Goal: Task Accomplishment & Management: Manage account settings

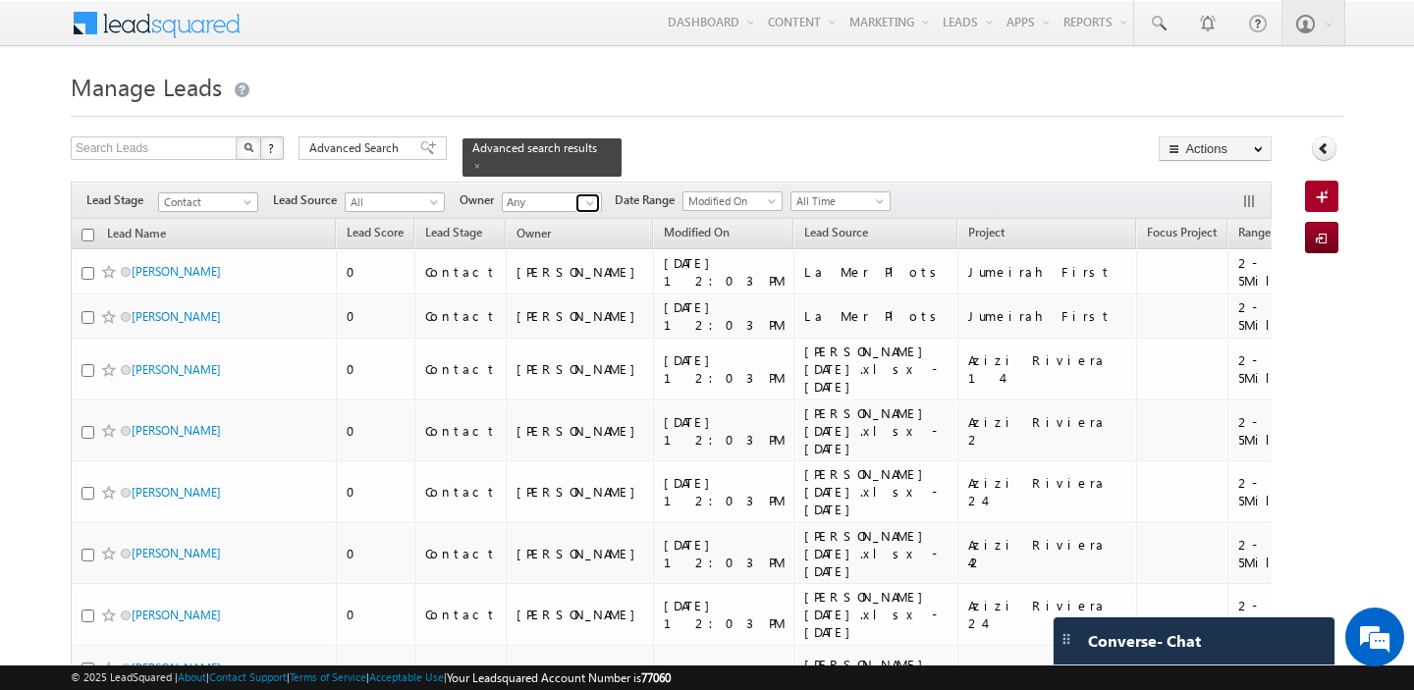
click at [584, 196] on span at bounding box center [590, 203] width 16 height 16
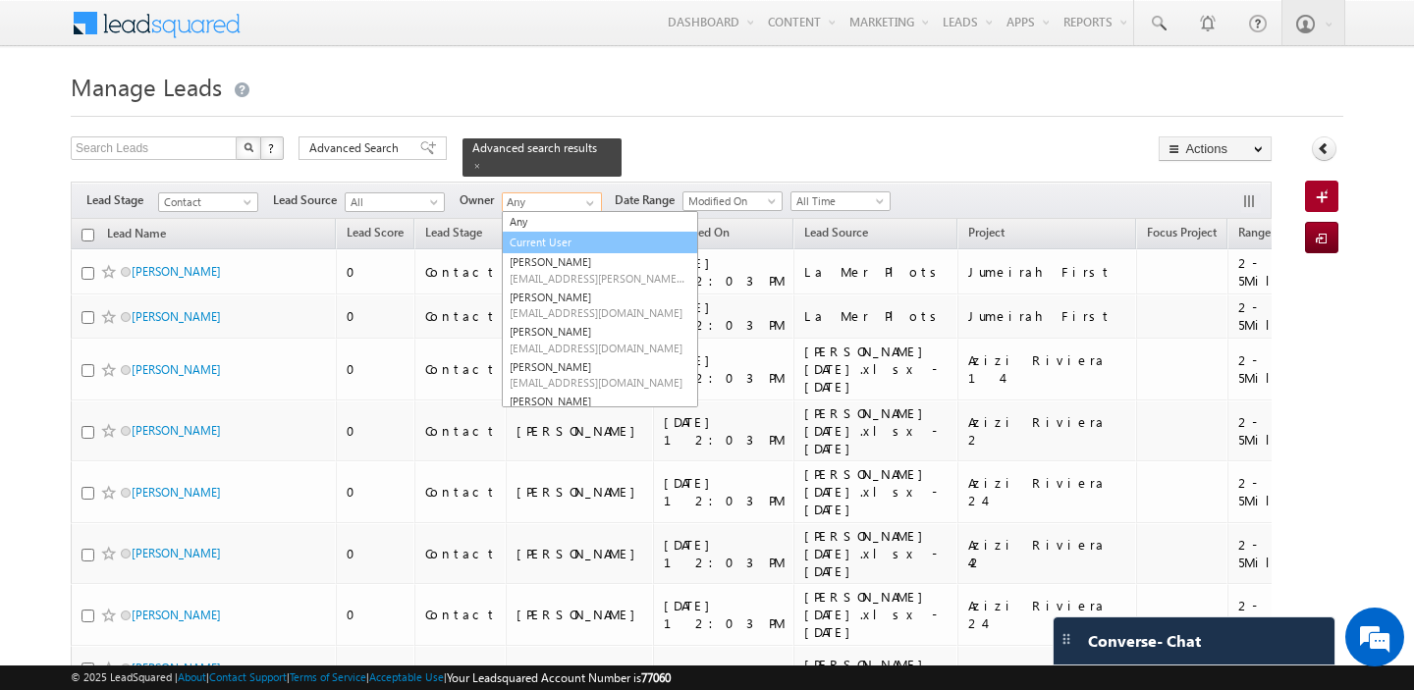
click at [547, 237] on link "Current User" at bounding box center [600, 243] width 196 height 23
type input "Current User"
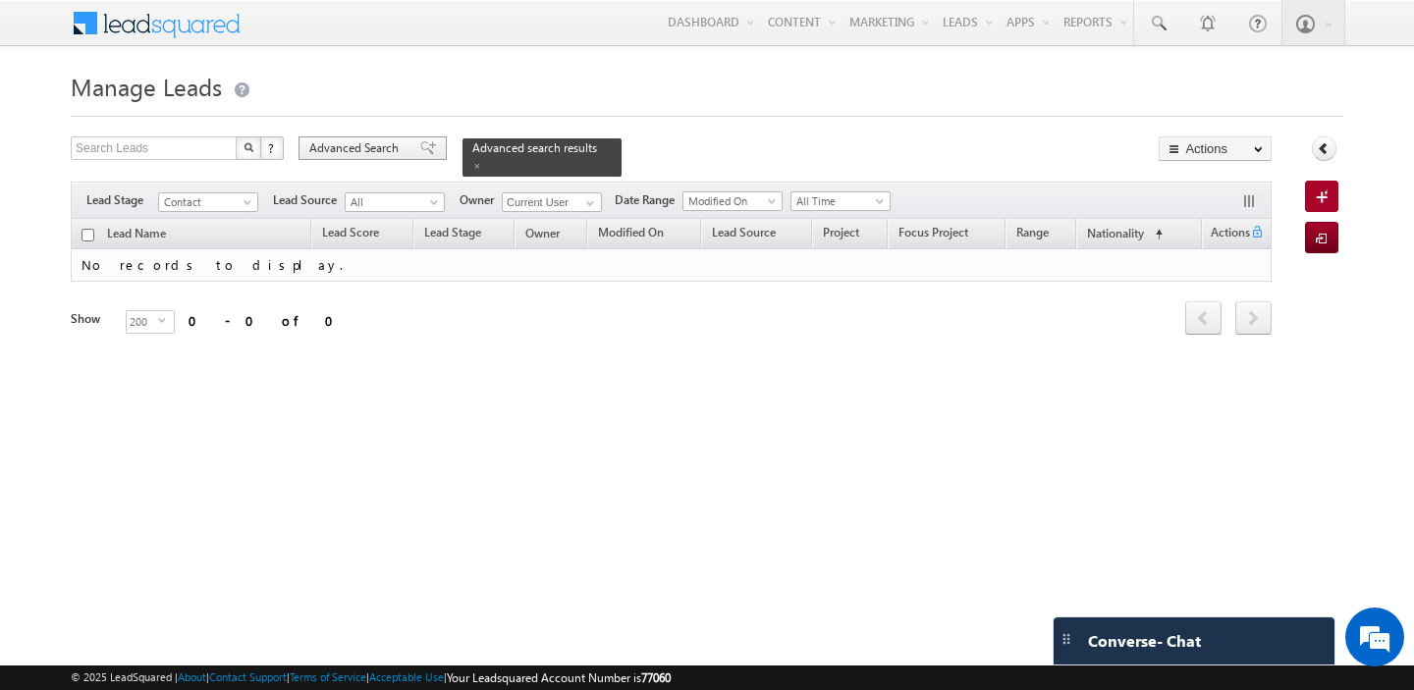
click at [334, 152] on span "Advanced Search" at bounding box center [356, 148] width 95 height 18
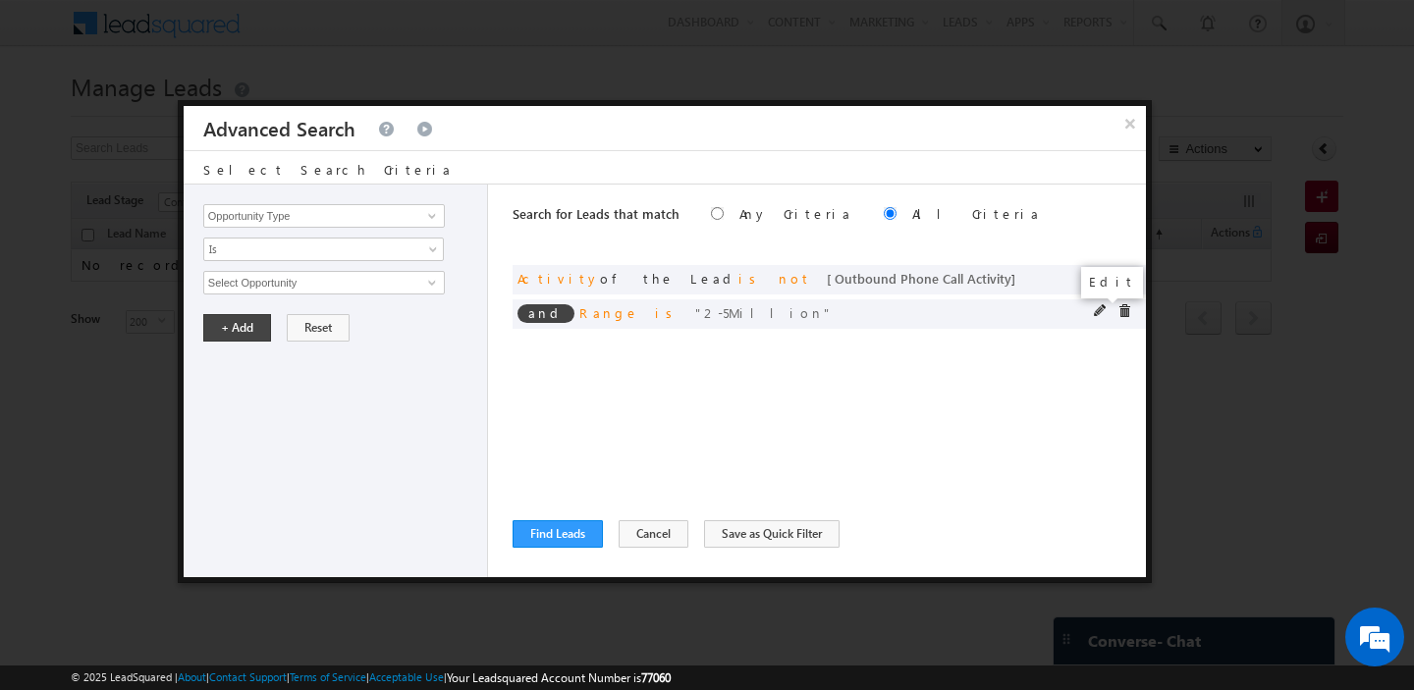
click at [1098, 306] on span at bounding box center [1101, 311] width 14 height 14
click at [314, 281] on input "2-5Million" at bounding box center [324, 283] width 242 height 24
paste input "text"
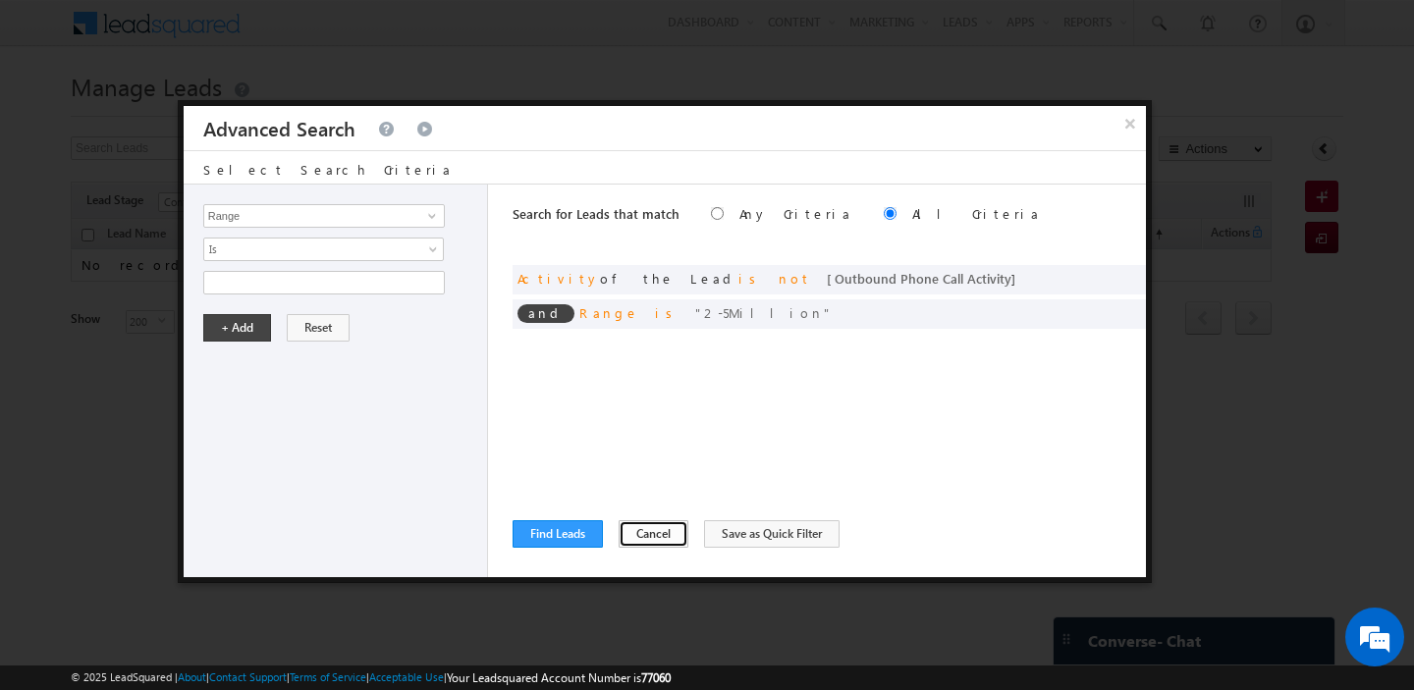
click at [635, 525] on button "Cancel" at bounding box center [654, 533] width 70 height 27
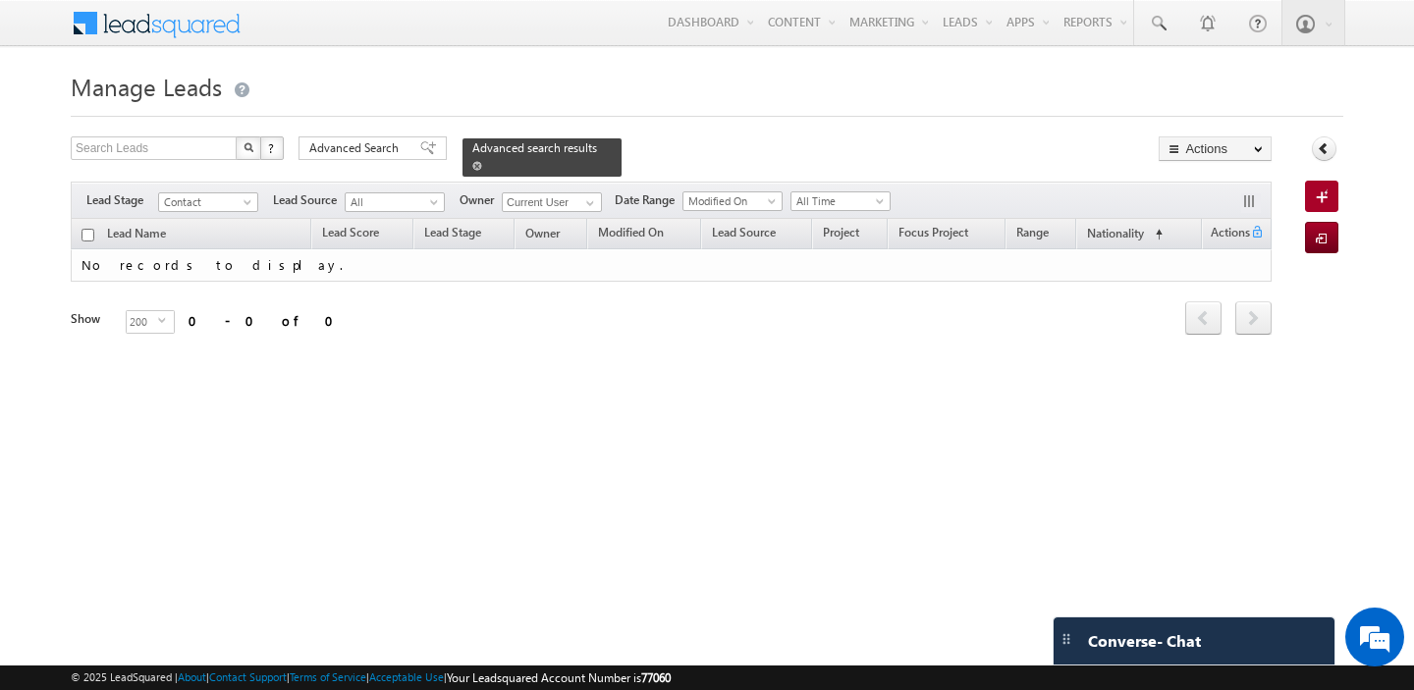
click at [472, 161] on span at bounding box center [477, 166] width 10 height 10
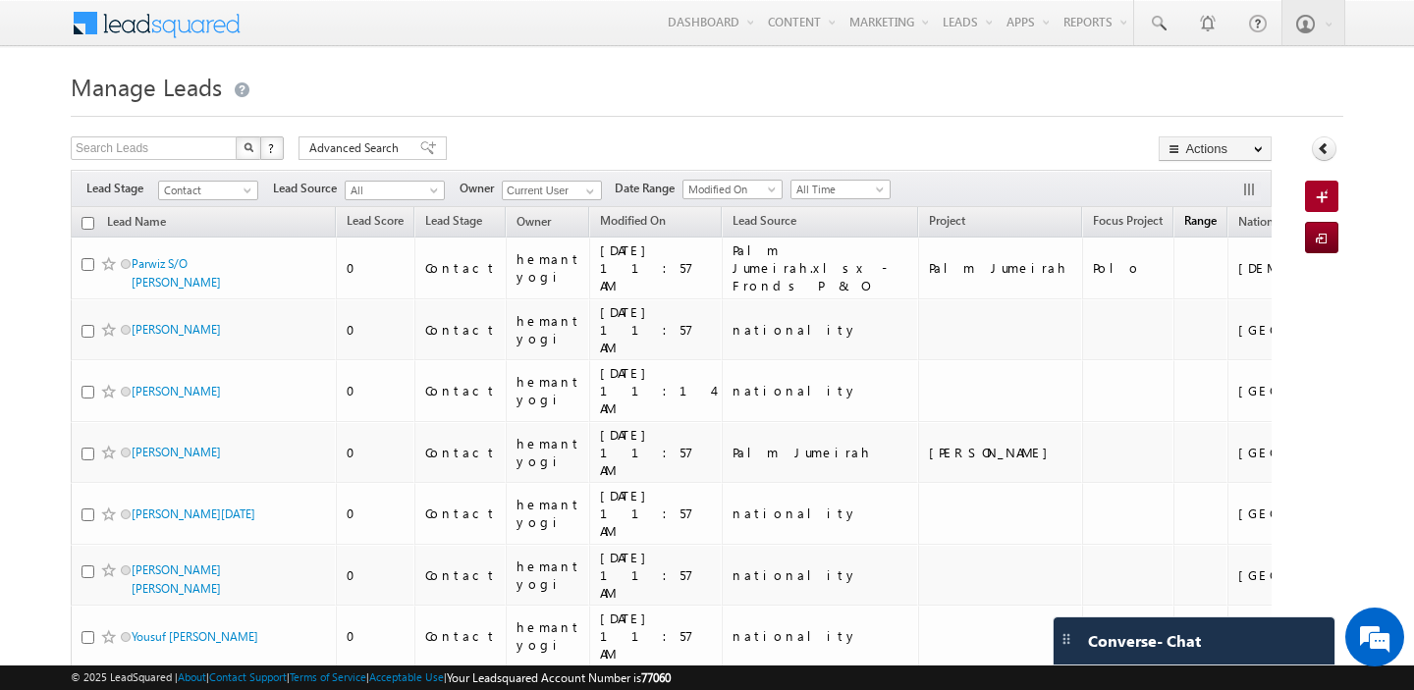
click at [1184, 221] on span "Range" at bounding box center [1200, 220] width 32 height 15
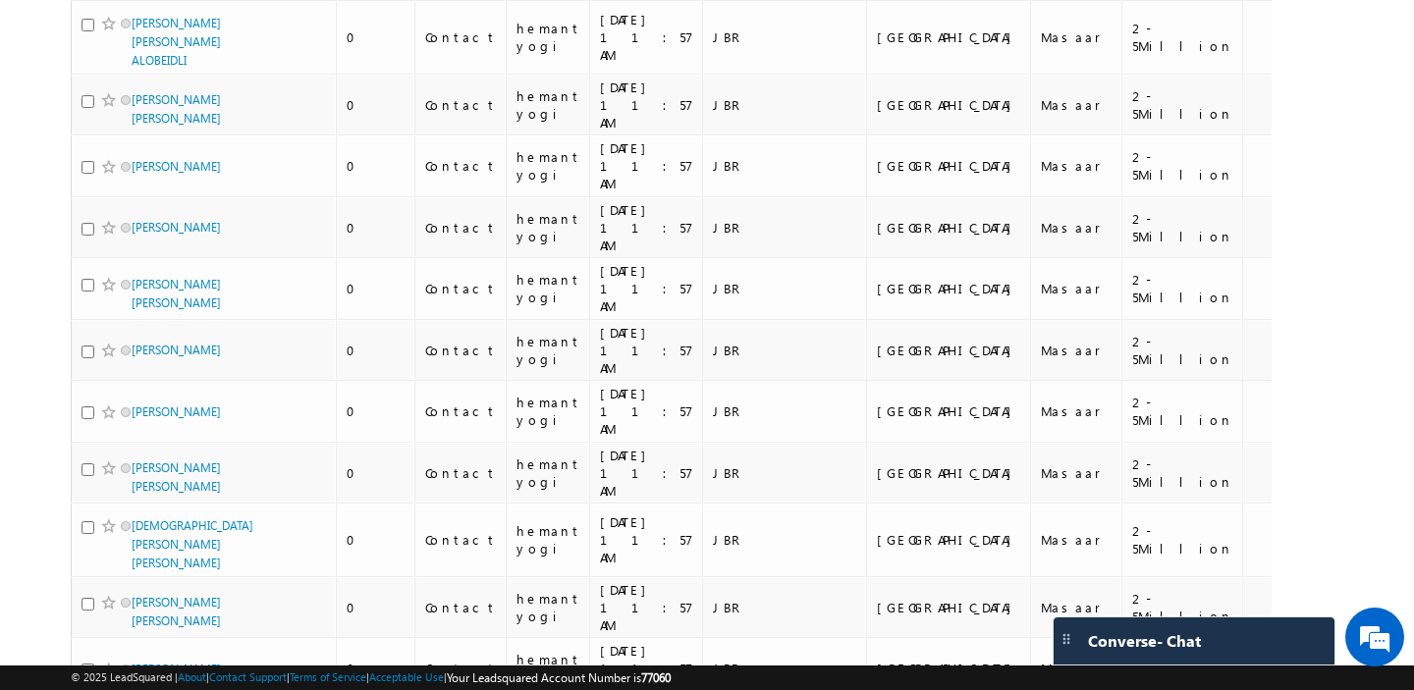
scroll to position [9712, 0]
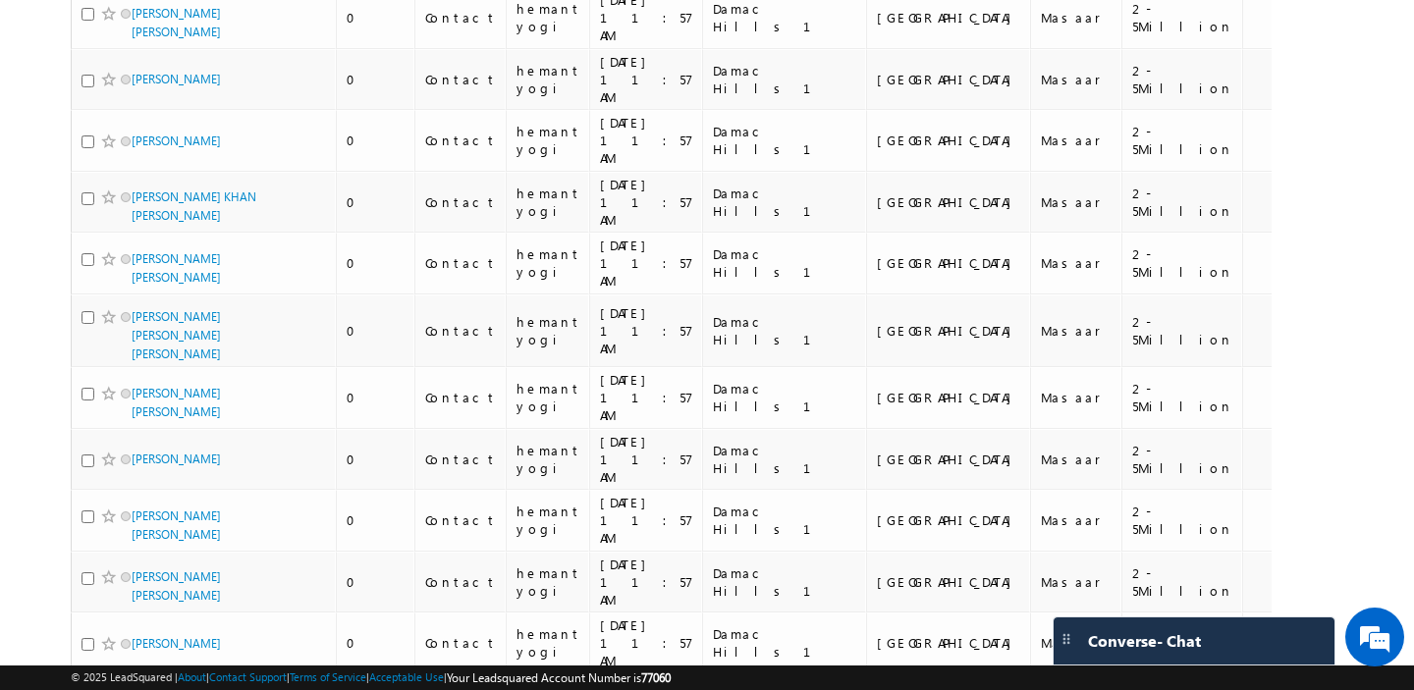
scroll to position [9631, 0]
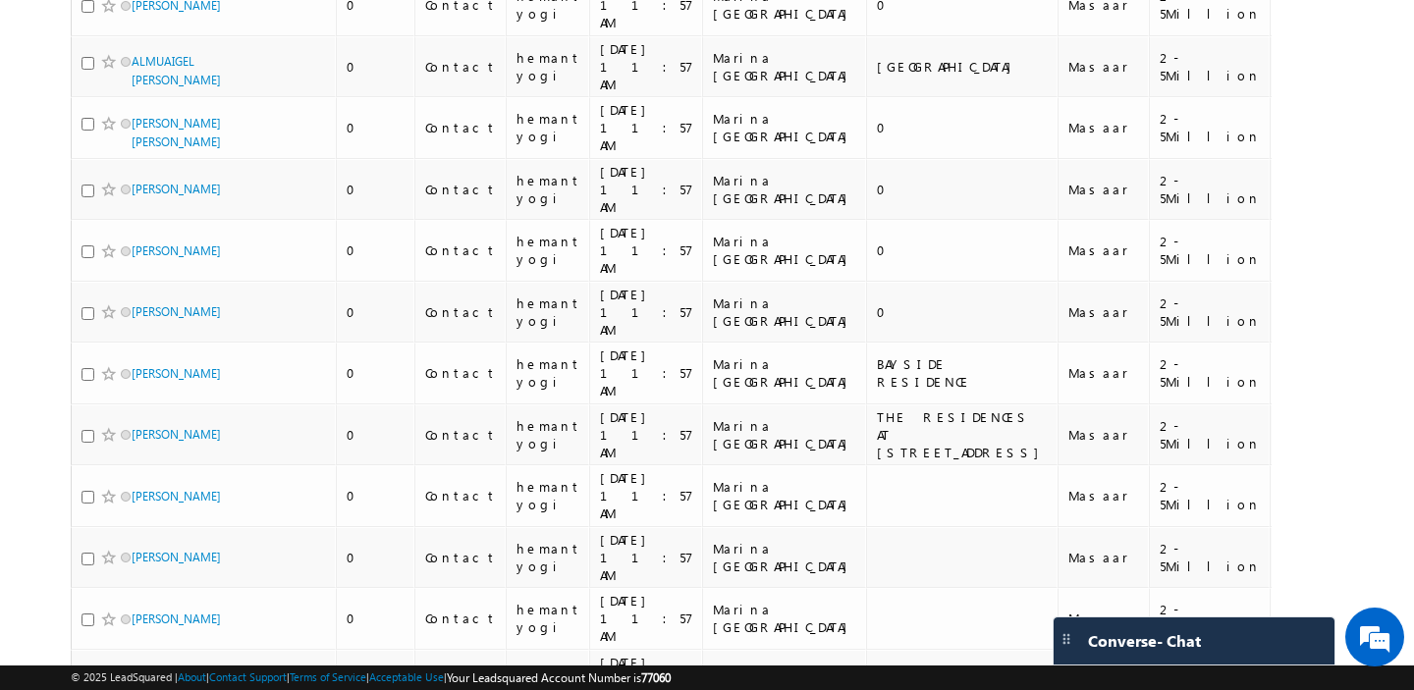
scroll to position [9404, 0]
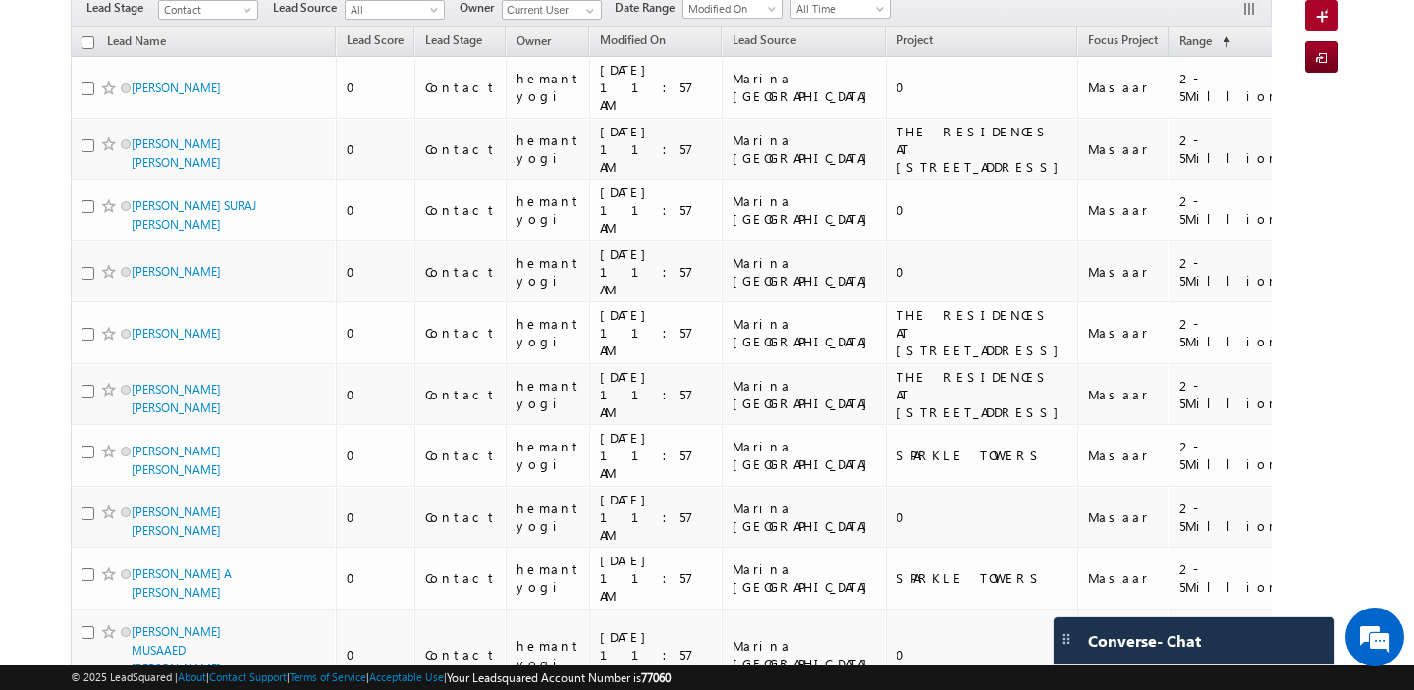
scroll to position [0, 0]
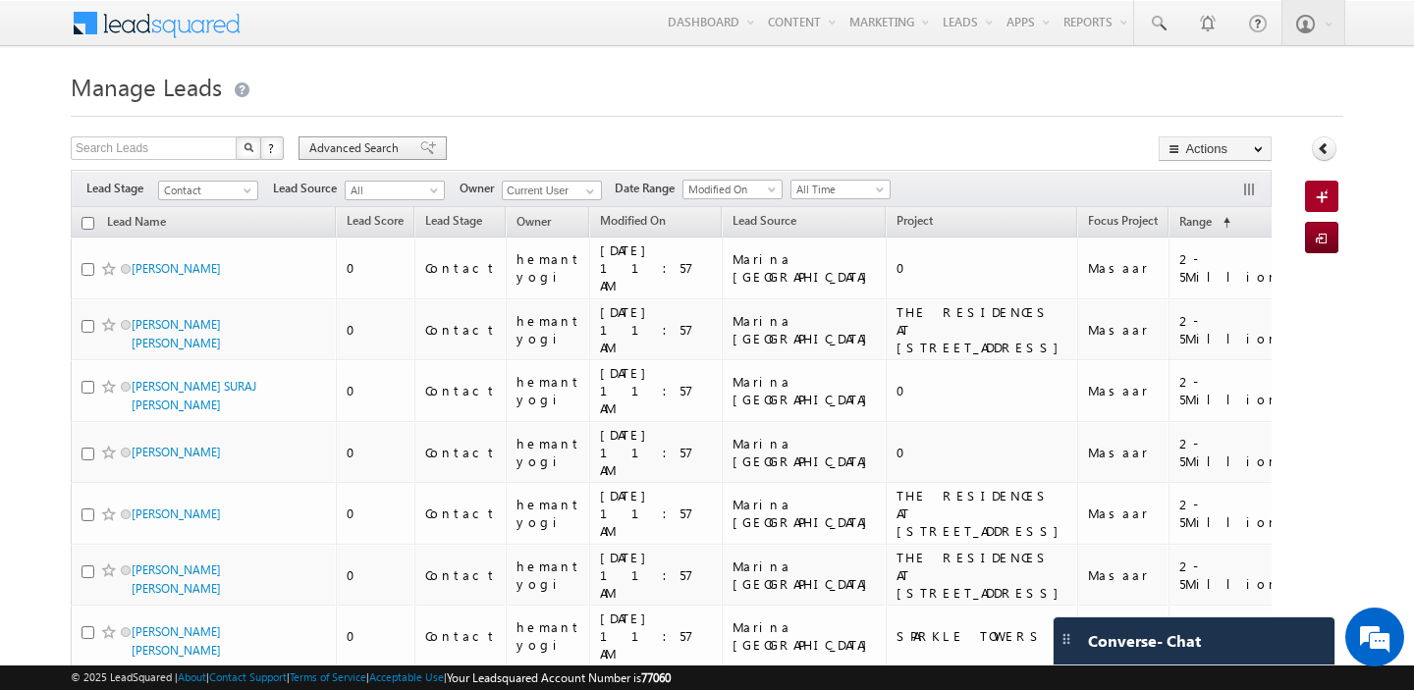
click at [334, 153] on span "Advanced Search" at bounding box center [356, 148] width 95 height 18
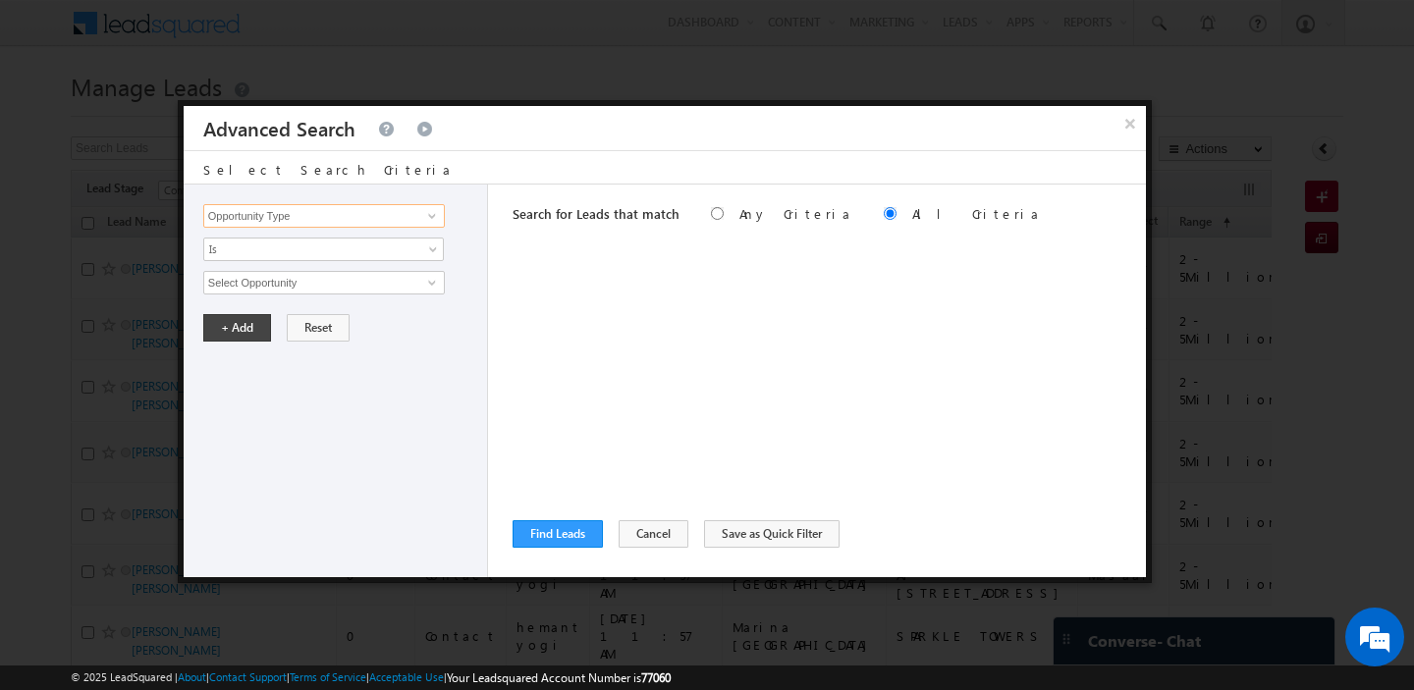
click at [332, 220] on input "Opportunity Type" at bounding box center [324, 216] width 242 height 24
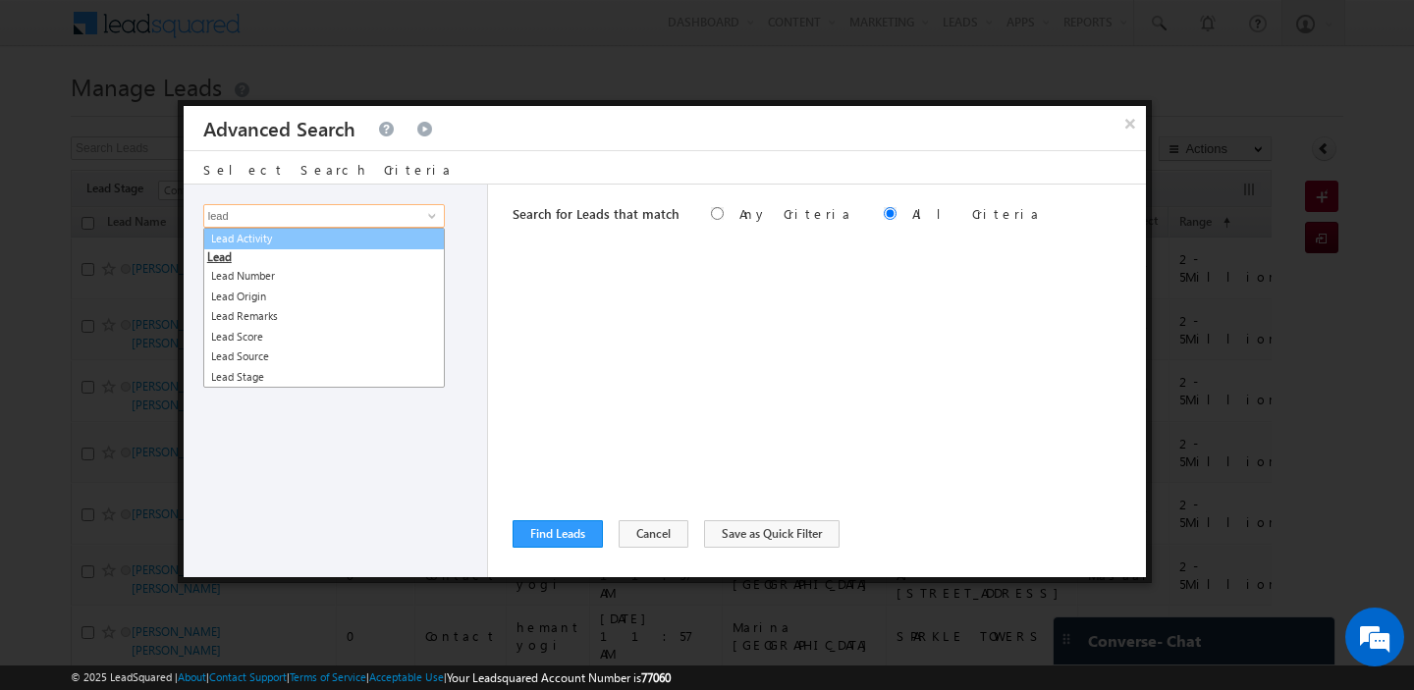
click at [330, 243] on link "Lead Activity" at bounding box center [324, 239] width 242 height 23
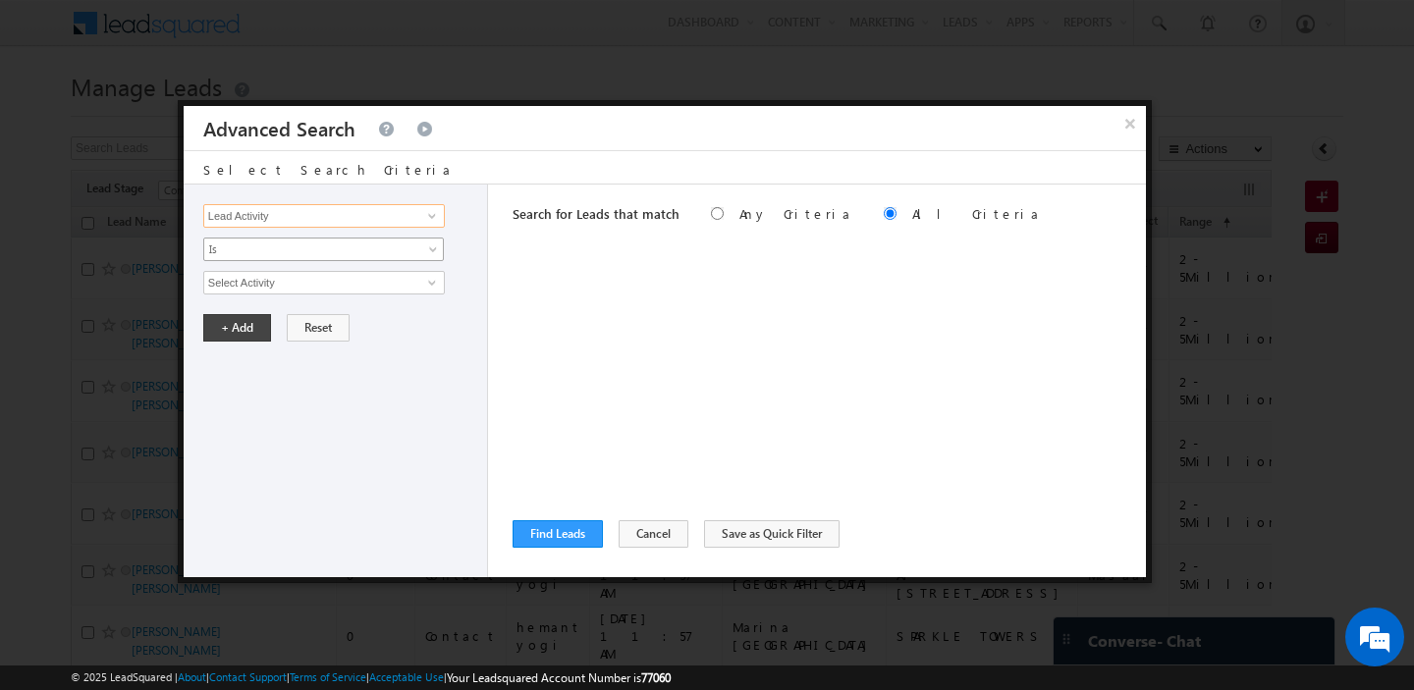
type input "Lead Activity"
click at [323, 244] on span "Is" at bounding box center [310, 250] width 213 height 18
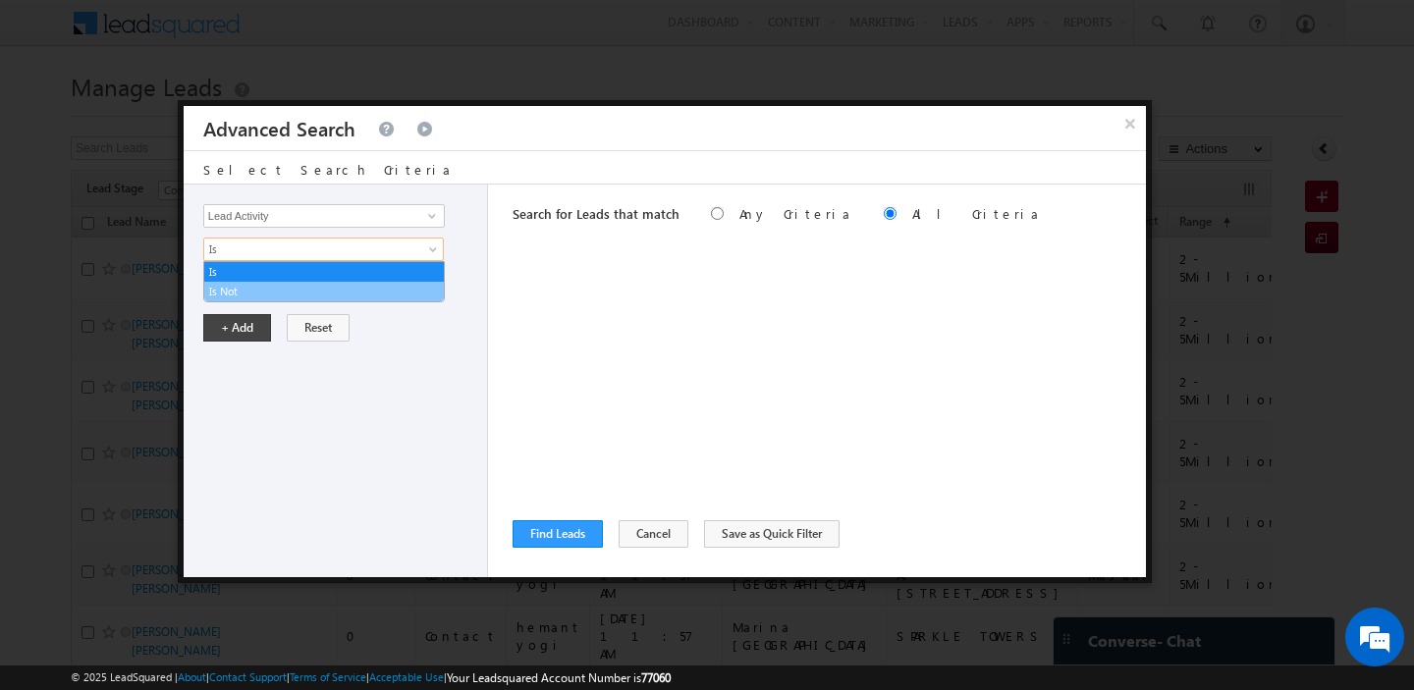
click at [276, 285] on link "Is Not" at bounding box center [324, 292] width 240 height 18
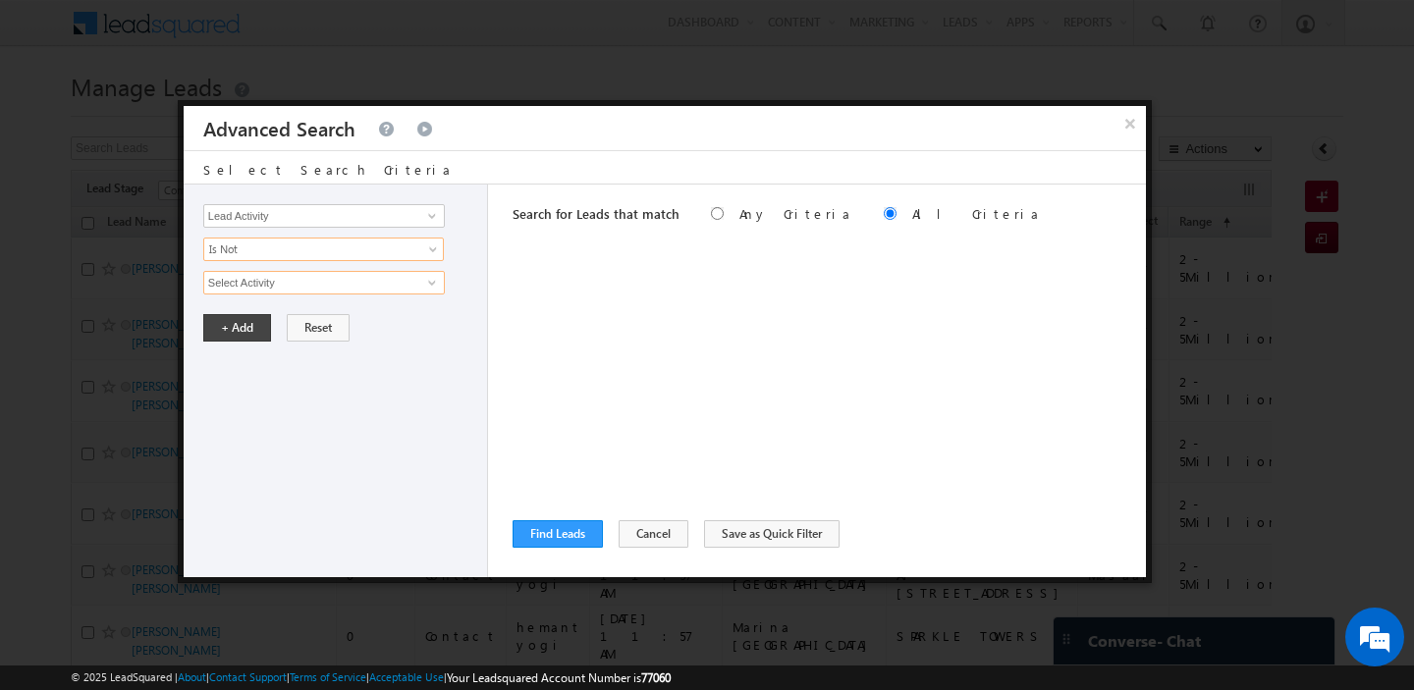
click at [298, 285] on input "Select Activity" at bounding box center [324, 283] width 242 height 24
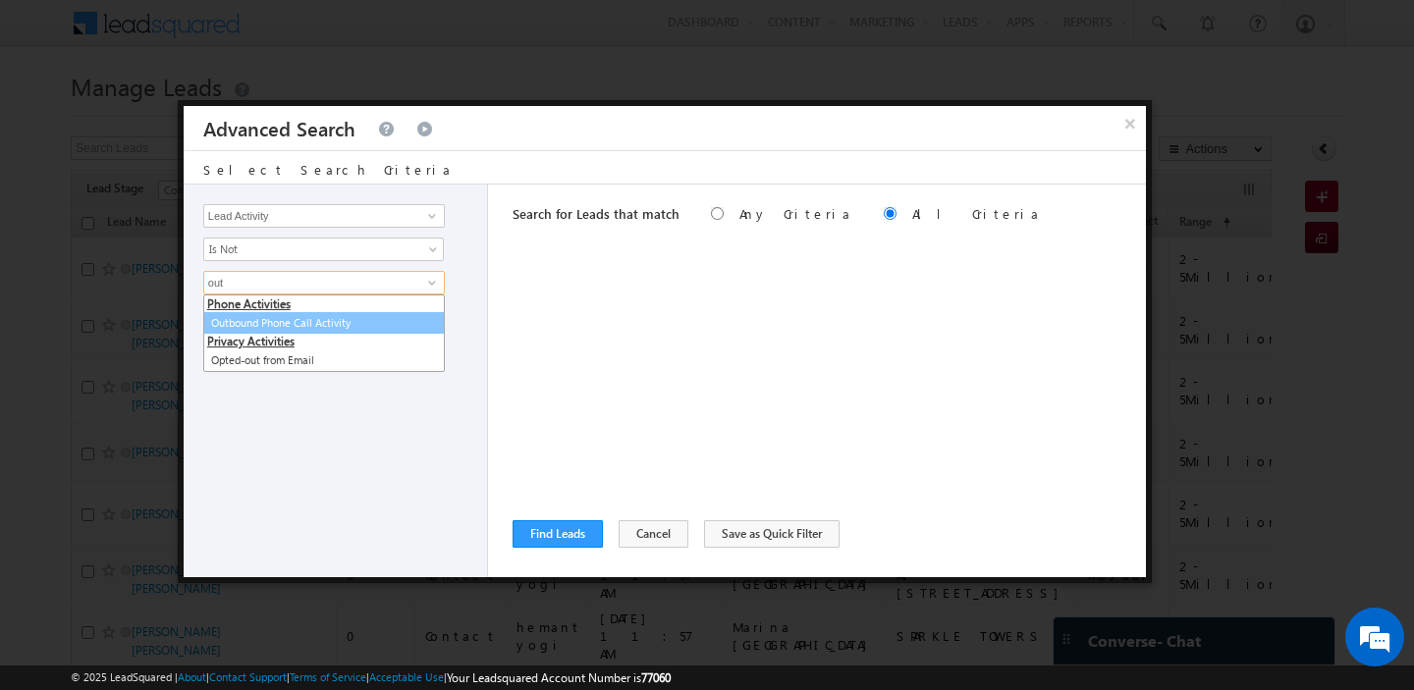
click at [296, 321] on link "Outbound Phone Call Activity" at bounding box center [324, 323] width 242 height 23
type input "Outbound Phone Call Activity"
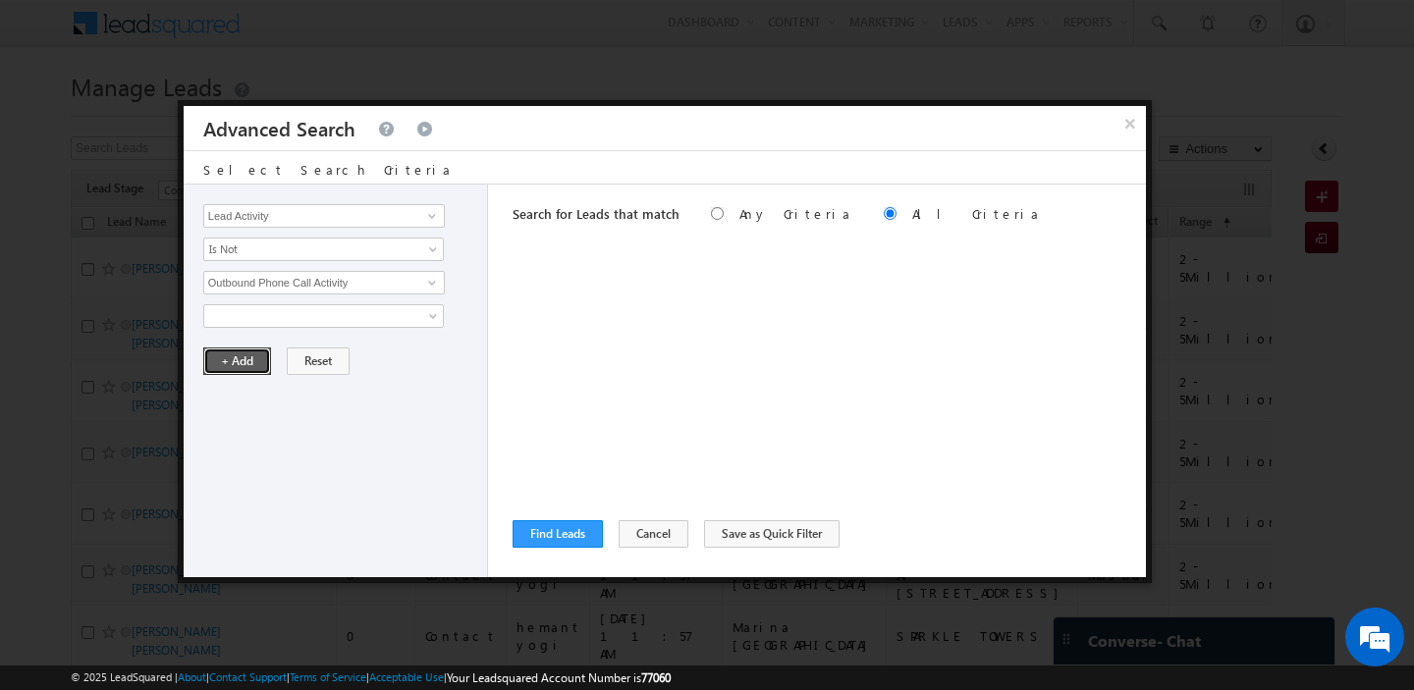
click at [253, 357] on button "+ Add" at bounding box center [237, 361] width 68 height 27
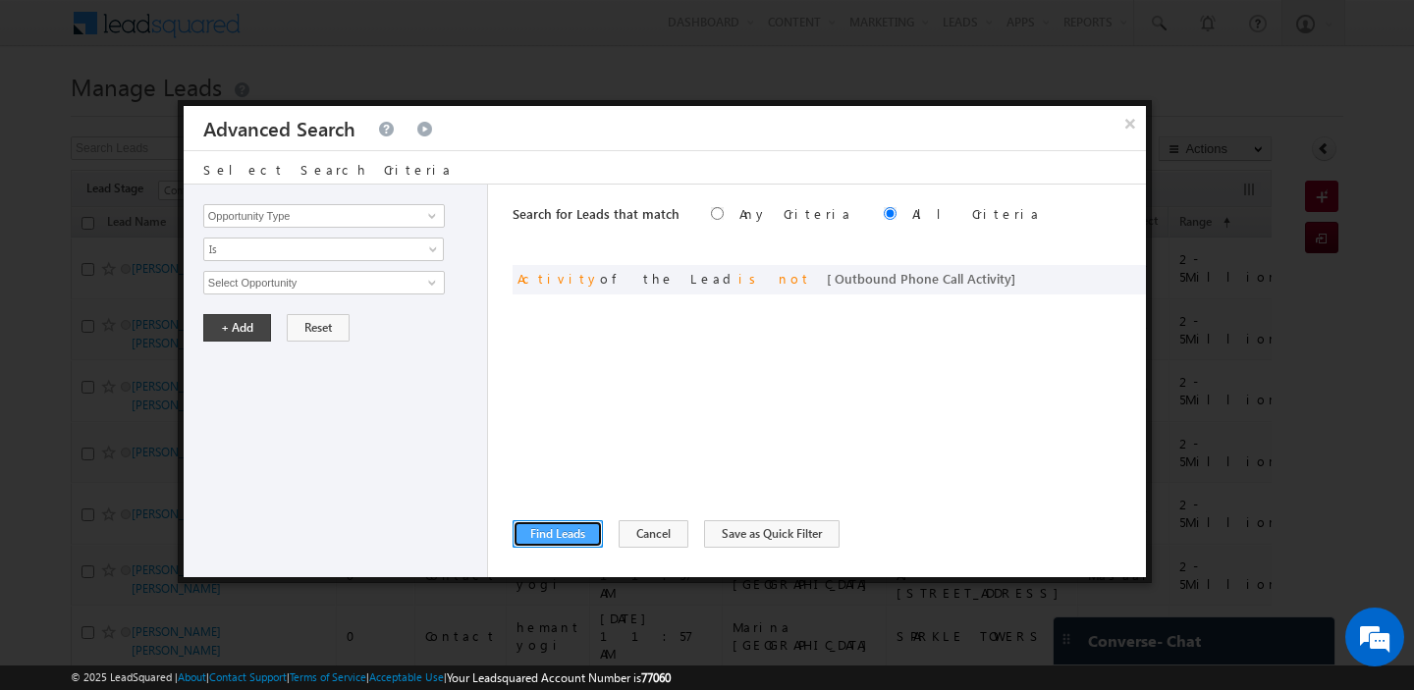
click at [549, 536] on button "Find Leads" at bounding box center [558, 533] width 90 height 27
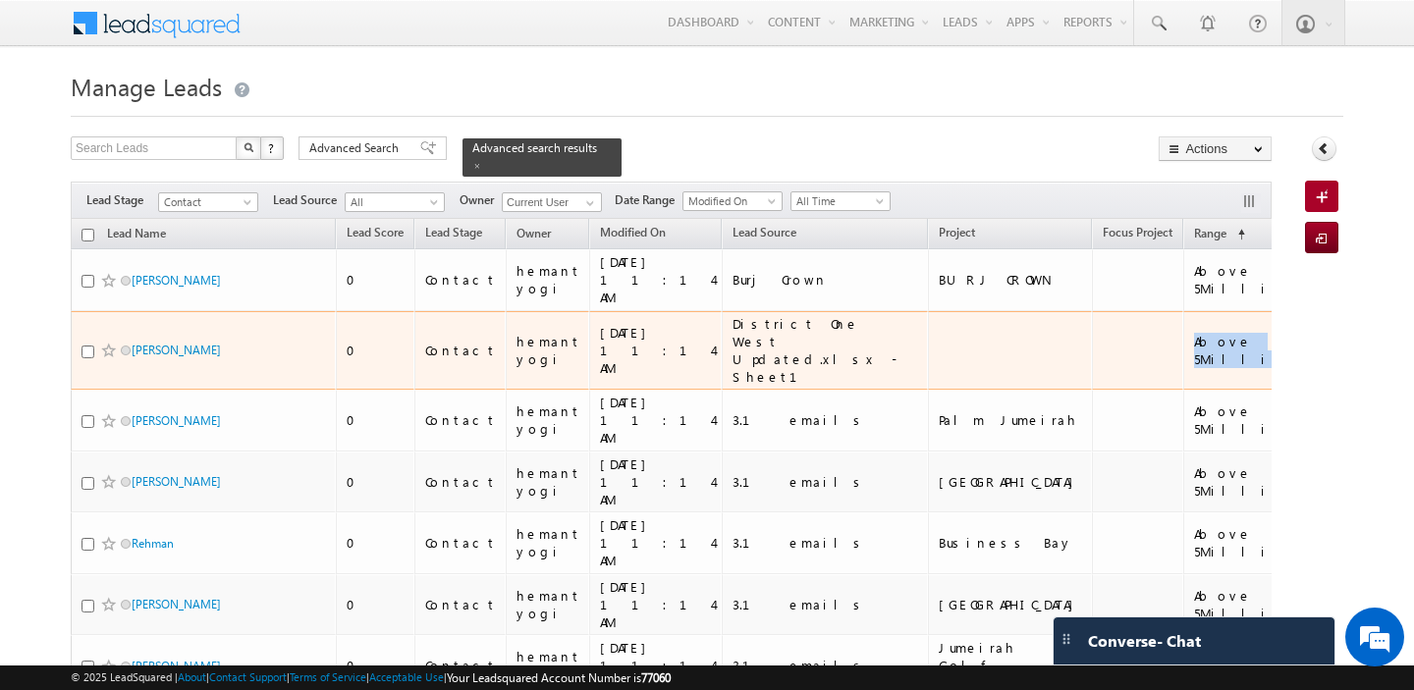
drag, startPoint x: 1094, startPoint y: 325, endPoint x: 1047, endPoint y: 308, distance: 50.0
click at [1194, 333] on div "Above 5Million" at bounding box center [1244, 350] width 101 height 35
copy div "Above 5Million"
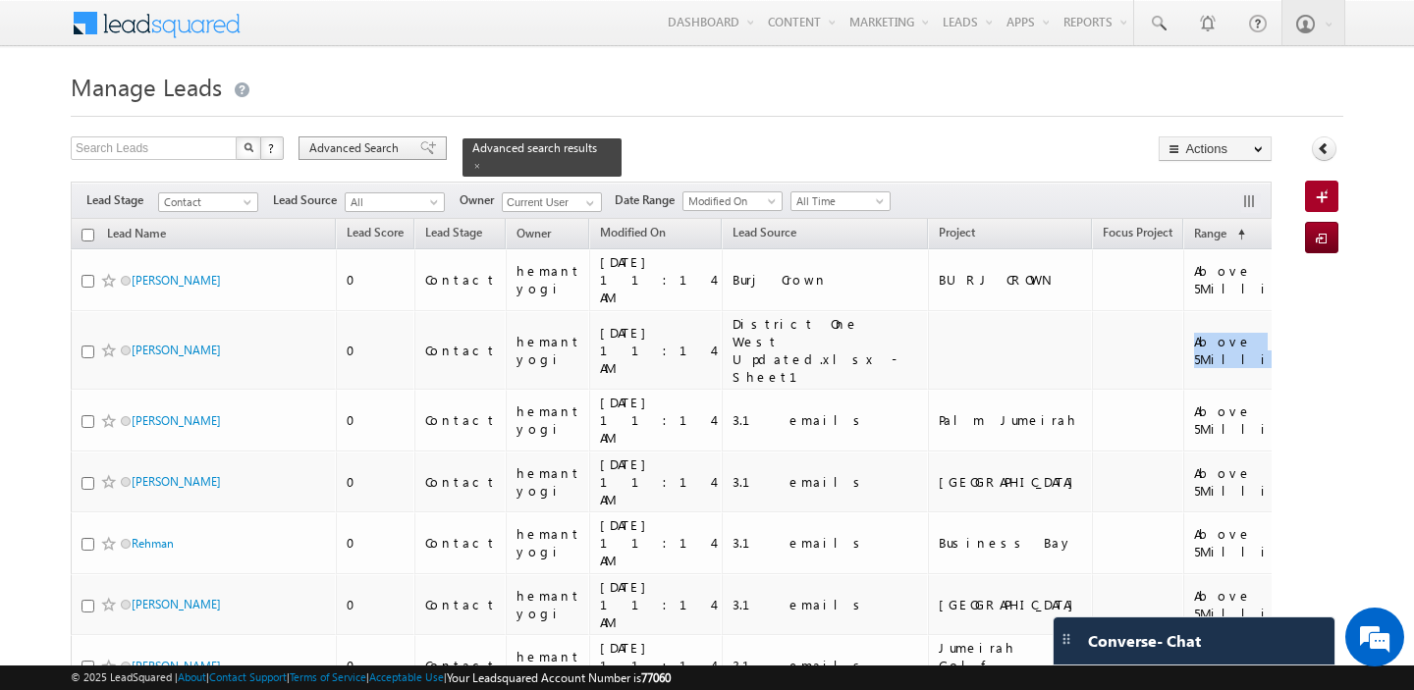
click at [352, 158] on div "Advanced Search" at bounding box center [372, 148] width 148 height 24
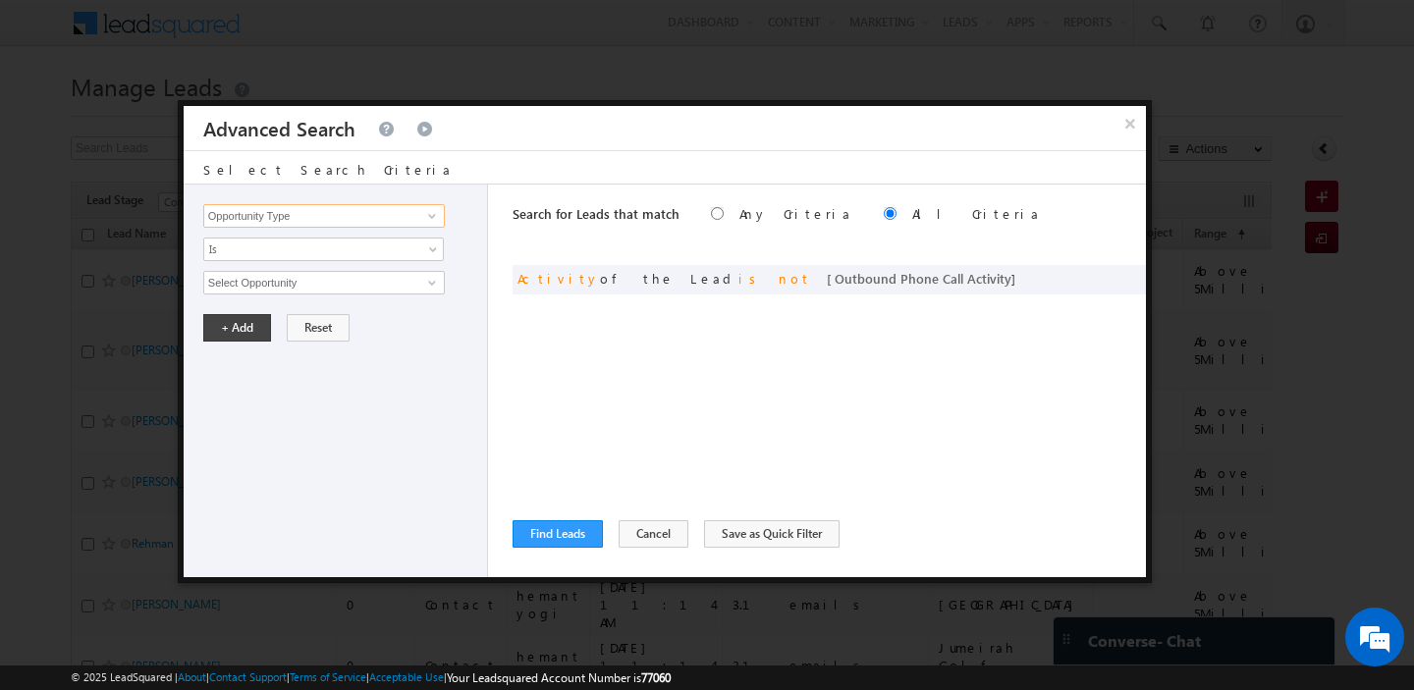
click at [277, 217] on input "Opportunity Type" at bounding box center [324, 216] width 242 height 24
click at [256, 250] on link "Range" at bounding box center [324, 256] width 242 height 23
type input "Range"
click at [260, 293] on input "text" at bounding box center [324, 283] width 242 height 24
paste input "Above 5Million"
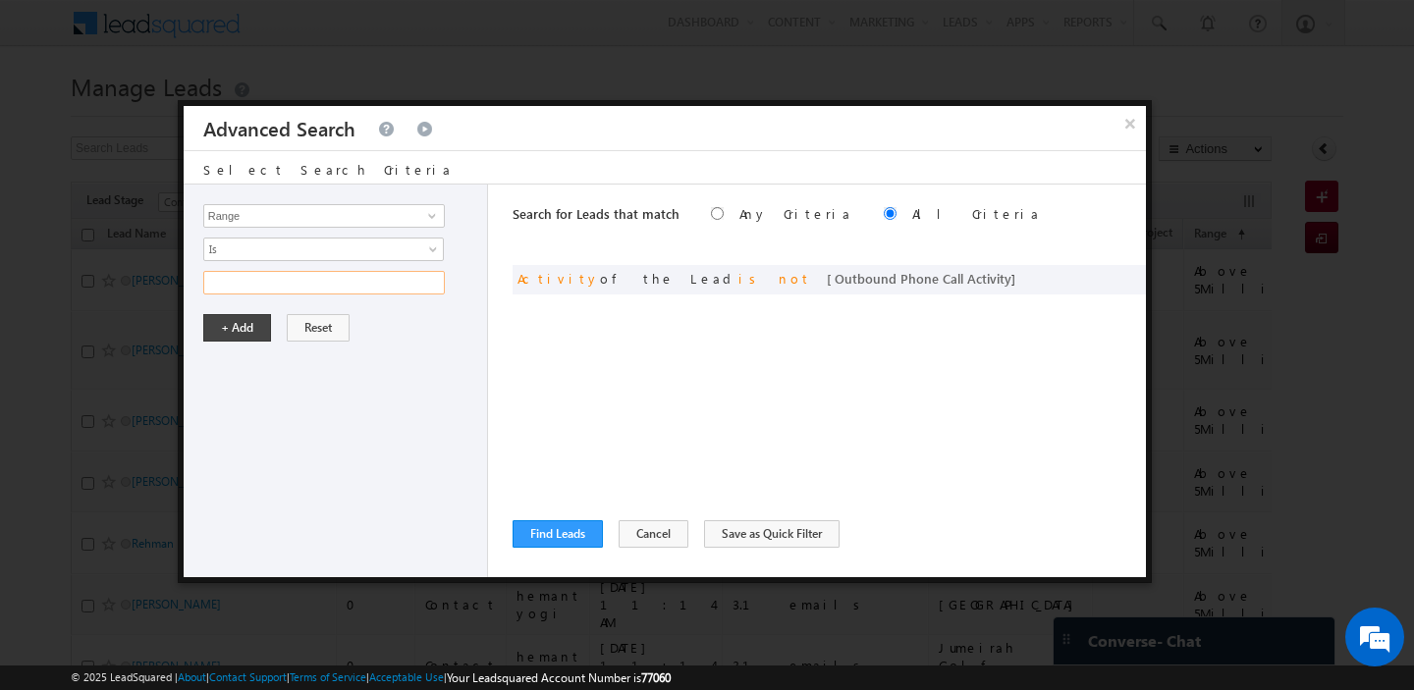
type input "Above 5Million"
click at [238, 326] on button "+ Add" at bounding box center [237, 327] width 68 height 27
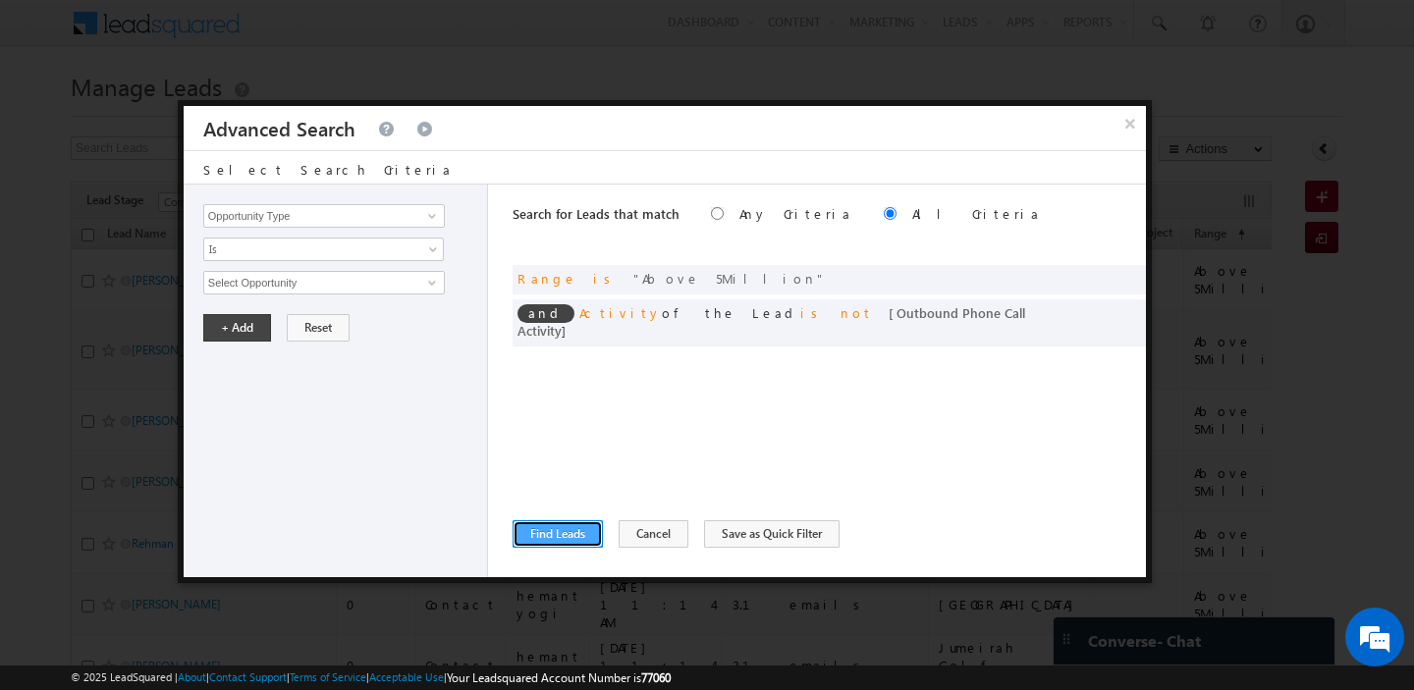
click at [555, 531] on button "Find Leads" at bounding box center [558, 533] width 90 height 27
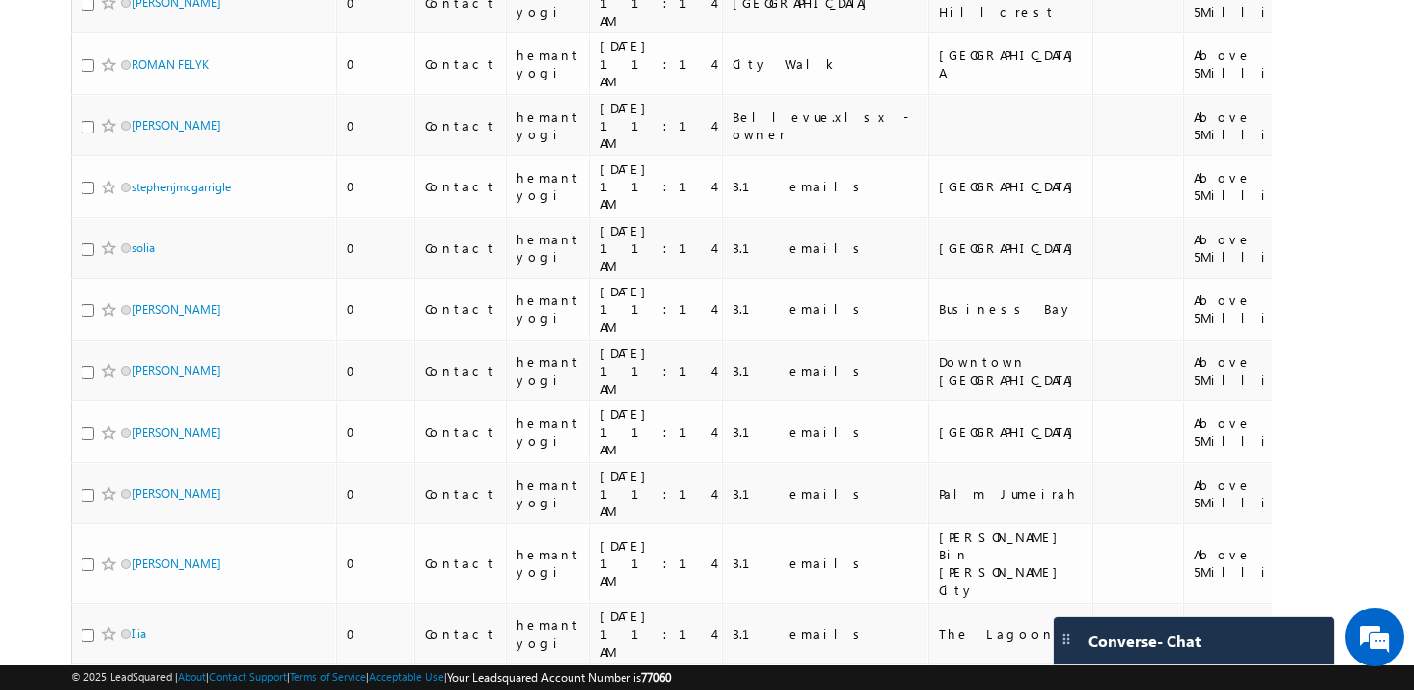
scroll to position [8862, 0]
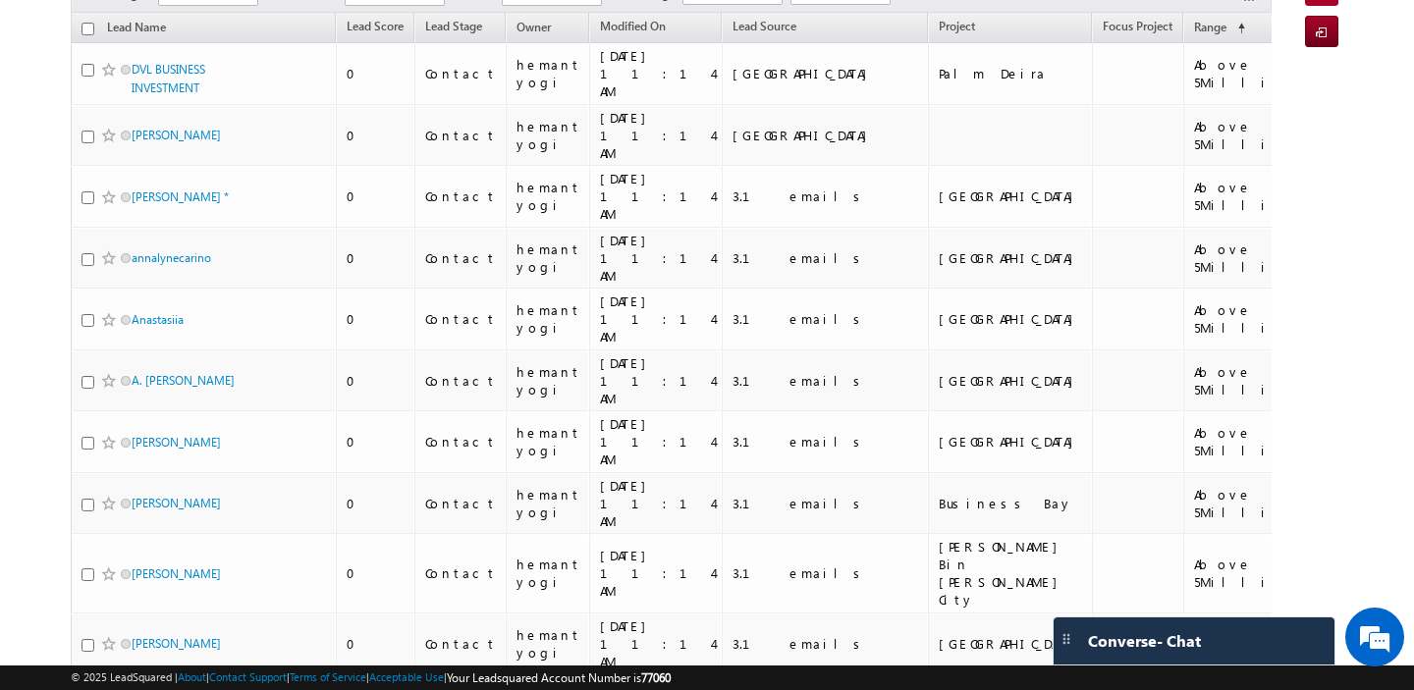
scroll to position [0, 0]
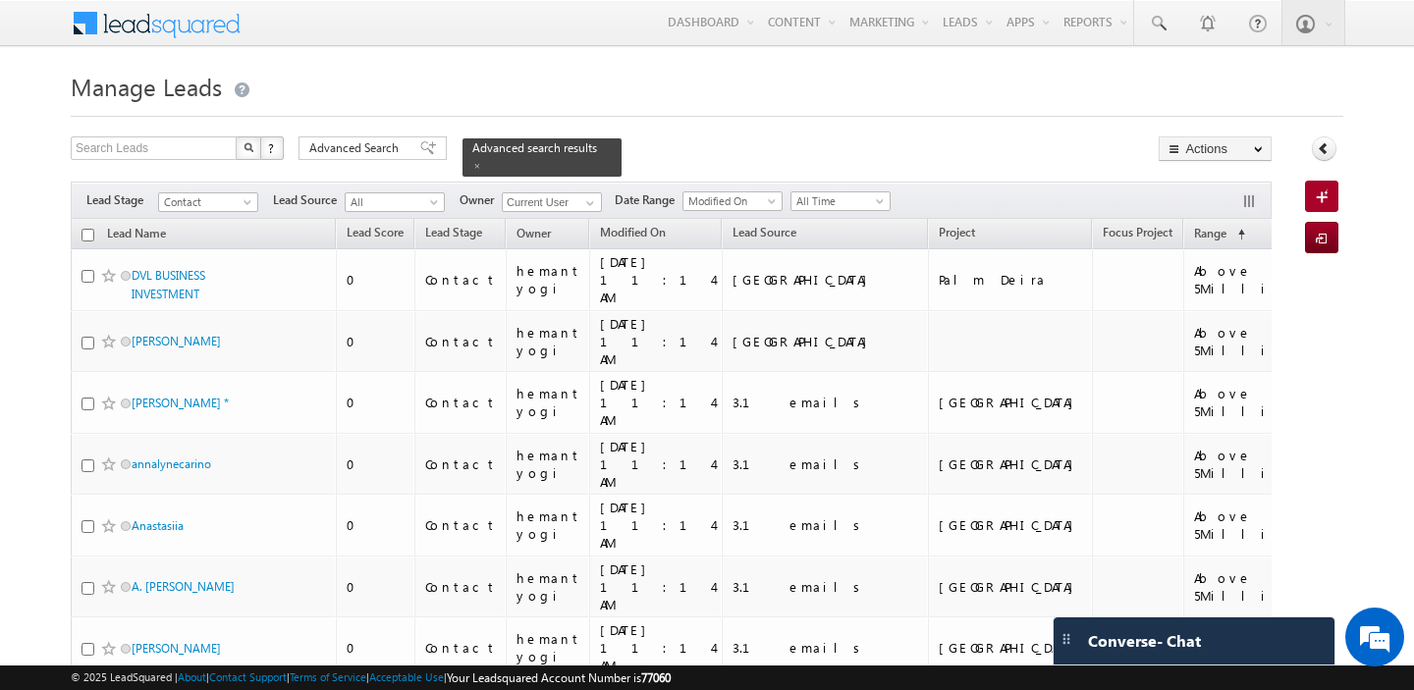
click at [87, 234] on input "checkbox" at bounding box center [87, 235] width 13 height 13
checkbox input "true"
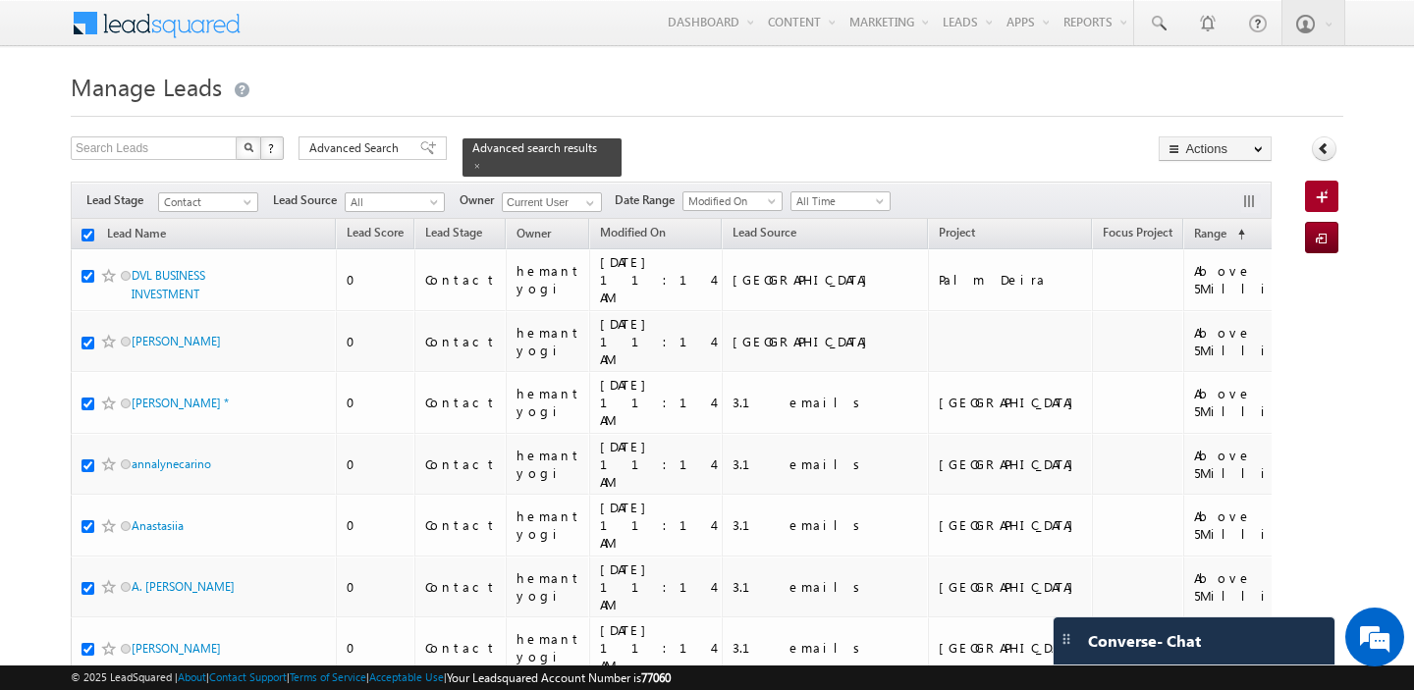
checkbox input "true"
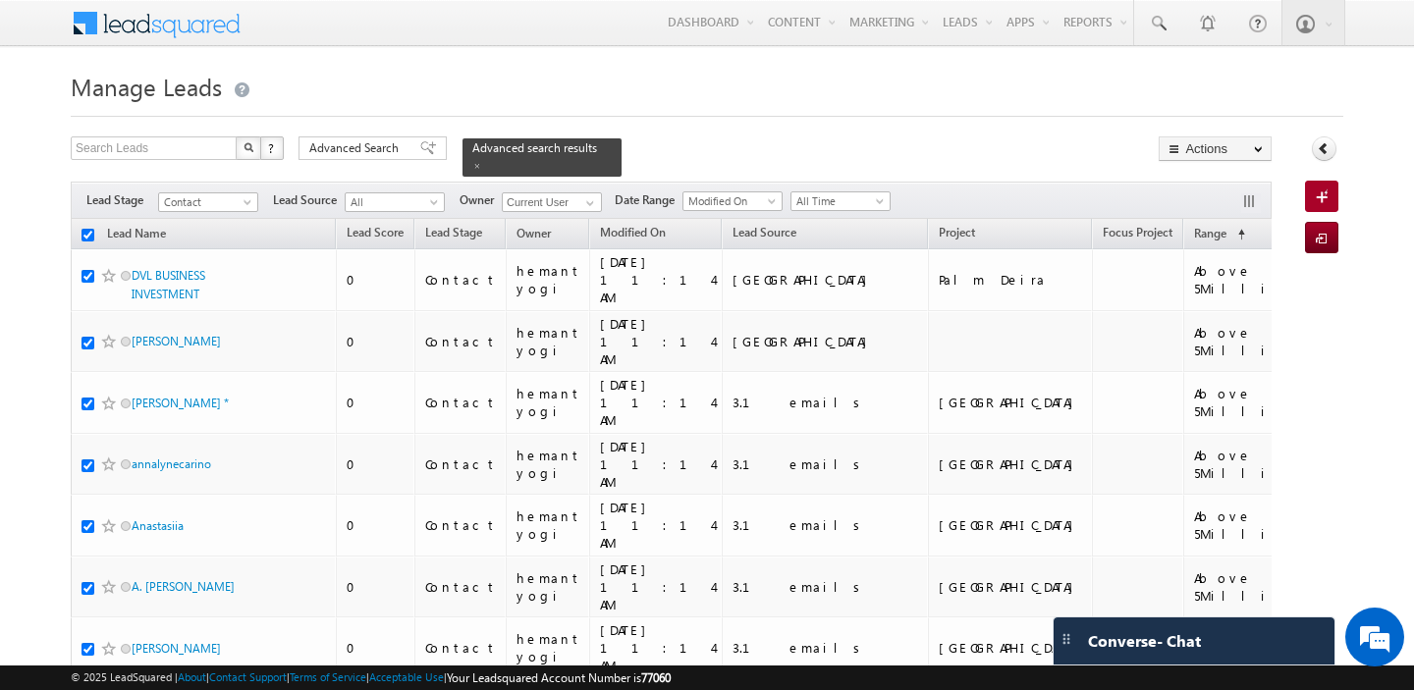
checkbox input "true"
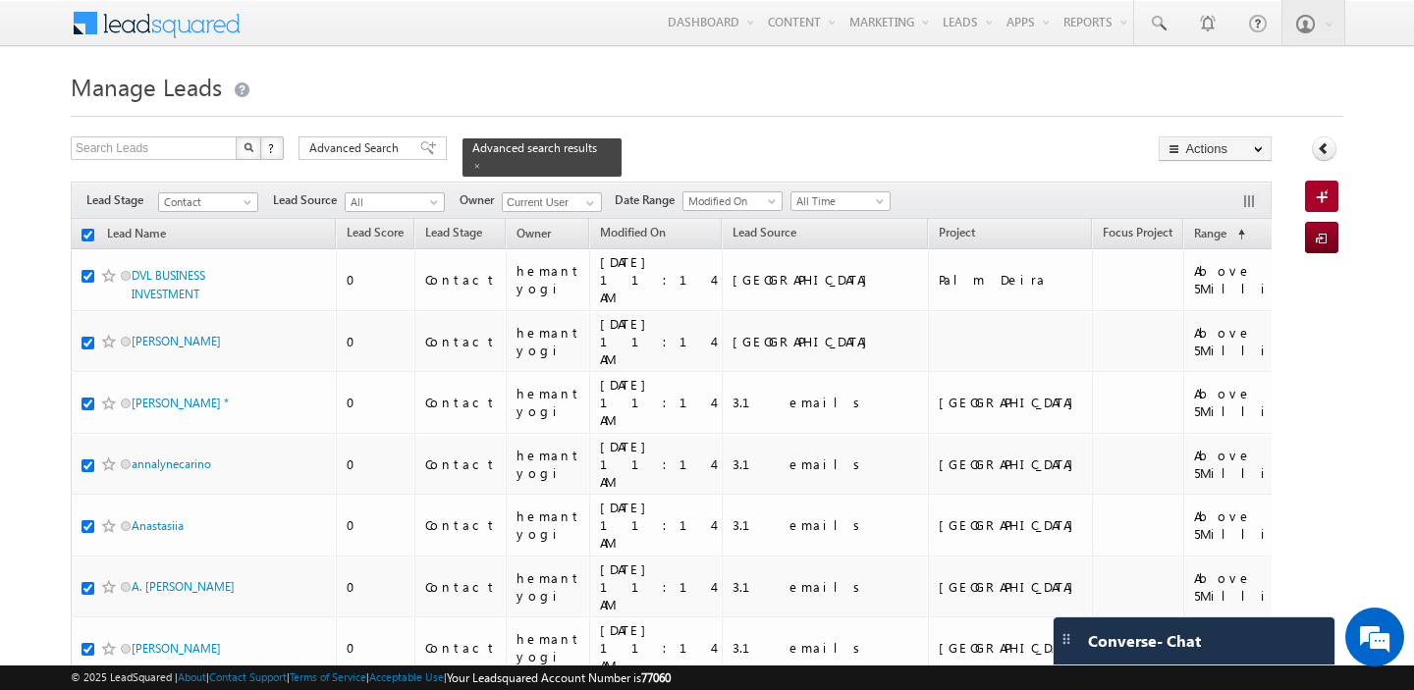
checkbox input "true"
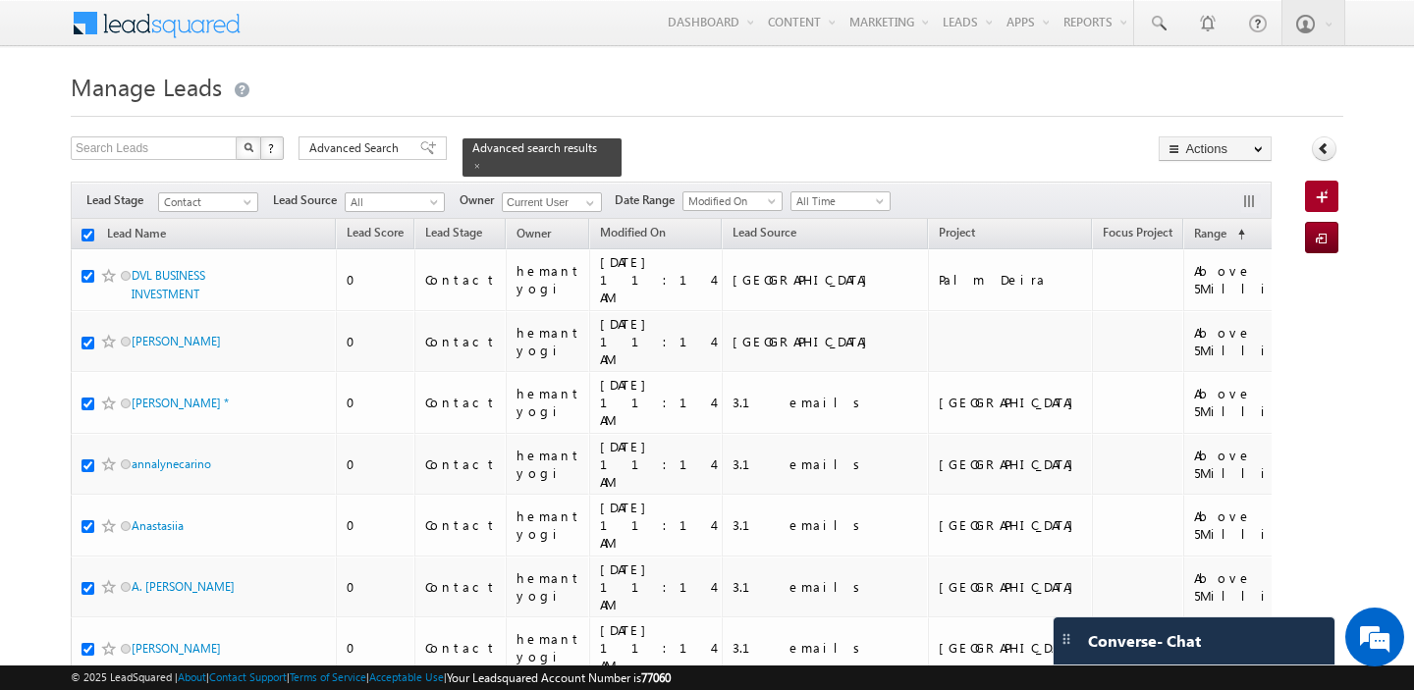
checkbox input "true"
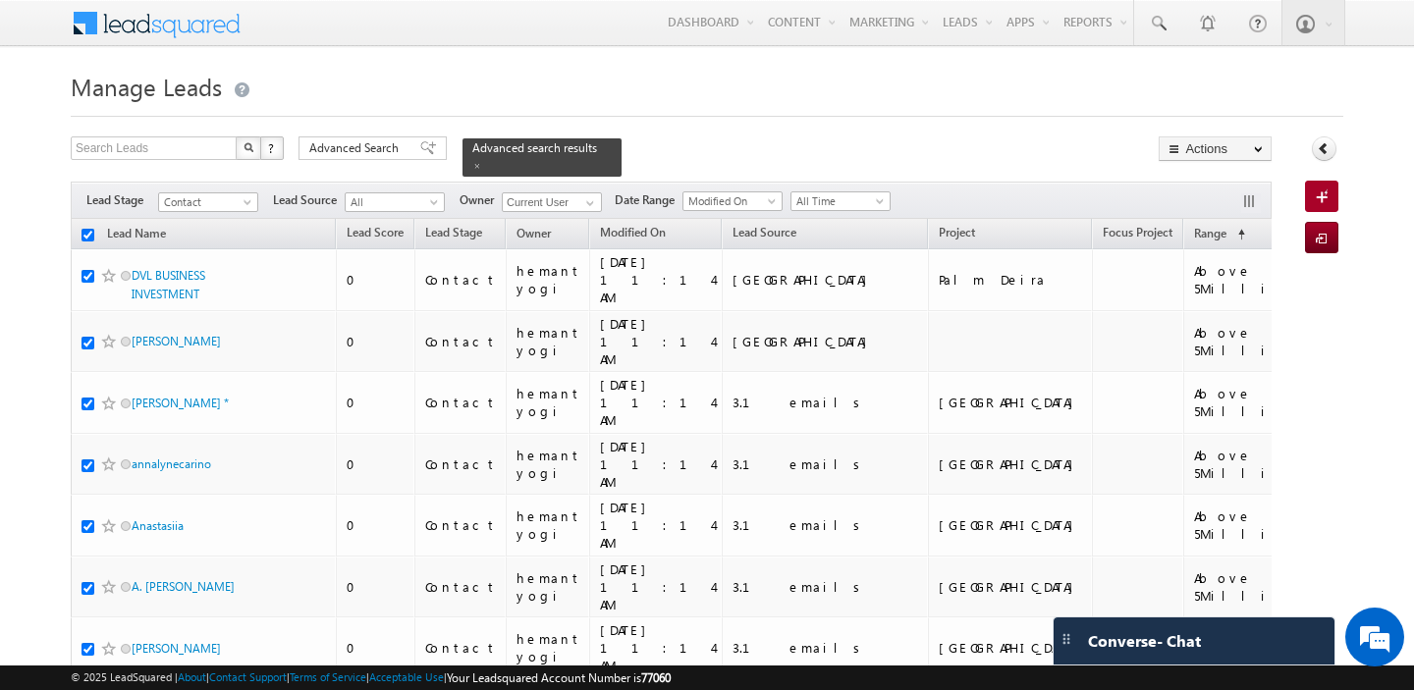
checkbox input "true"
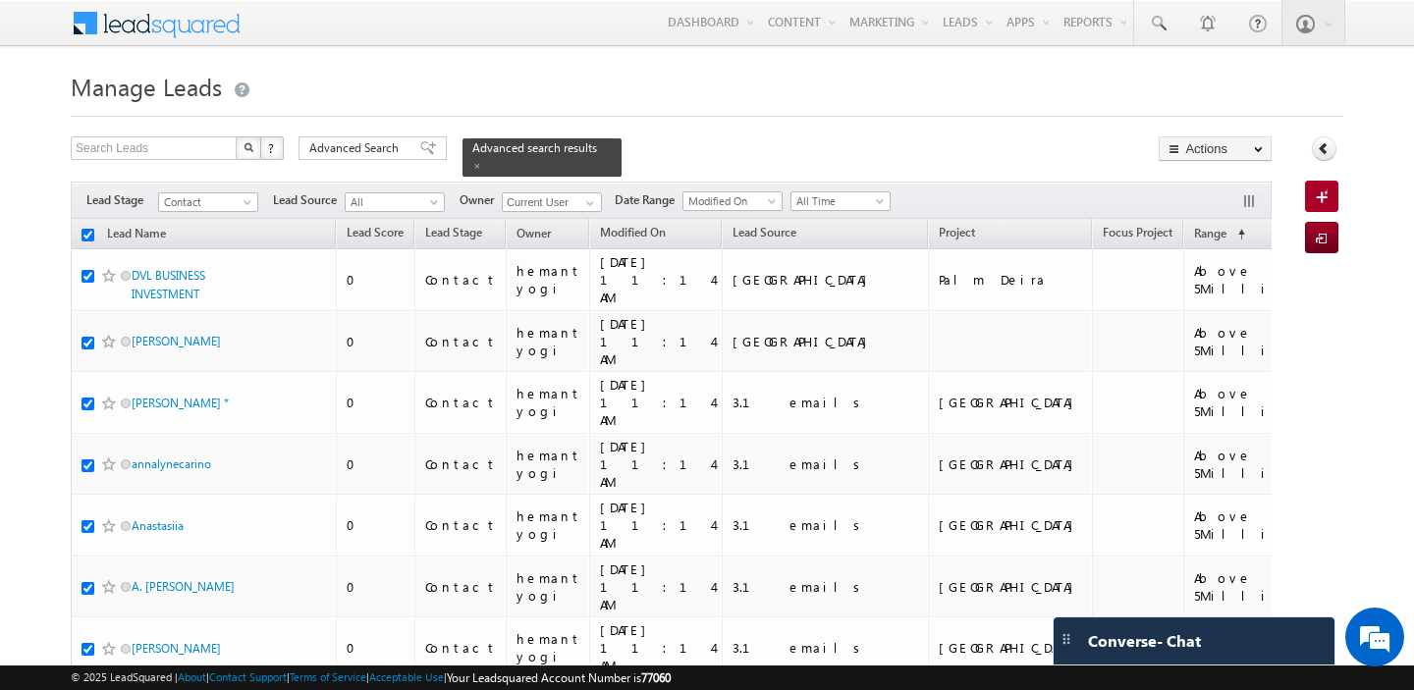
checkbox input "true"
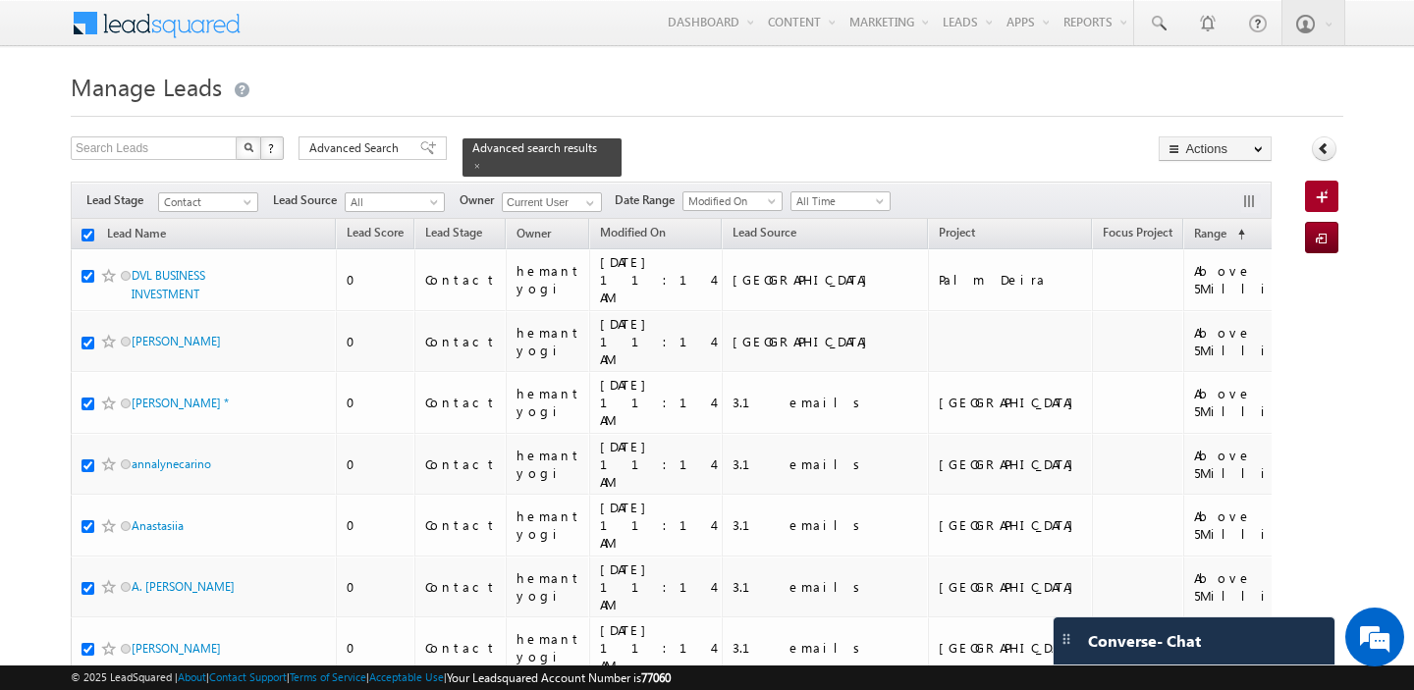
checkbox input "true"
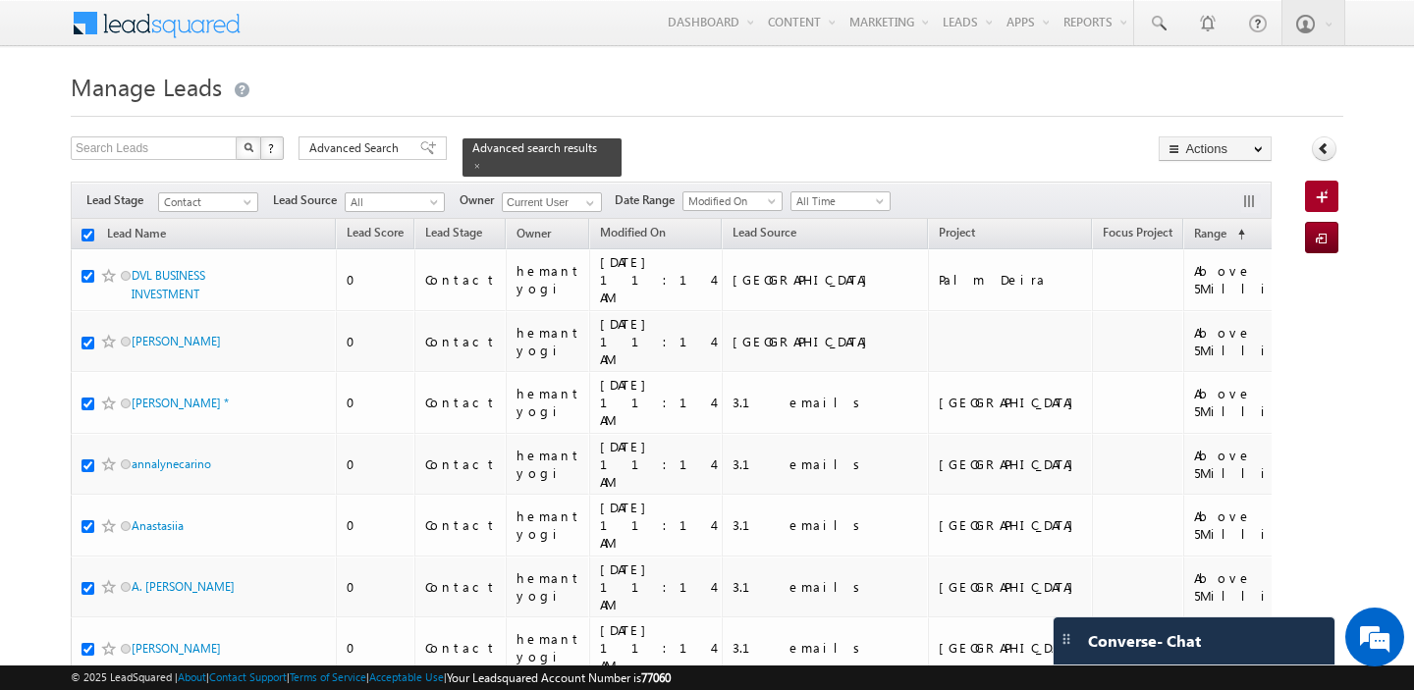
checkbox input "true"
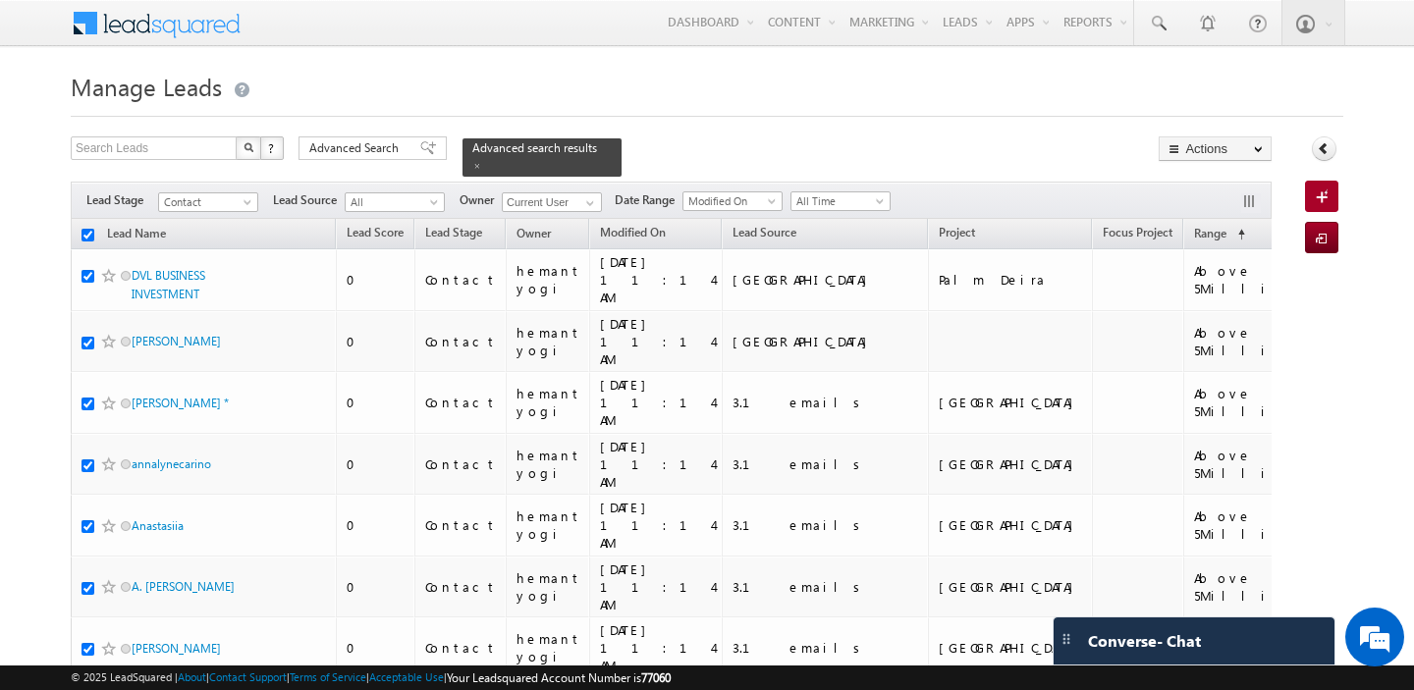
checkbox input "true"
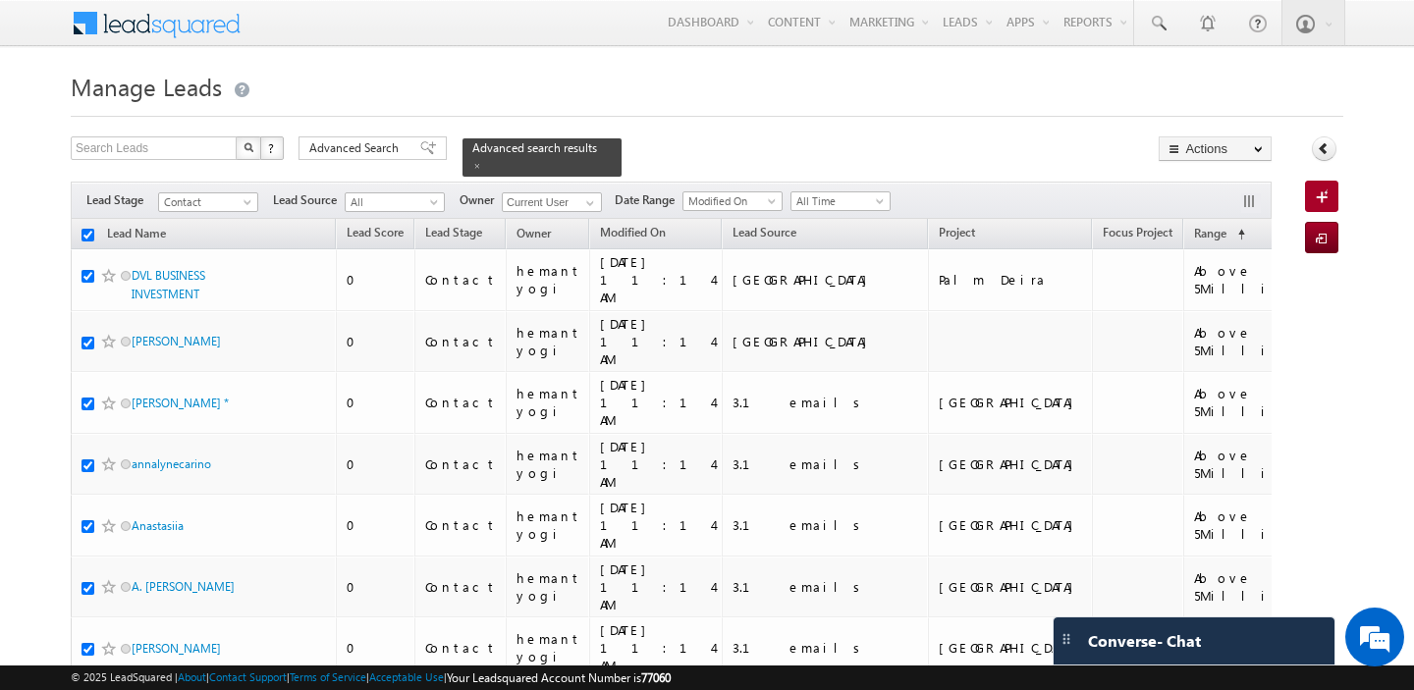
checkbox input "true"
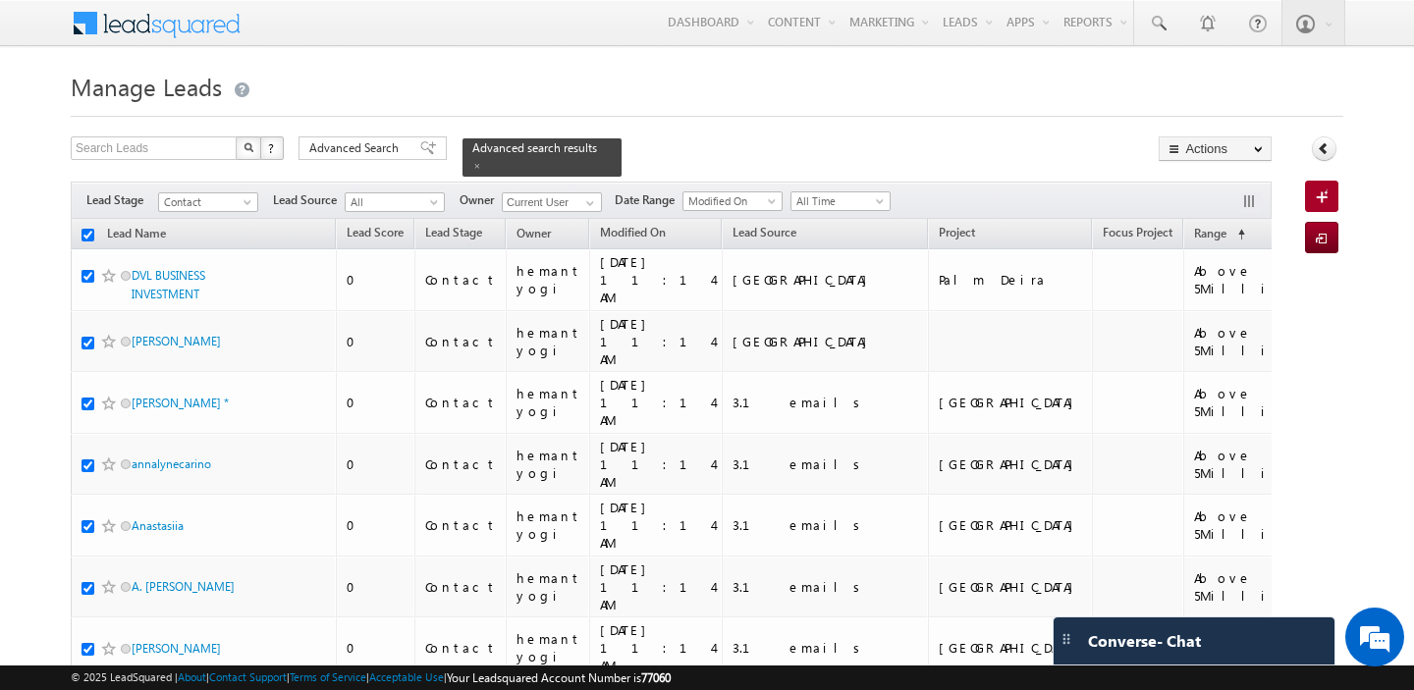
checkbox input "true"
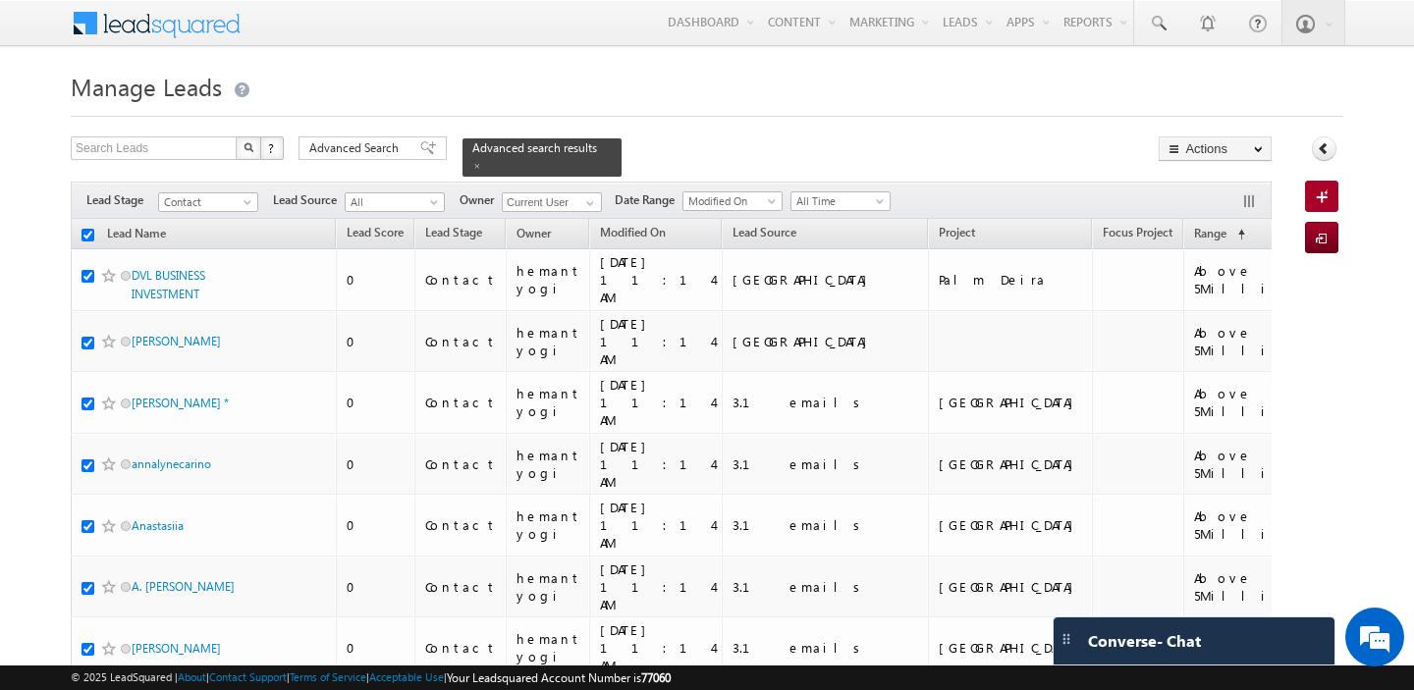
checkbox input "true"
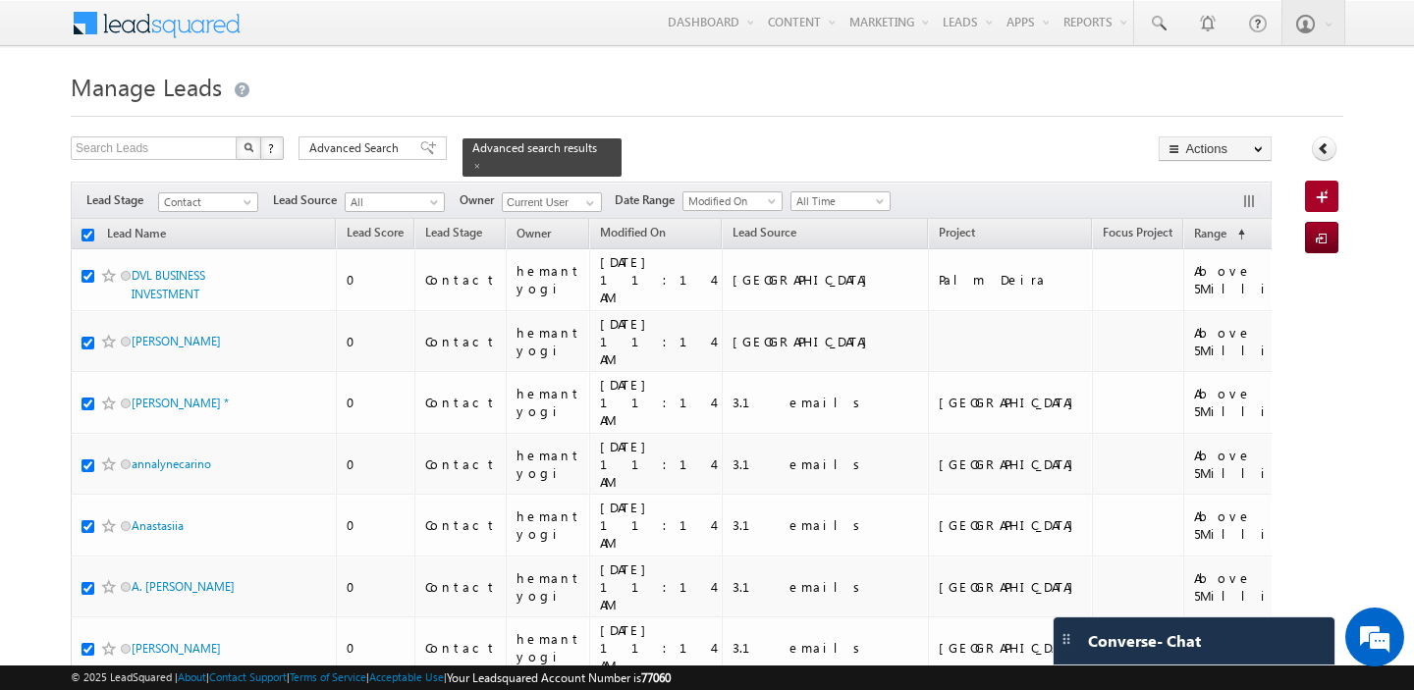
checkbox input "true"
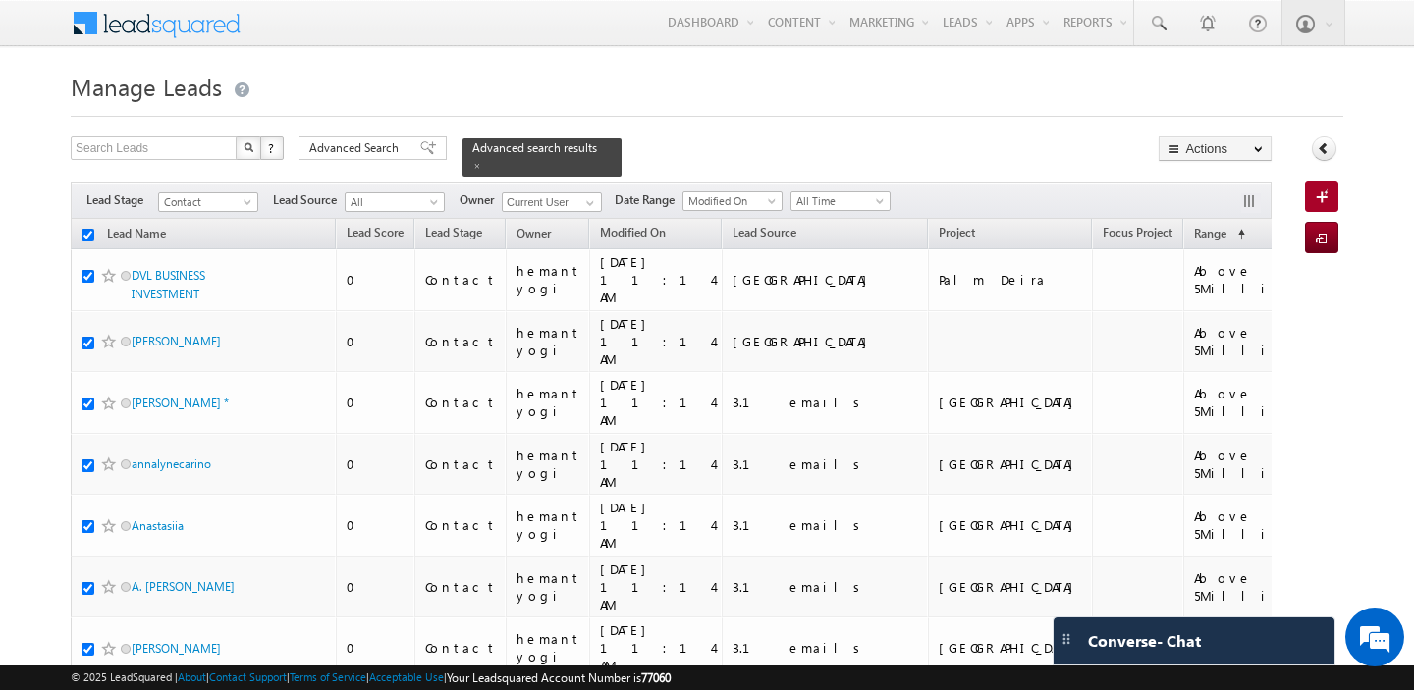
checkbox input "true"
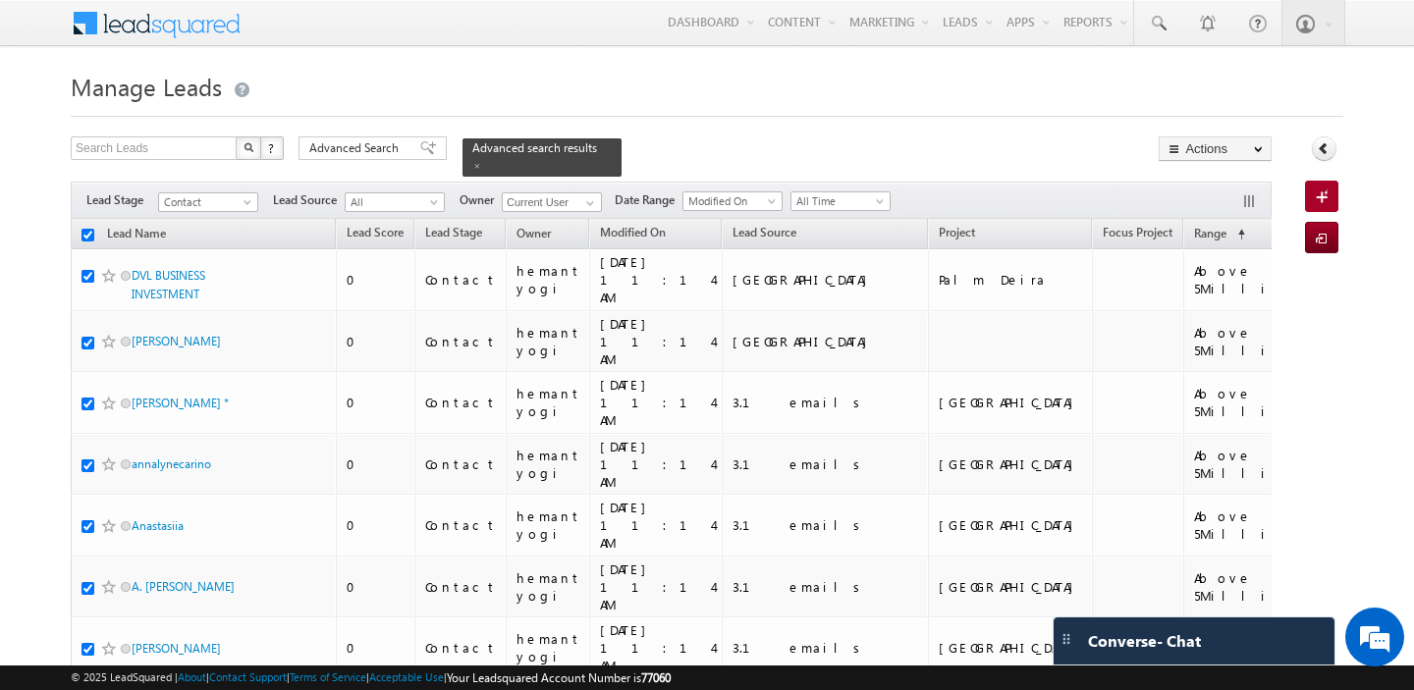
checkbox input "true"
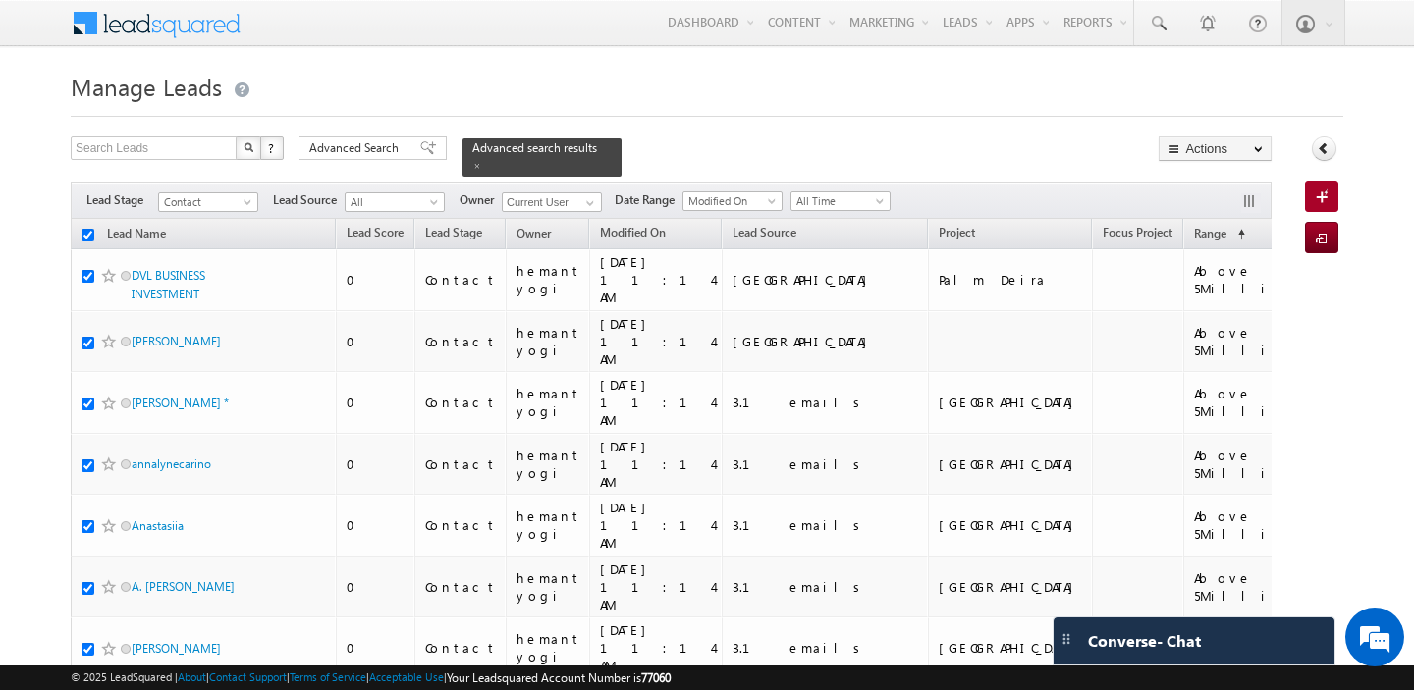
checkbox input "true"
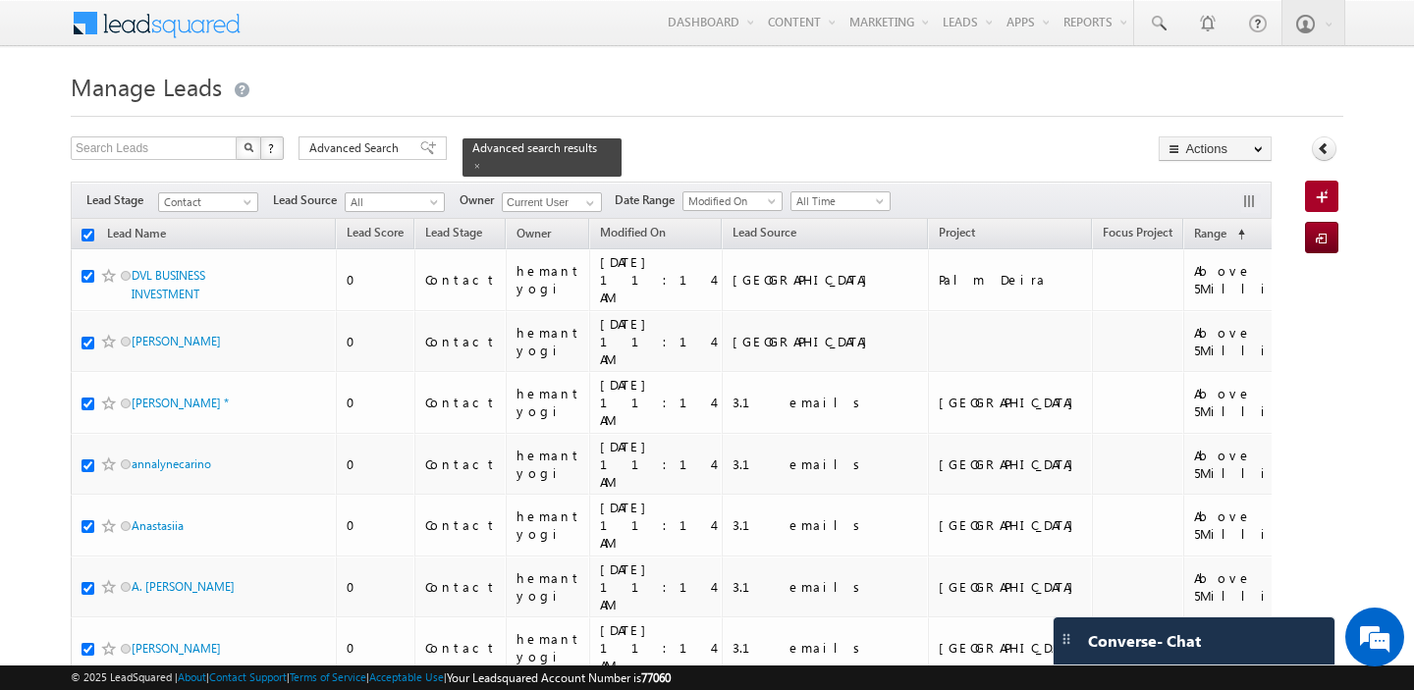
checkbox input "true"
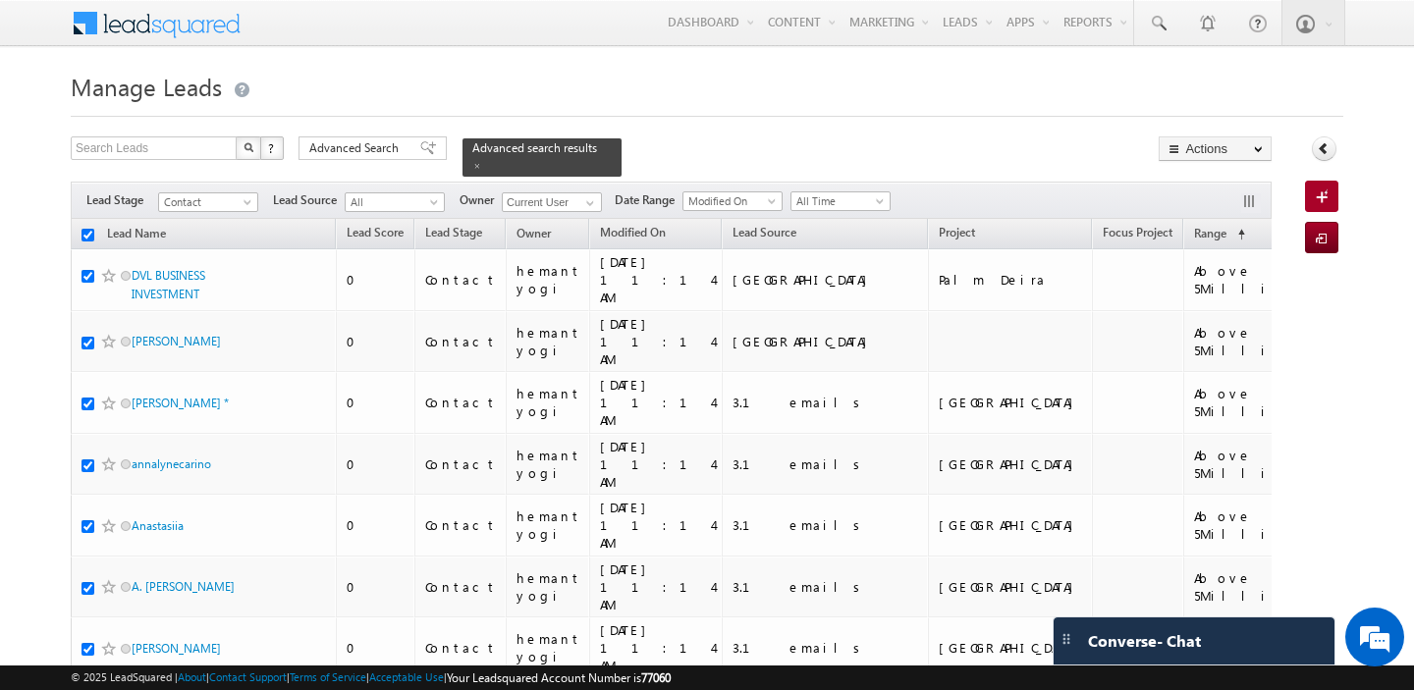
checkbox input "true"
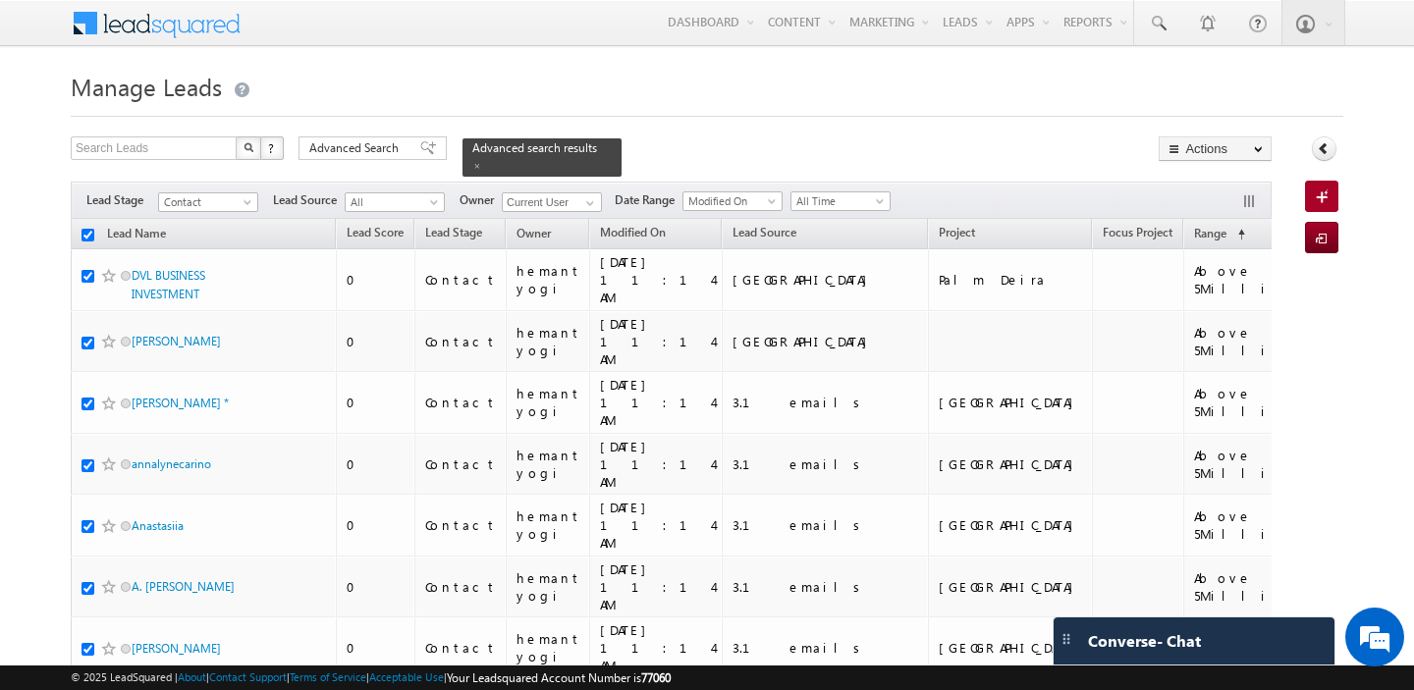
checkbox input "true"
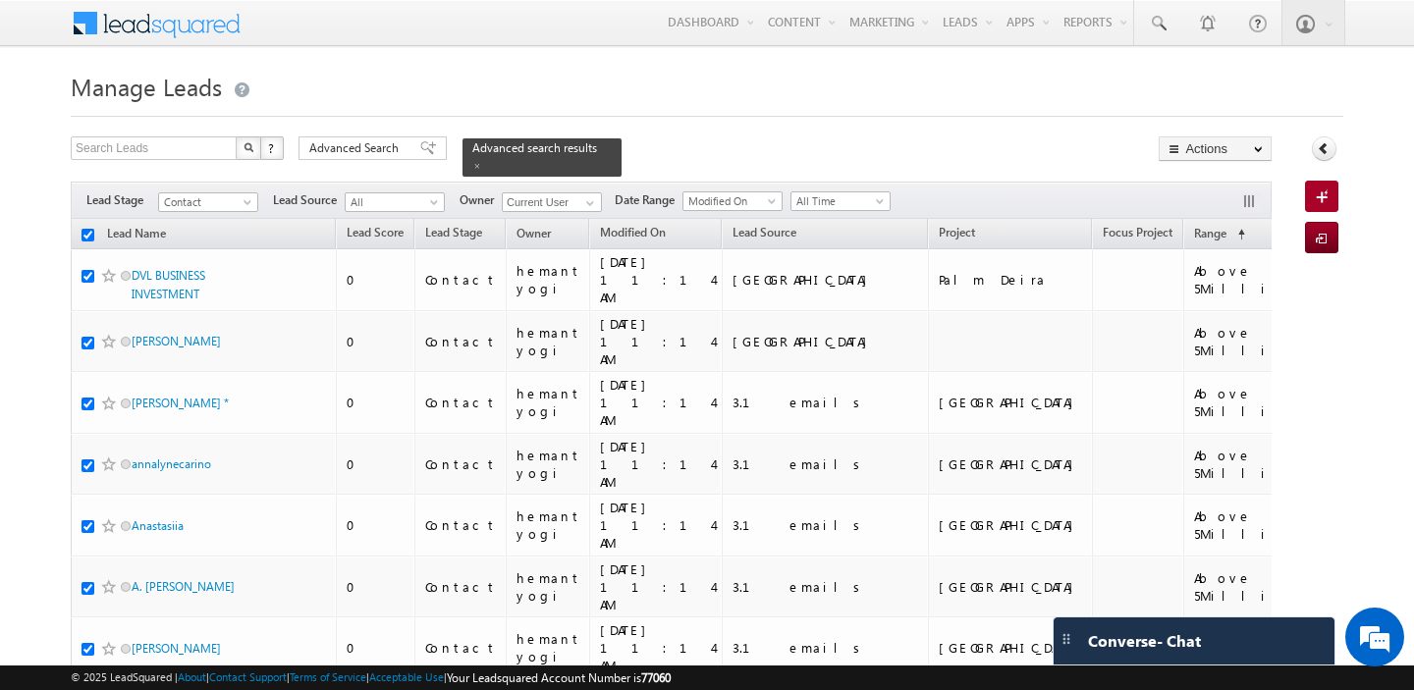
checkbox input "true"
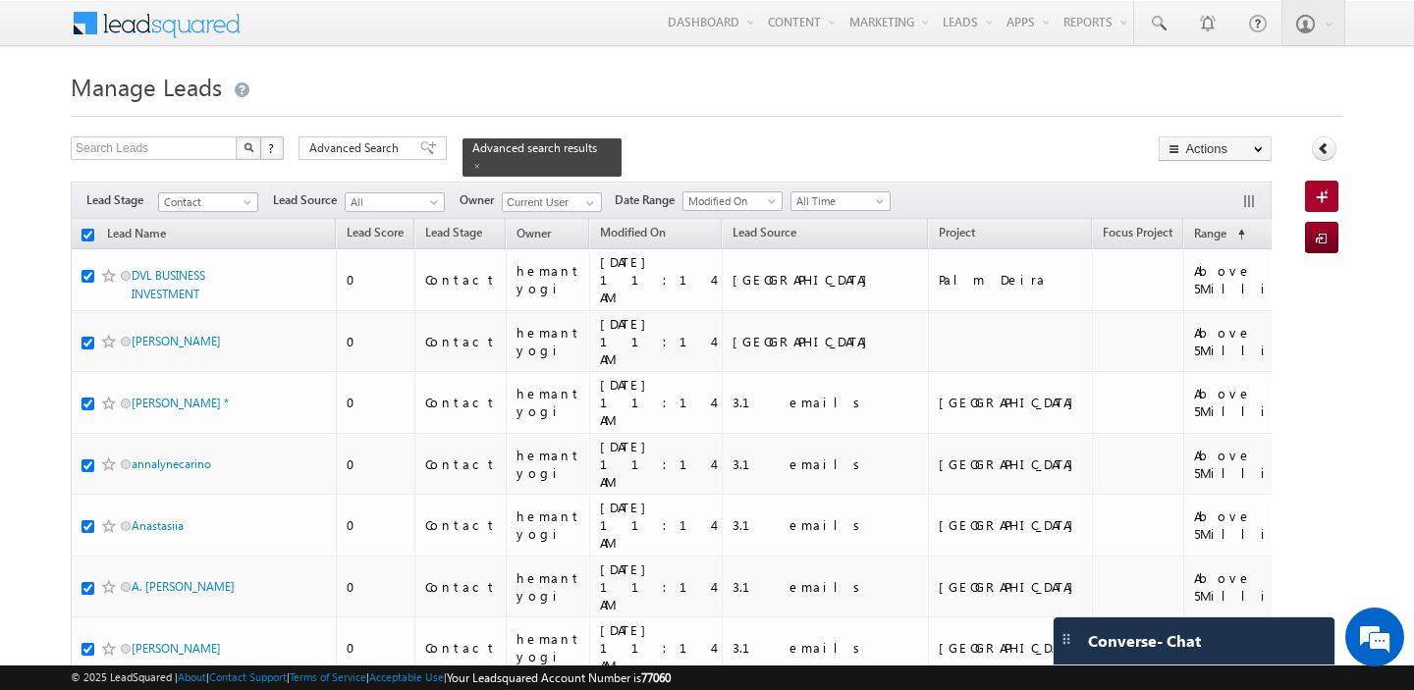
checkbox input "true"
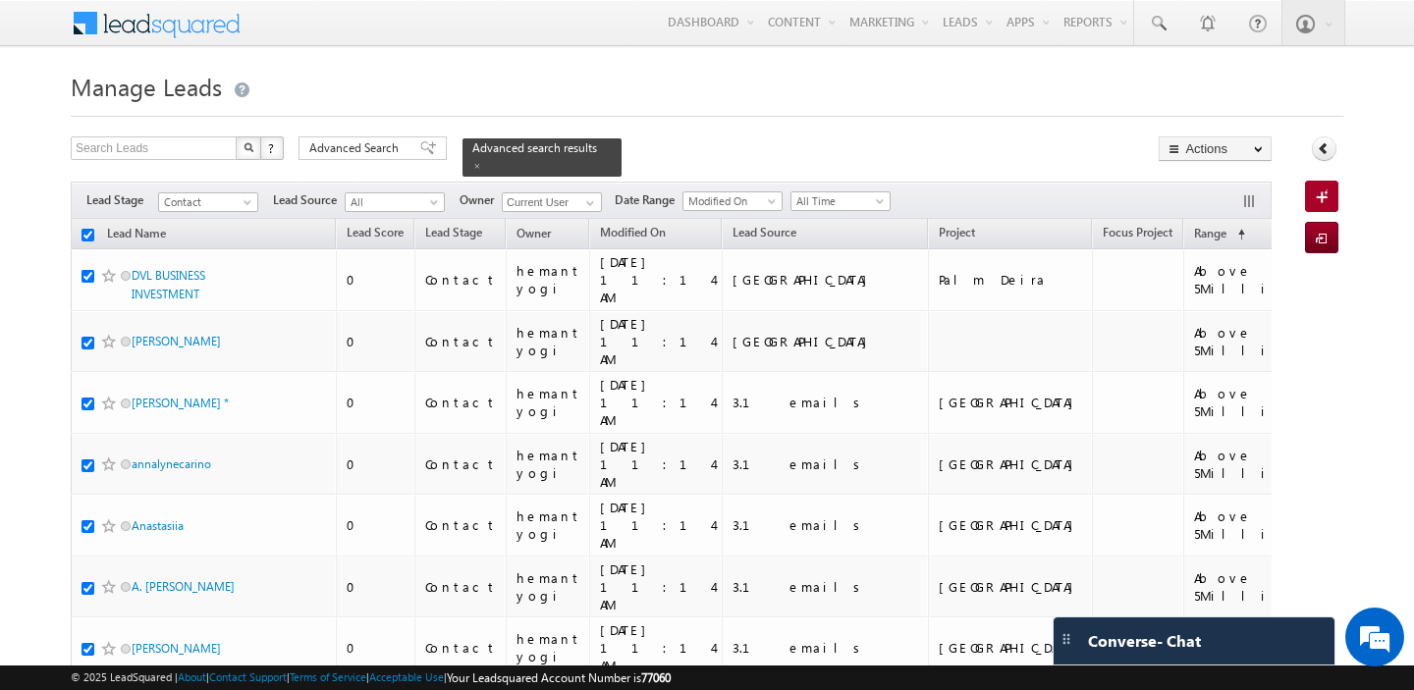
checkbox input "true"
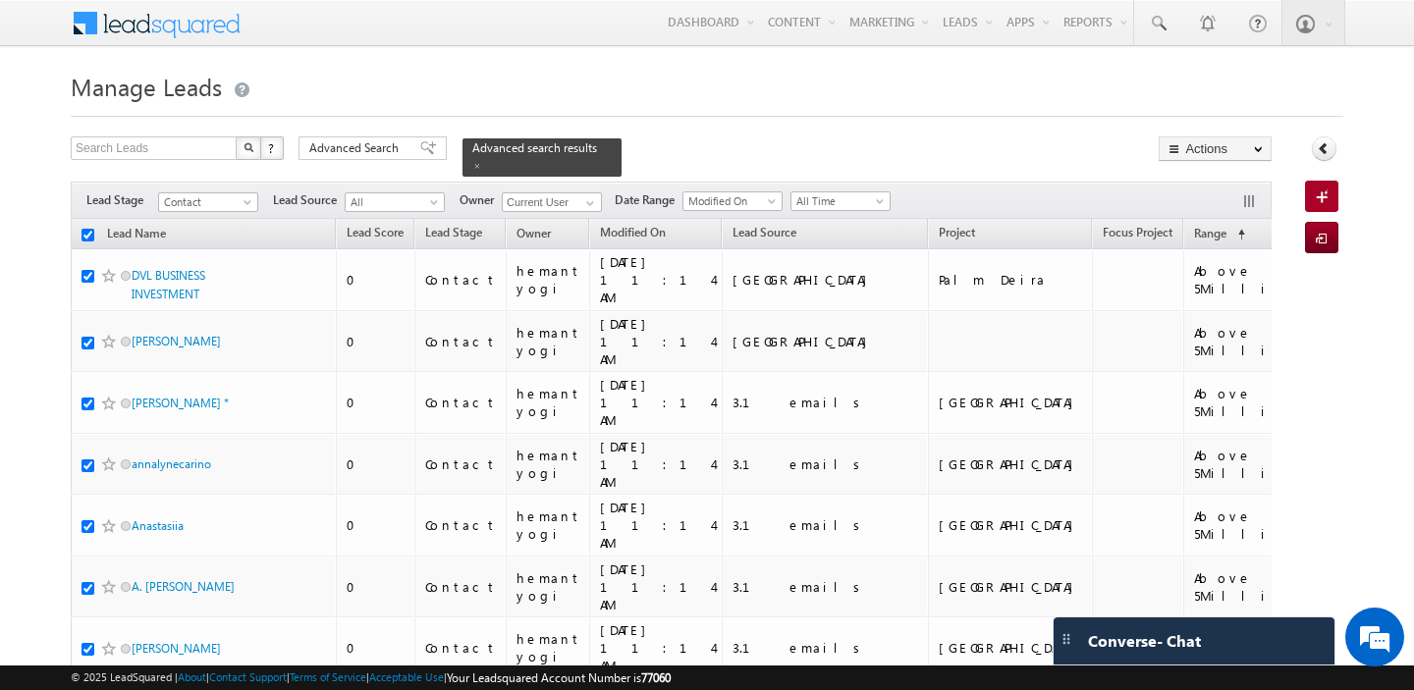
checkbox input "true"
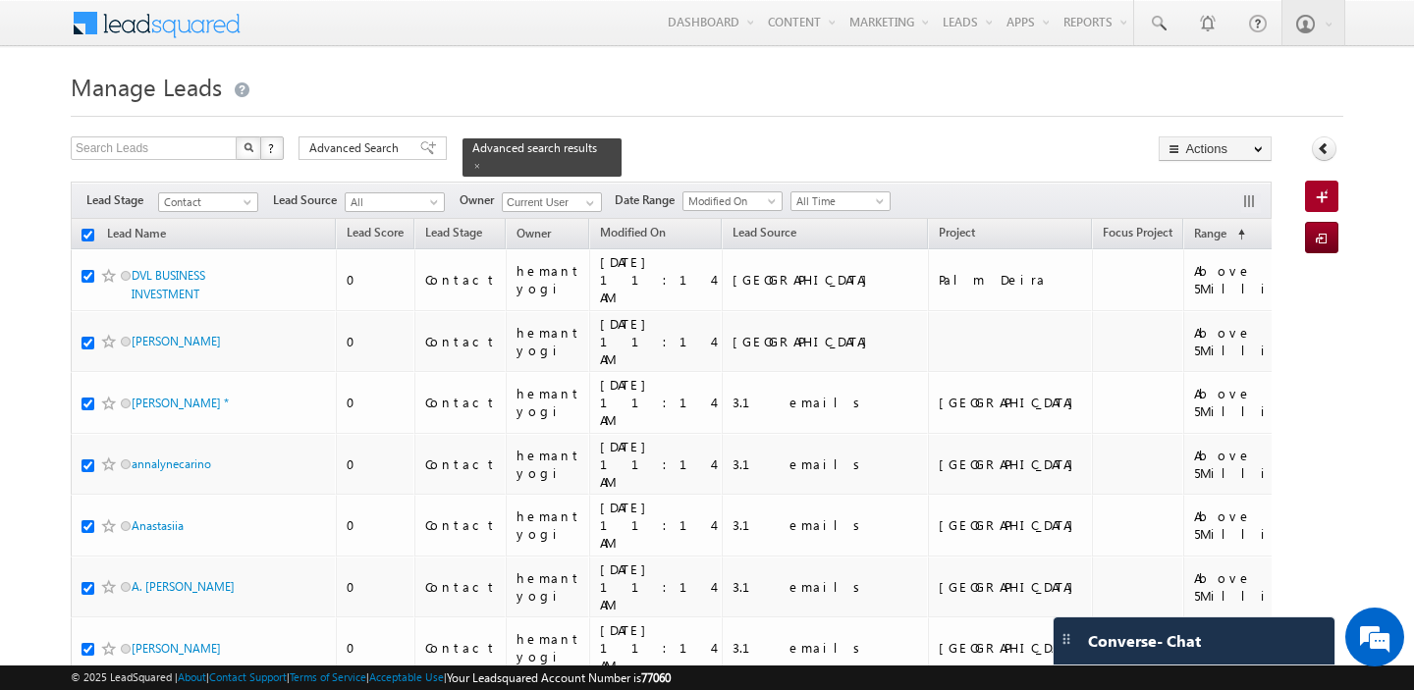
checkbox input "true"
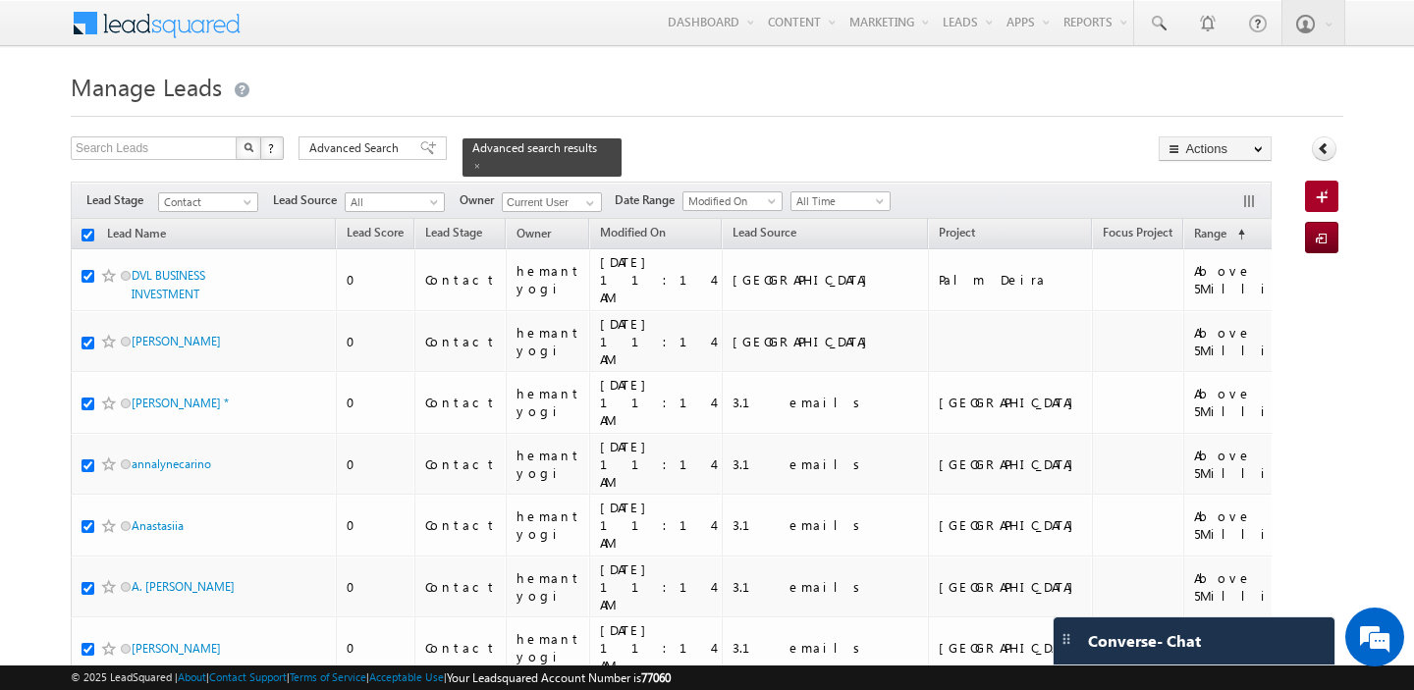
checkbox input "true"
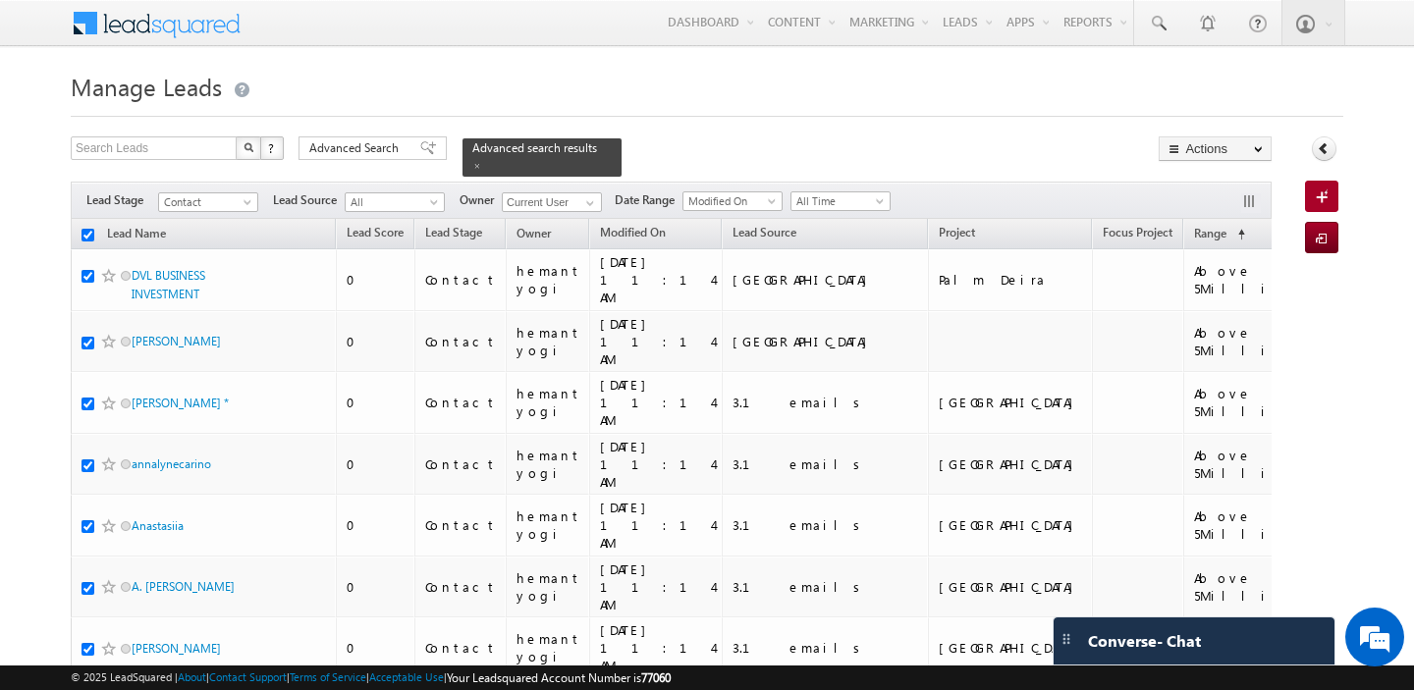
checkbox input "true"
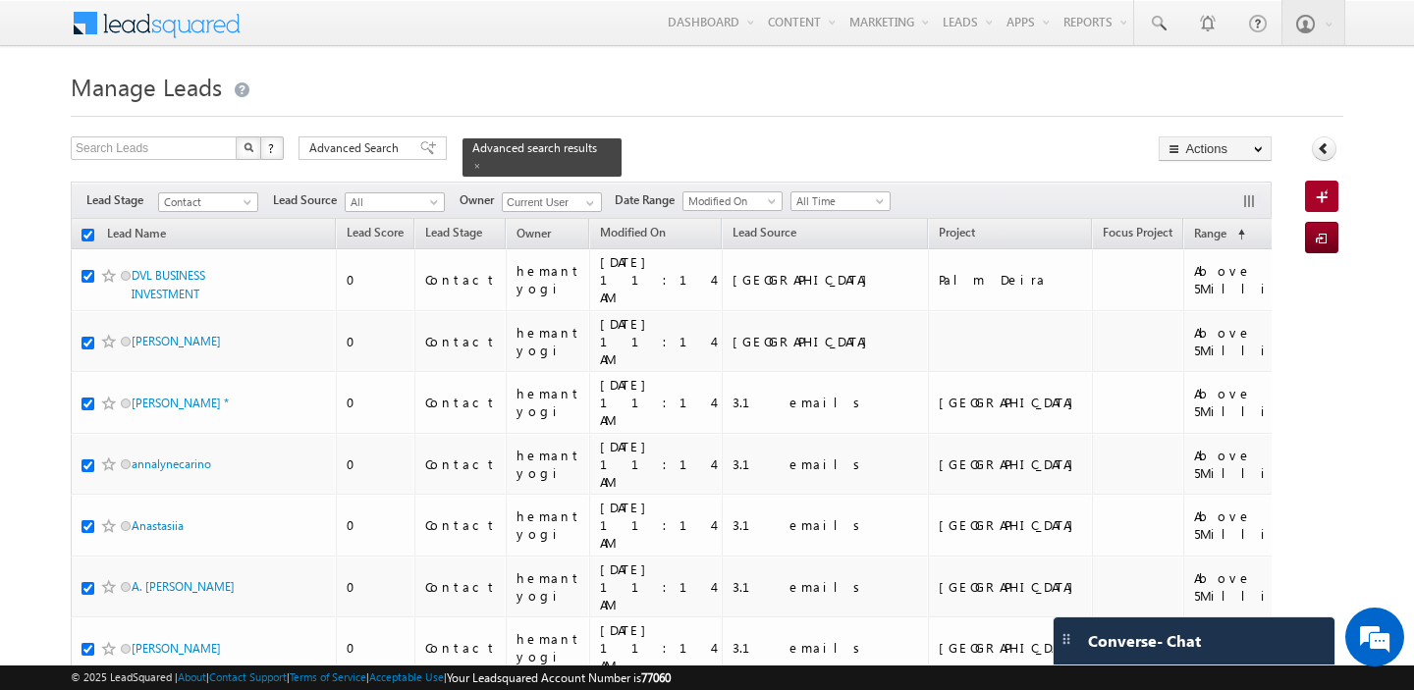
checkbox input "true"
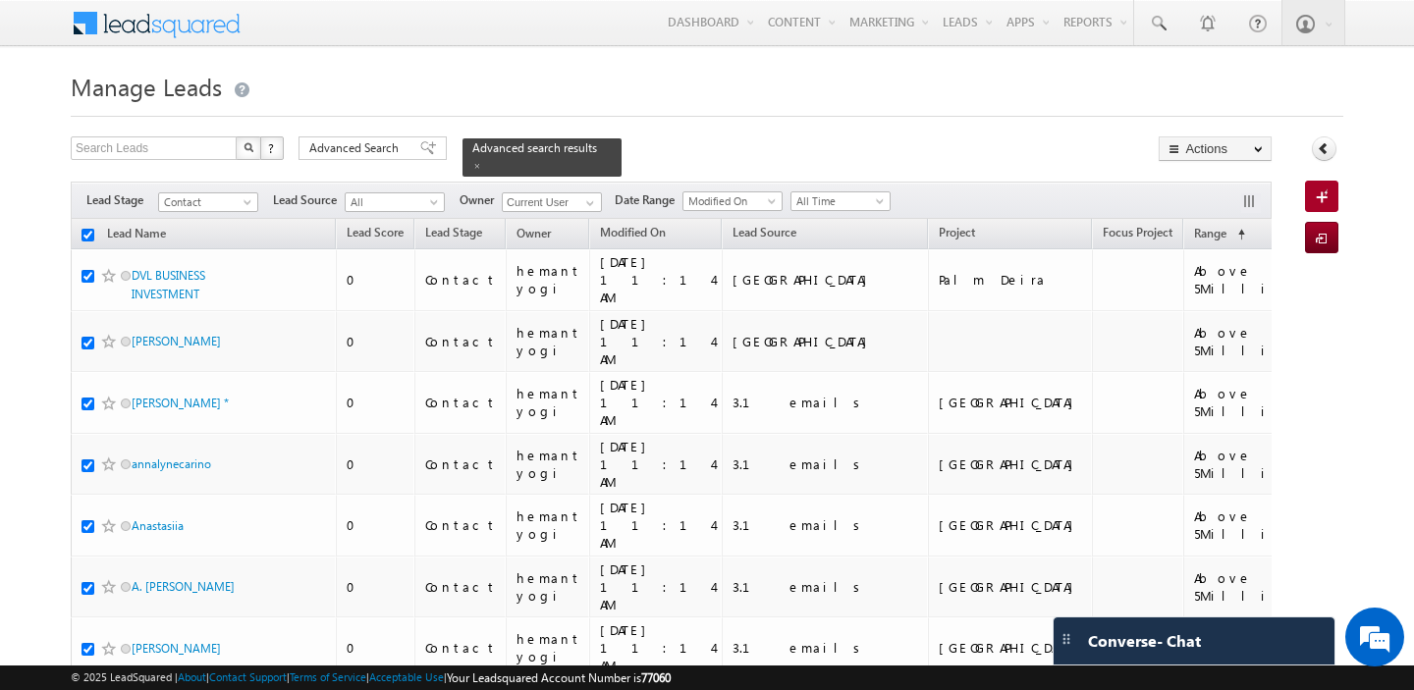
checkbox input "true"
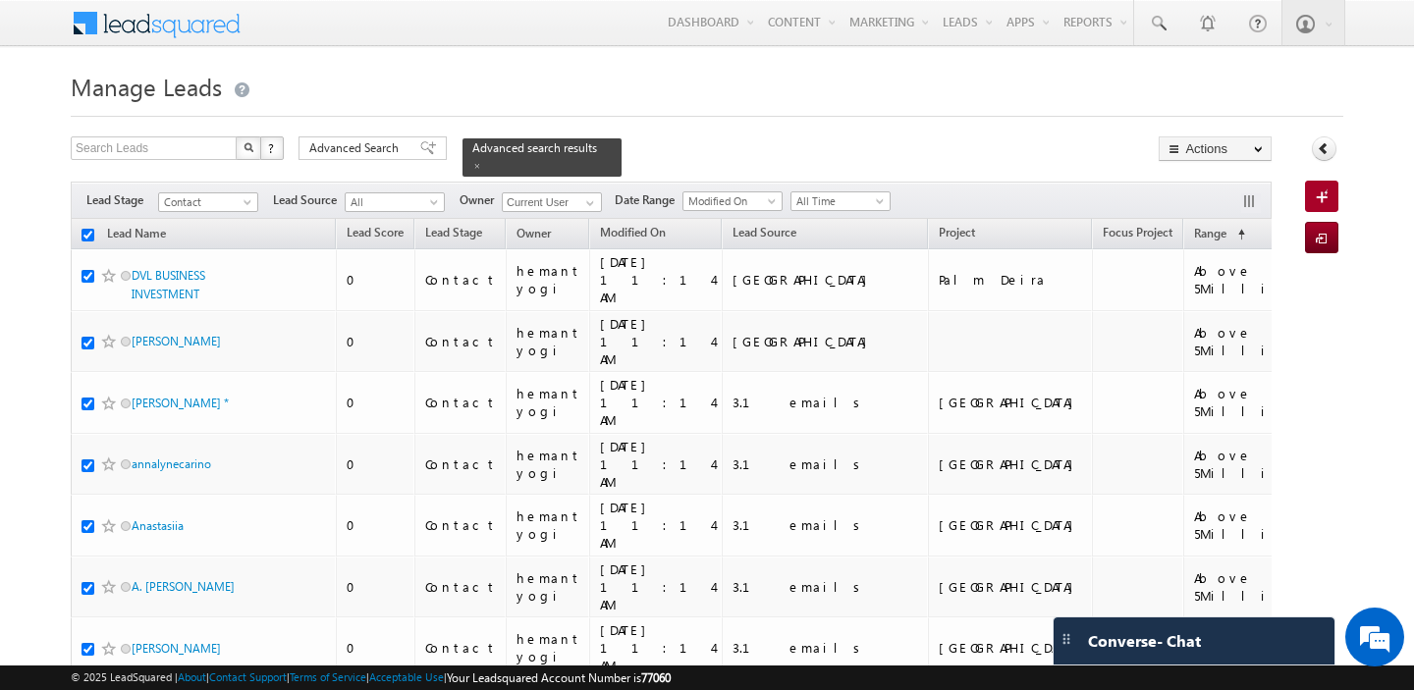
checkbox input "true"
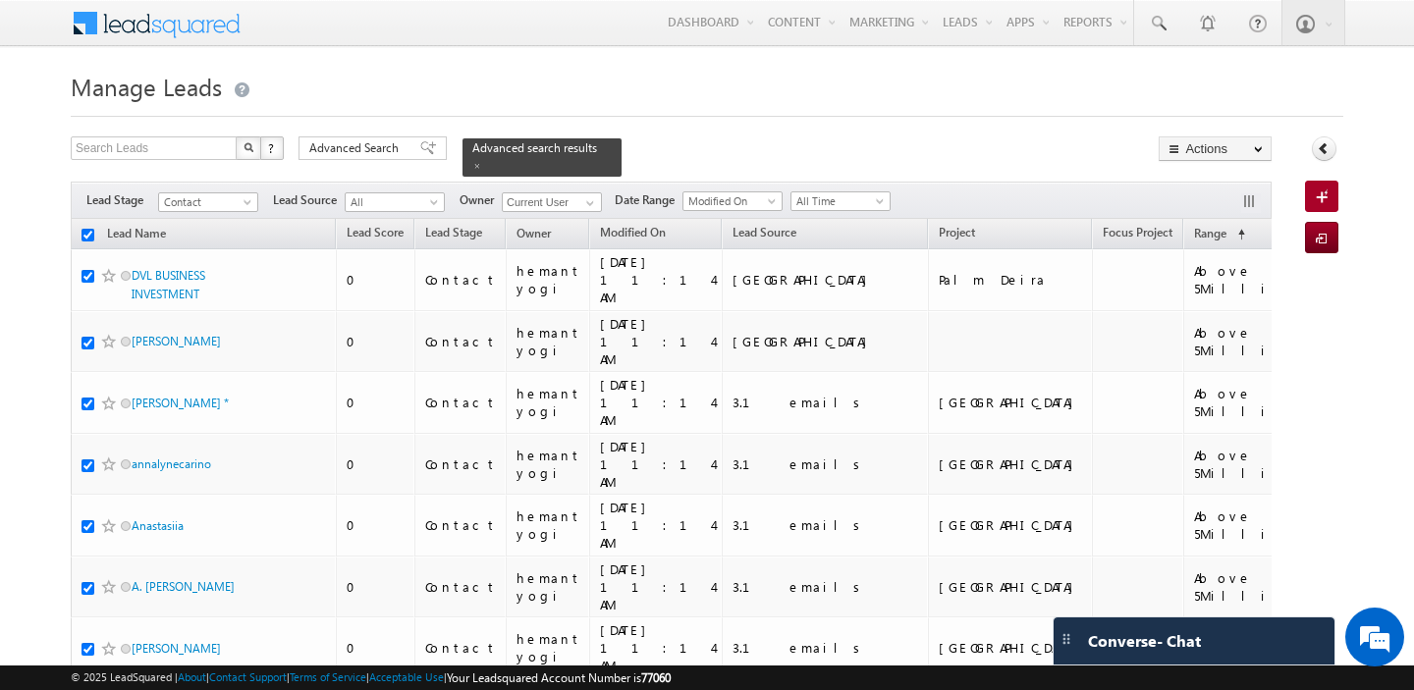
checkbox input "true"
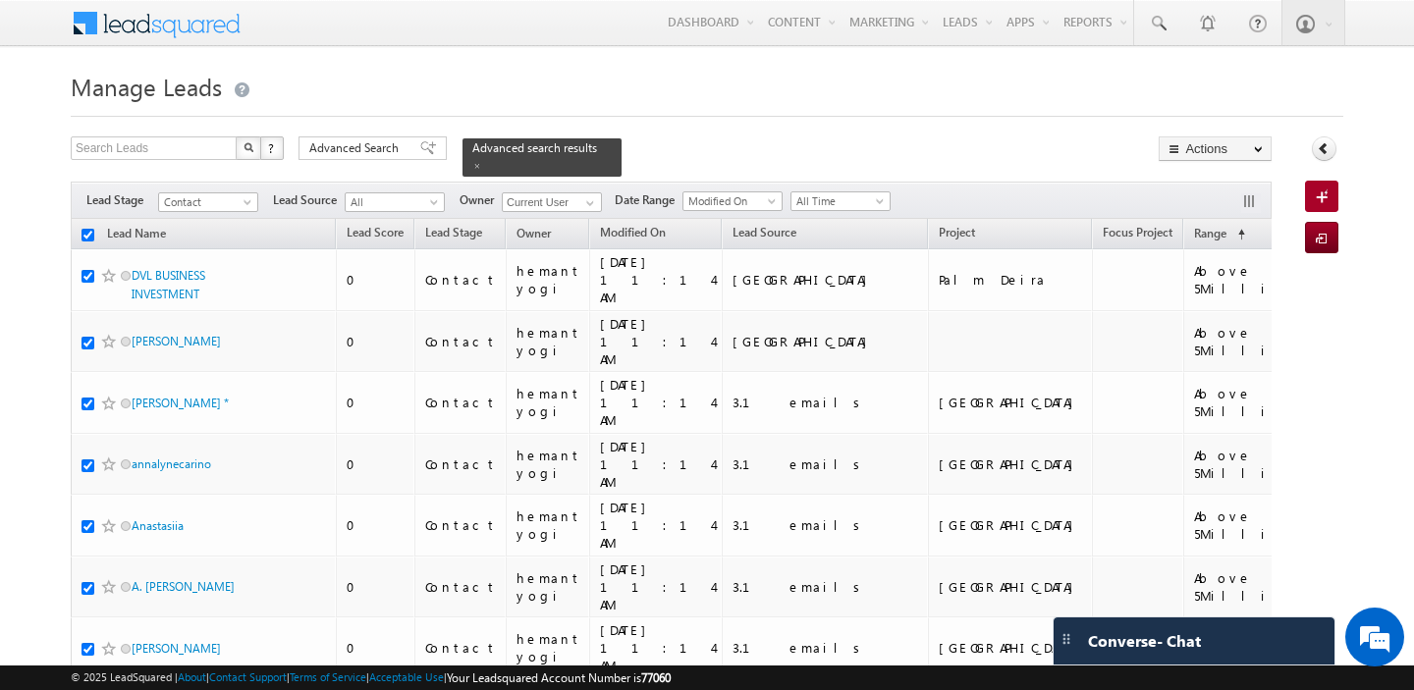
checkbox input "true"
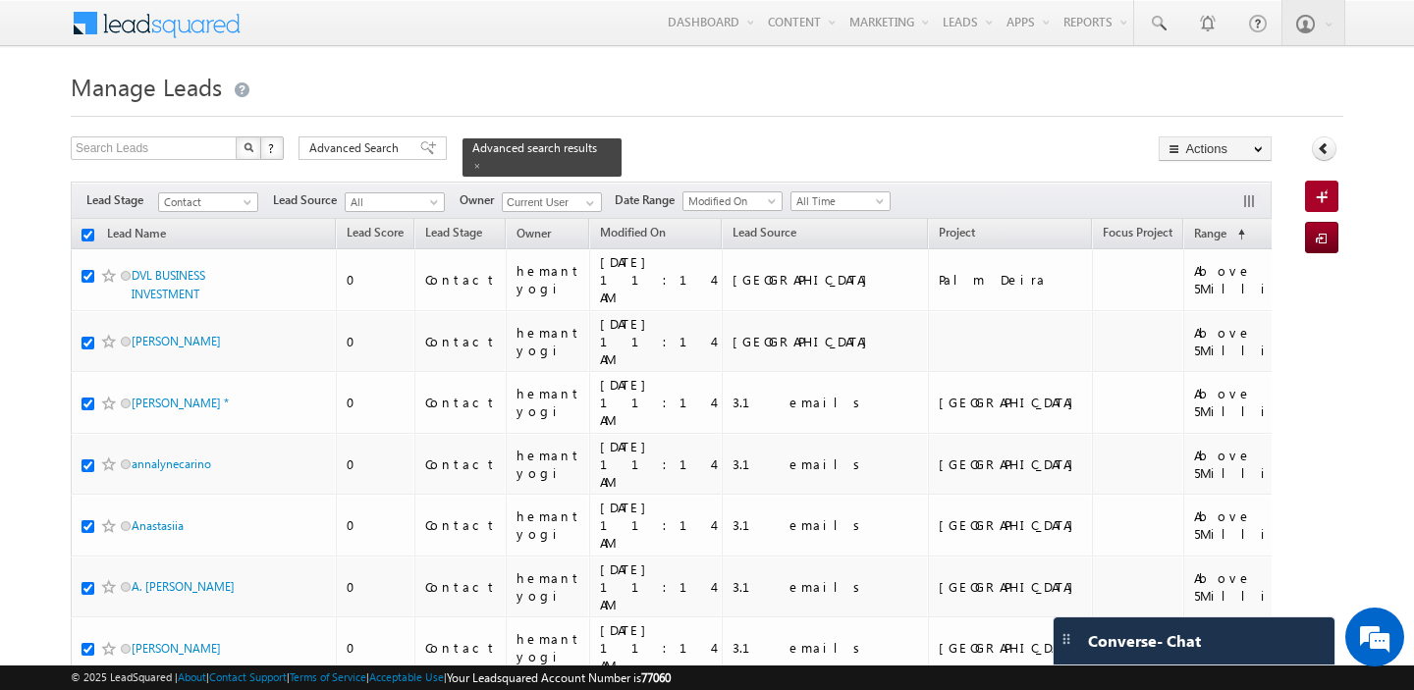
checkbox input "true"
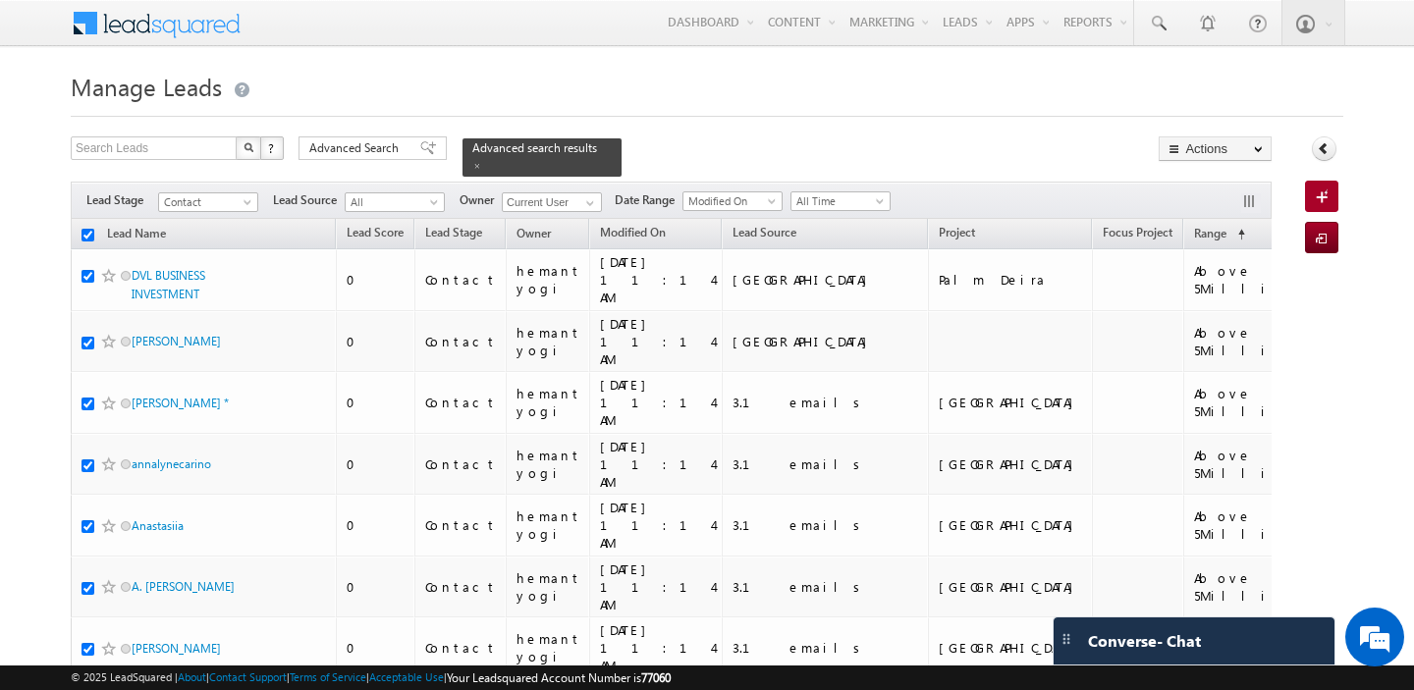
checkbox input "true"
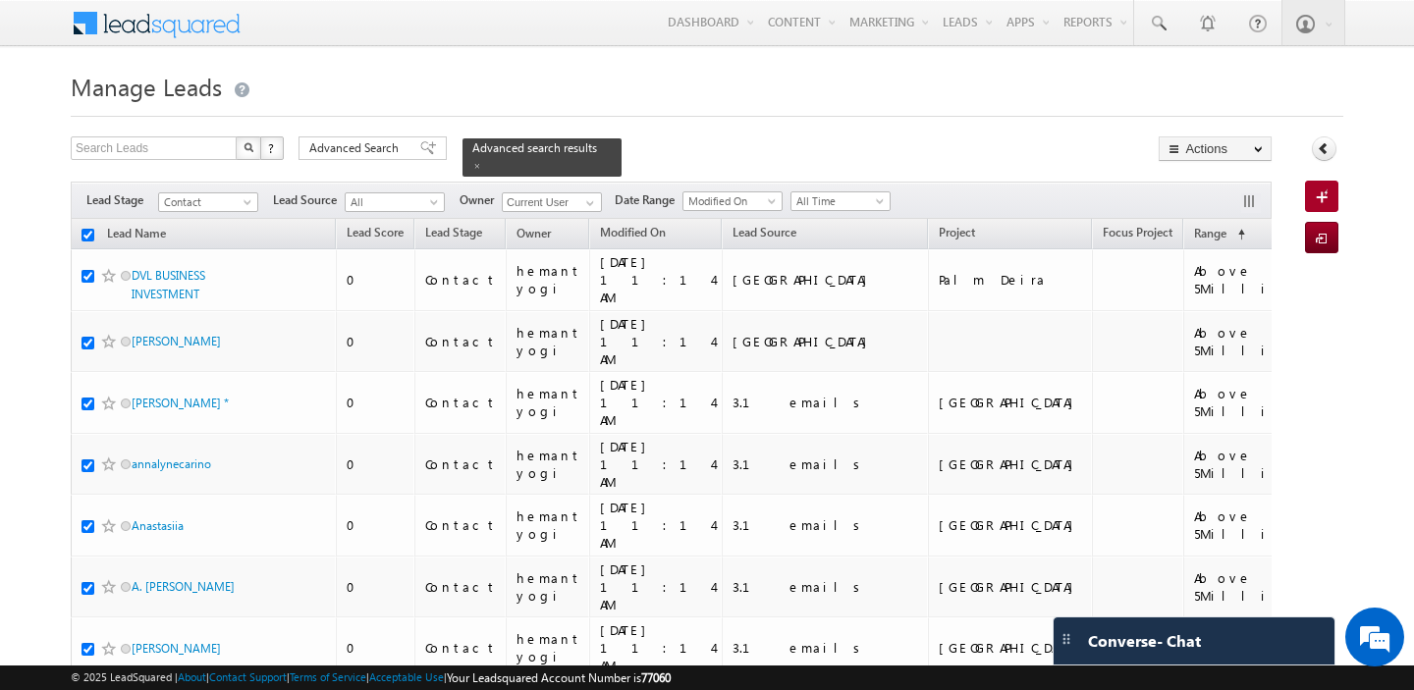
checkbox input "true"
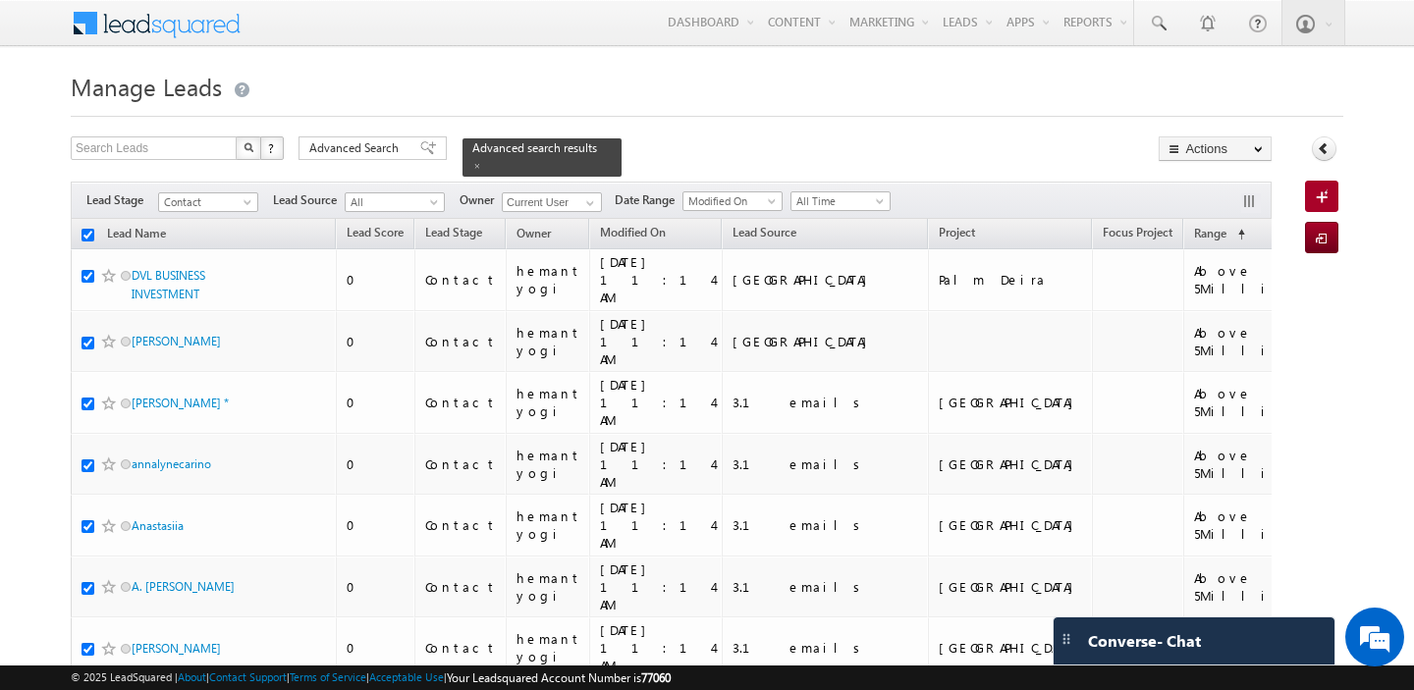
checkbox input "true"
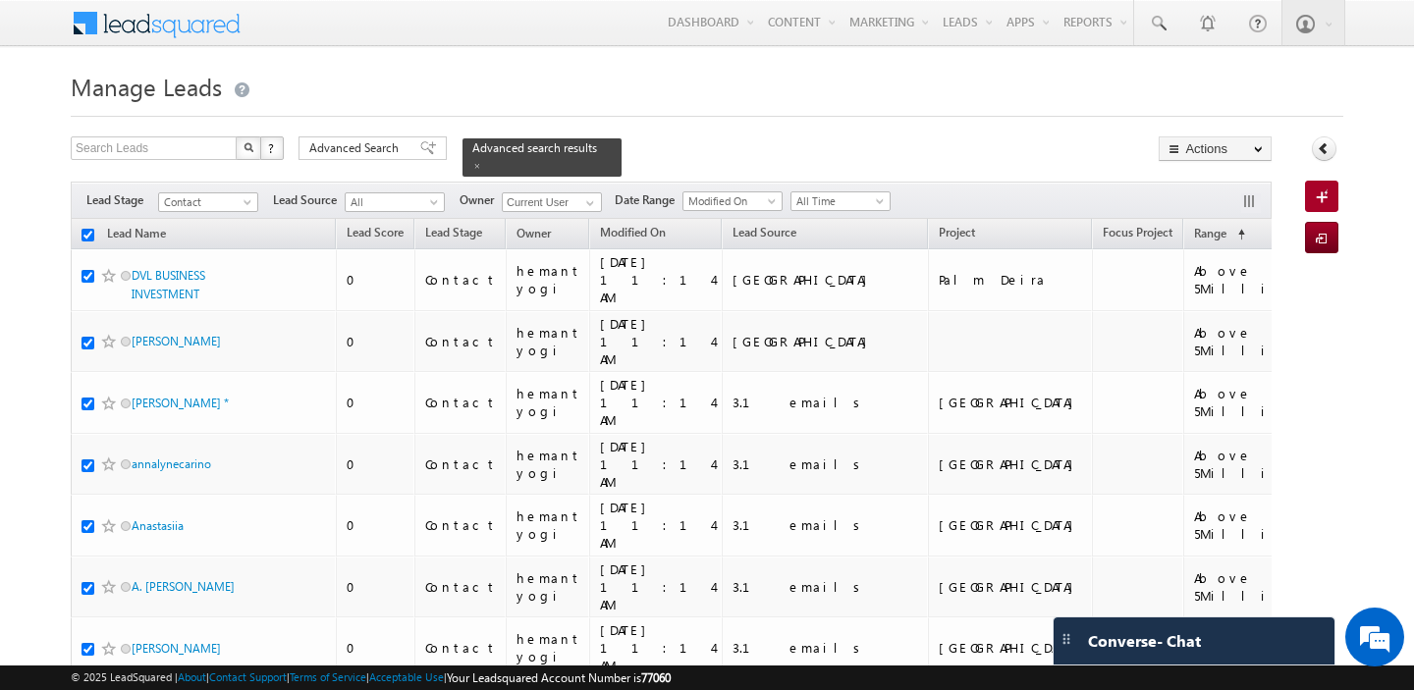
checkbox input "true"
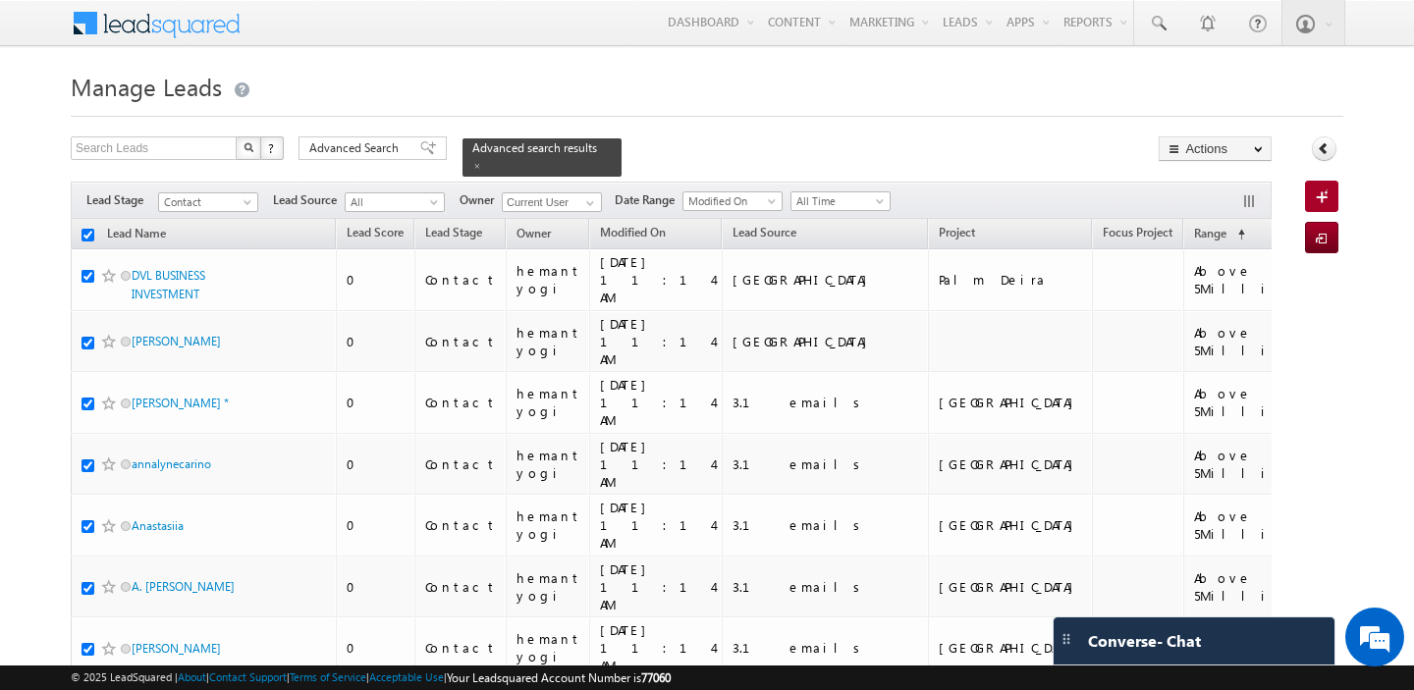
checkbox input "true"
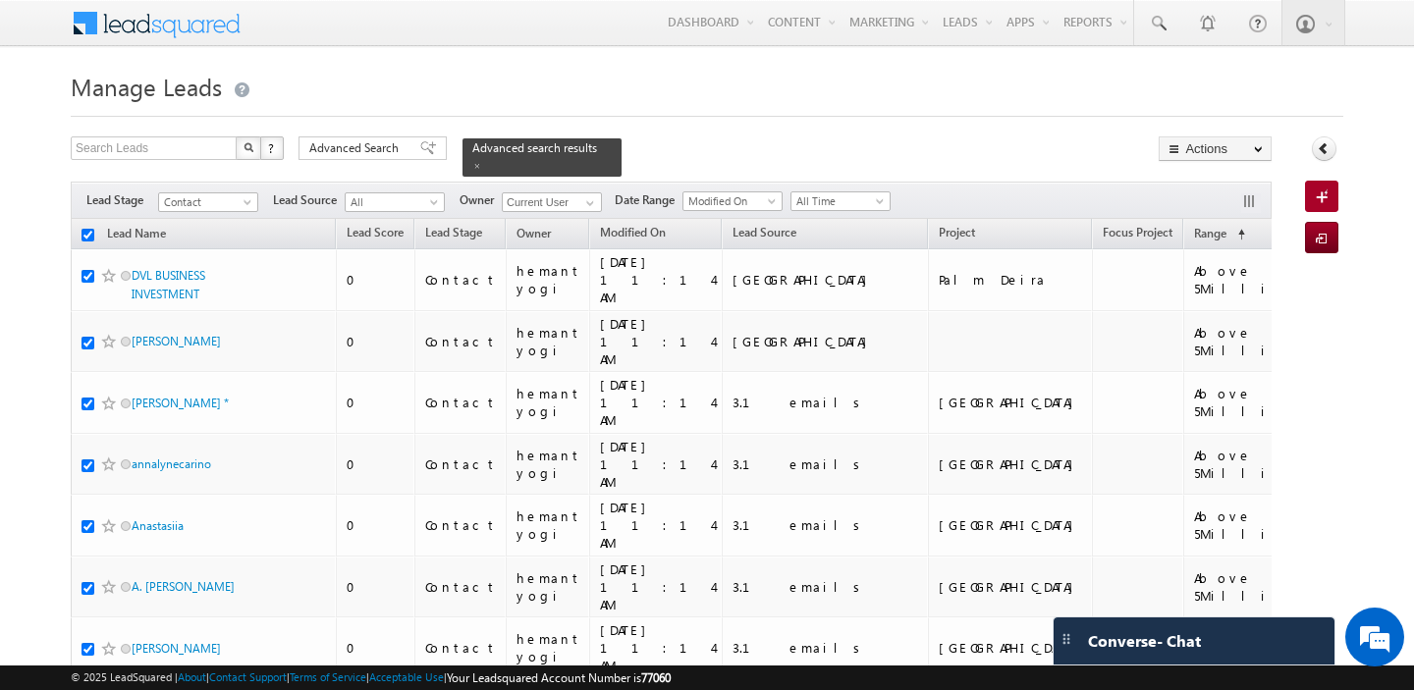
checkbox input "true"
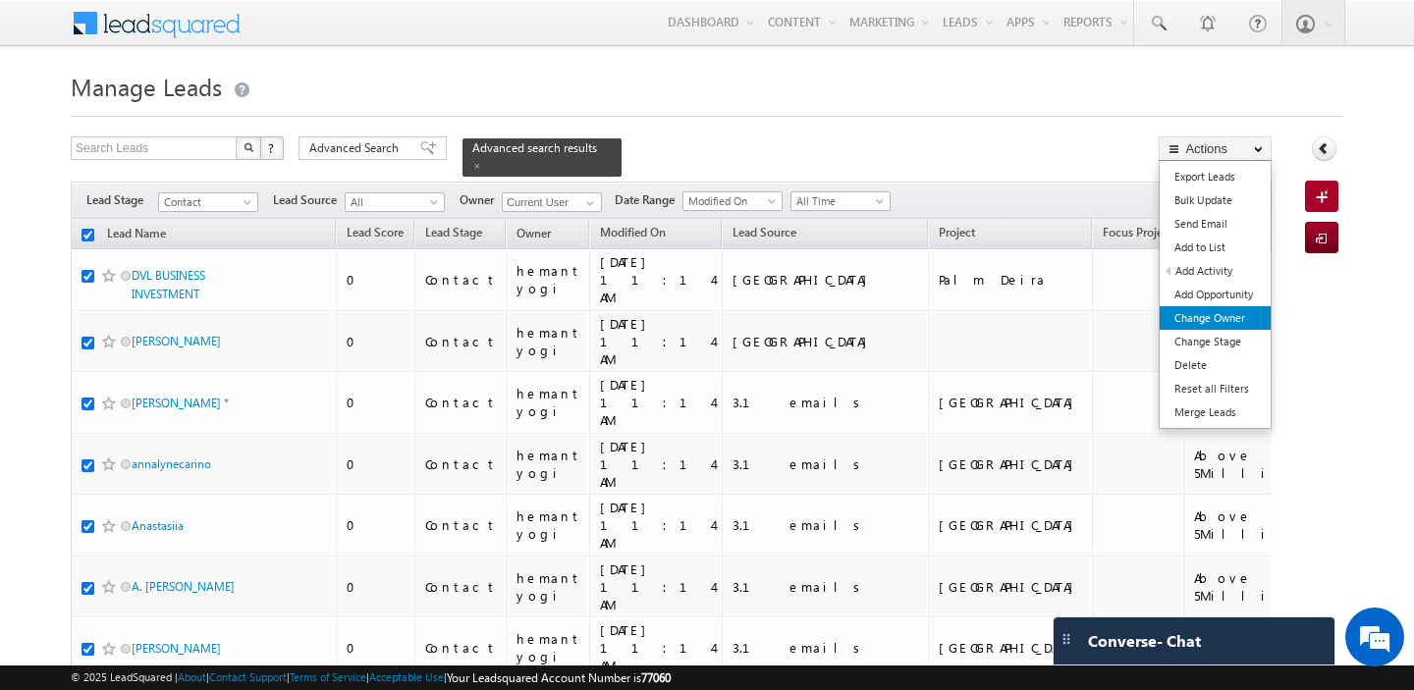
click at [1235, 316] on link "Change Owner" at bounding box center [1215, 318] width 111 height 24
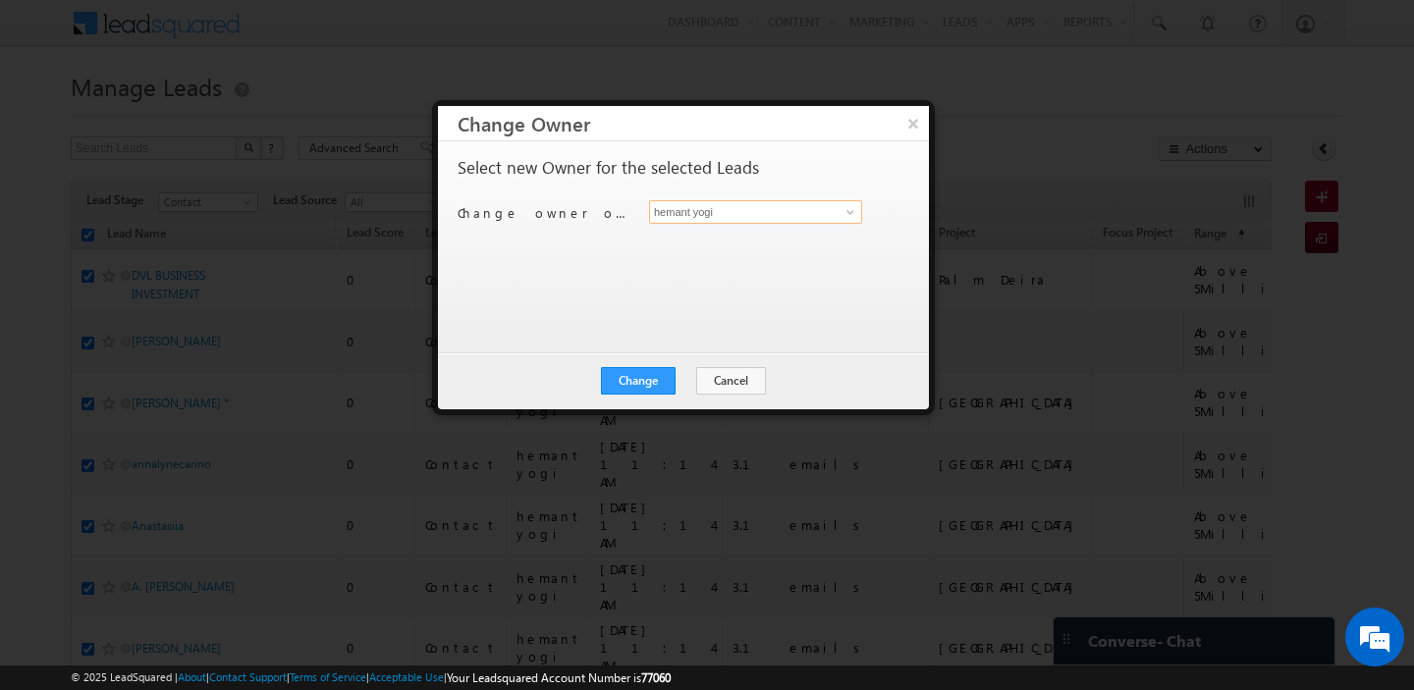
click at [789, 214] on input "hemant yogi" at bounding box center [755, 212] width 213 height 24
click at [768, 237] on link "Manpreet Singh manpreet.singh@indglobal.ae" at bounding box center [755, 242] width 213 height 37
click at [635, 393] on button "Change" at bounding box center [638, 380] width 75 height 27
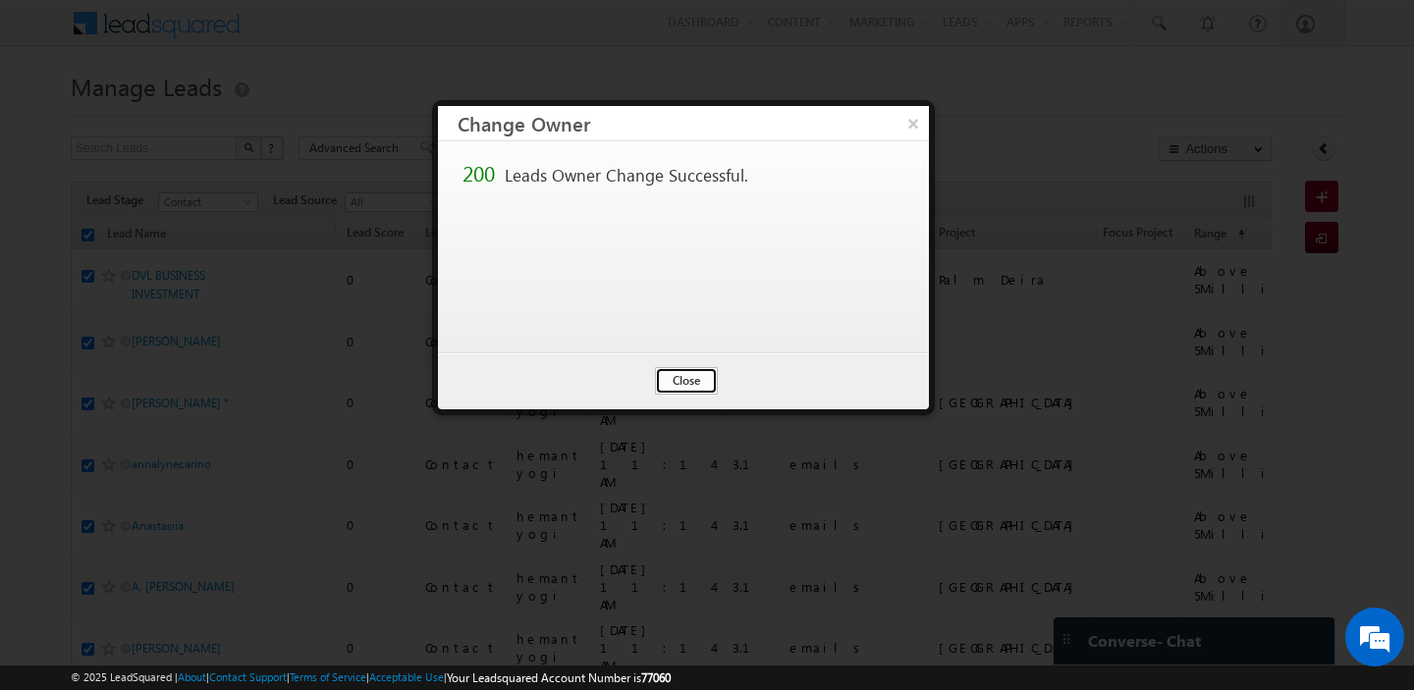
click at [667, 384] on button "Close" at bounding box center [686, 380] width 63 height 27
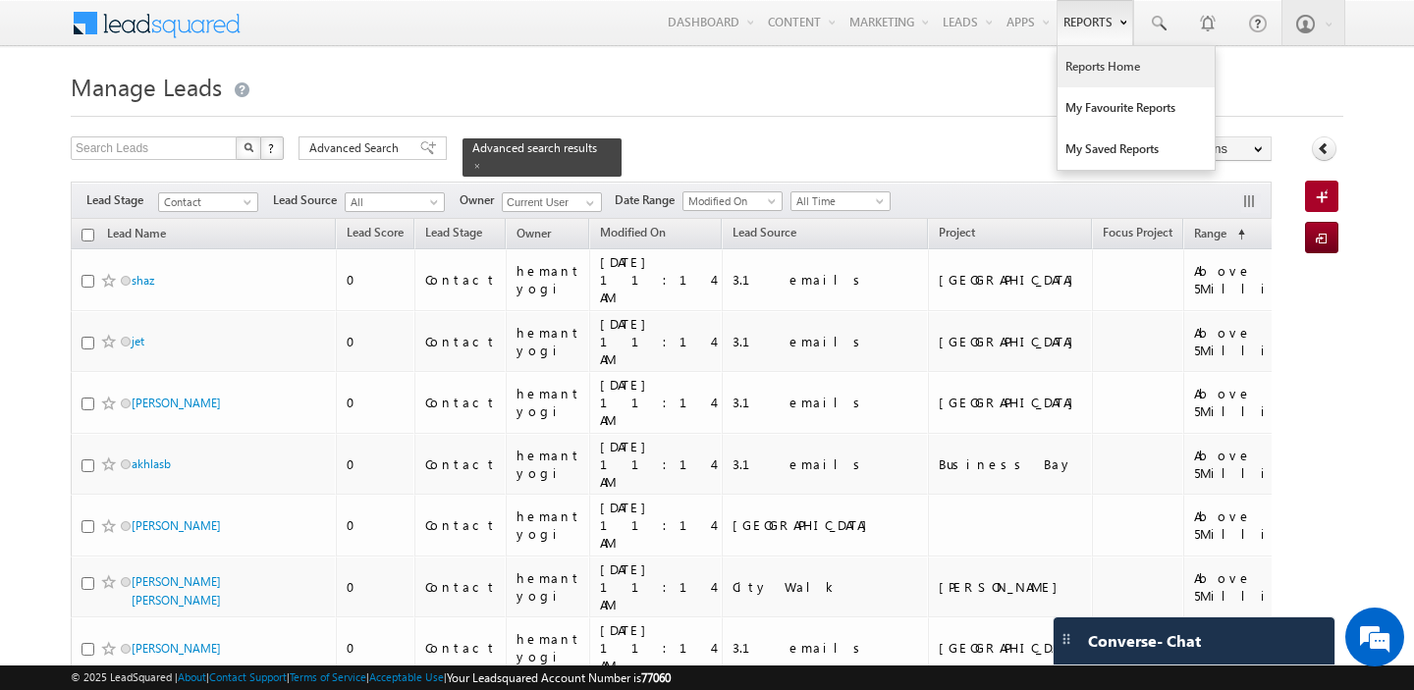
click at [1085, 68] on link "Reports Home" at bounding box center [1135, 66] width 157 height 41
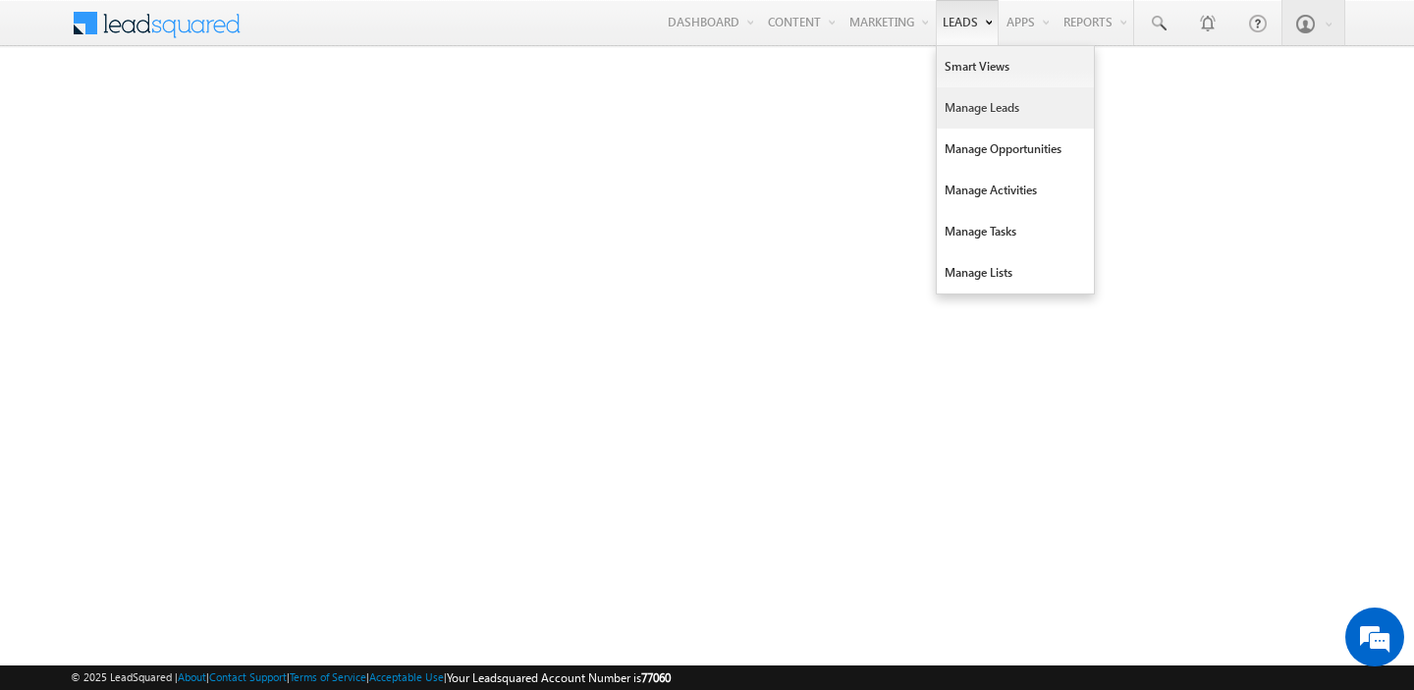
click at [954, 109] on link "Manage Leads" at bounding box center [1015, 107] width 157 height 41
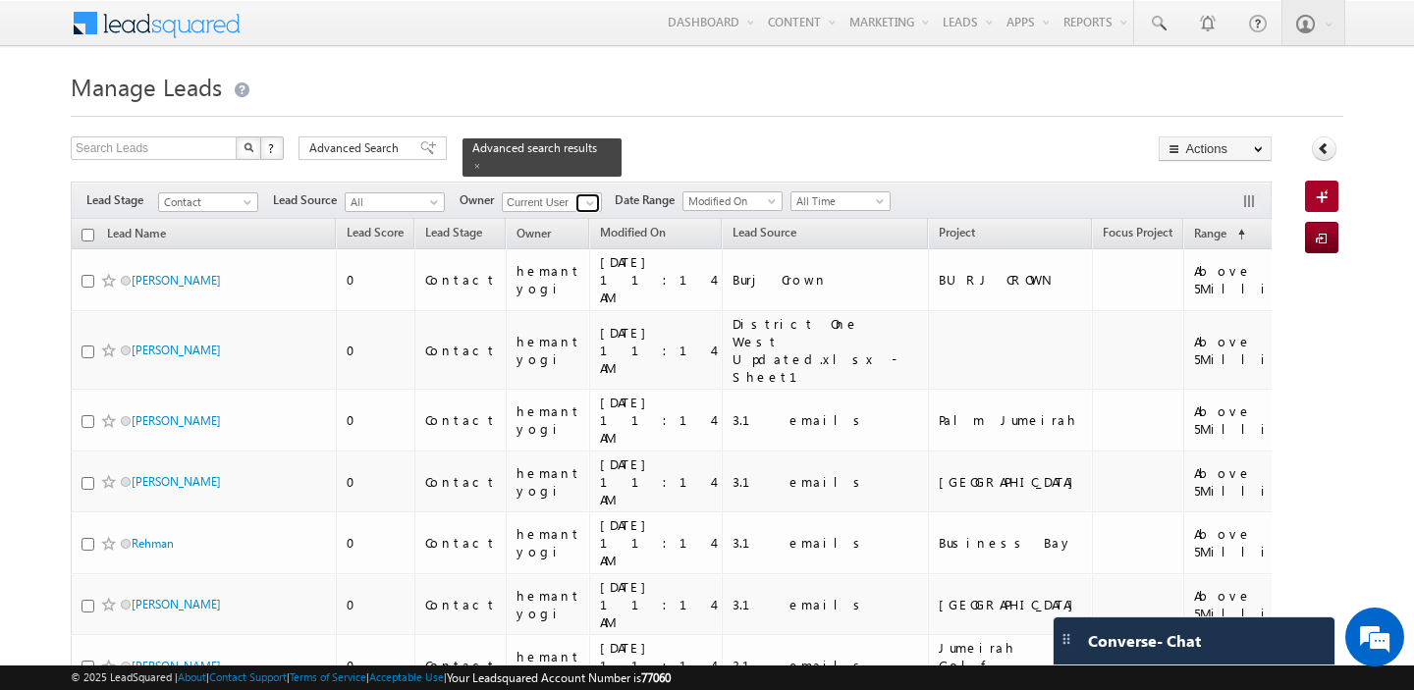
click at [591, 197] on span at bounding box center [590, 203] width 16 height 16
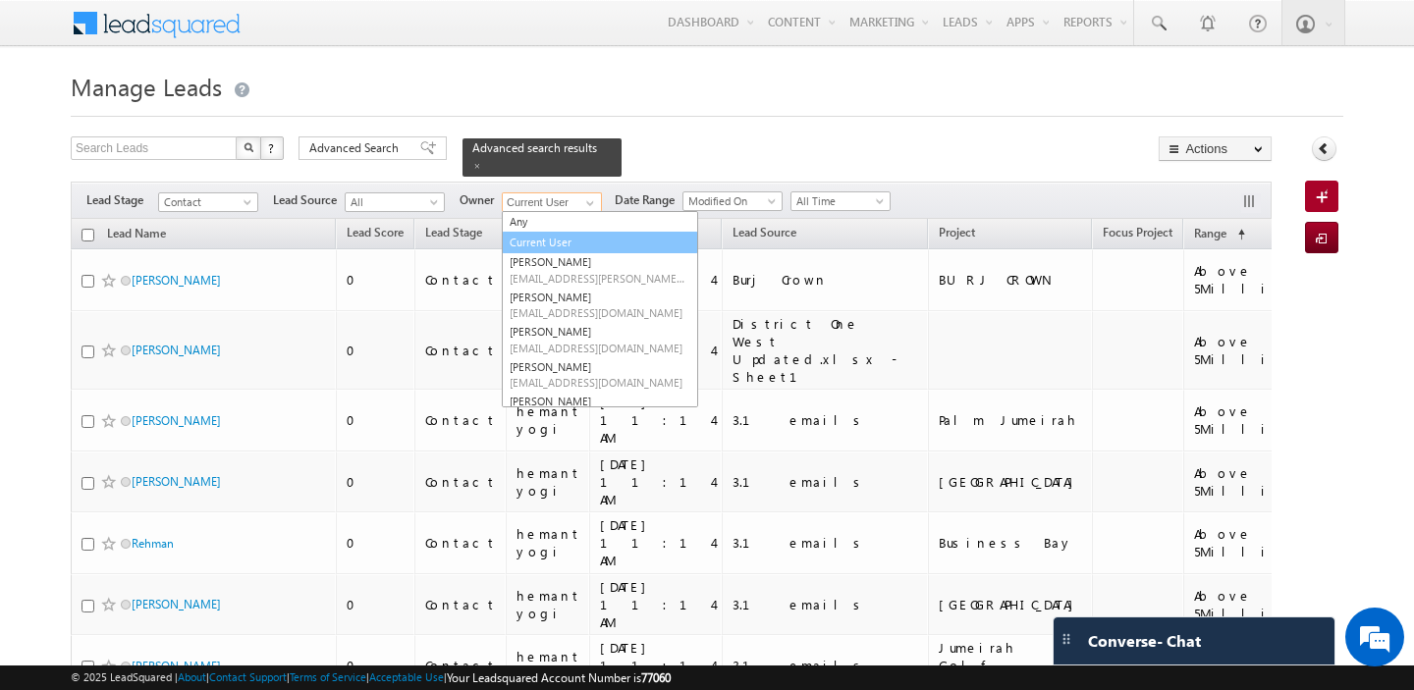
click at [569, 243] on link "Current User" at bounding box center [600, 243] width 196 height 23
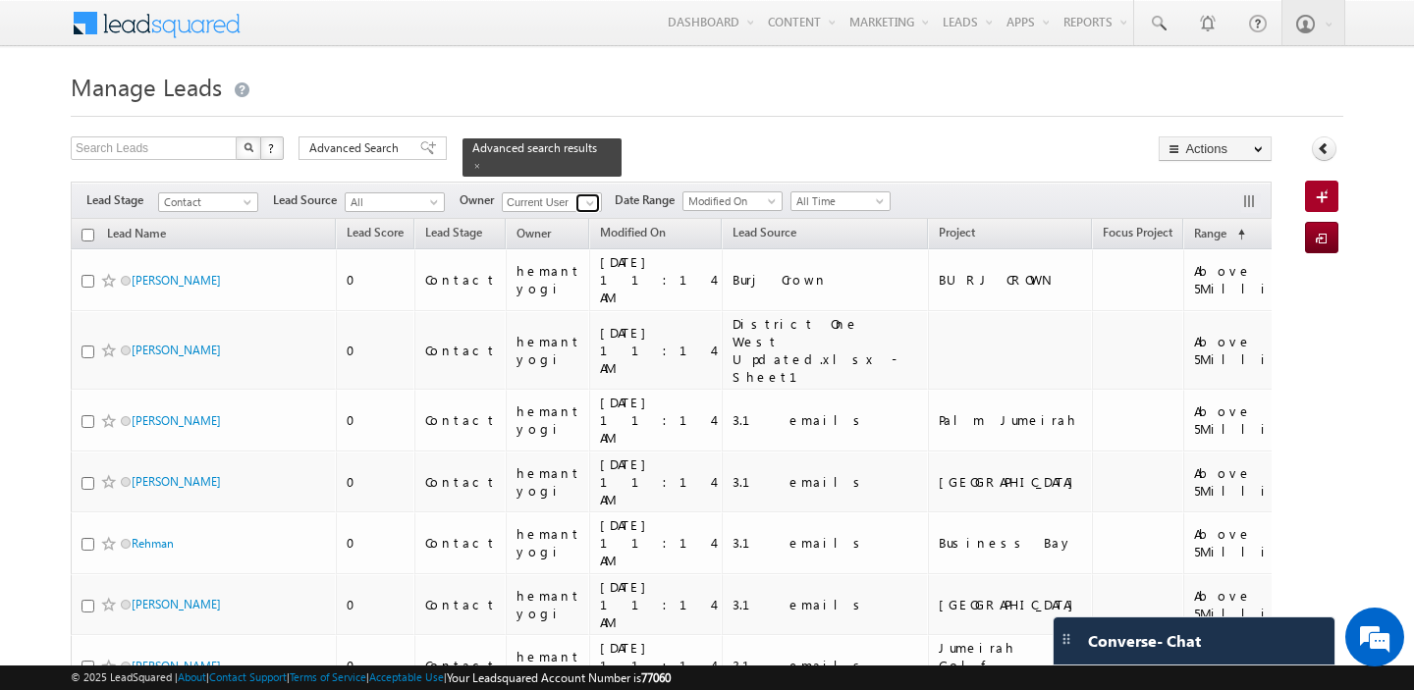
click at [586, 196] on span at bounding box center [590, 203] width 16 height 16
click at [574, 223] on link "harpreet hundal harpreet.hundal@indglobal.ae" at bounding box center [600, 229] width 196 height 37
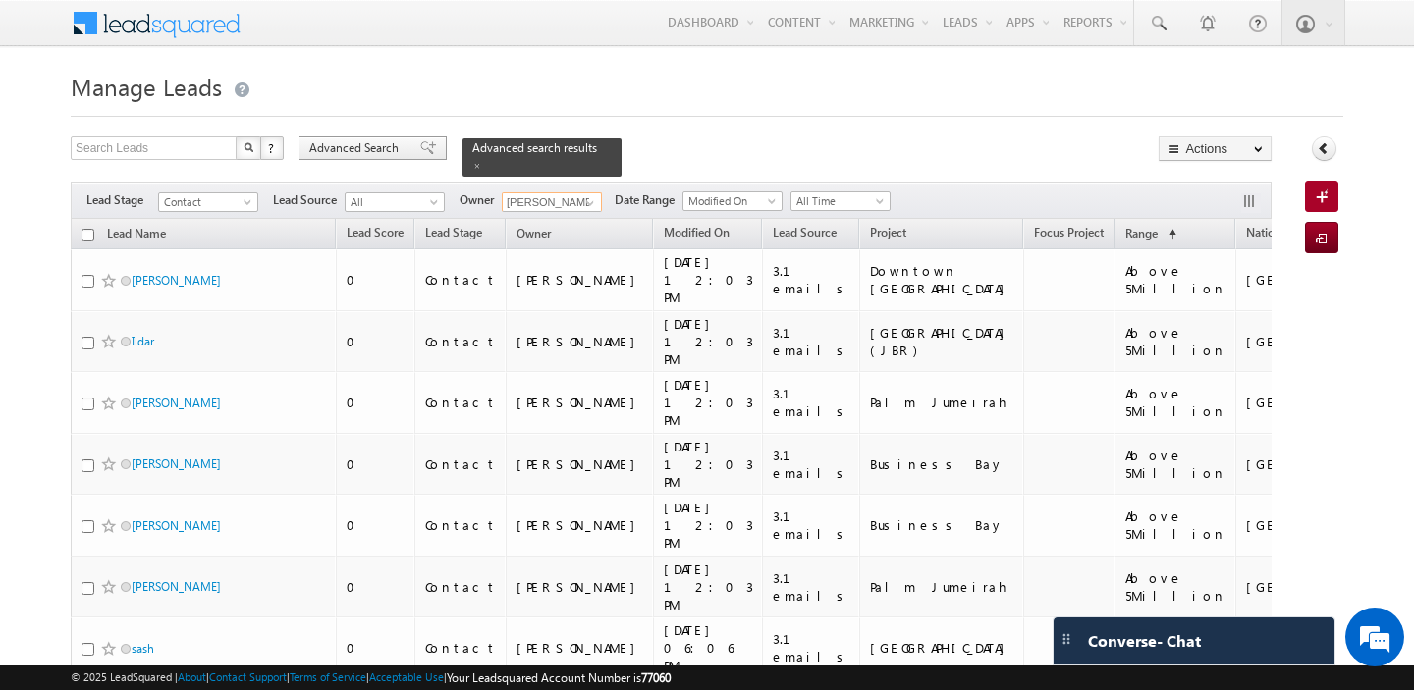
type input "harpreet hundal"
click at [366, 147] on span "Advanced Search" at bounding box center [356, 148] width 95 height 18
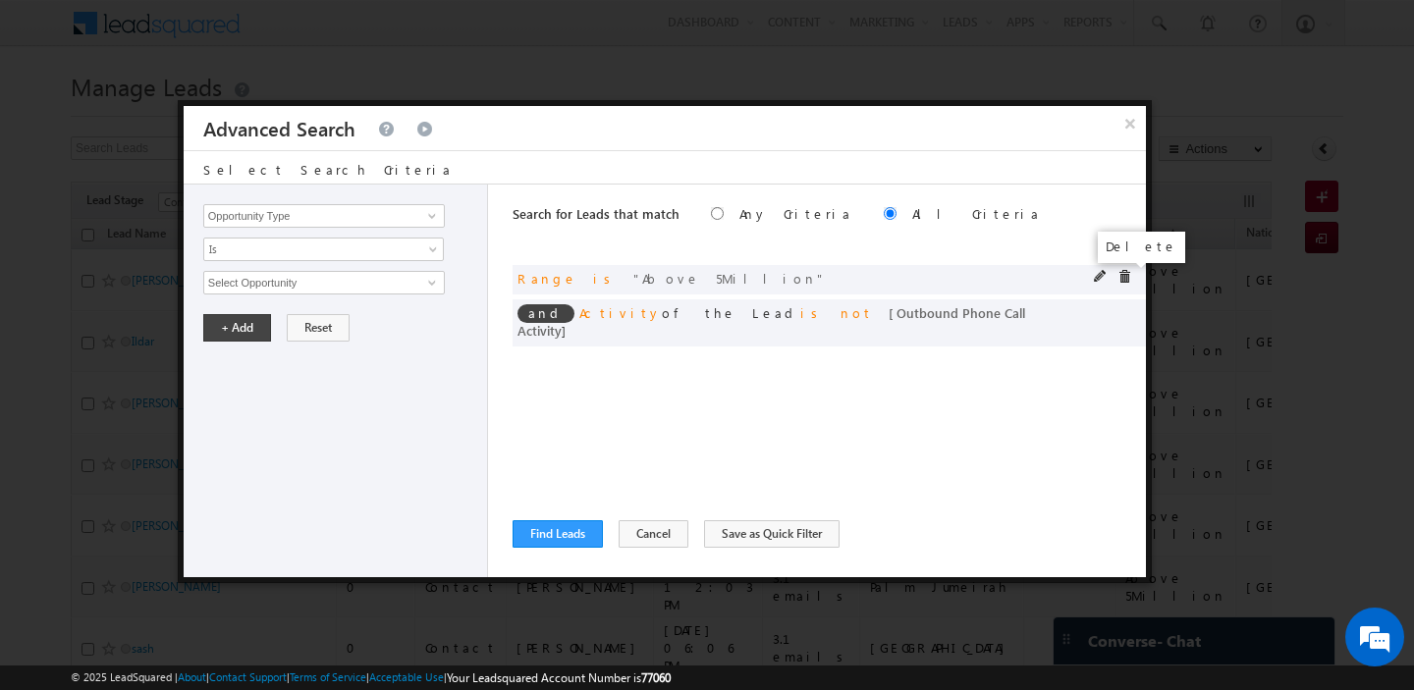
click at [1126, 280] on span at bounding box center [1124, 277] width 14 height 14
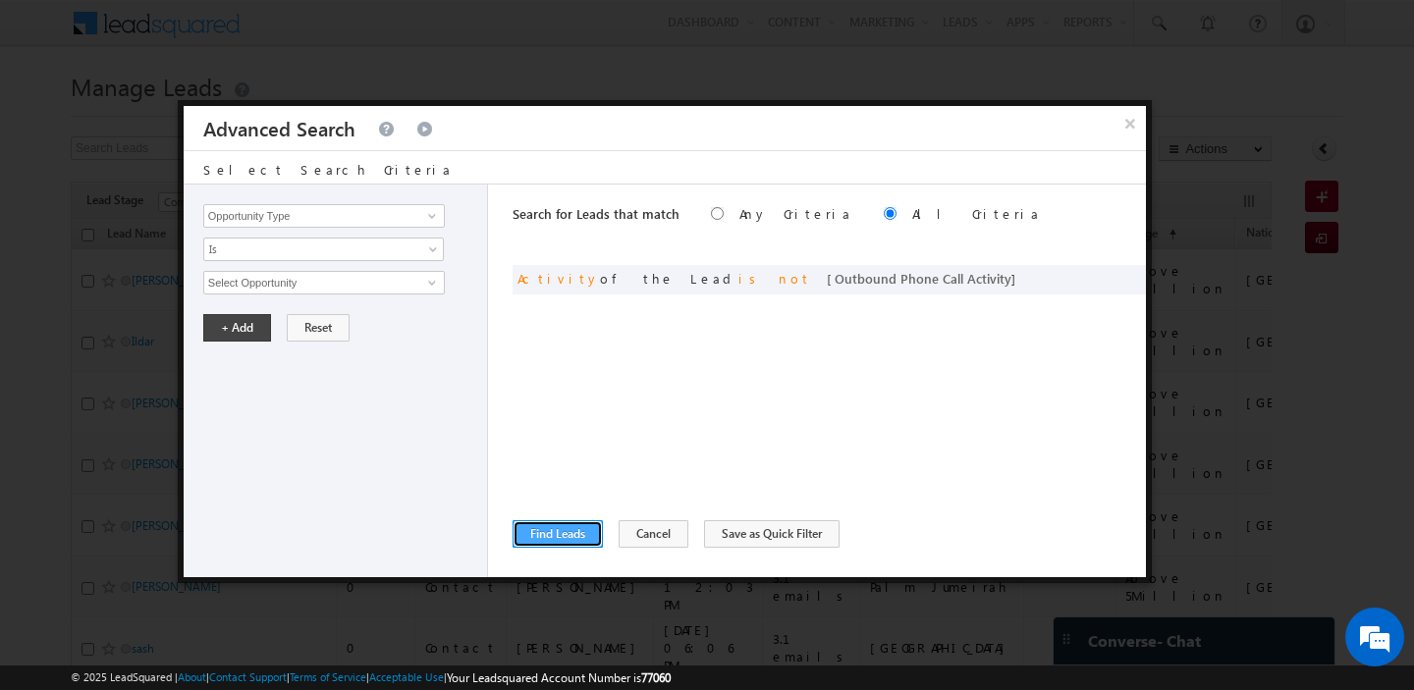
click at [550, 537] on button "Find Leads" at bounding box center [558, 533] width 90 height 27
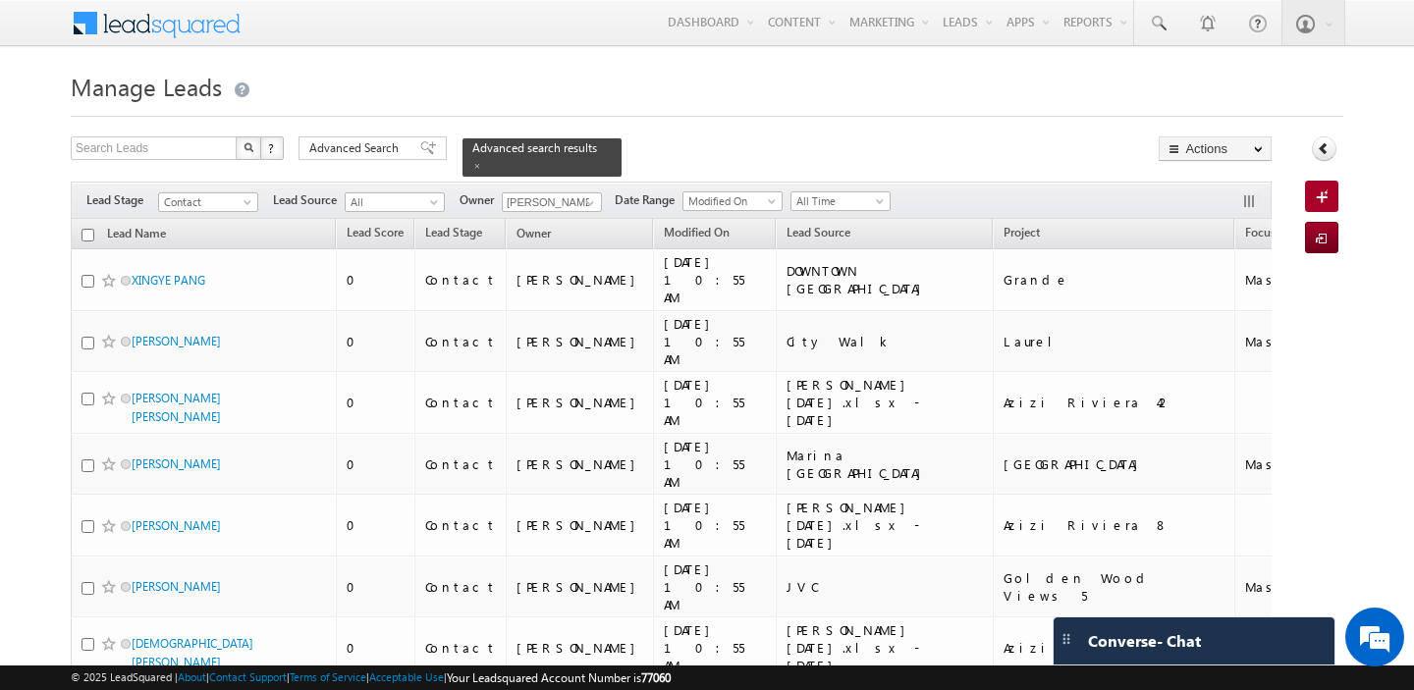
click at [87, 230] on input "checkbox" at bounding box center [87, 235] width 13 height 13
checkbox input "true"
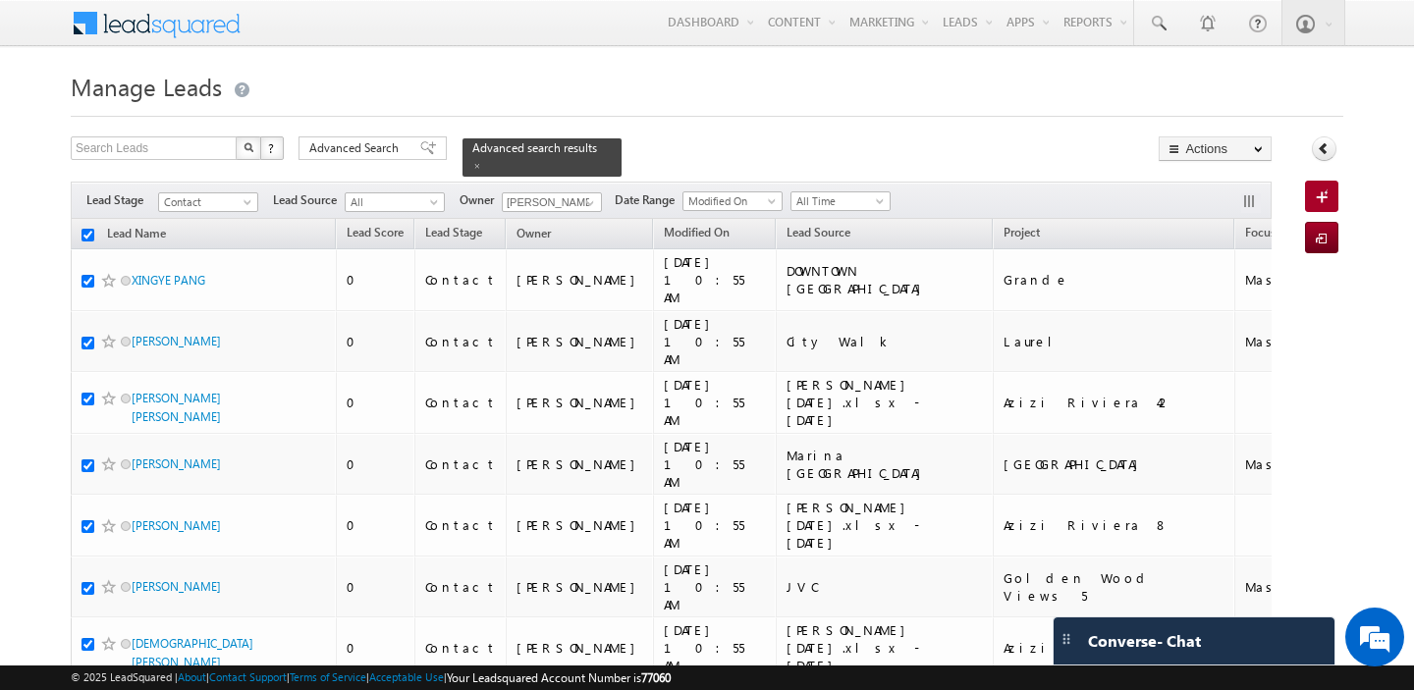
checkbox input "true"
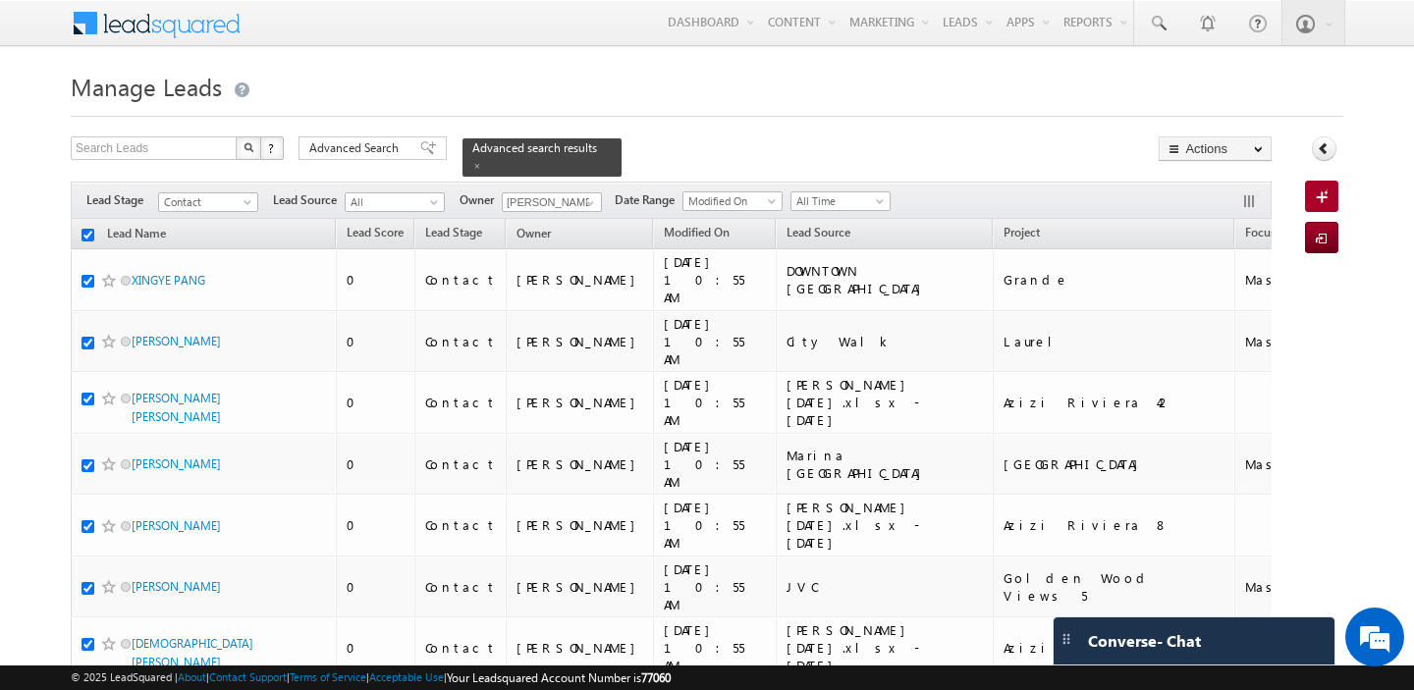
checkbox input "true"
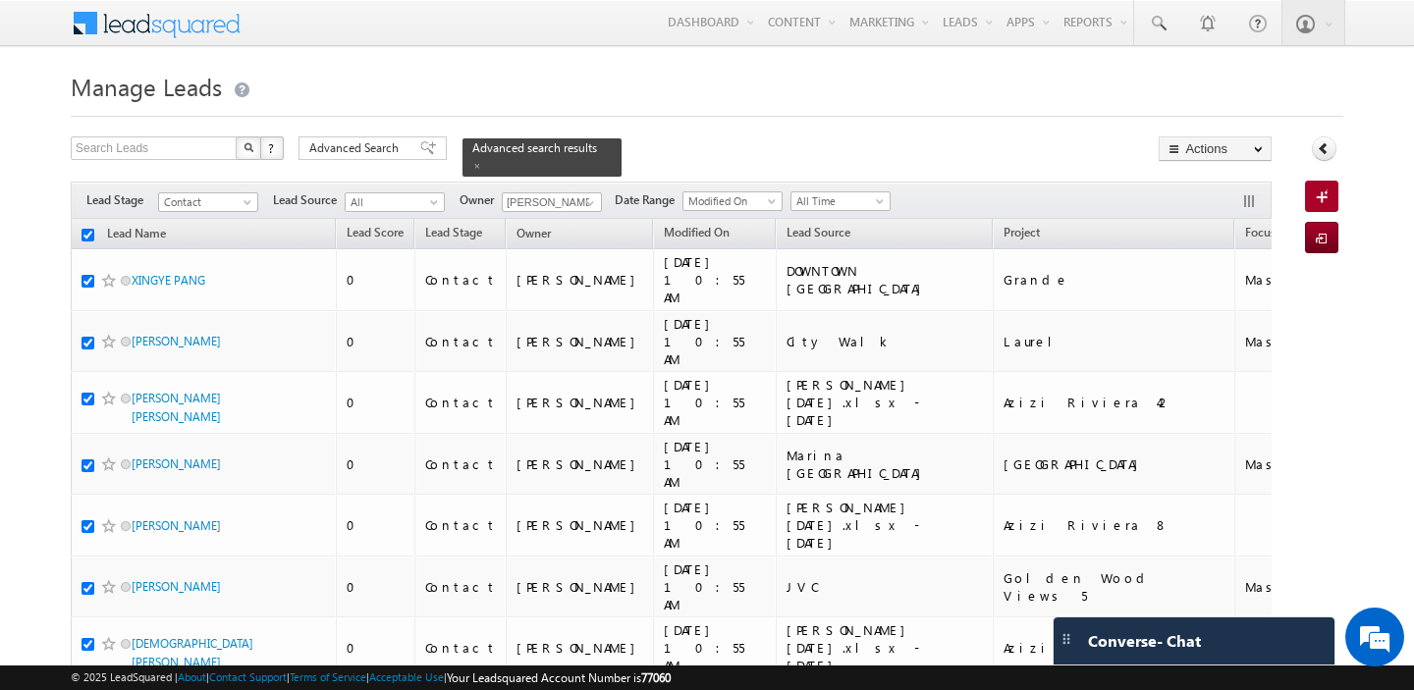
checkbox input "true"
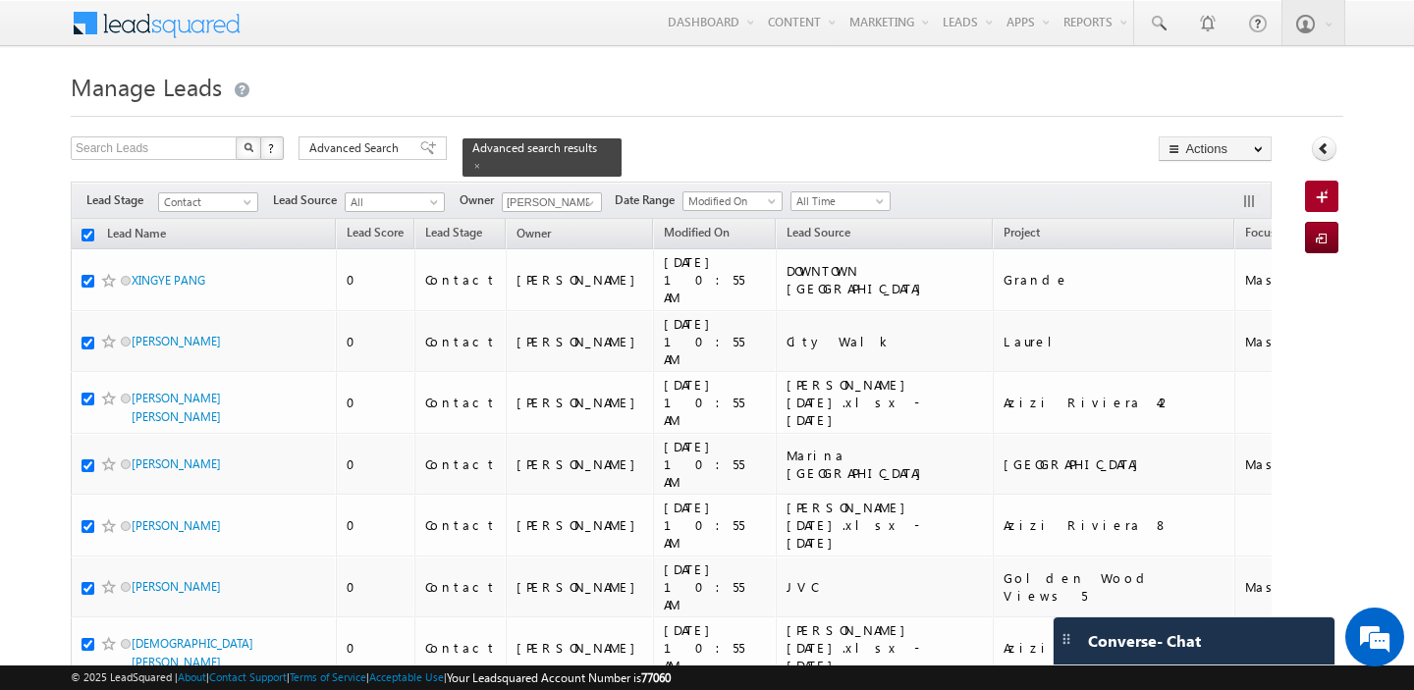
checkbox input "true"
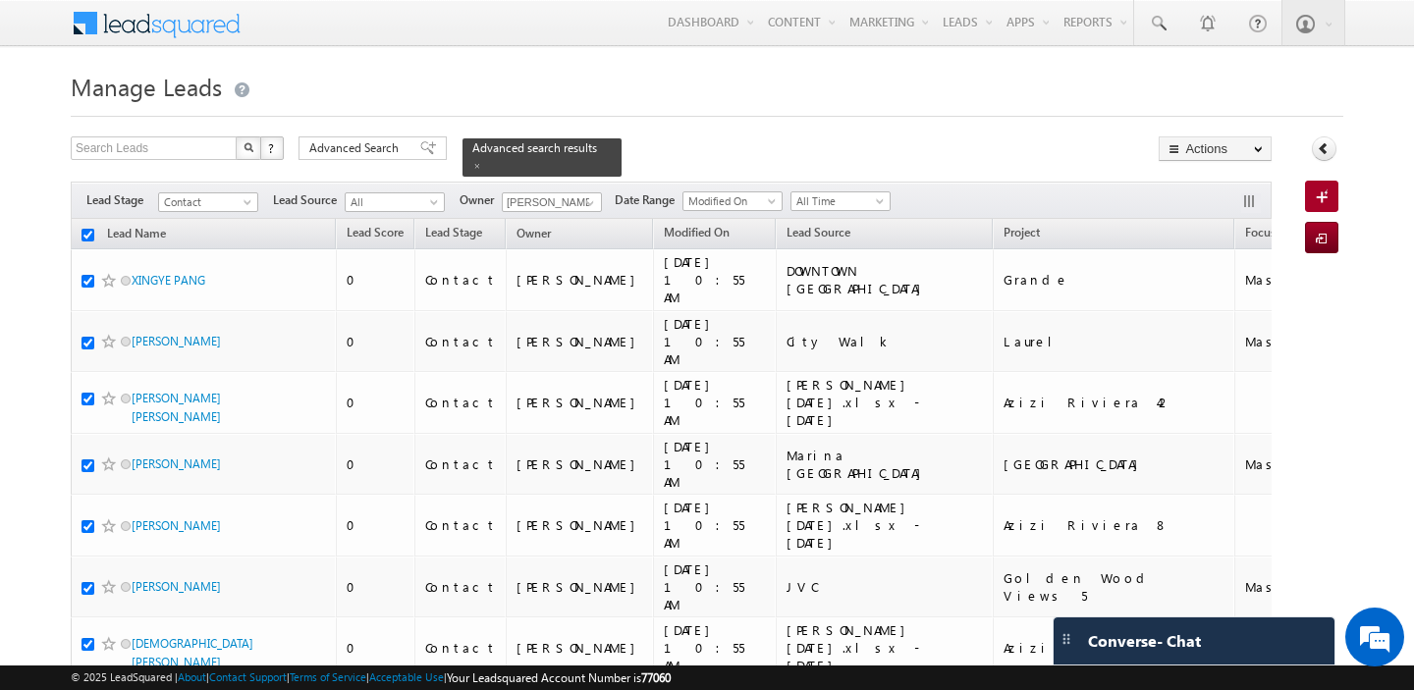
checkbox input "true"
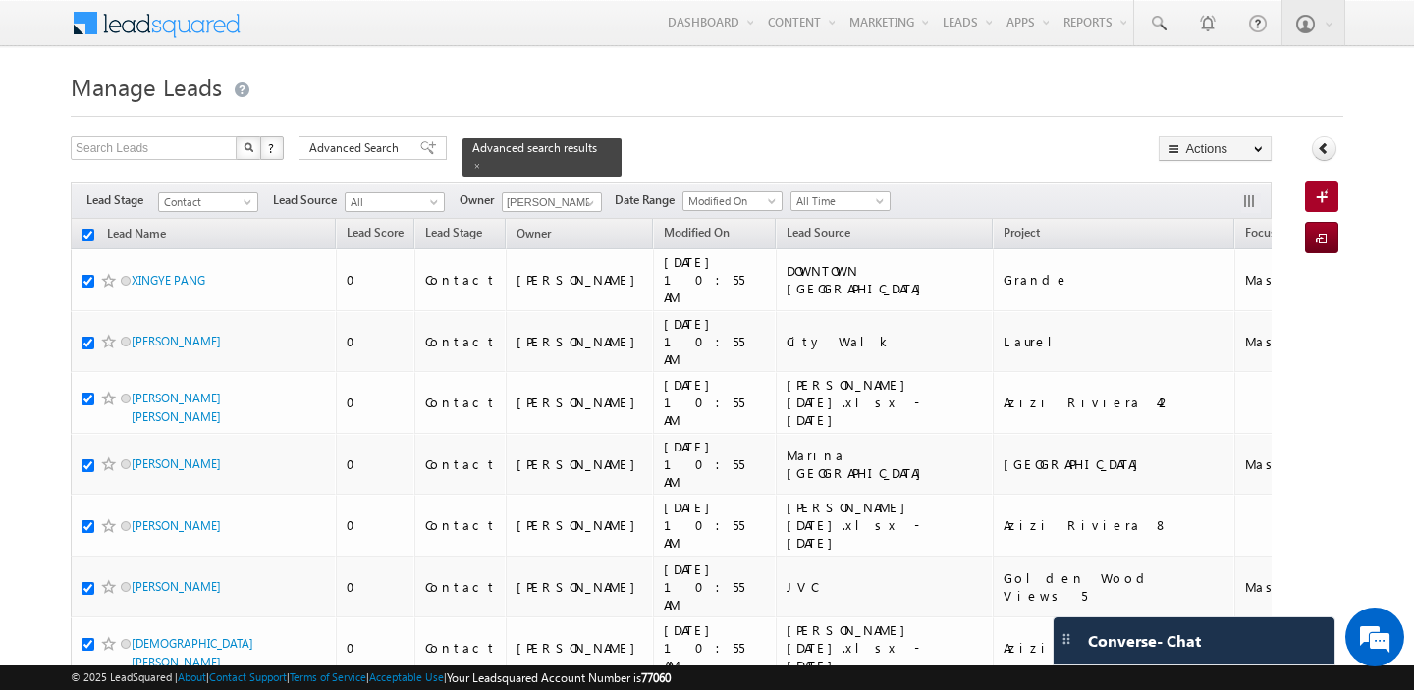
checkbox input "true"
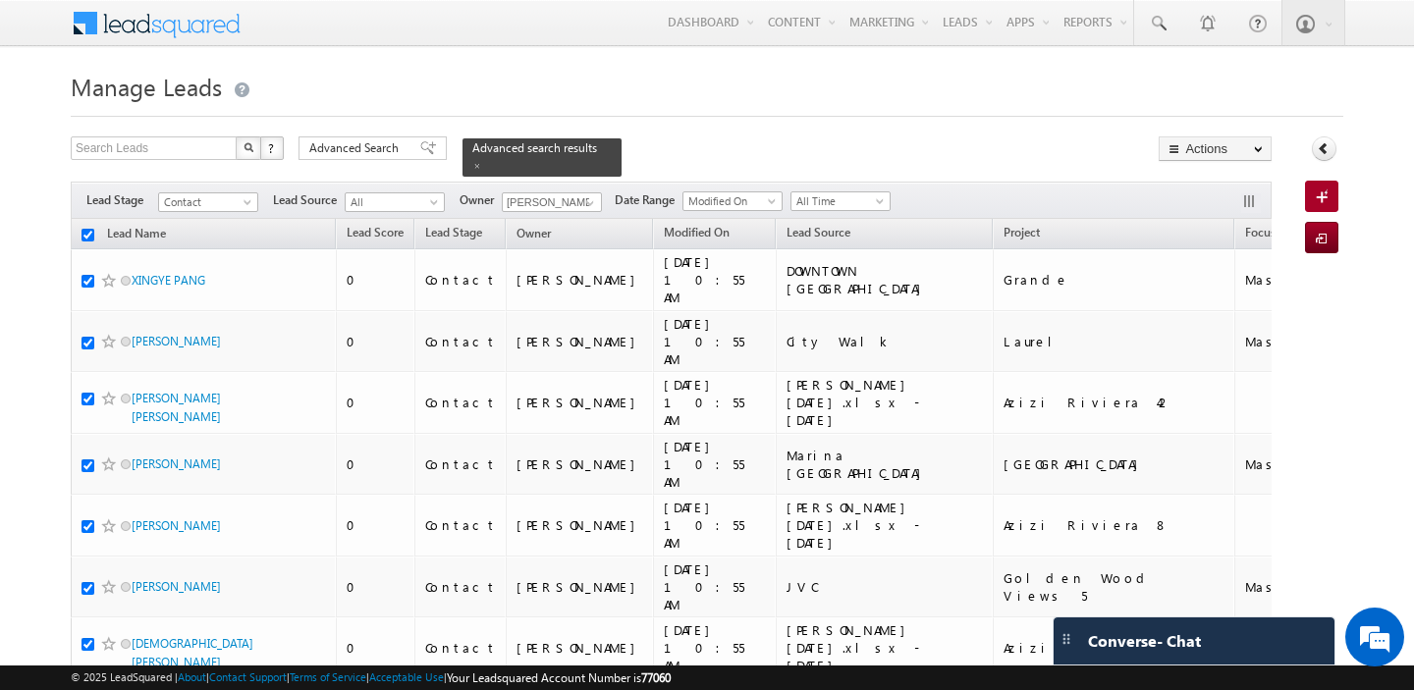
checkbox input "true"
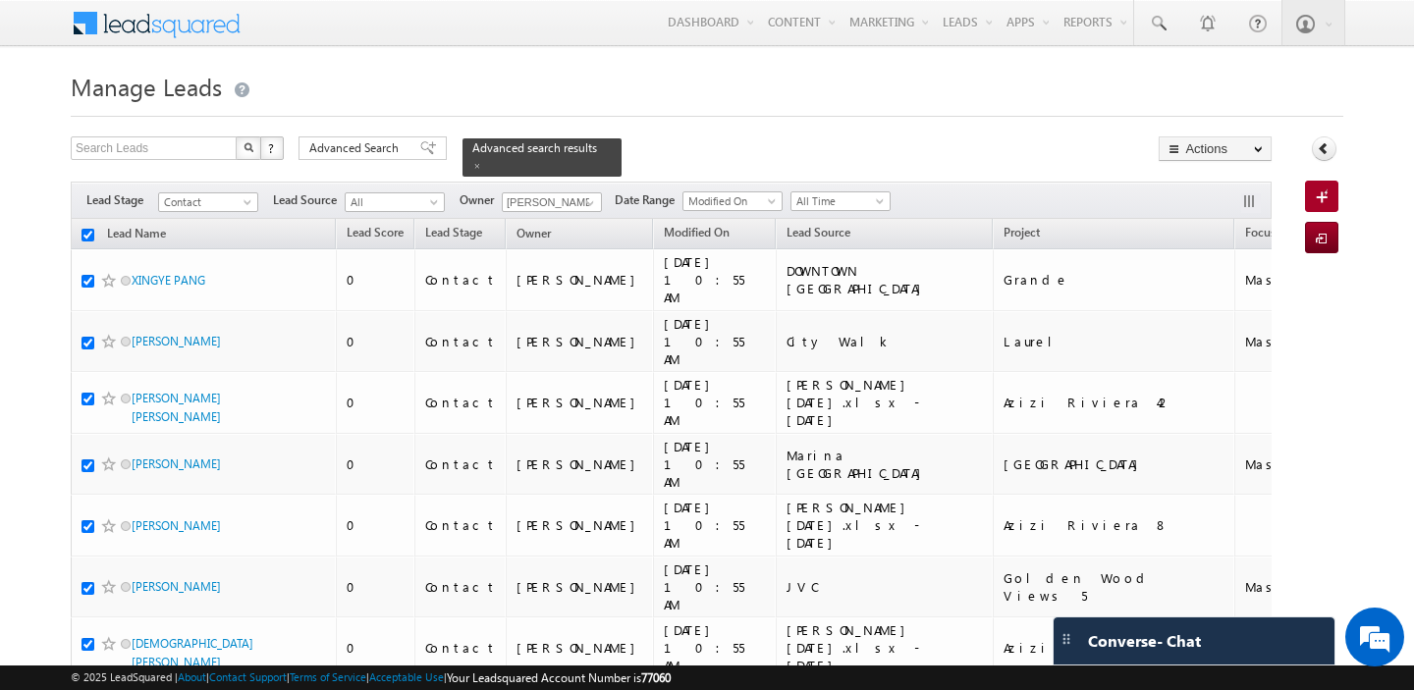
checkbox input "true"
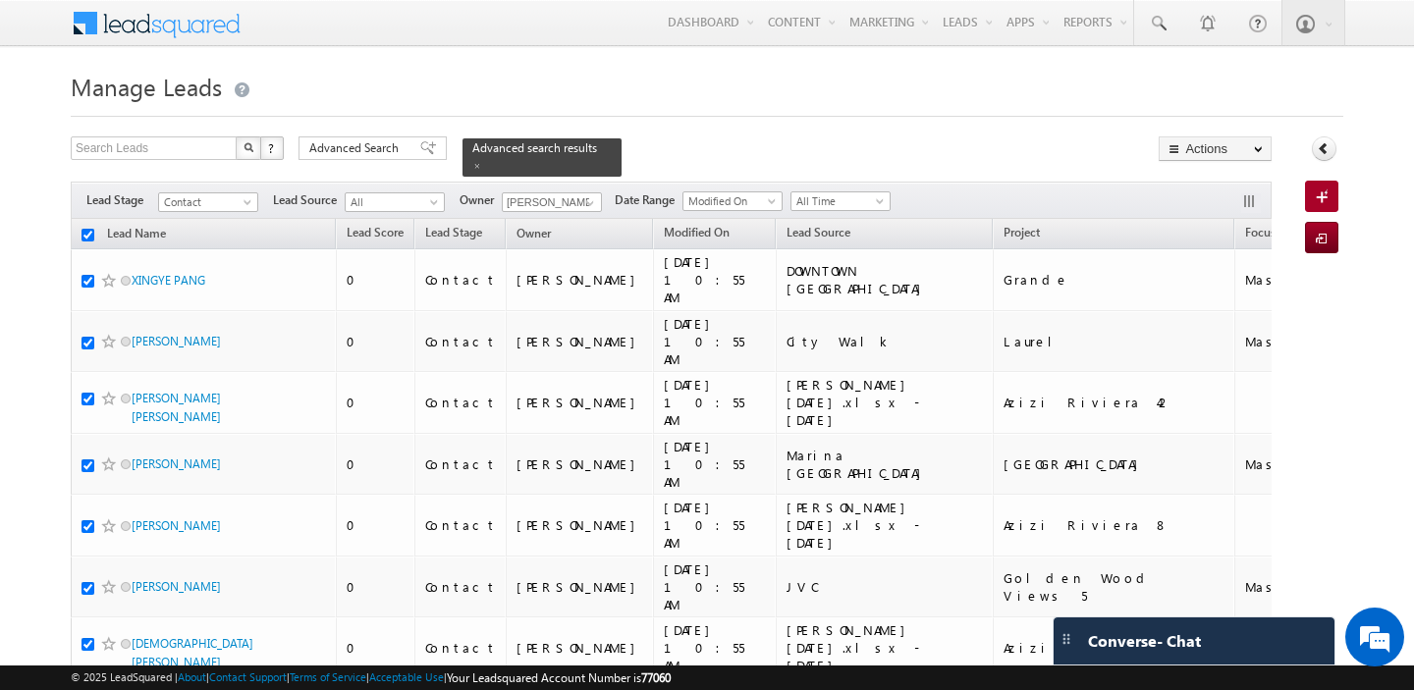
checkbox input "true"
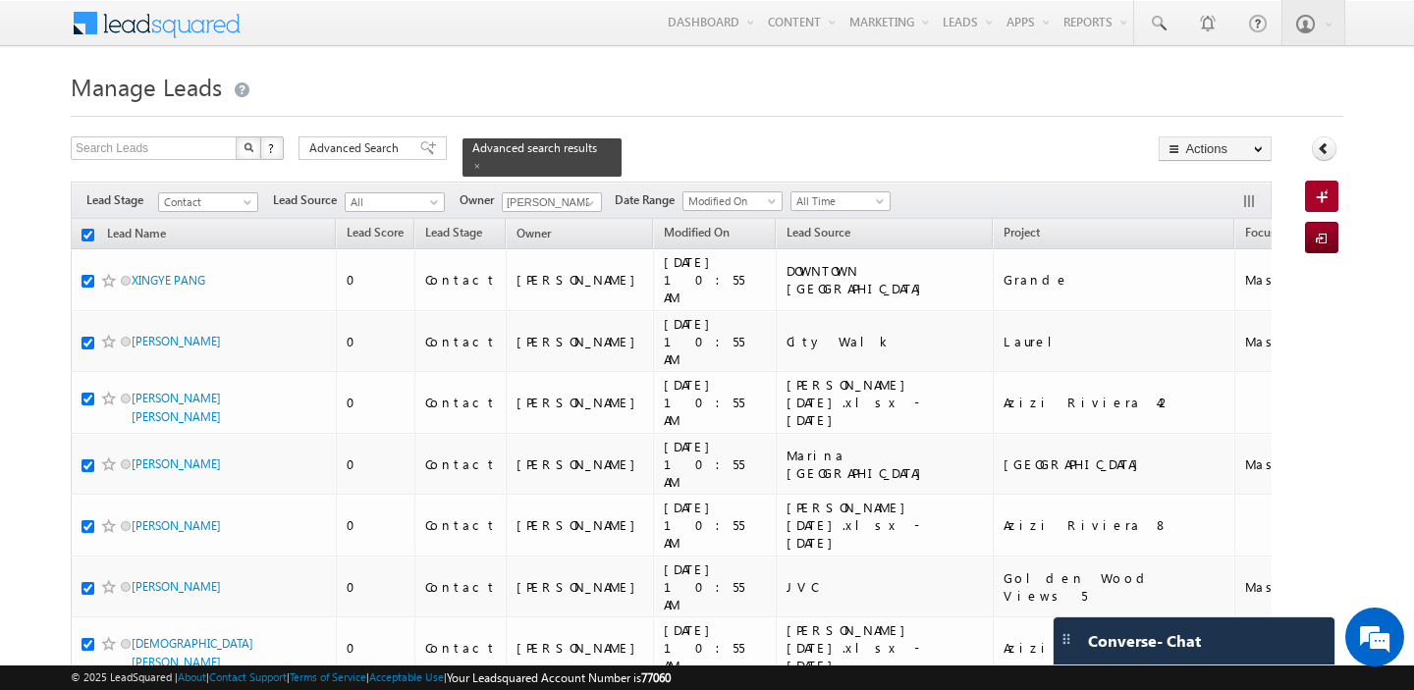
checkbox input "true"
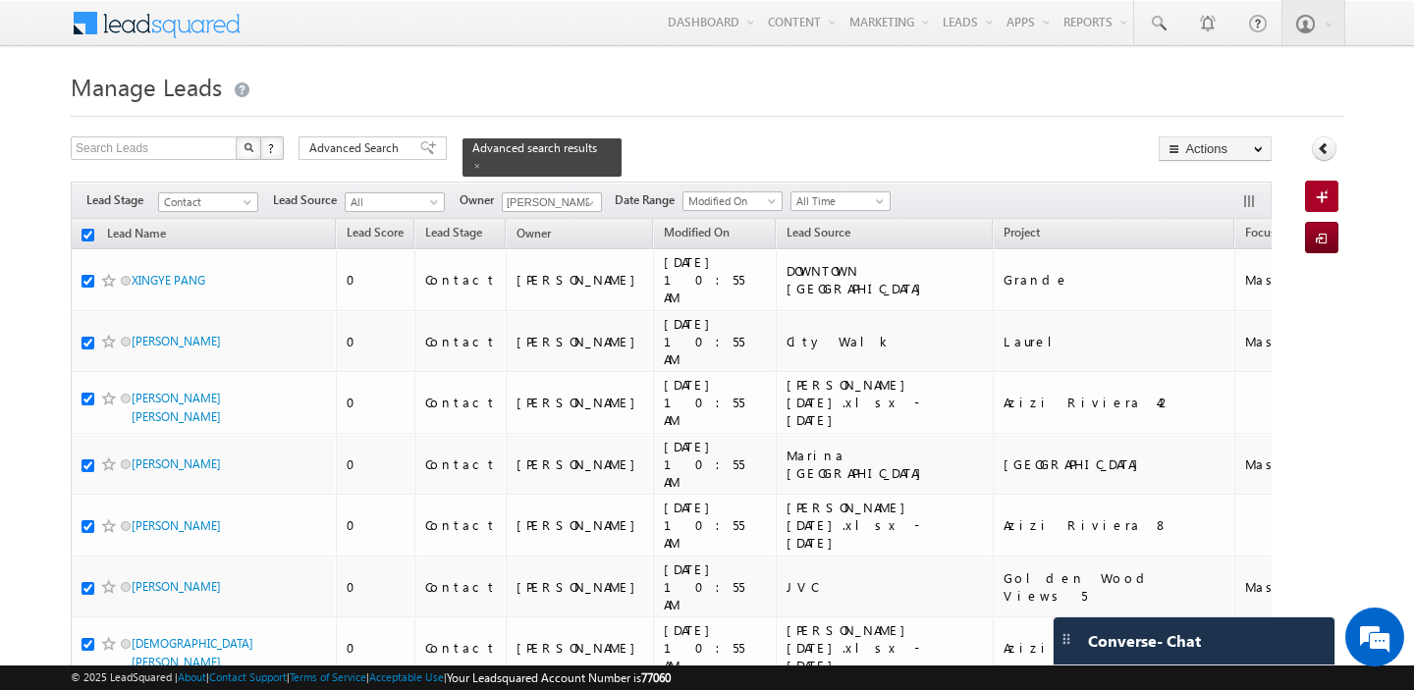
checkbox input "true"
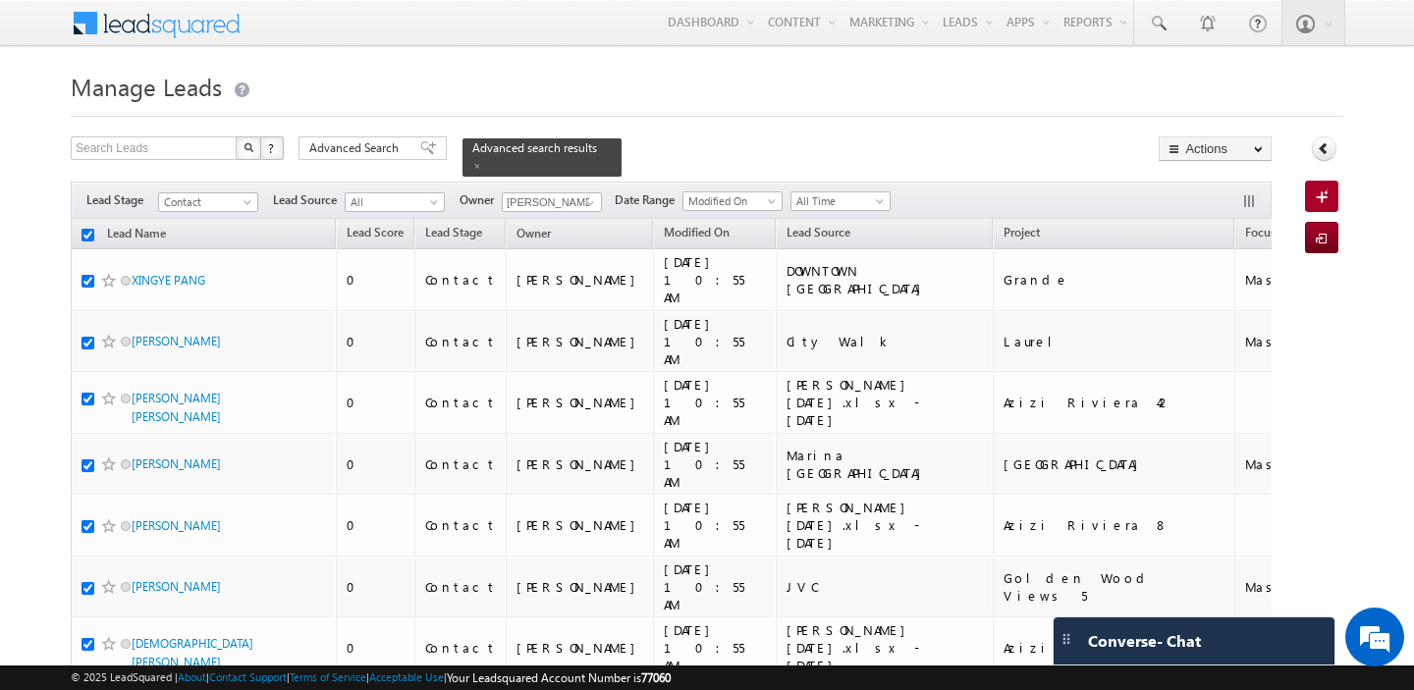
checkbox input "true"
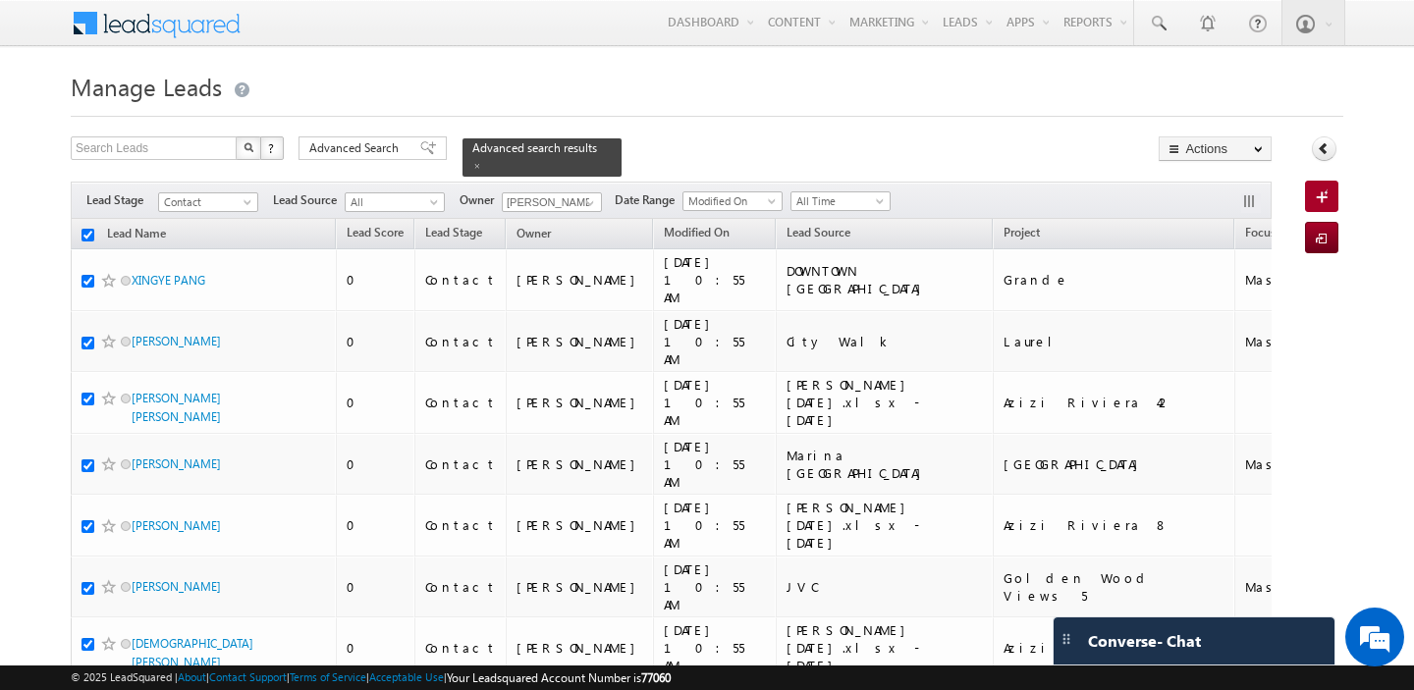
checkbox input "true"
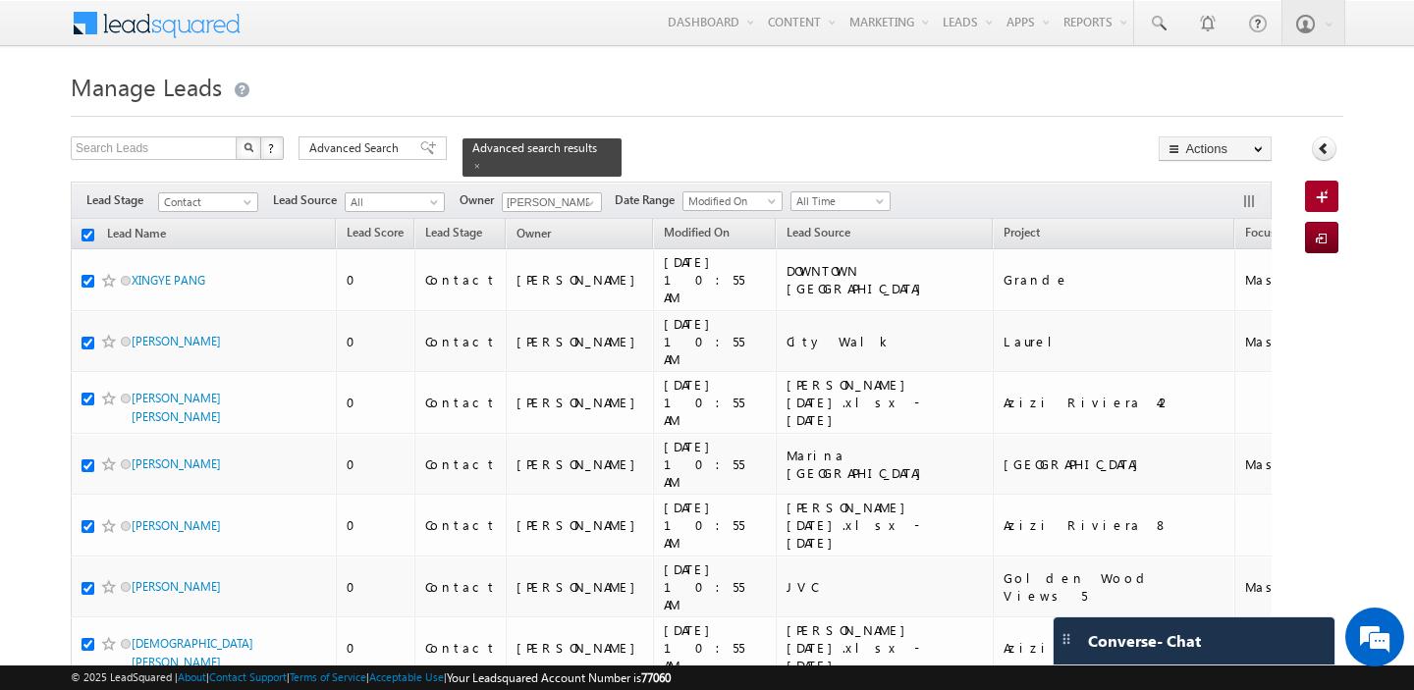
checkbox input "true"
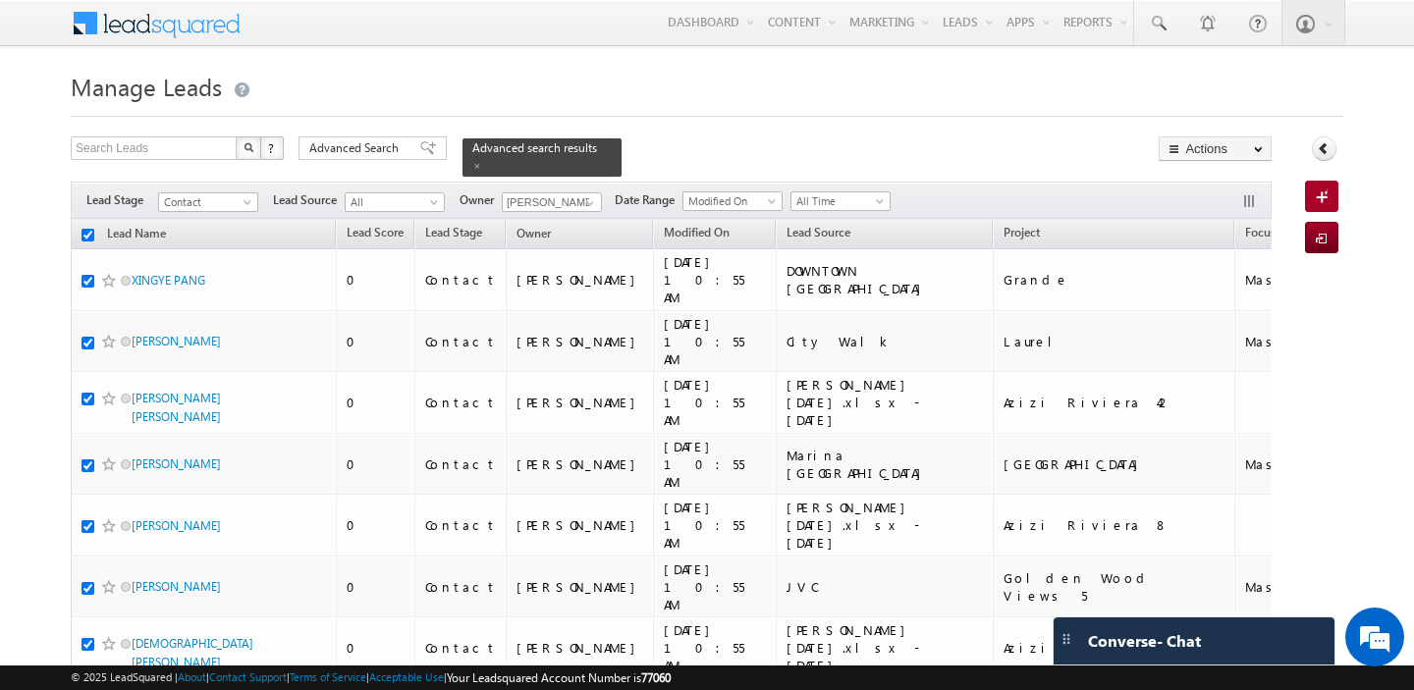
checkbox input "true"
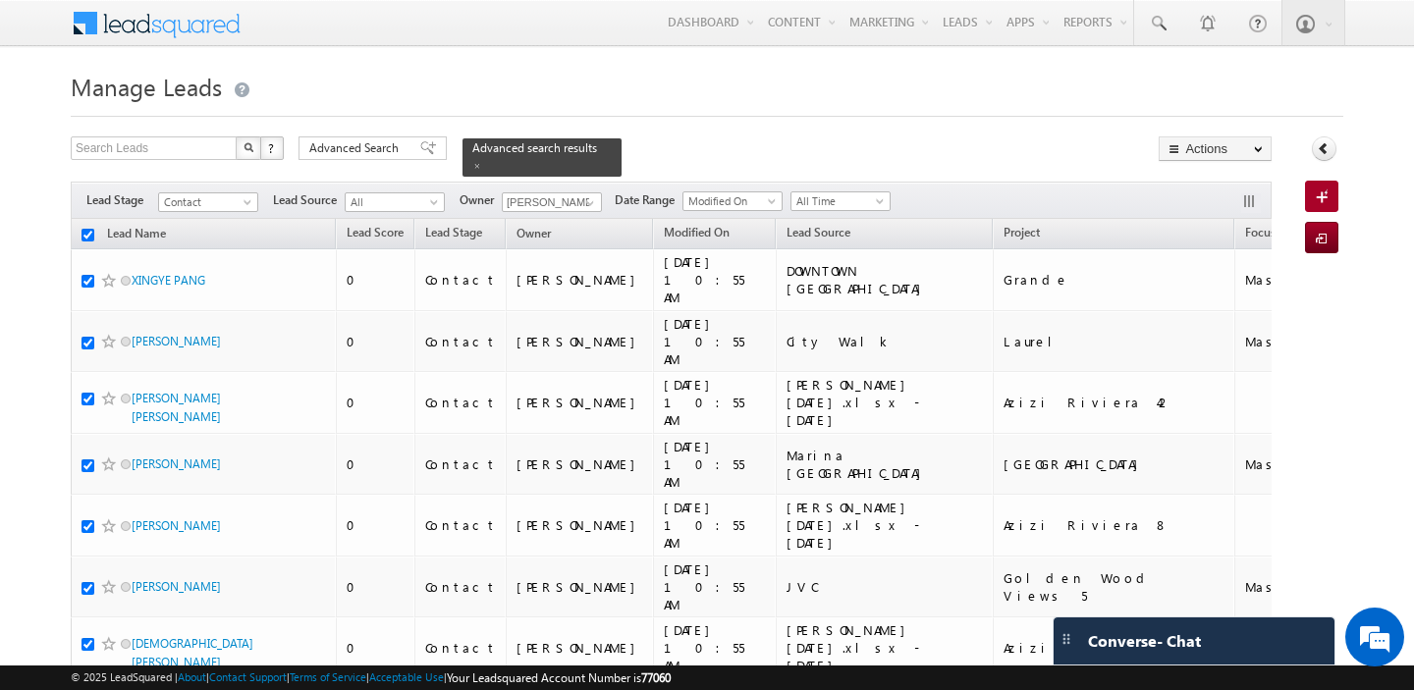
checkbox input "true"
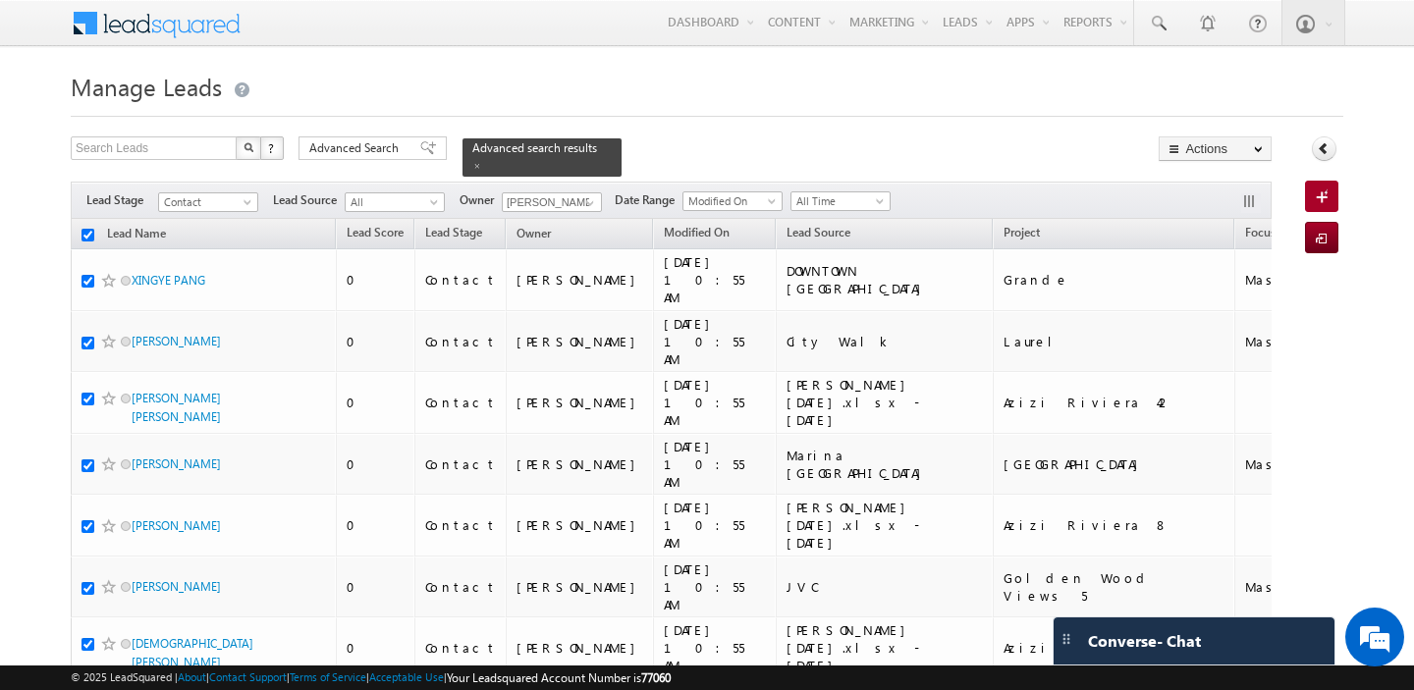
checkbox input "true"
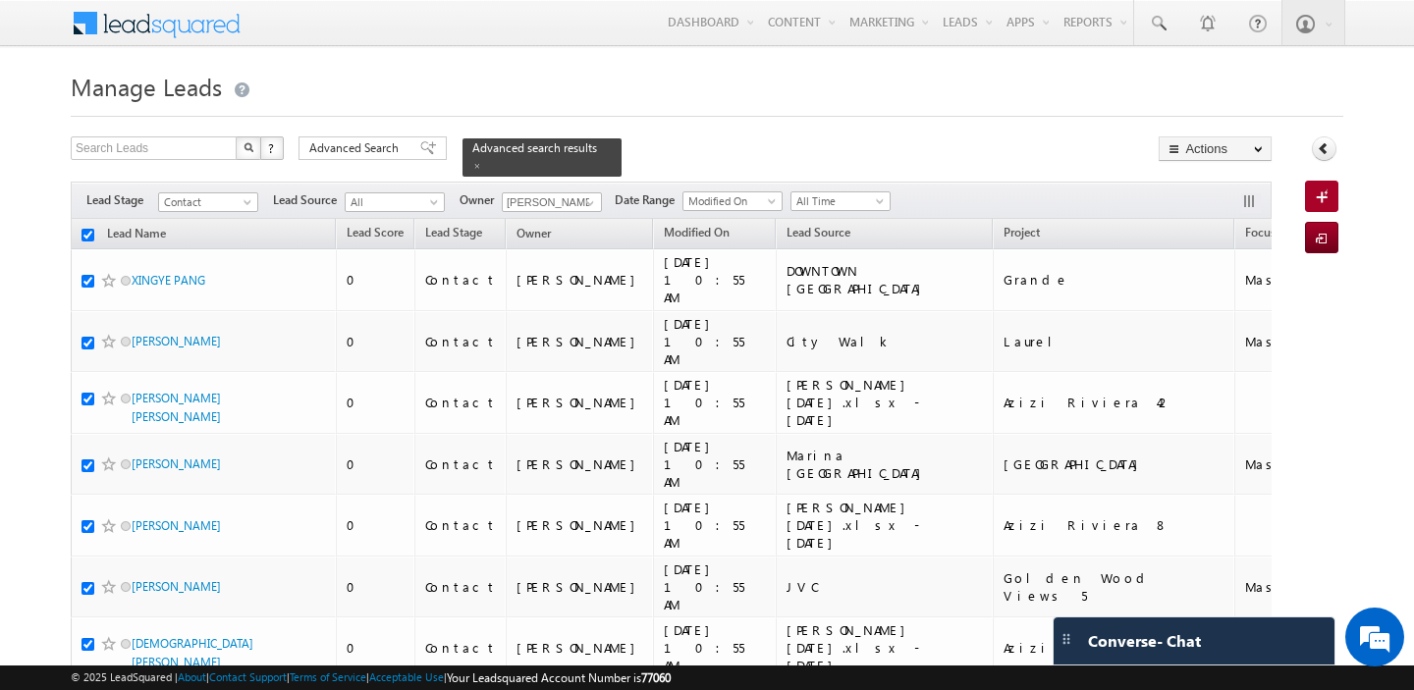
checkbox input "true"
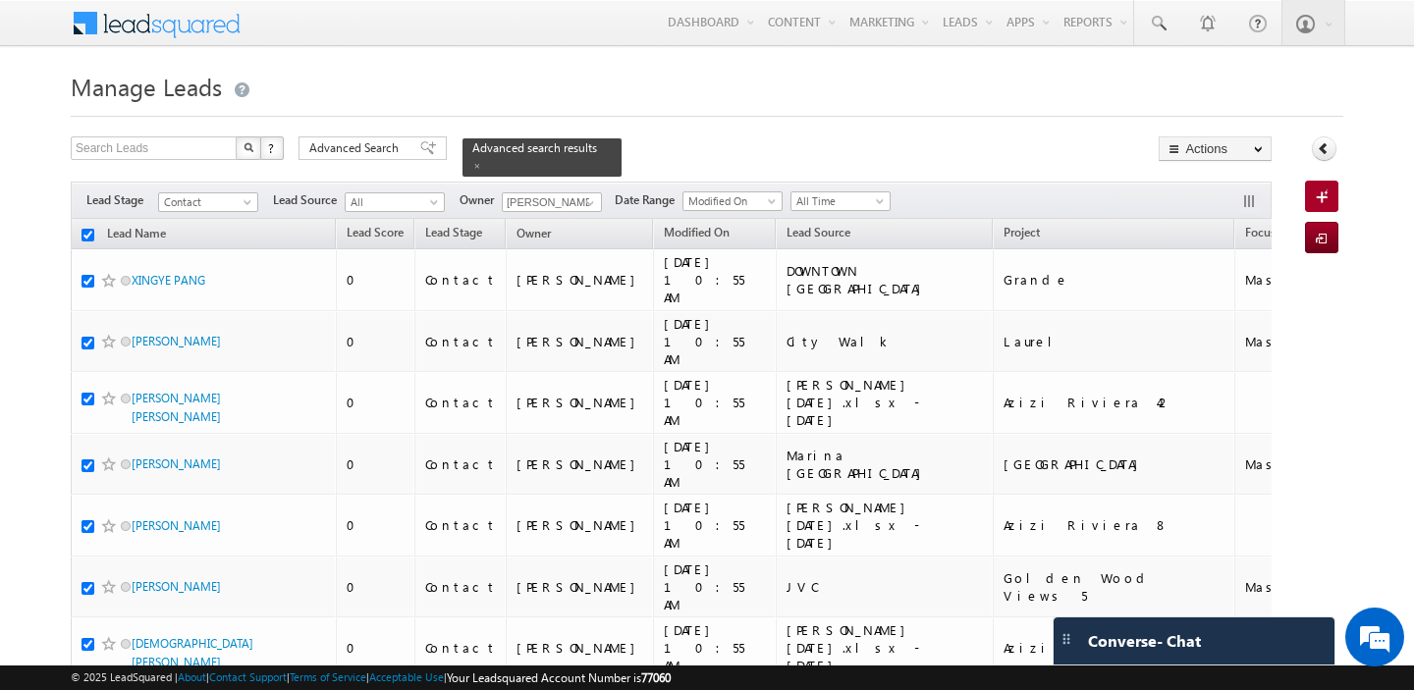
checkbox input "true"
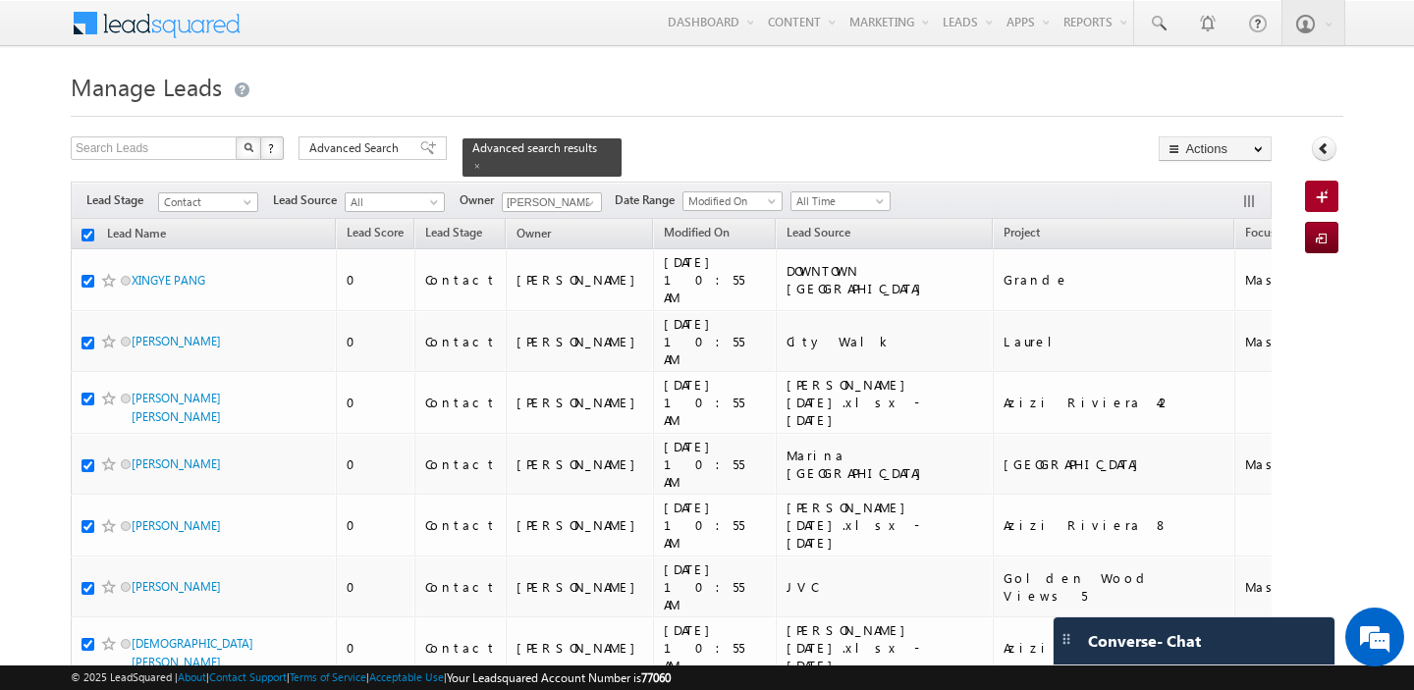
checkbox input "true"
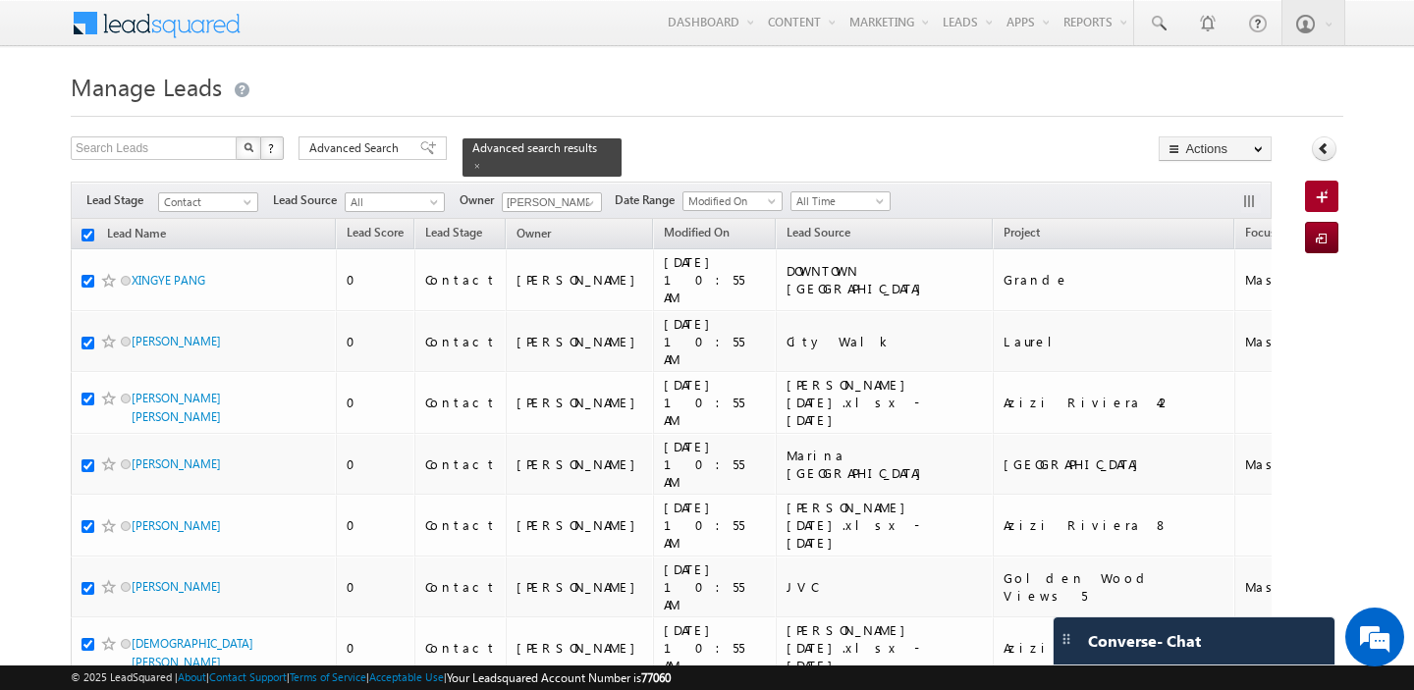
checkbox input "true"
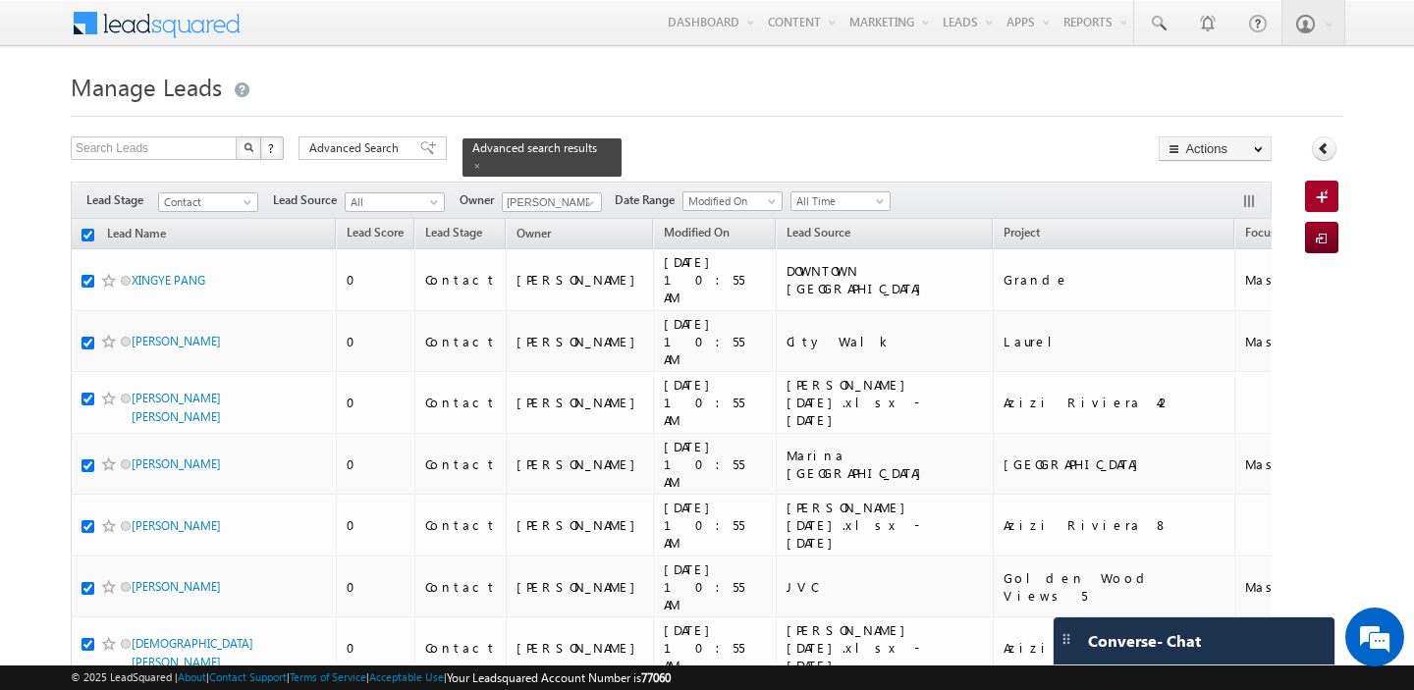
checkbox input "true"
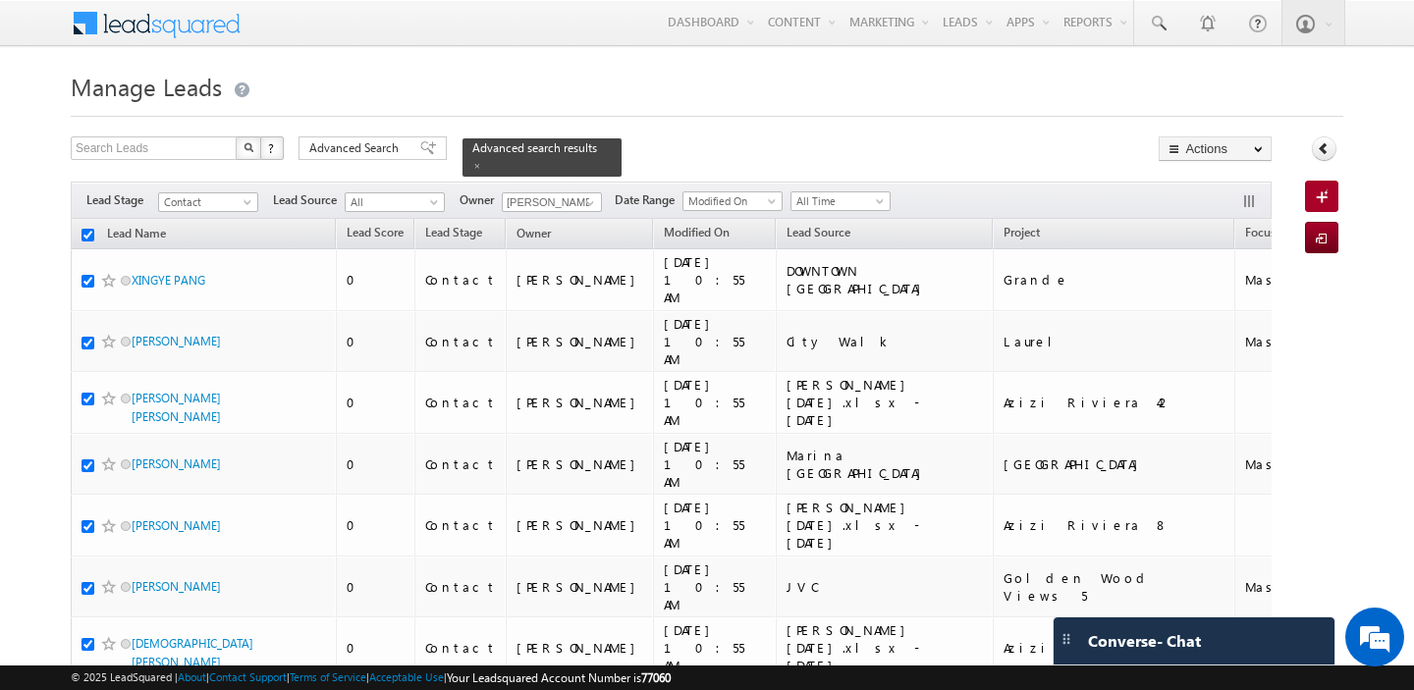
checkbox input "true"
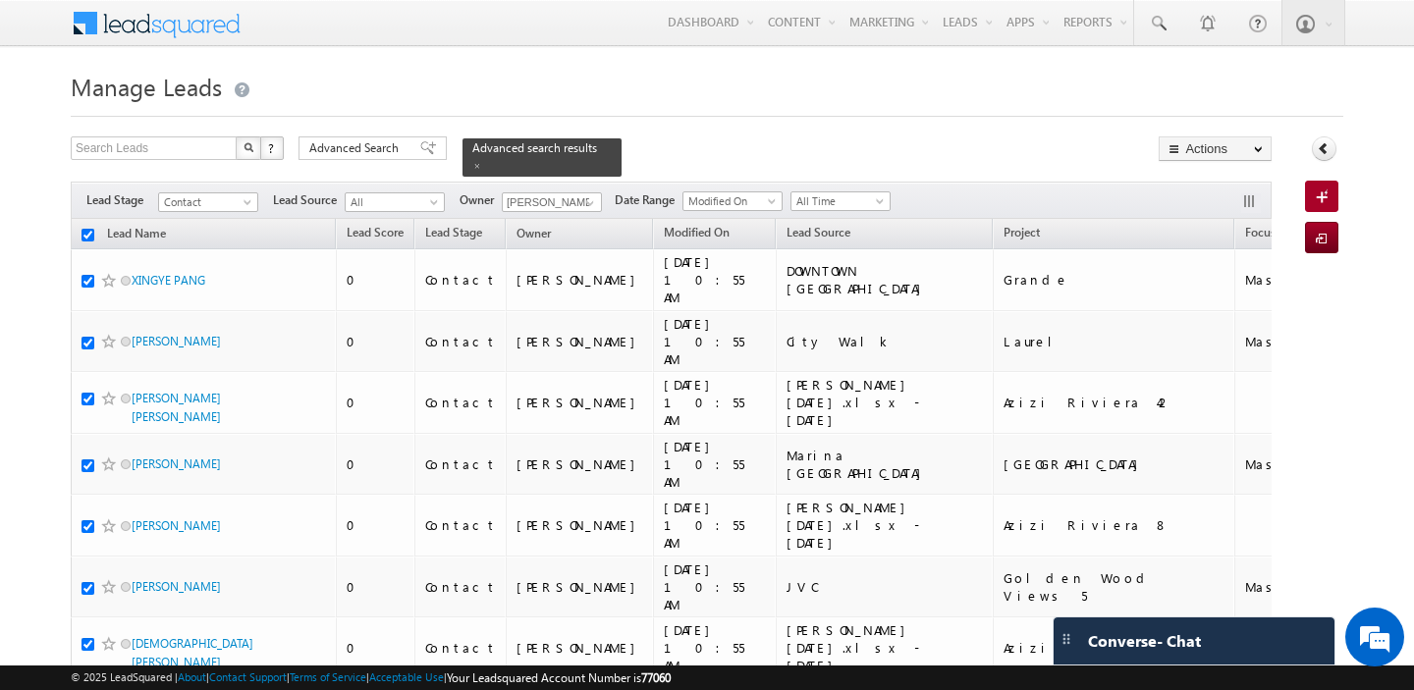
checkbox input "true"
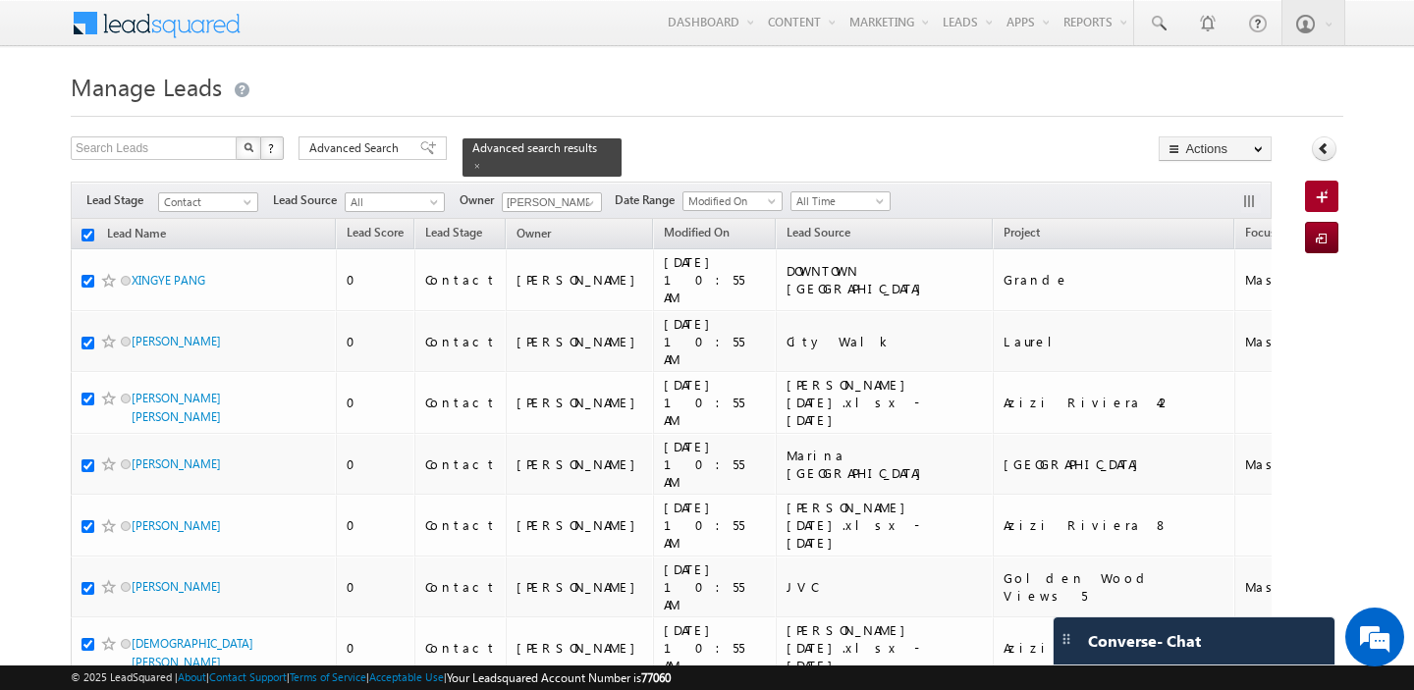
checkbox input "true"
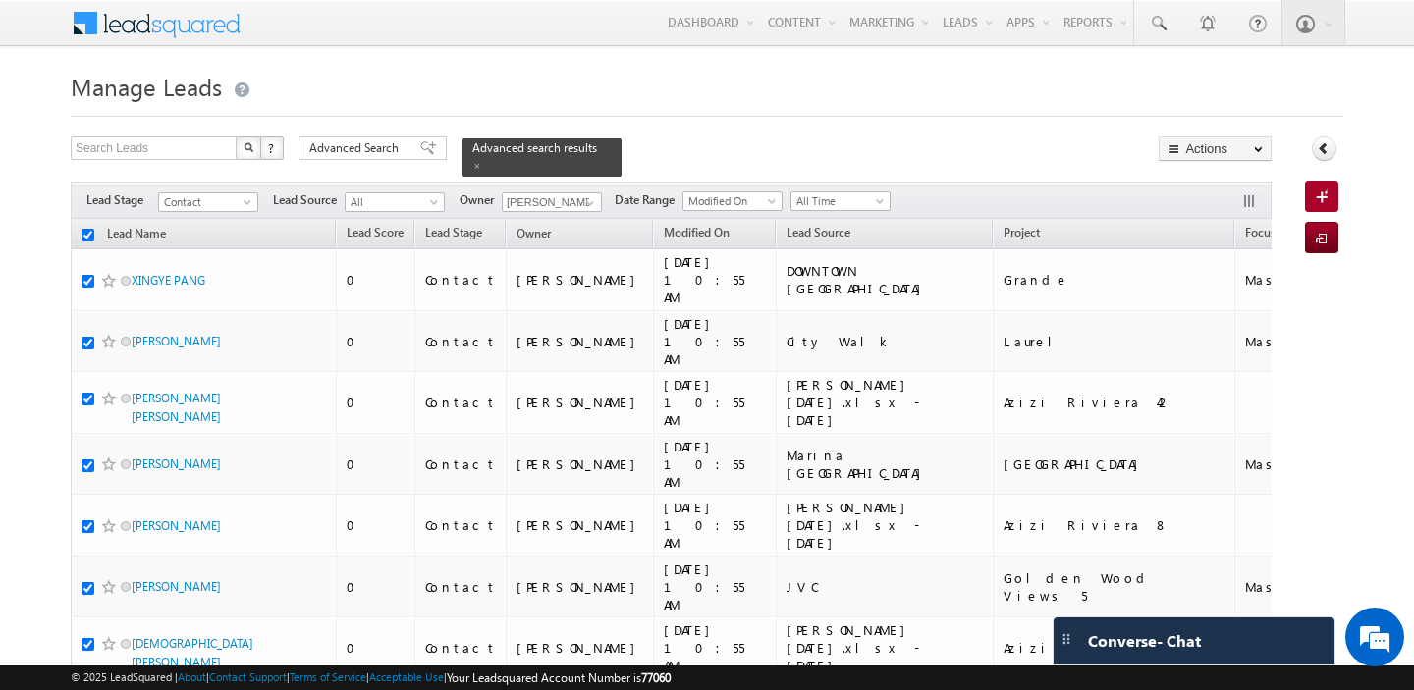
checkbox input "true"
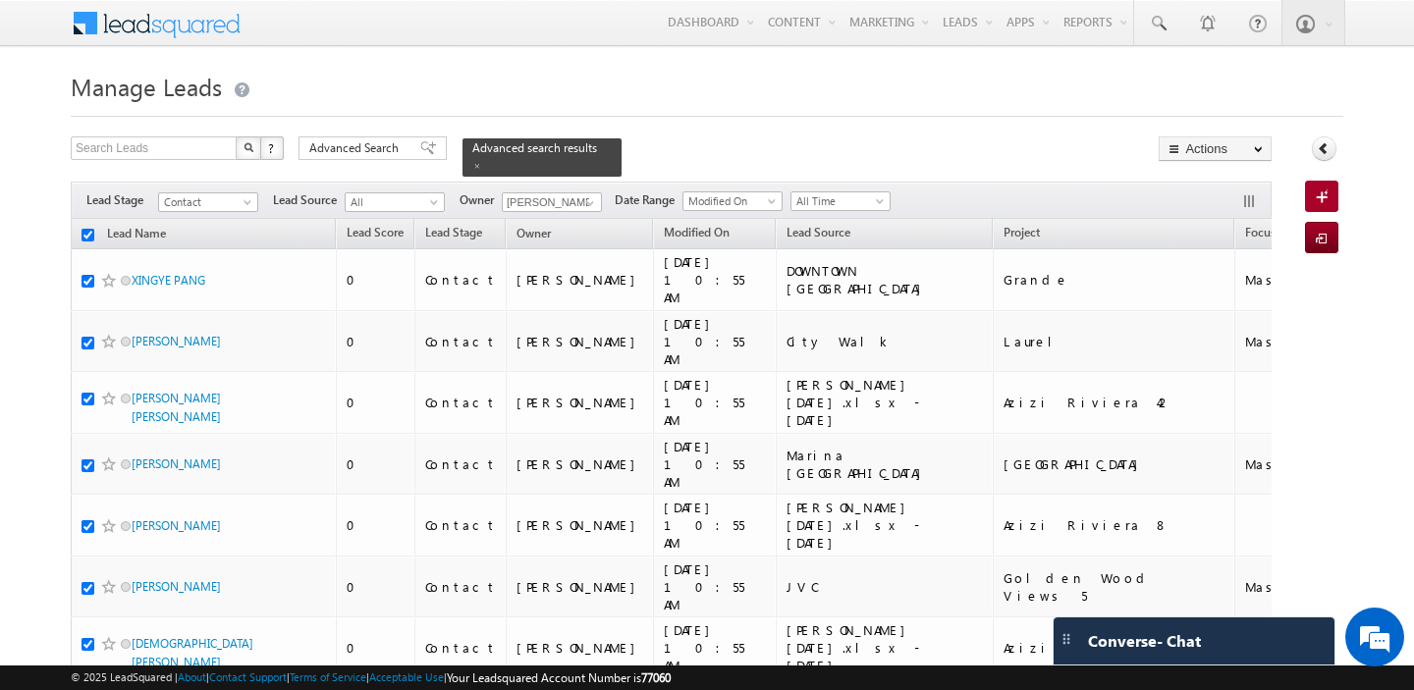
checkbox input "true"
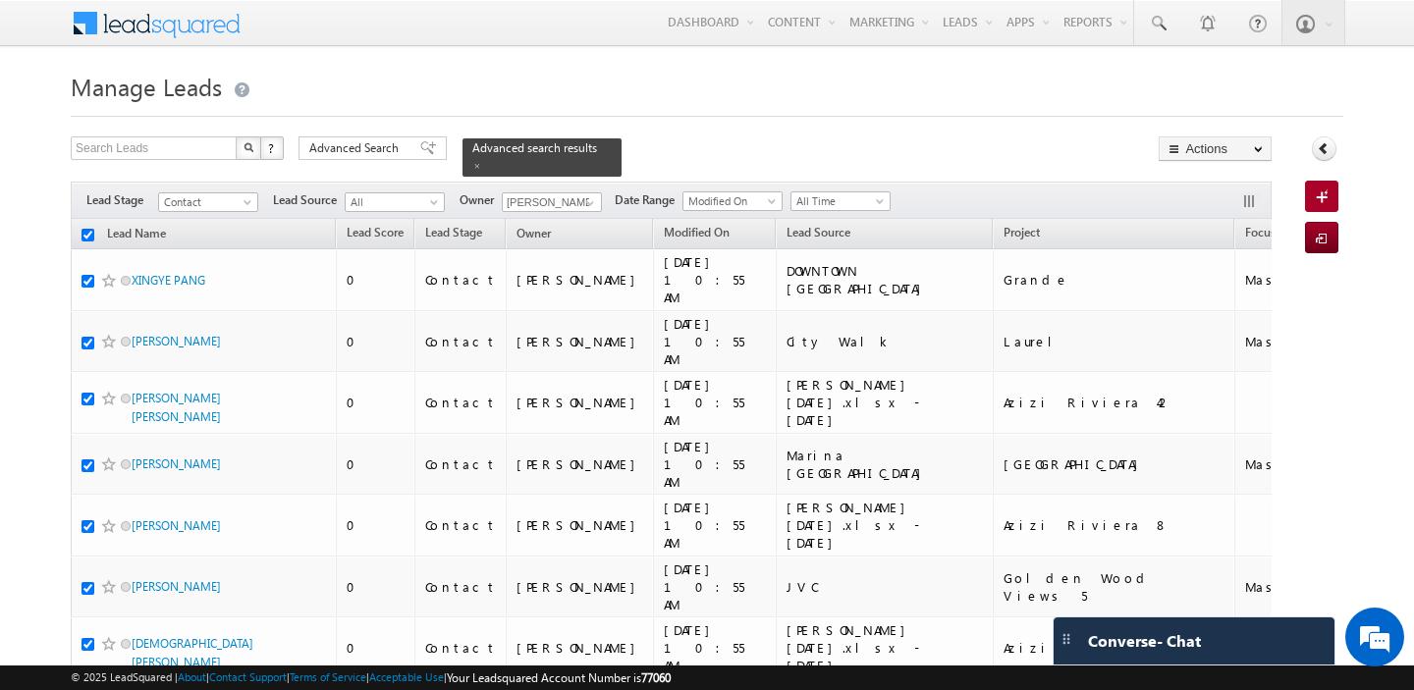
checkbox input "true"
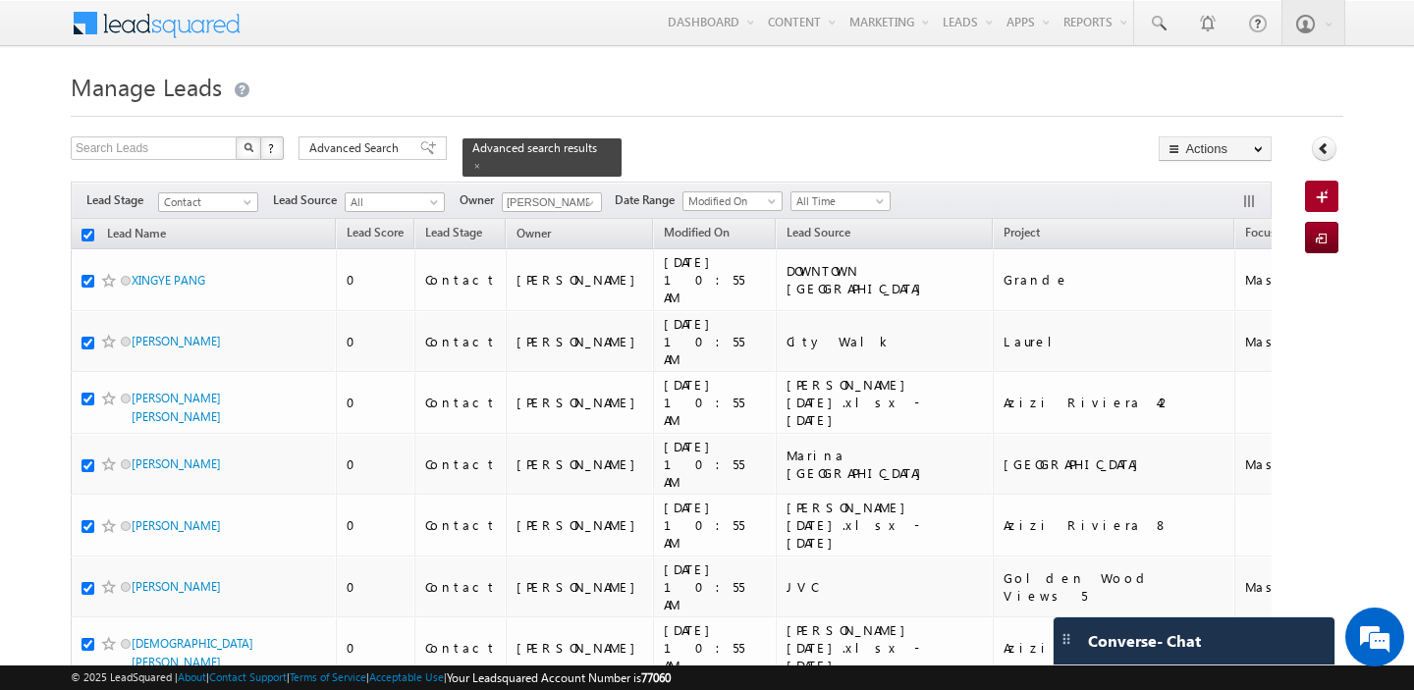
checkbox input "true"
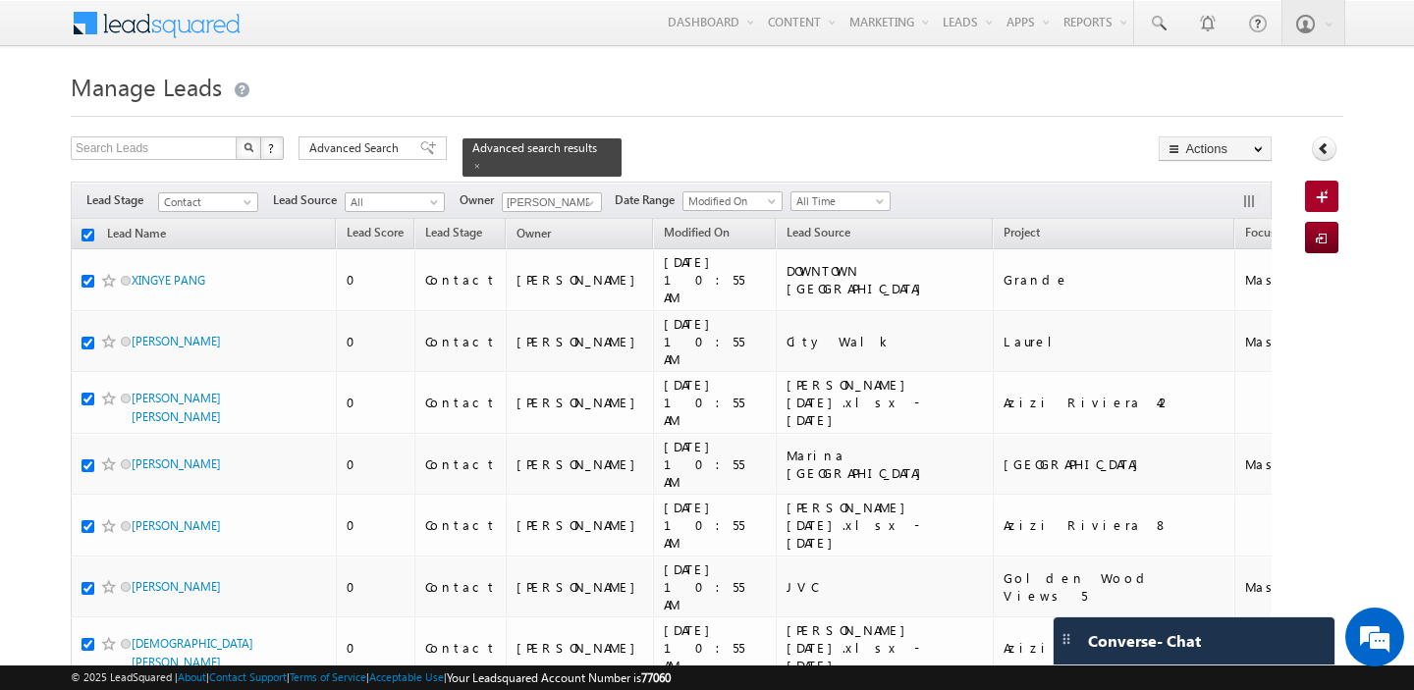
checkbox input "true"
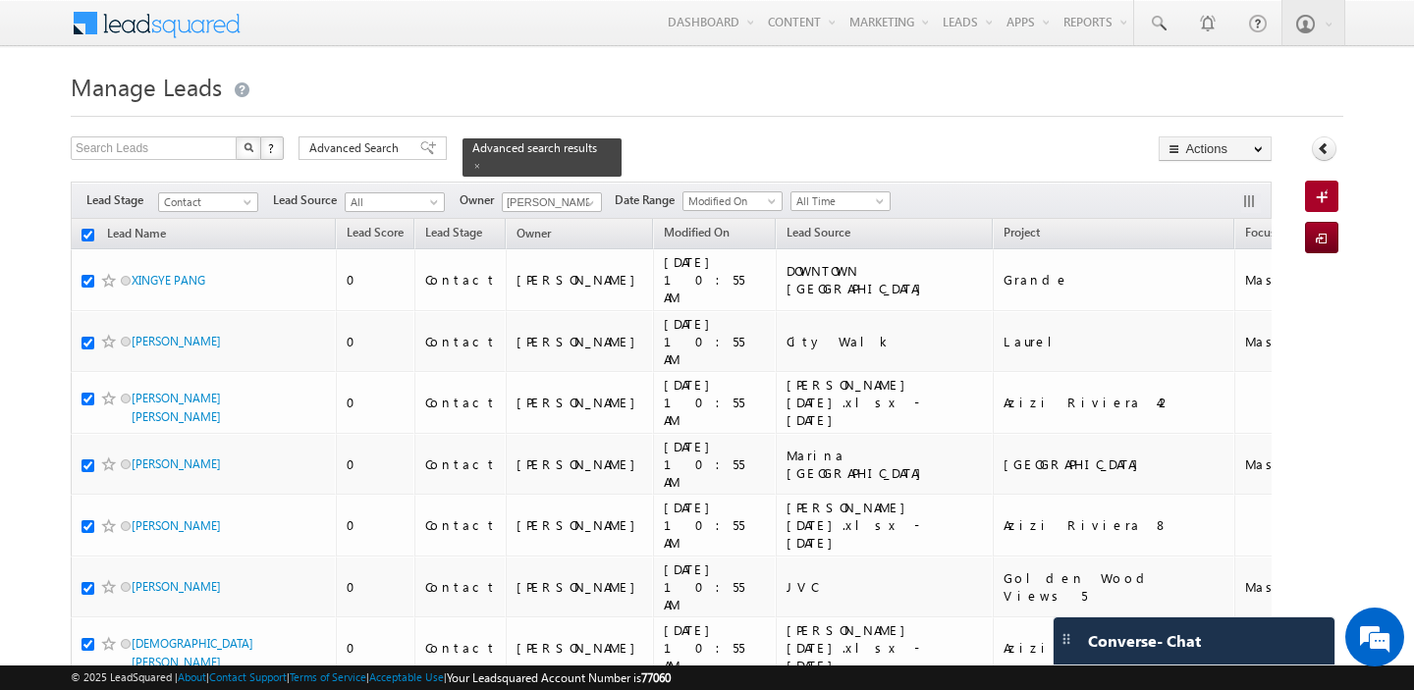
checkbox input "true"
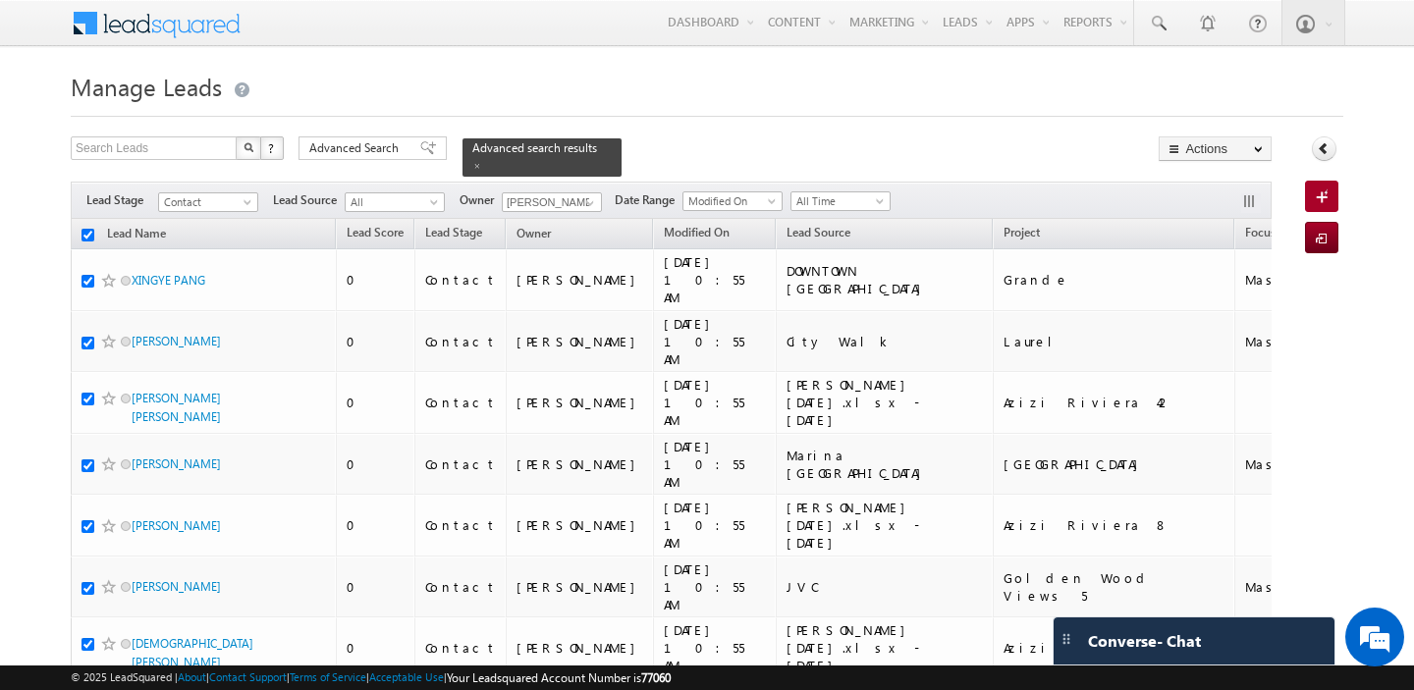
checkbox input "true"
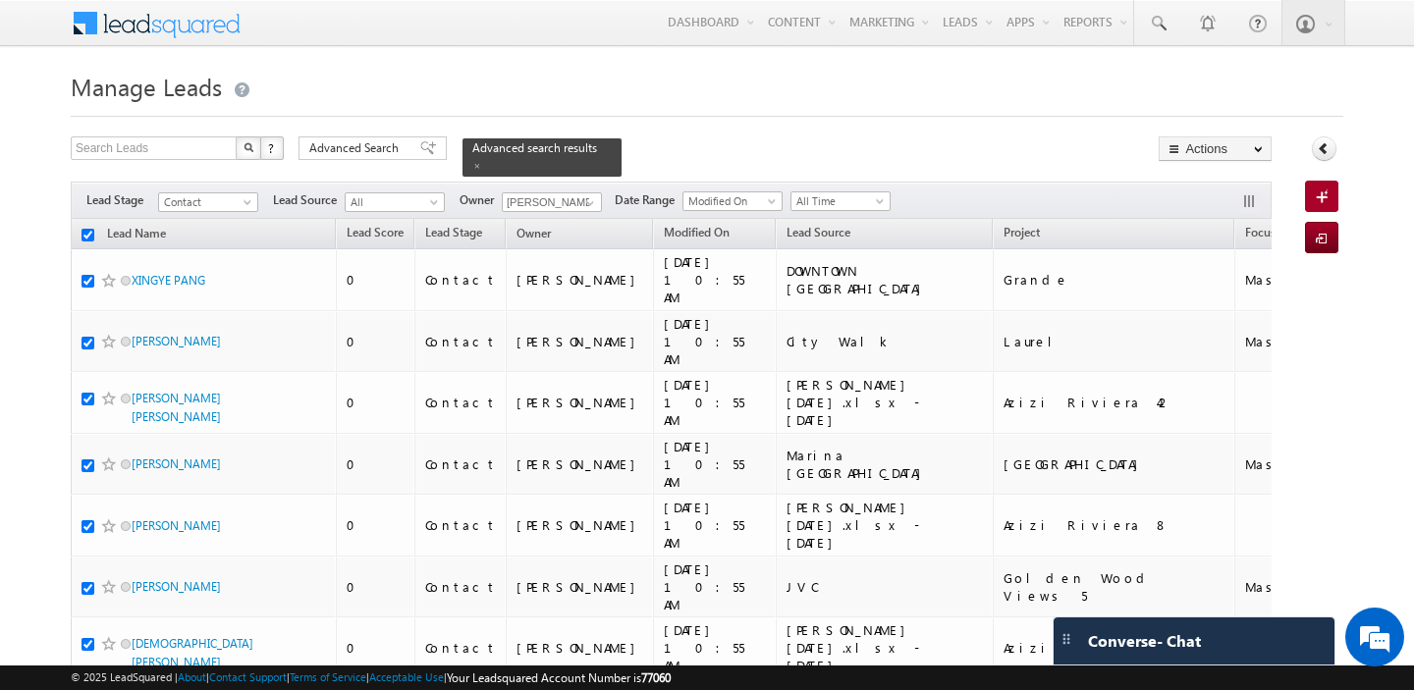
checkbox input "true"
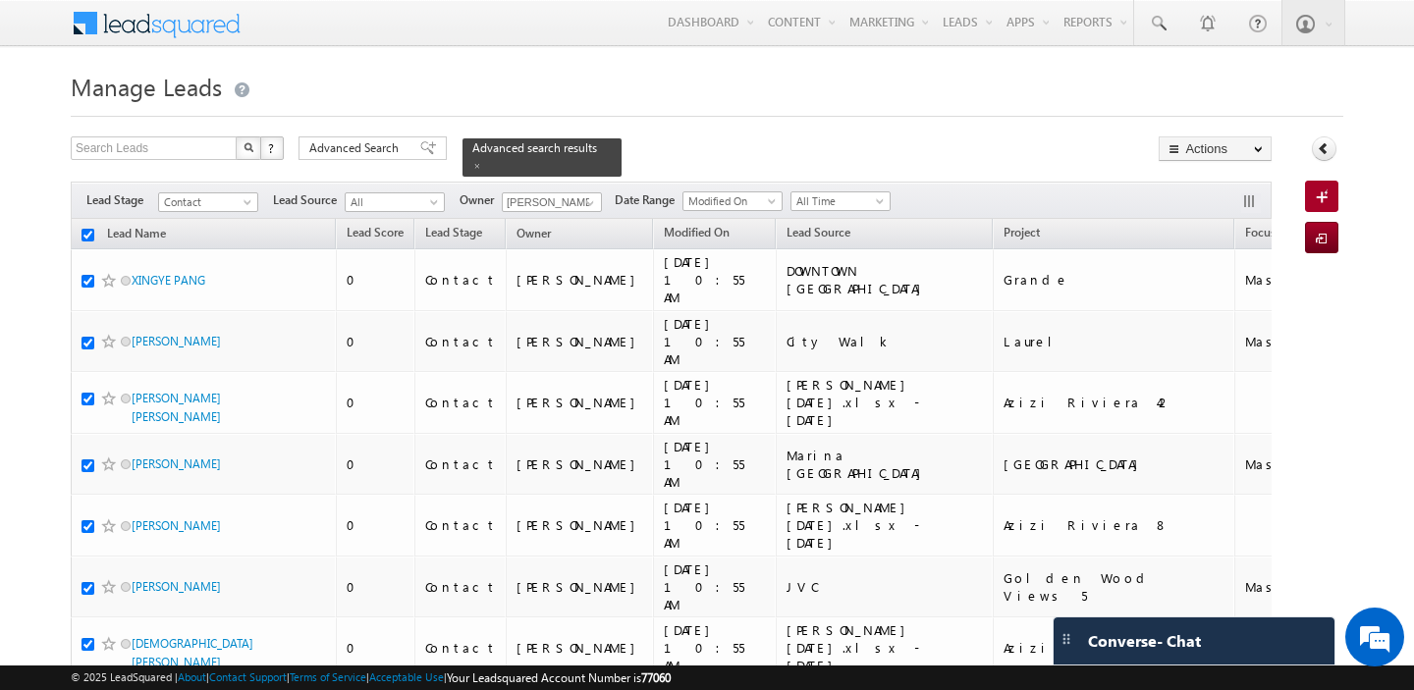
checkbox input "true"
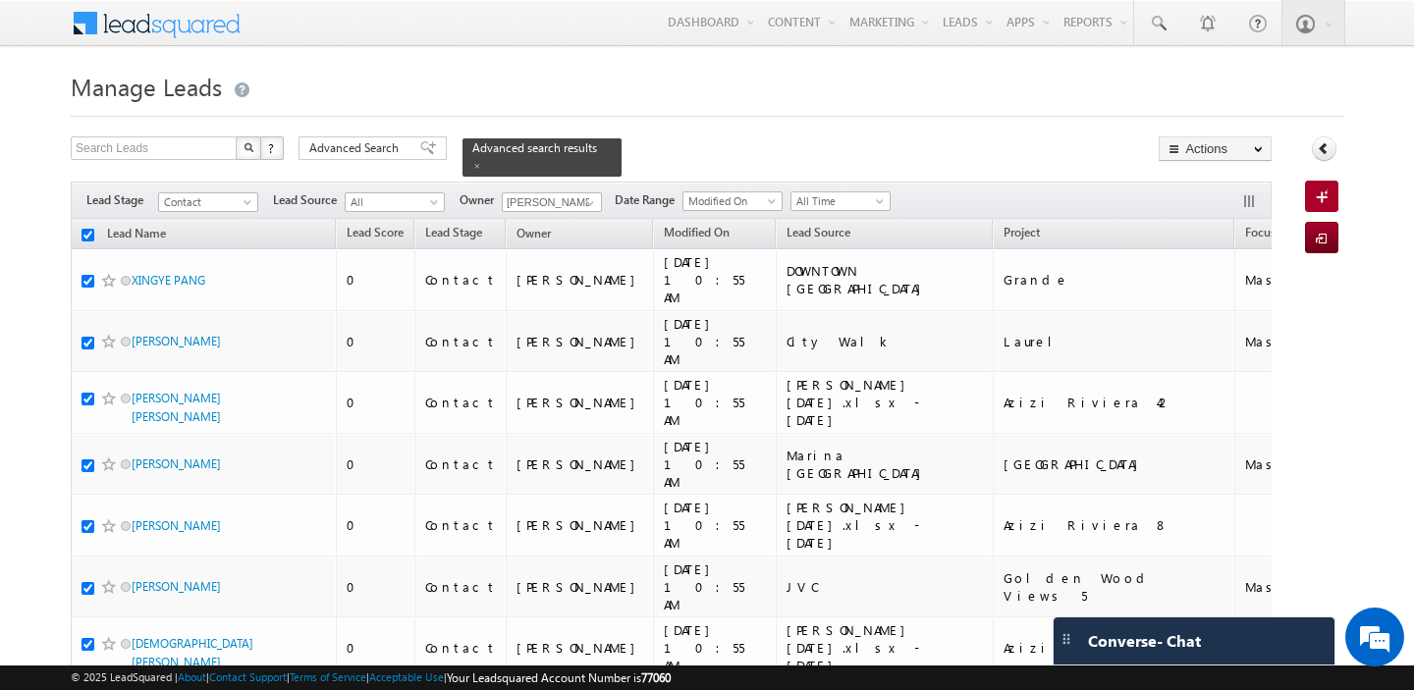
checkbox input "true"
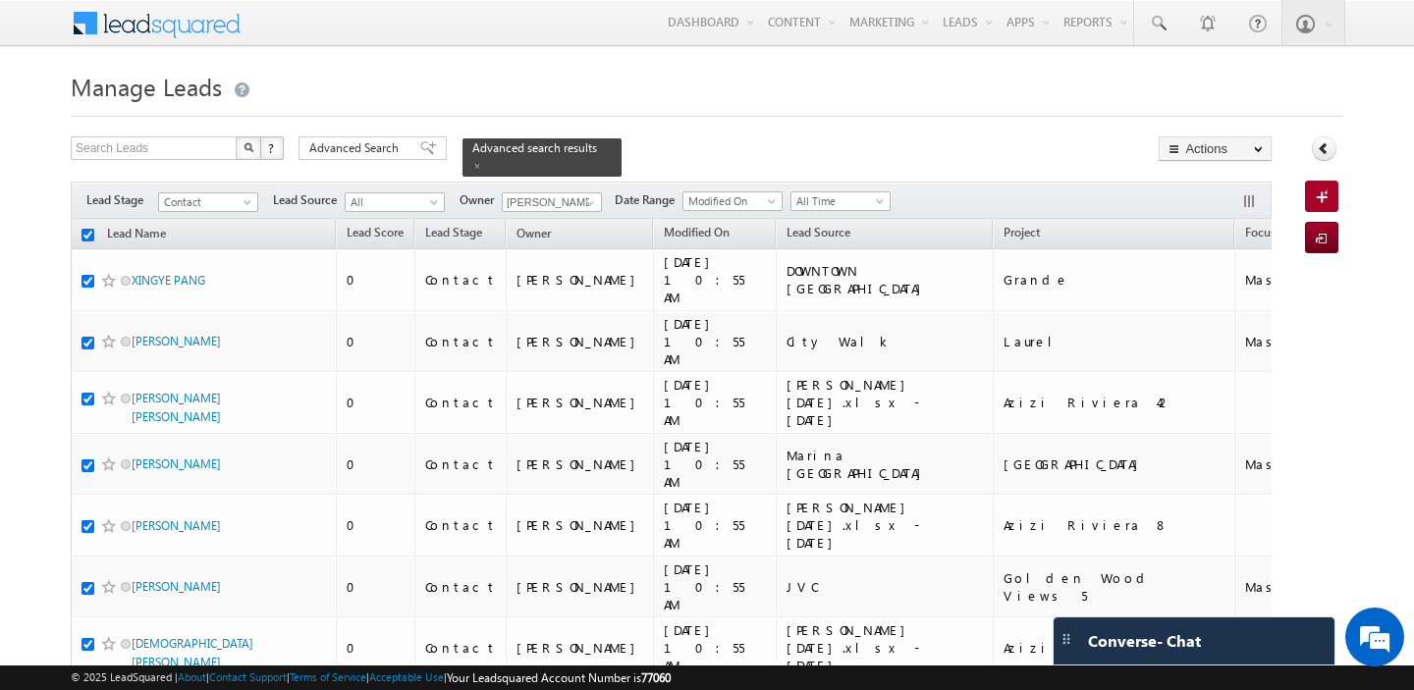
checkbox input "true"
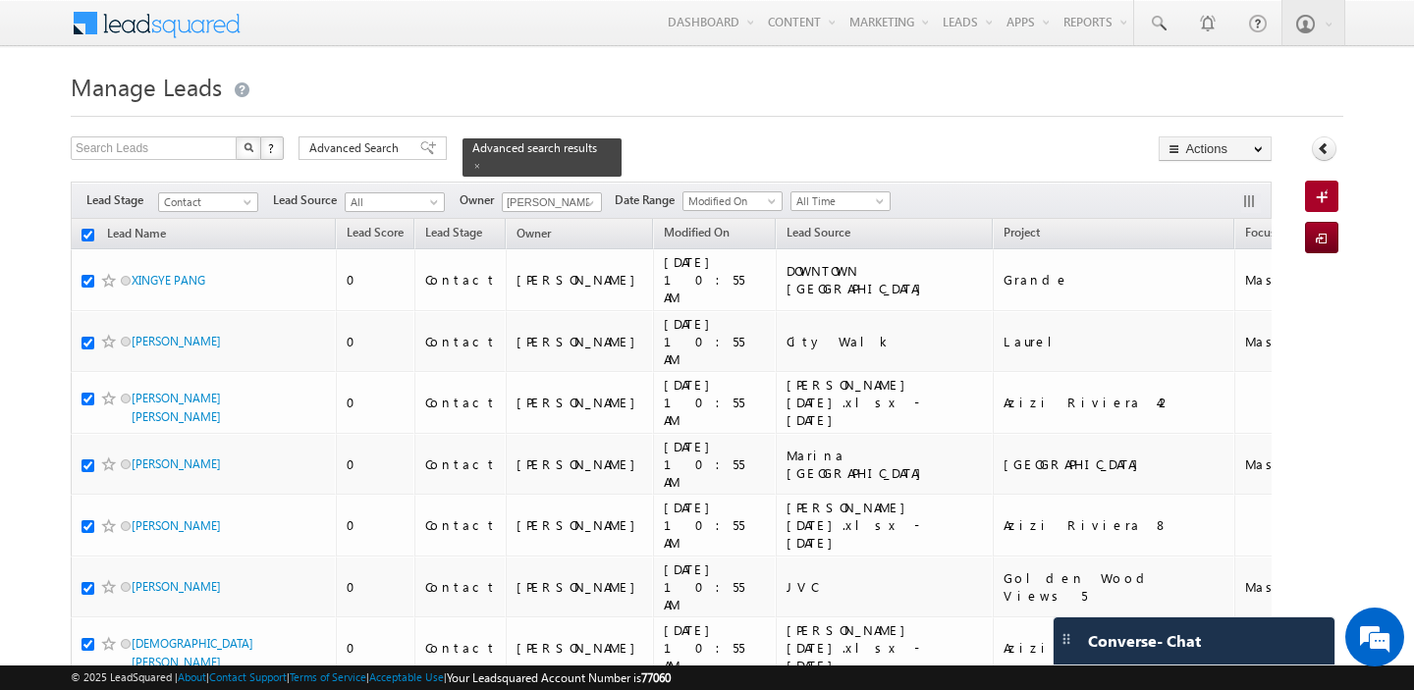
checkbox input "true"
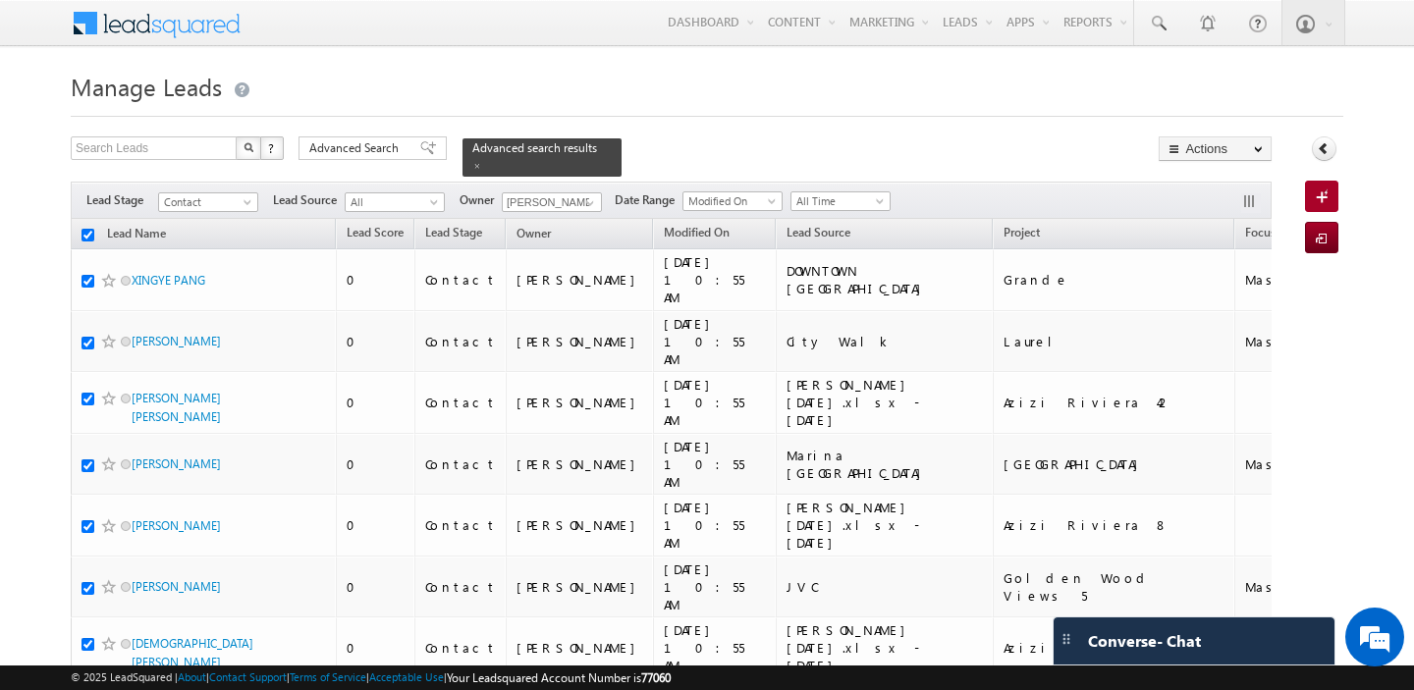
checkbox input "true"
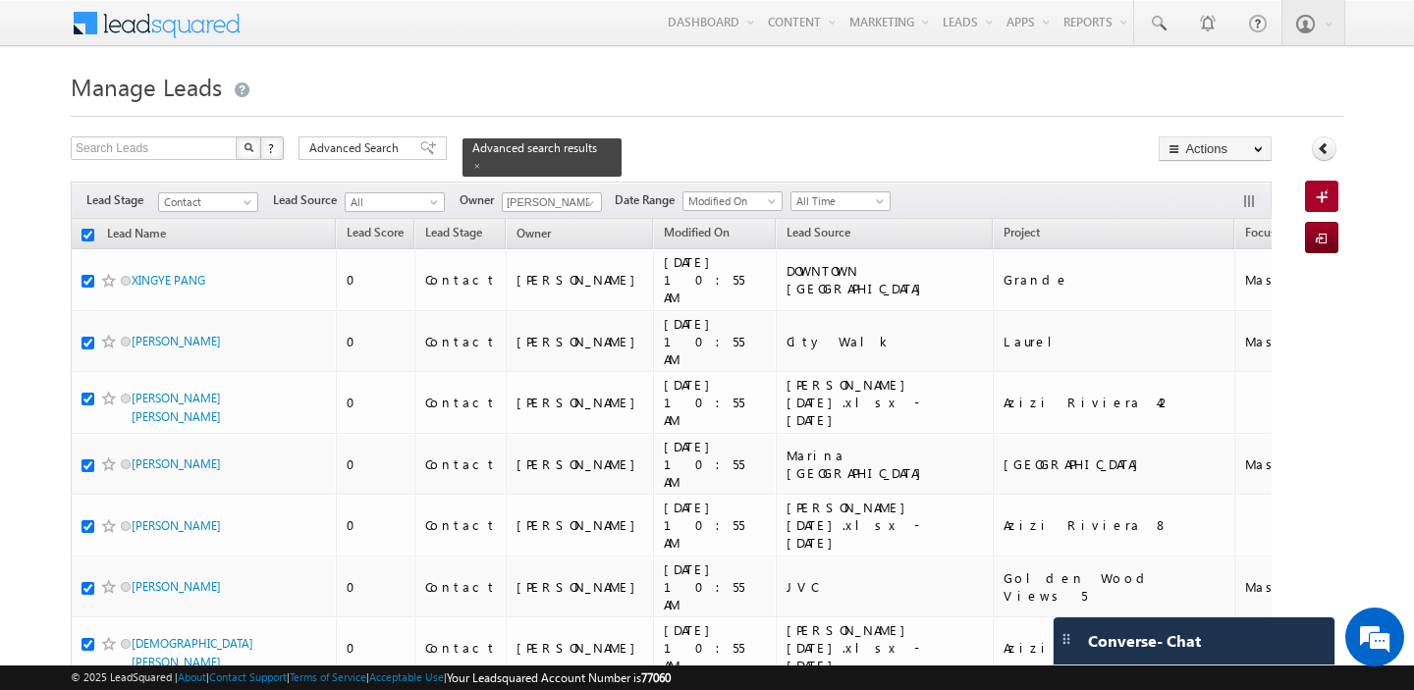
checkbox input "true"
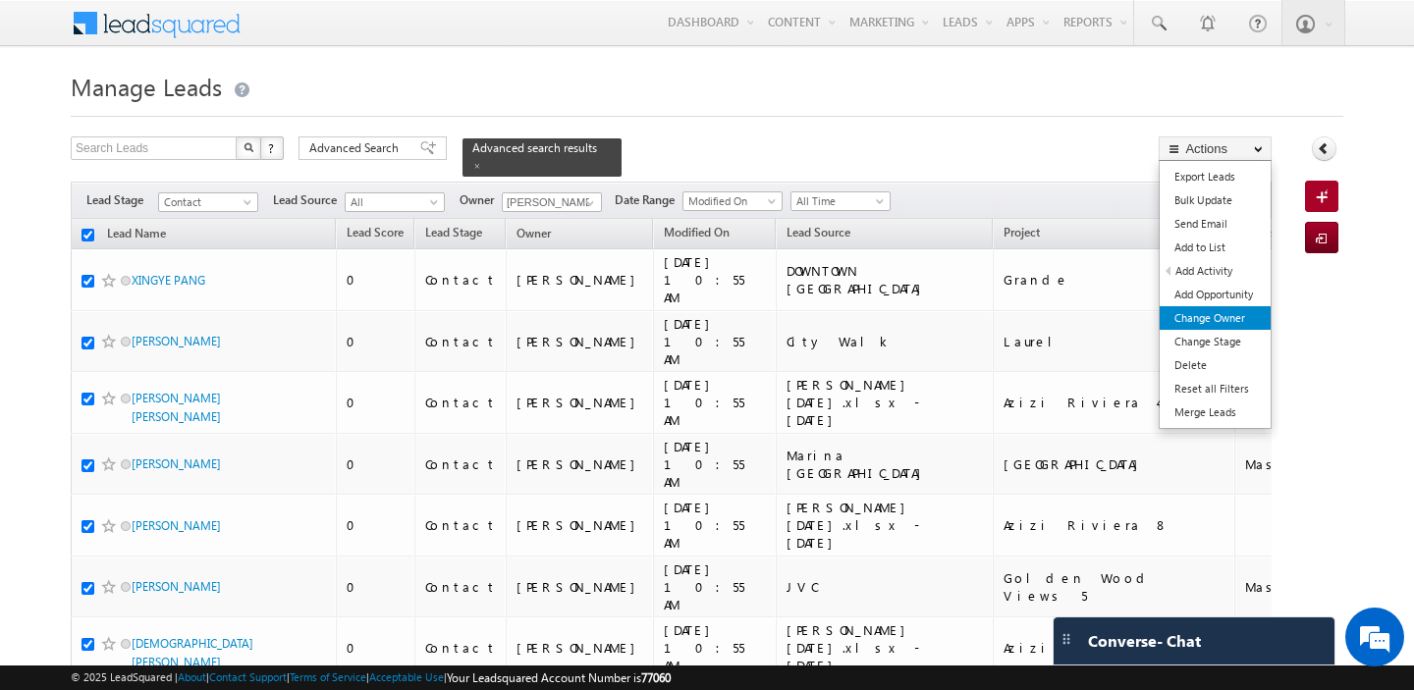
click at [1236, 311] on link "Change Owner" at bounding box center [1215, 318] width 111 height 24
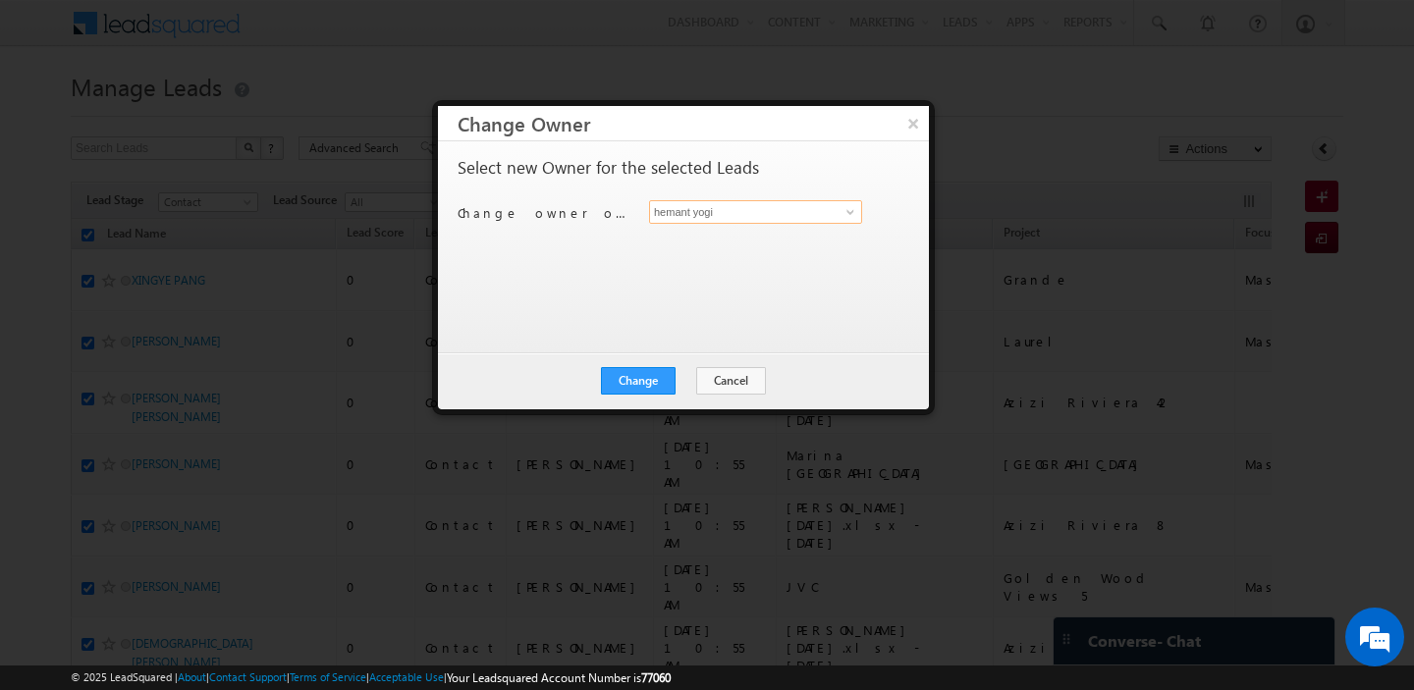
click at [713, 213] on input "hemant yogi" at bounding box center [755, 212] width 213 height 24
click at [693, 233] on link "harpreet hundal harpreet.hundal@indglobal.ae" at bounding box center [755, 242] width 213 height 37
type input "harpreet hundal"
click at [635, 389] on button "Change" at bounding box center [638, 380] width 75 height 27
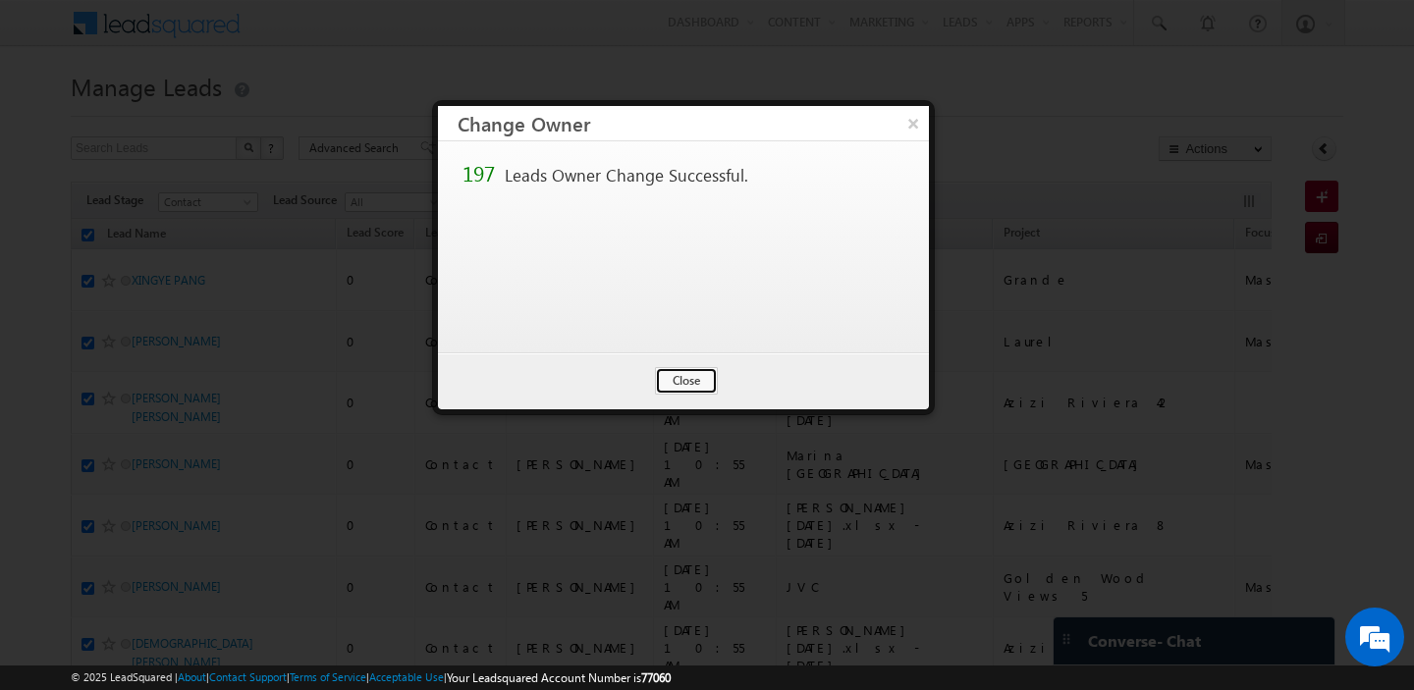
click at [683, 380] on button "Close" at bounding box center [686, 380] width 63 height 27
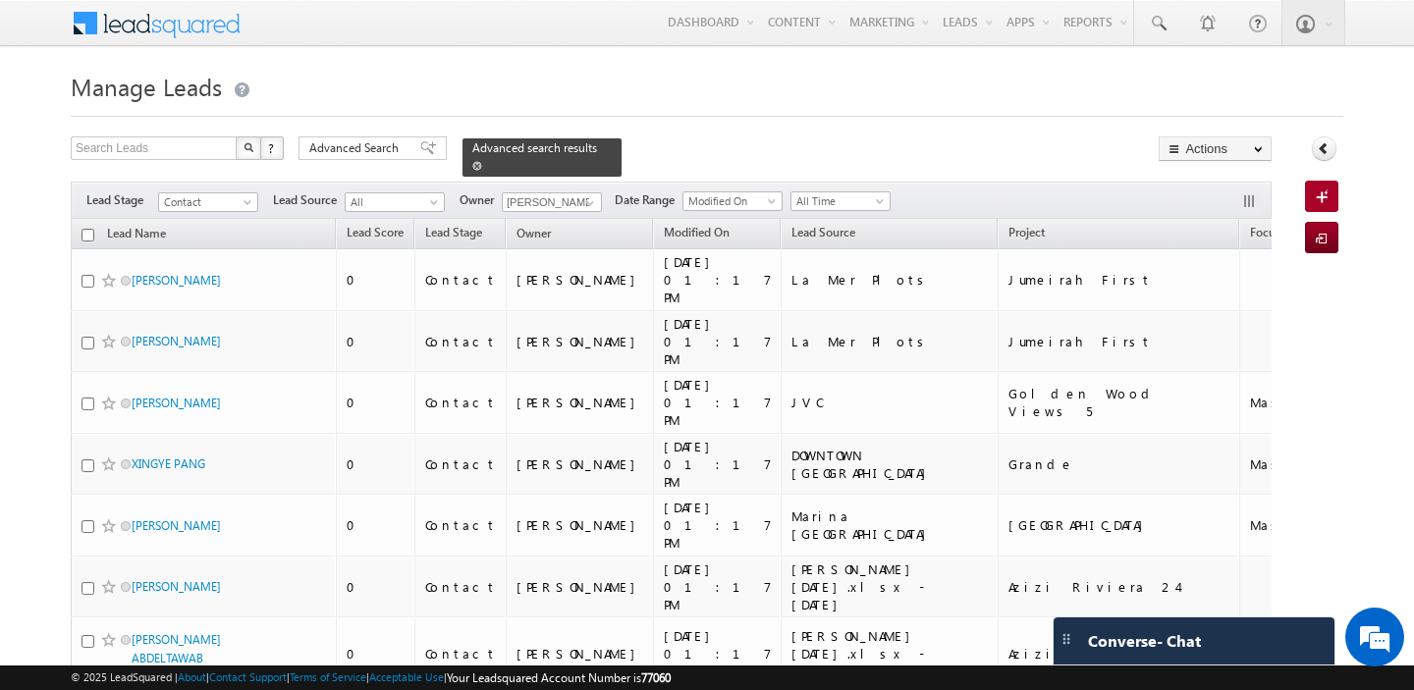
click at [472, 162] on span at bounding box center [477, 166] width 10 height 10
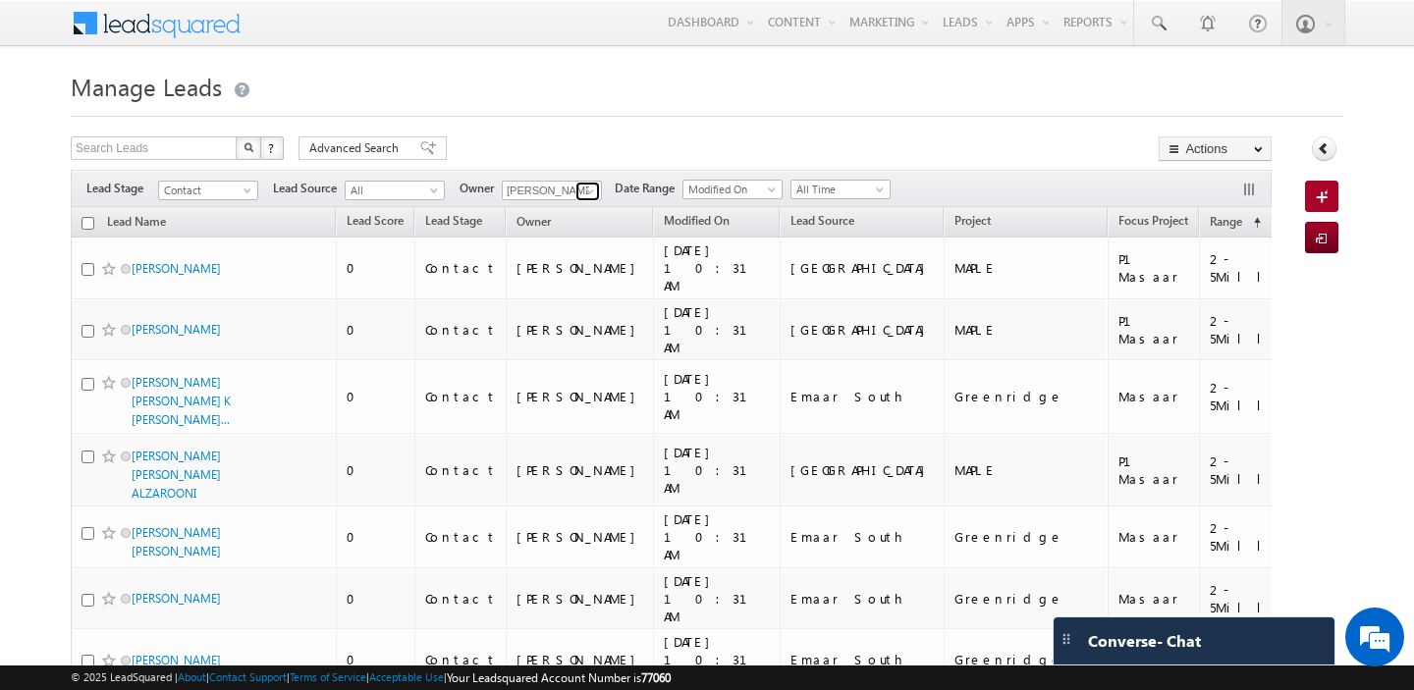
click at [586, 195] on span at bounding box center [590, 192] width 16 height 16
click at [594, 216] on link "Manpreet Singh manpreet.singh@indglobal.ae" at bounding box center [600, 217] width 196 height 37
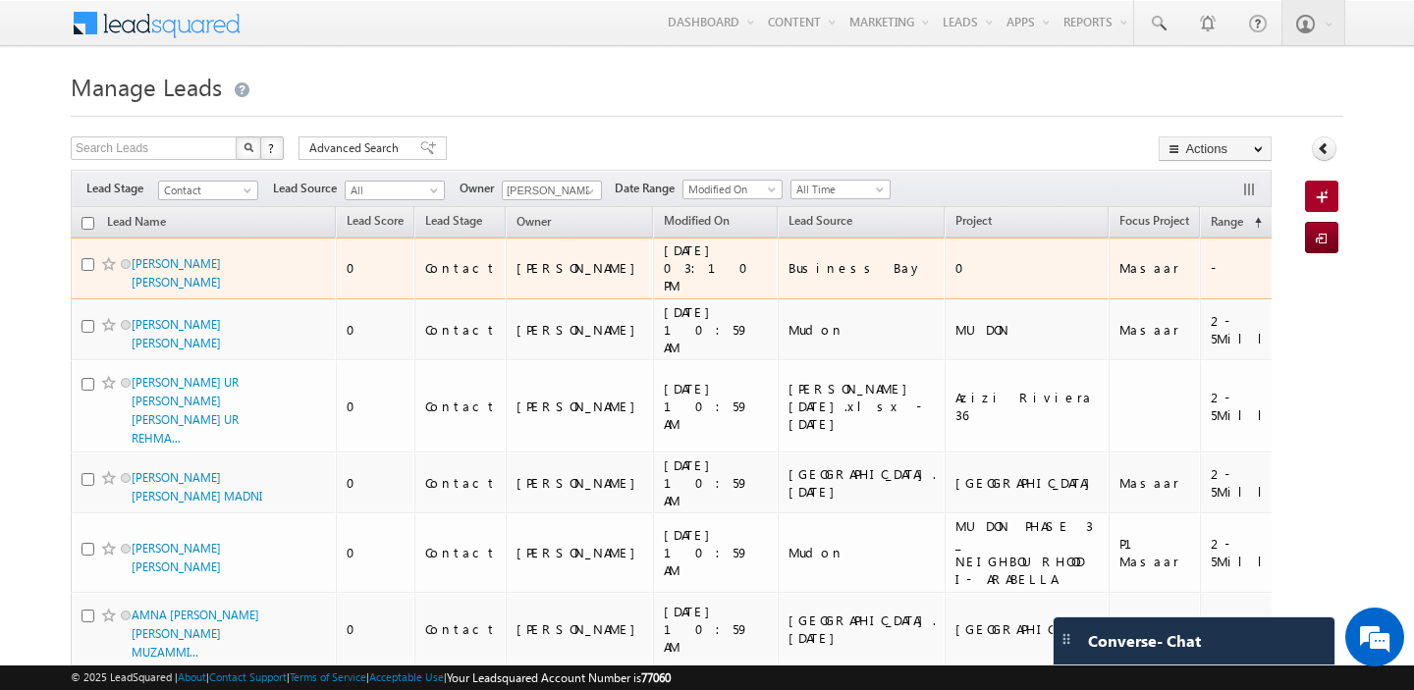
drag, startPoint x: 1180, startPoint y: 266, endPoint x: 1141, endPoint y: 267, distance: 39.3
click at [1331, 267] on div "India" at bounding box center [1403, 268] width 144 height 18
copy div "India"
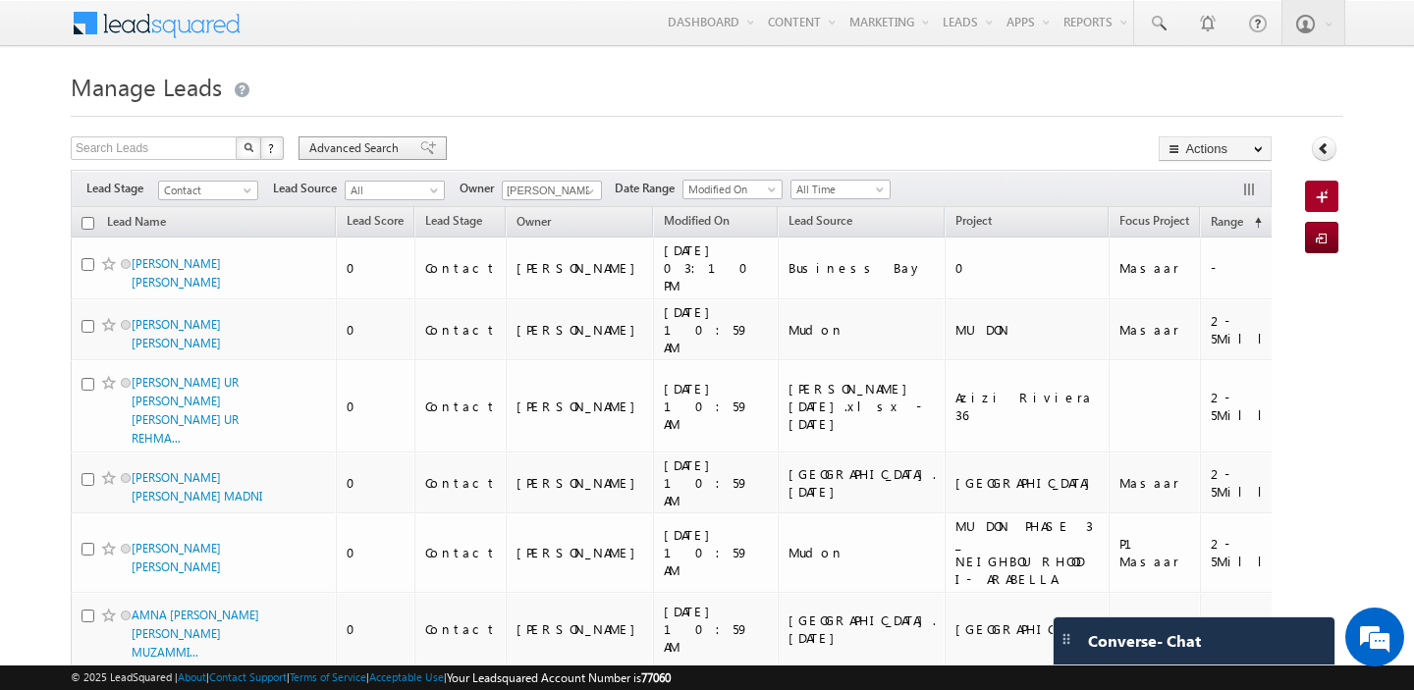
click at [354, 143] on span "Advanced Search" at bounding box center [356, 148] width 95 height 18
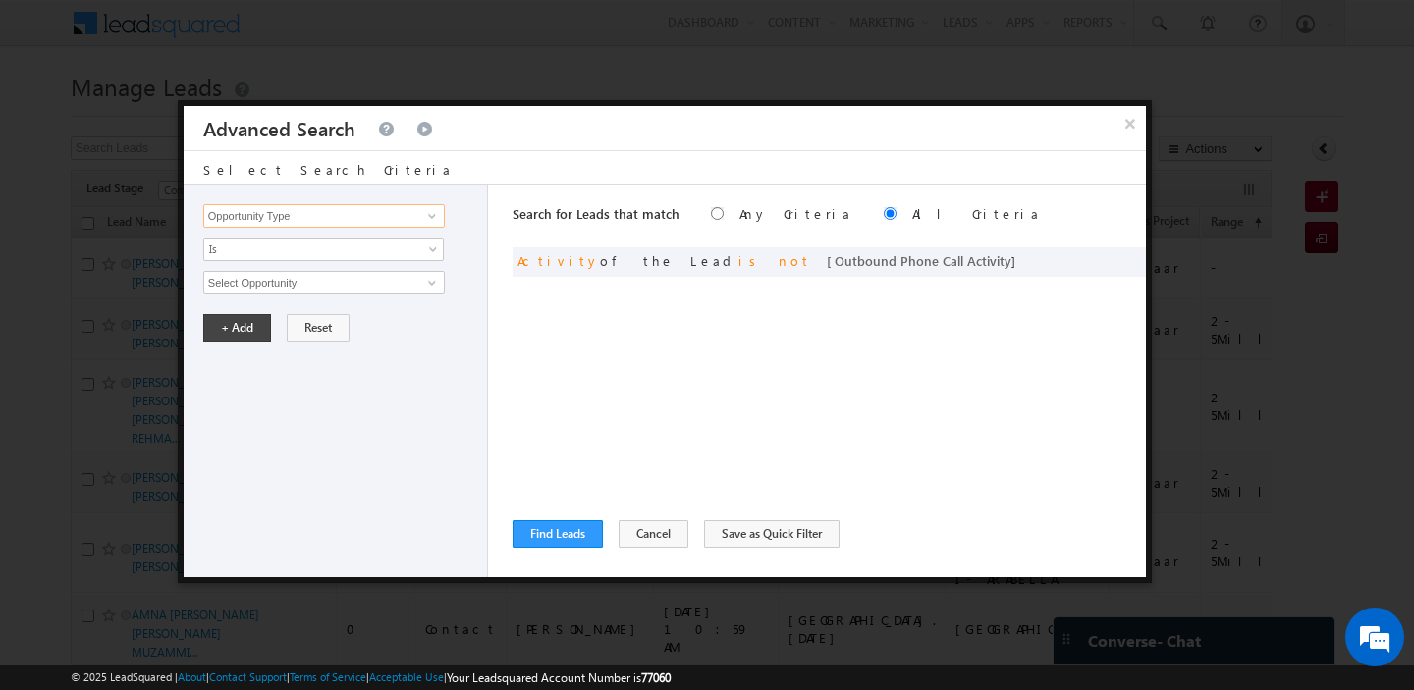
click at [357, 225] on input "Opportunity Type" at bounding box center [324, 216] width 242 height 24
click at [345, 249] on link "Nationality" at bounding box center [324, 256] width 242 height 23
click at [305, 279] on input "text" at bounding box center [324, 283] width 242 height 24
paste input "India"
click at [237, 325] on button "+ Add" at bounding box center [237, 327] width 68 height 27
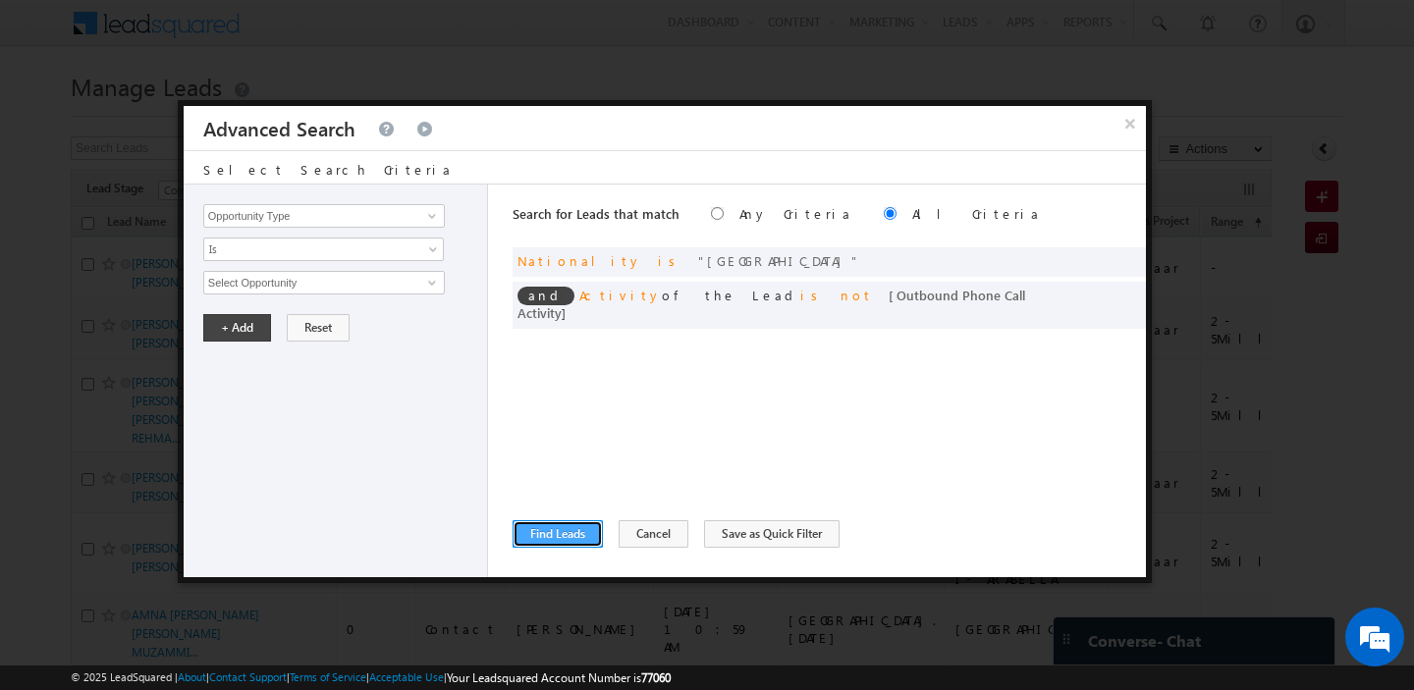
click at [553, 539] on button "Find Leads" at bounding box center [558, 533] width 90 height 27
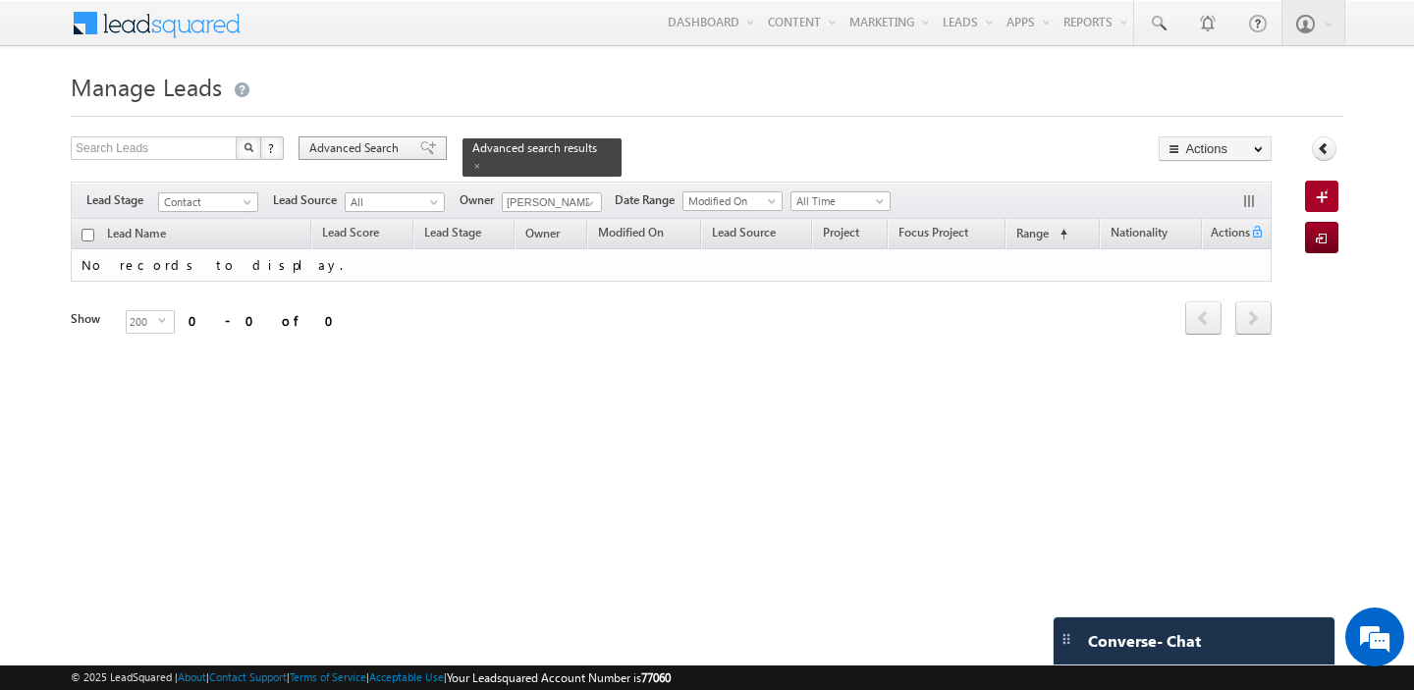
click at [360, 158] on div "Advanced Search" at bounding box center [372, 148] width 148 height 24
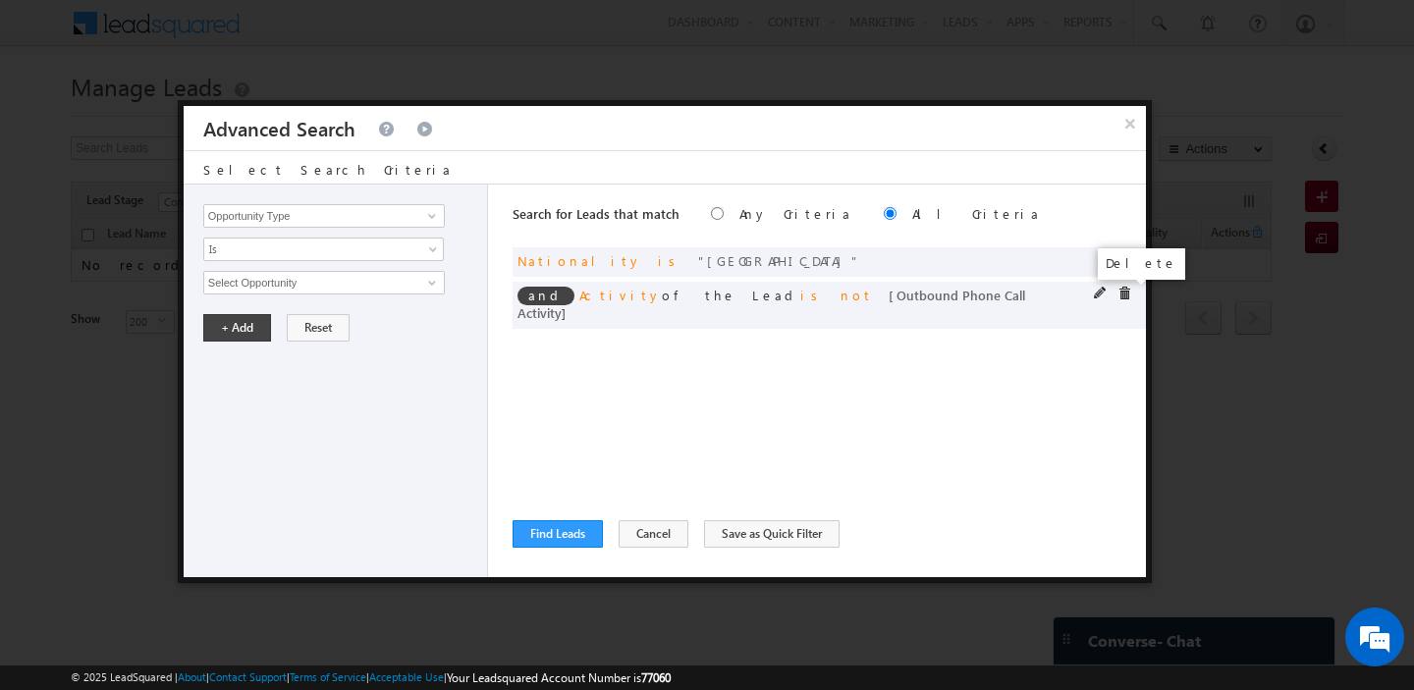
click at [1120, 292] on span at bounding box center [1124, 294] width 14 height 14
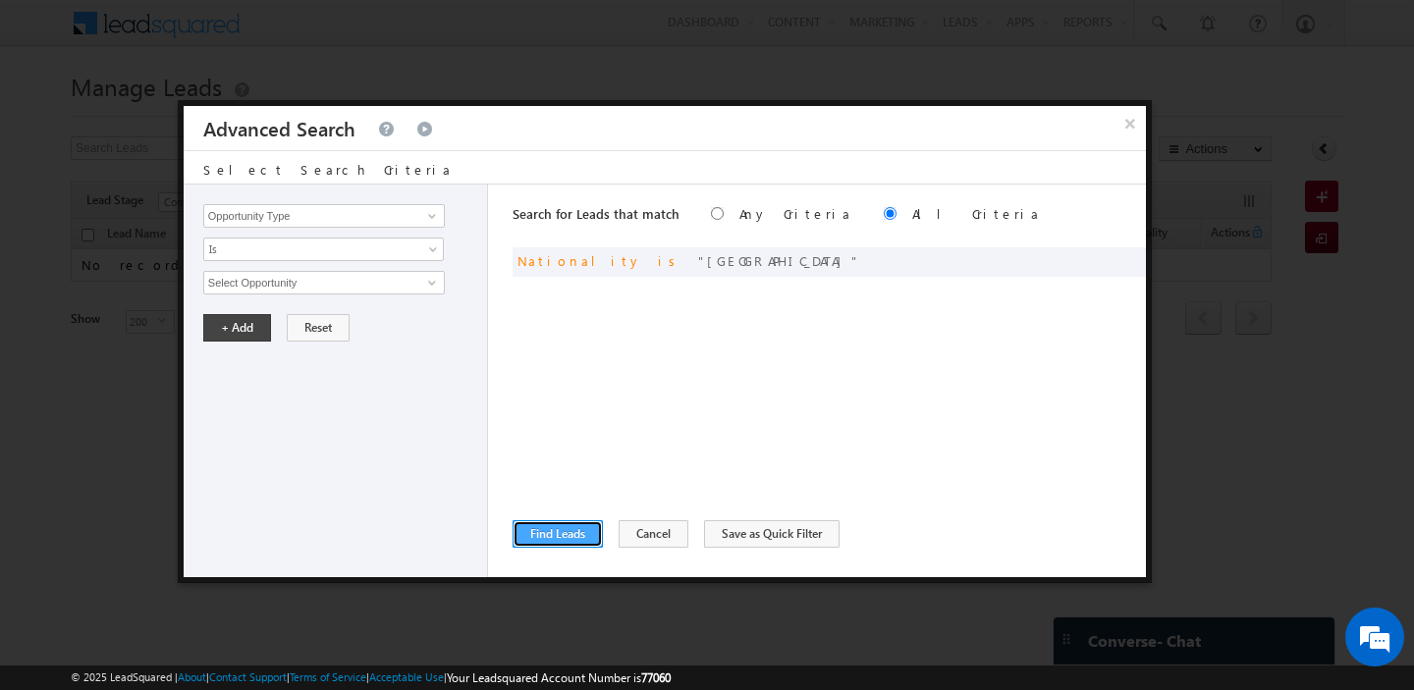
click at [546, 542] on button "Find Leads" at bounding box center [558, 533] width 90 height 27
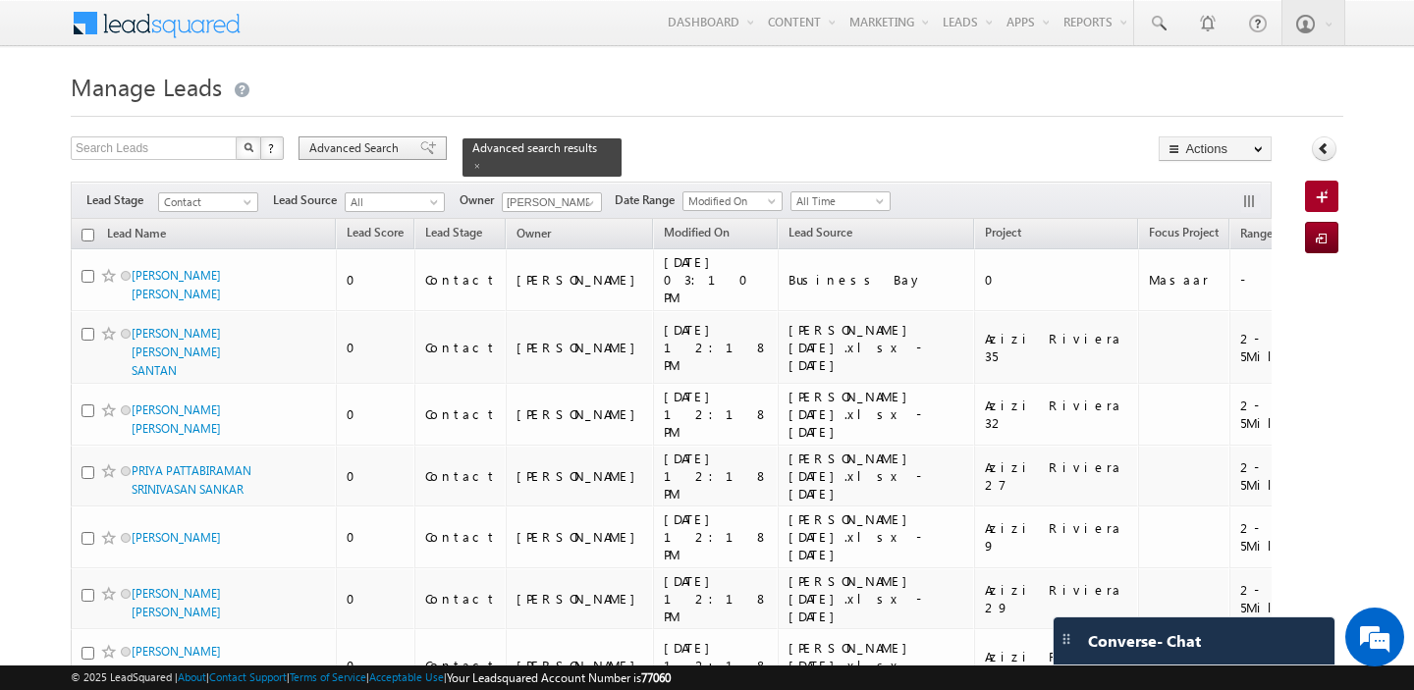
click at [350, 143] on span "Advanced Search" at bounding box center [356, 148] width 95 height 18
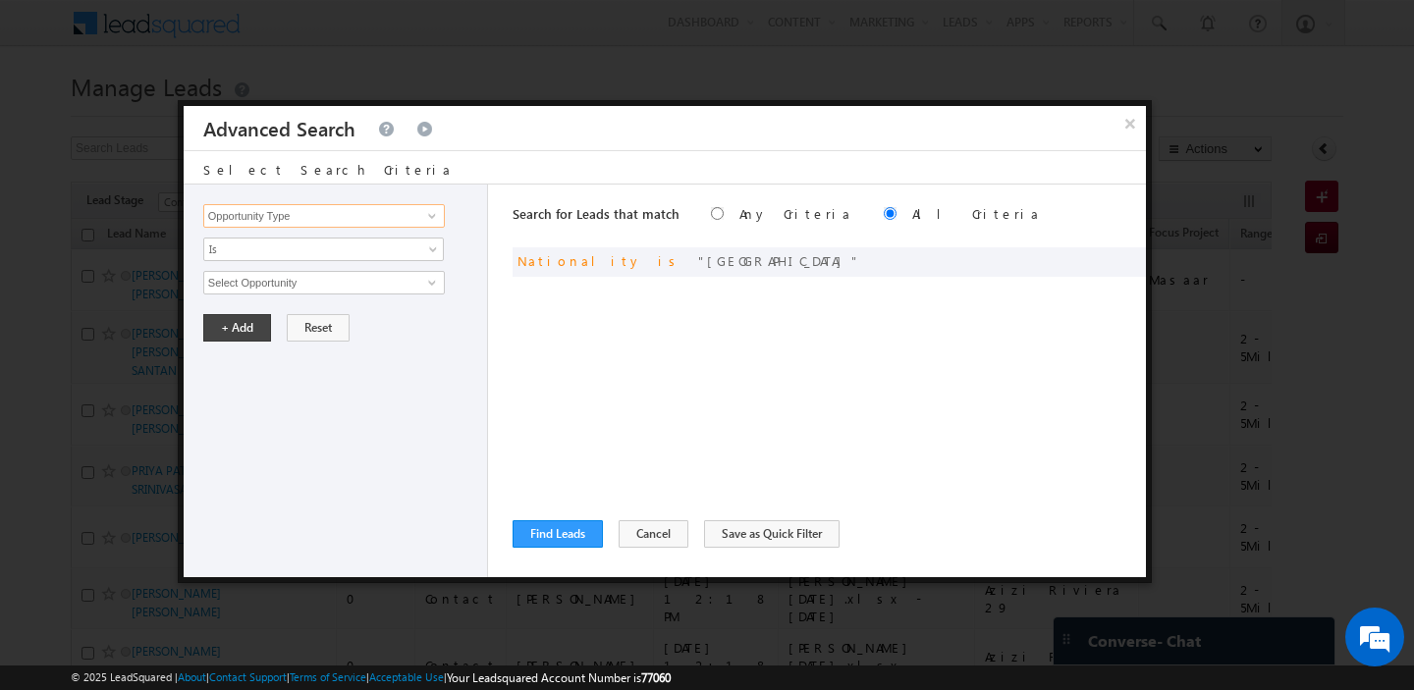
click at [370, 223] on input "Opportunity Type" at bounding box center [324, 216] width 242 height 24
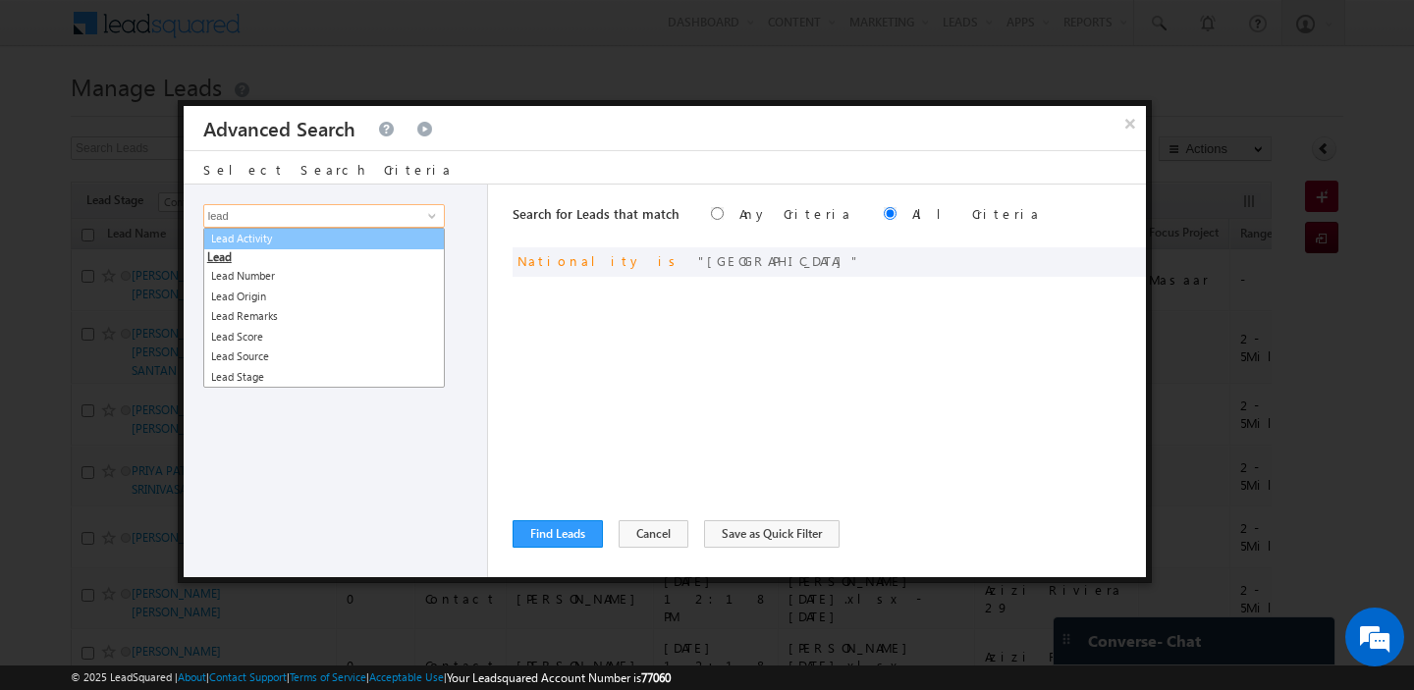
click at [369, 241] on link "Lead Activity" at bounding box center [324, 239] width 242 height 23
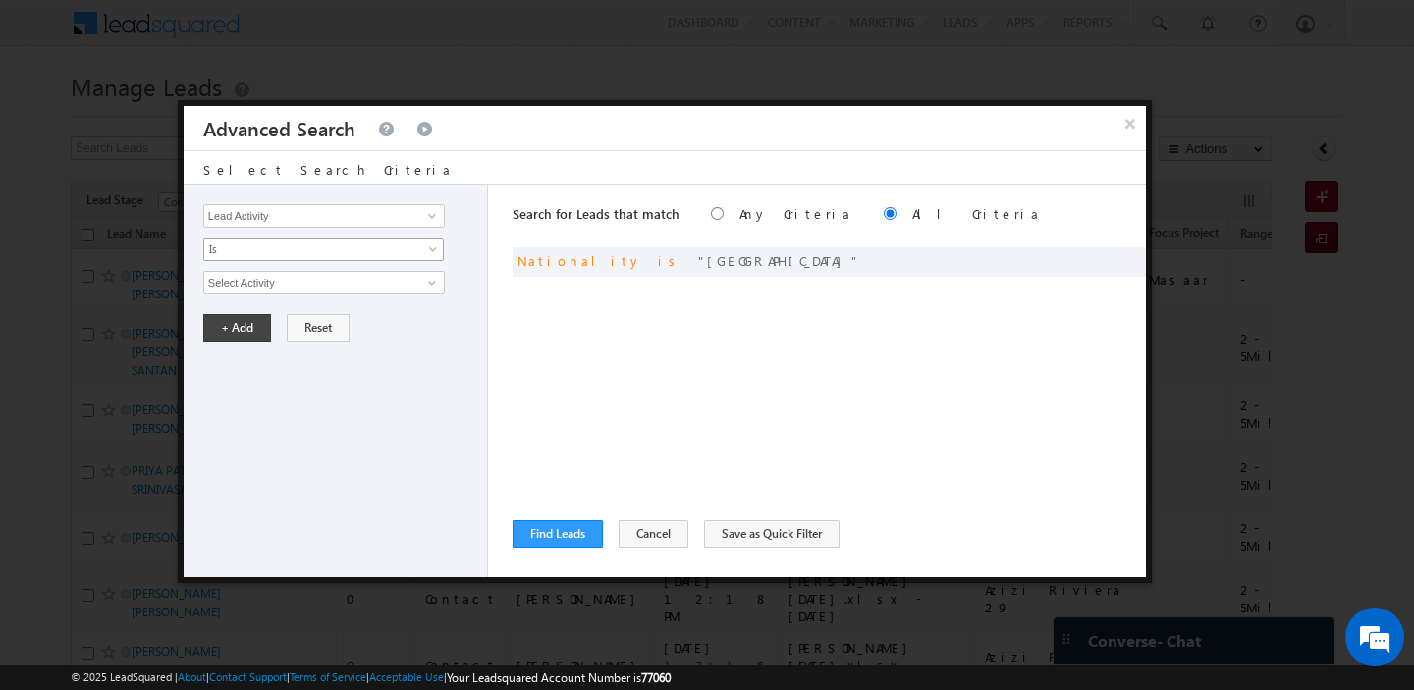
click at [346, 248] on span "Is" at bounding box center [310, 250] width 213 height 18
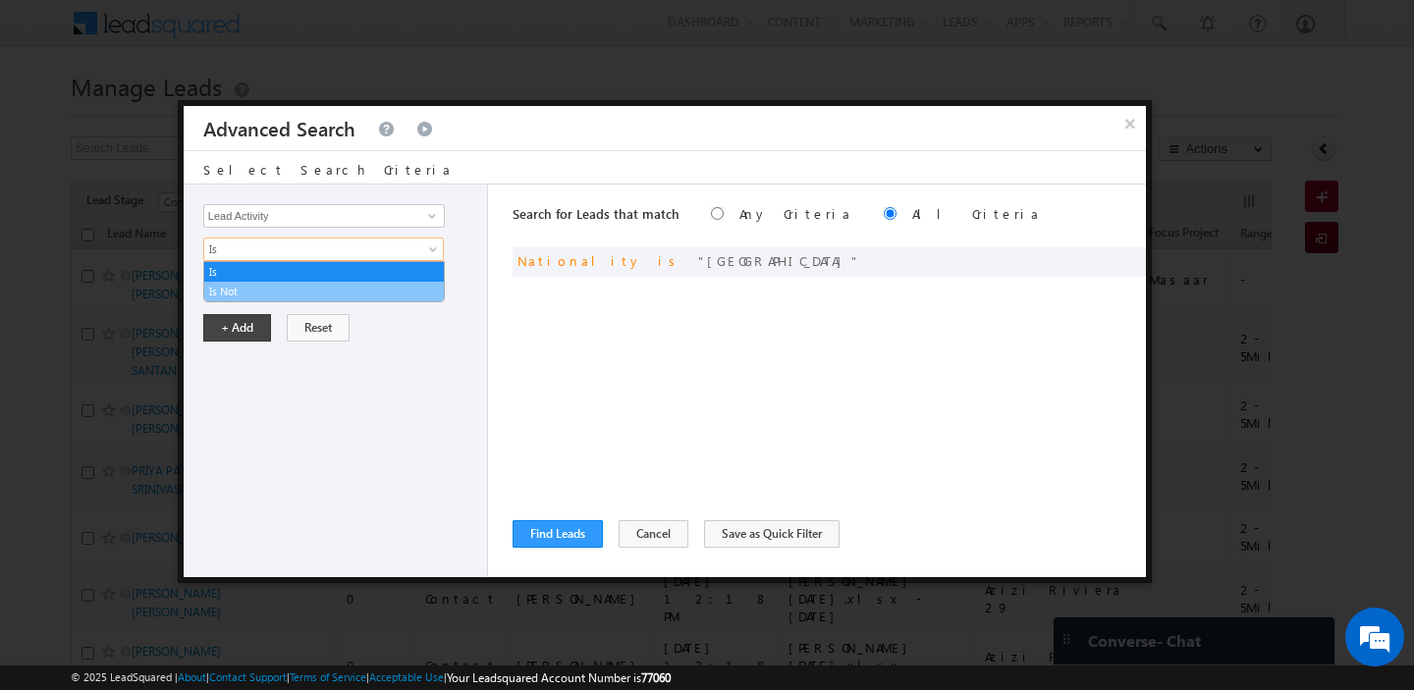
click at [306, 296] on link "Is Not" at bounding box center [324, 292] width 240 height 18
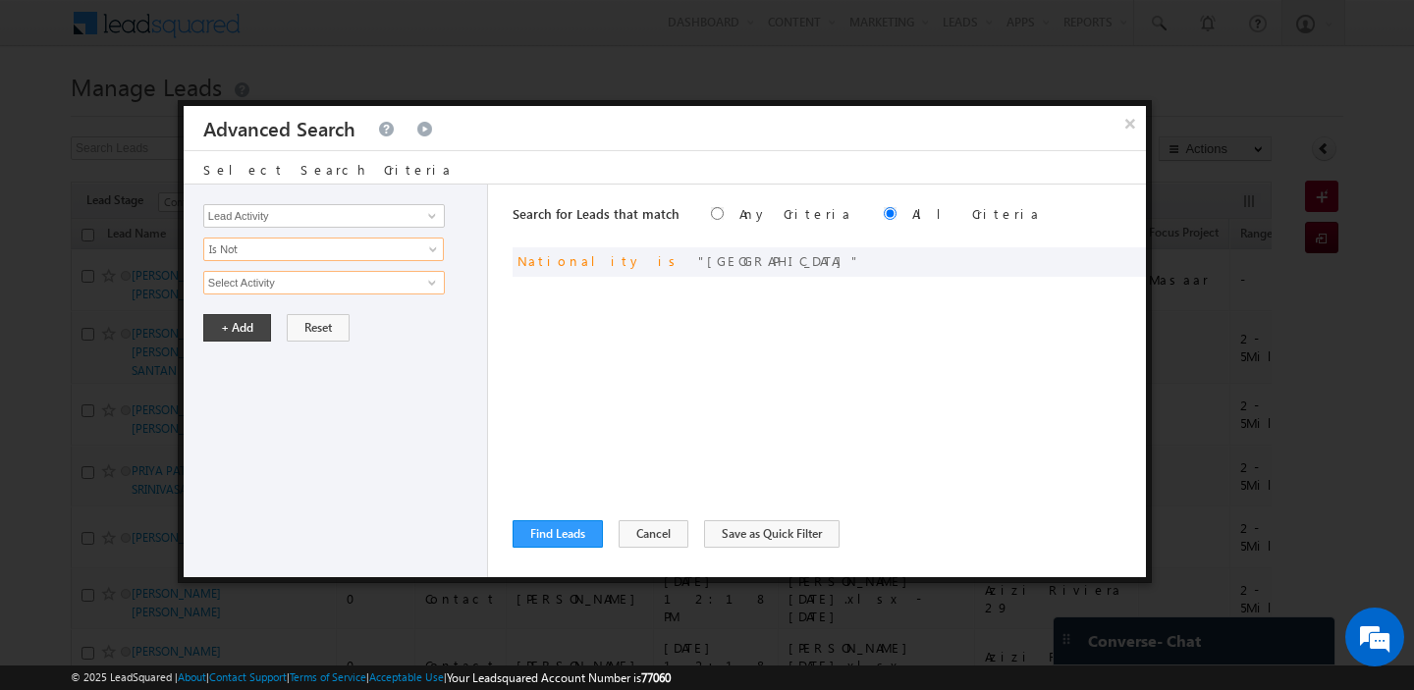
click at [317, 291] on input "Select Activity" at bounding box center [324, 283] width 242 height 24
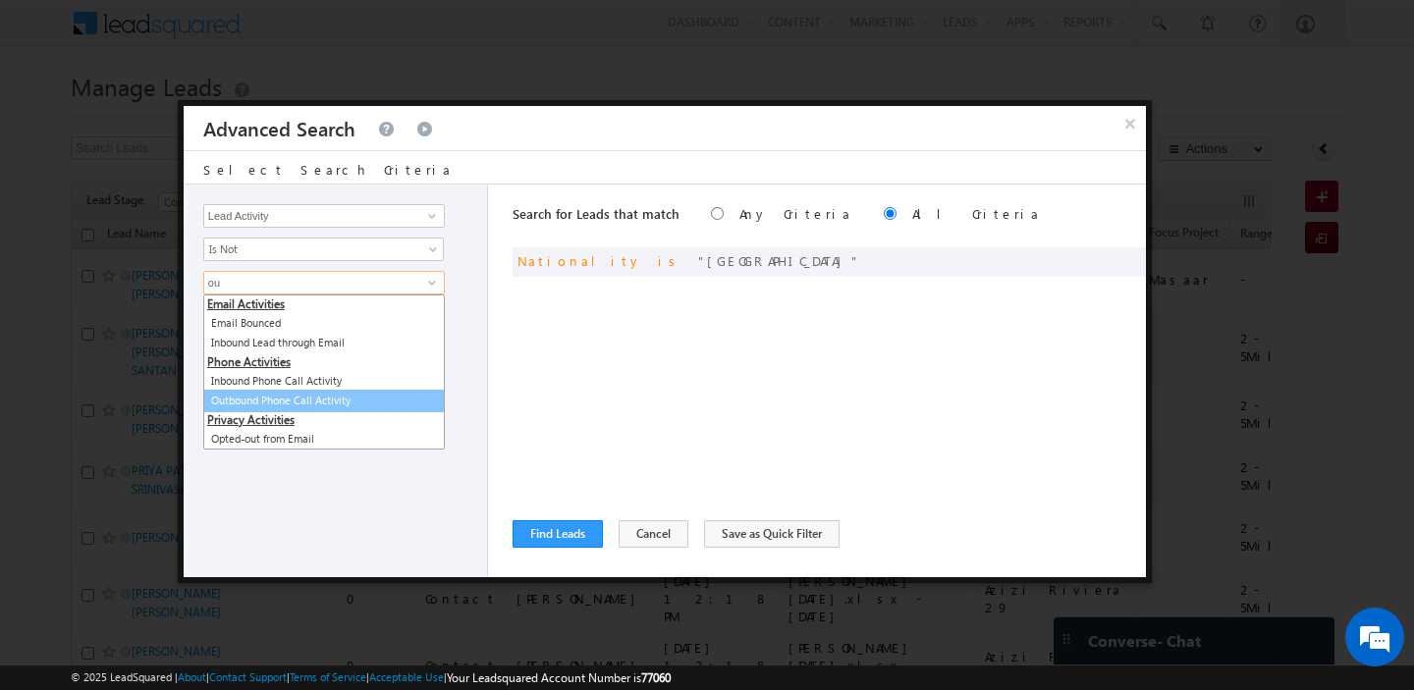
click at [304, 398] on link "Outbound Phone Call Activity" at bounding box center [324, 401] width 242 height 23
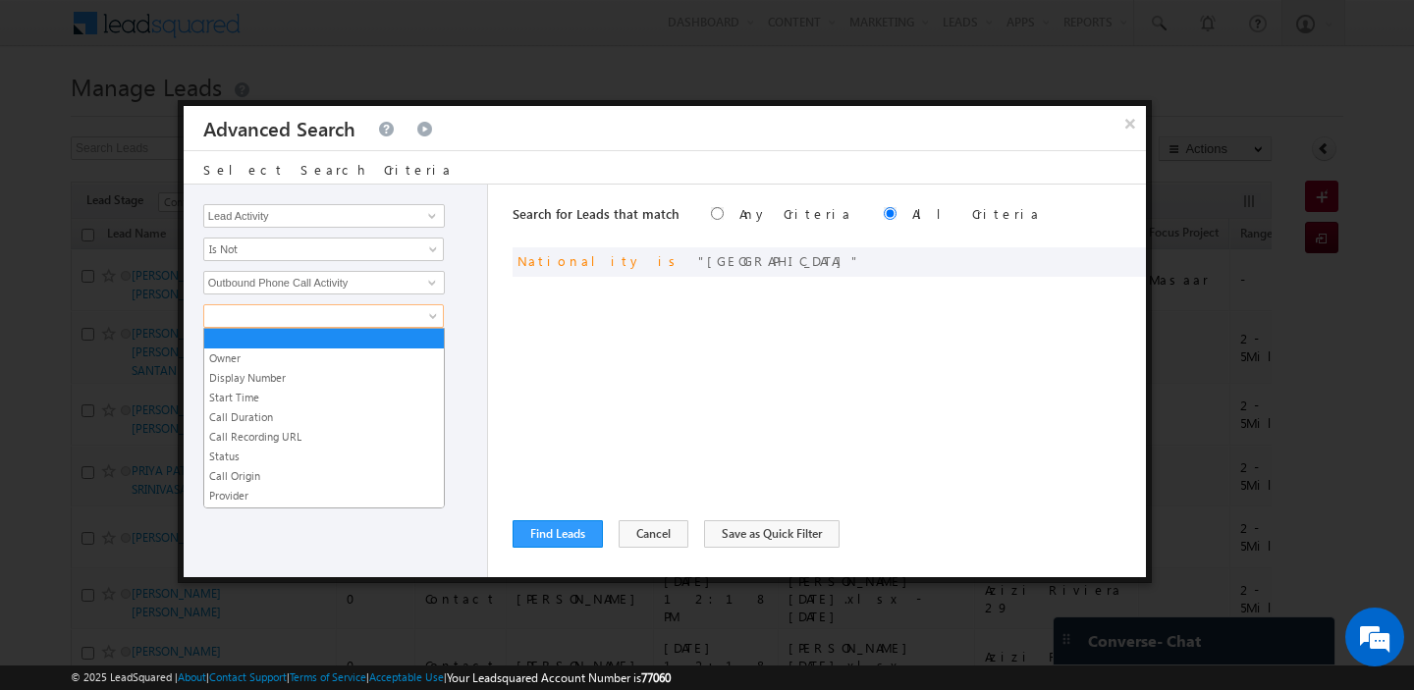
click at [297, 319] on span at bounding box center [310, 316] width 213 height 18
click at [259, 398] on link "Start Time" at bounding box center [324, 398] width 240 height 18
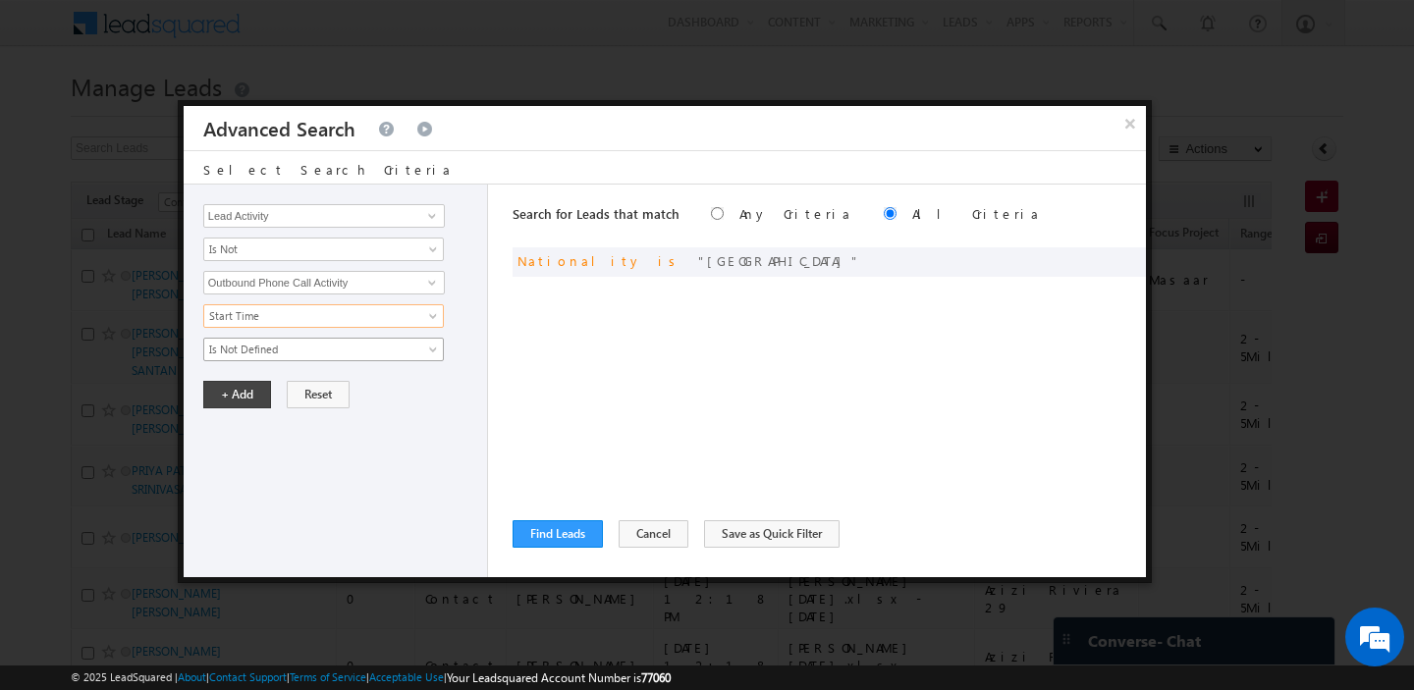
click at [299, 348] on span "Is Not Defined" at bounding box center [310, 350] width 213 height 18
click at [376, 311] on span "Start Time" at bounding box center [310, 316] width 213 height 18
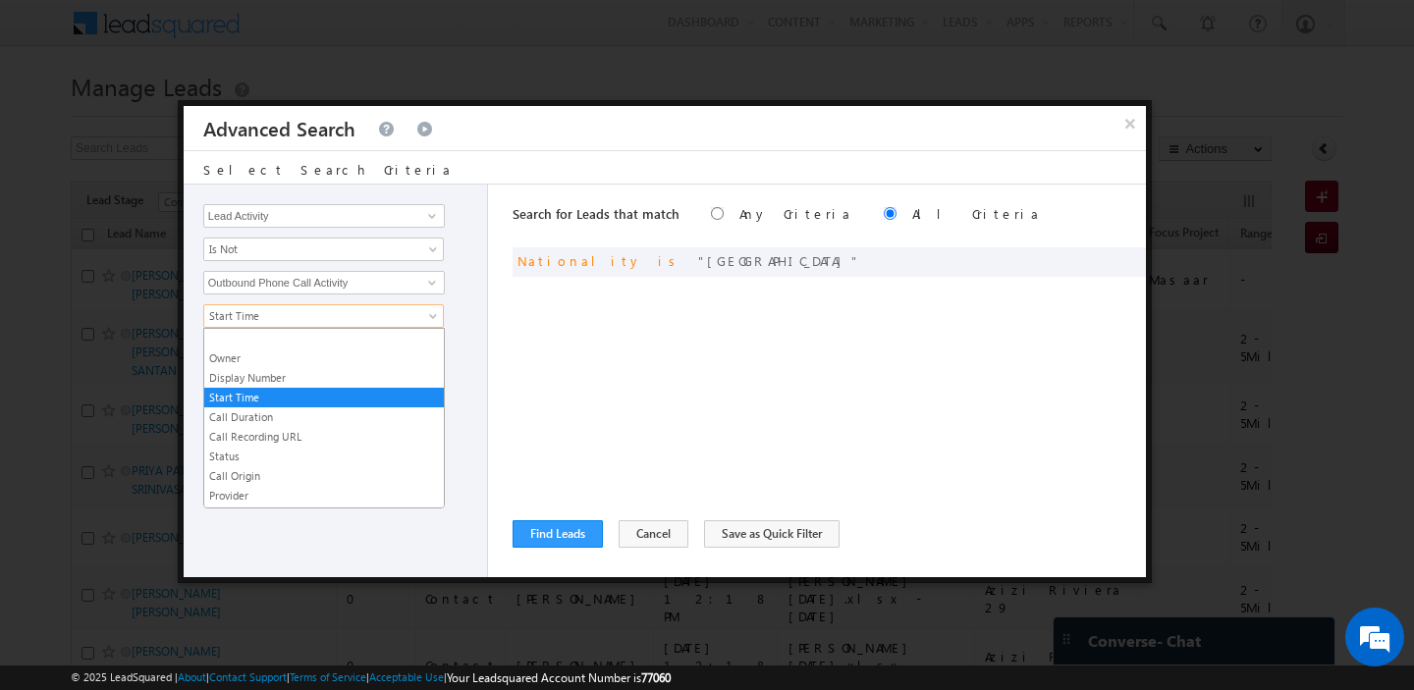
click at [376, 311] on span "Start Time" at bounding box center [310, 316] width 213 height 18
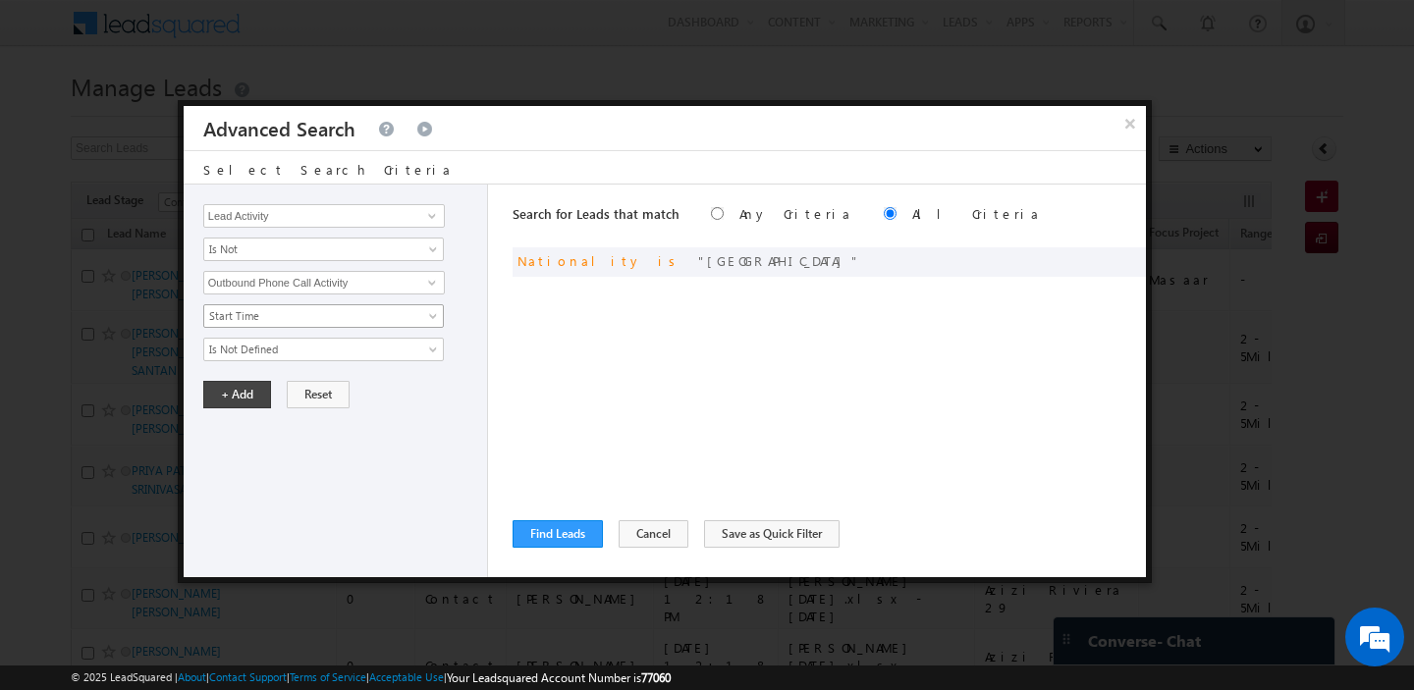
click at [376, 311] on span "Start Time" at bounding box center [310, 316] width 213 height 18
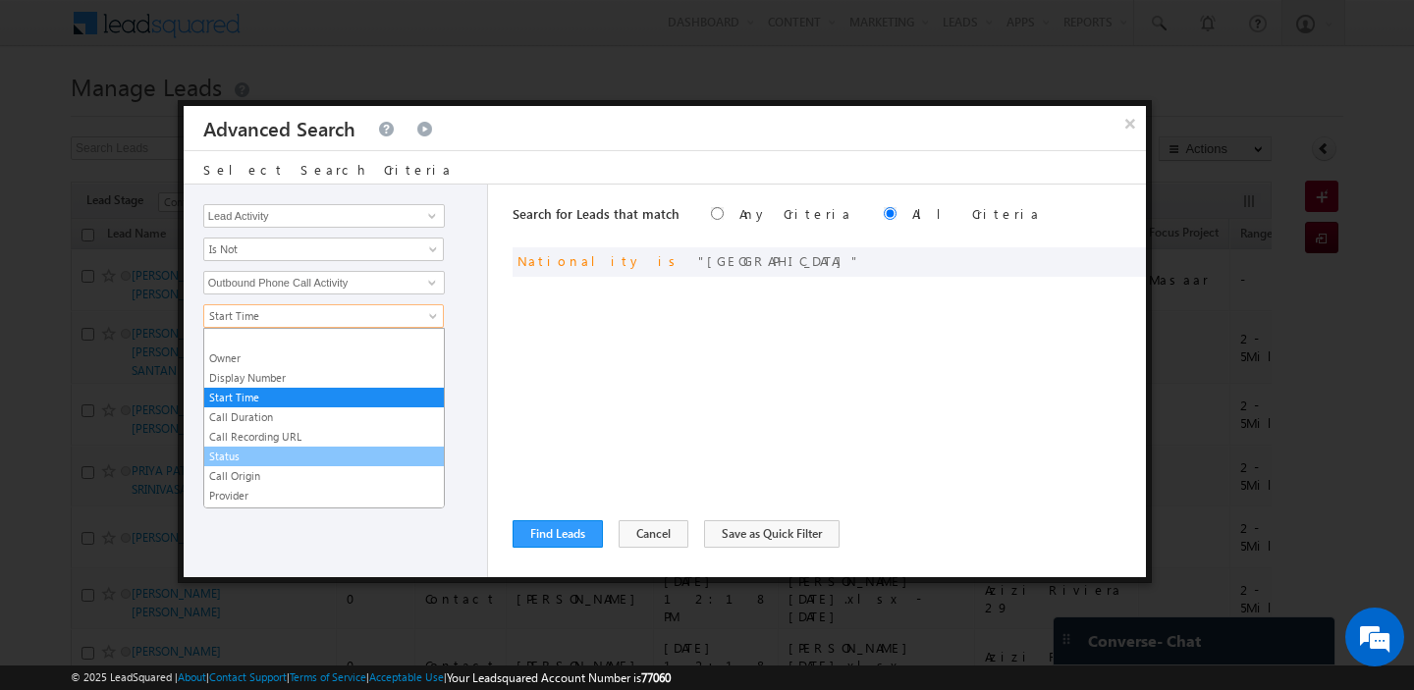
click at [296, 461] on link "Status" at bounding box center [324, 457] width 240 height 18
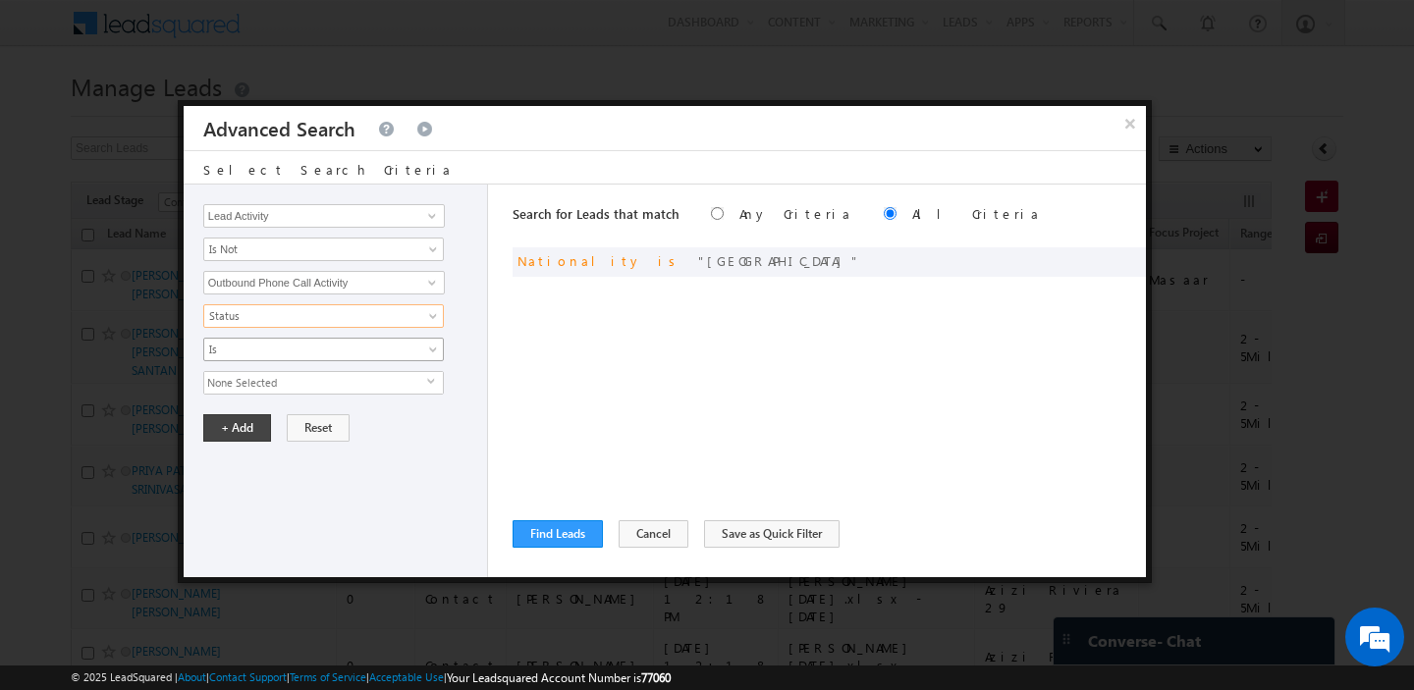
click at [307, 351] on span "Is" at bounding box center [310, 350] width 213 height 18
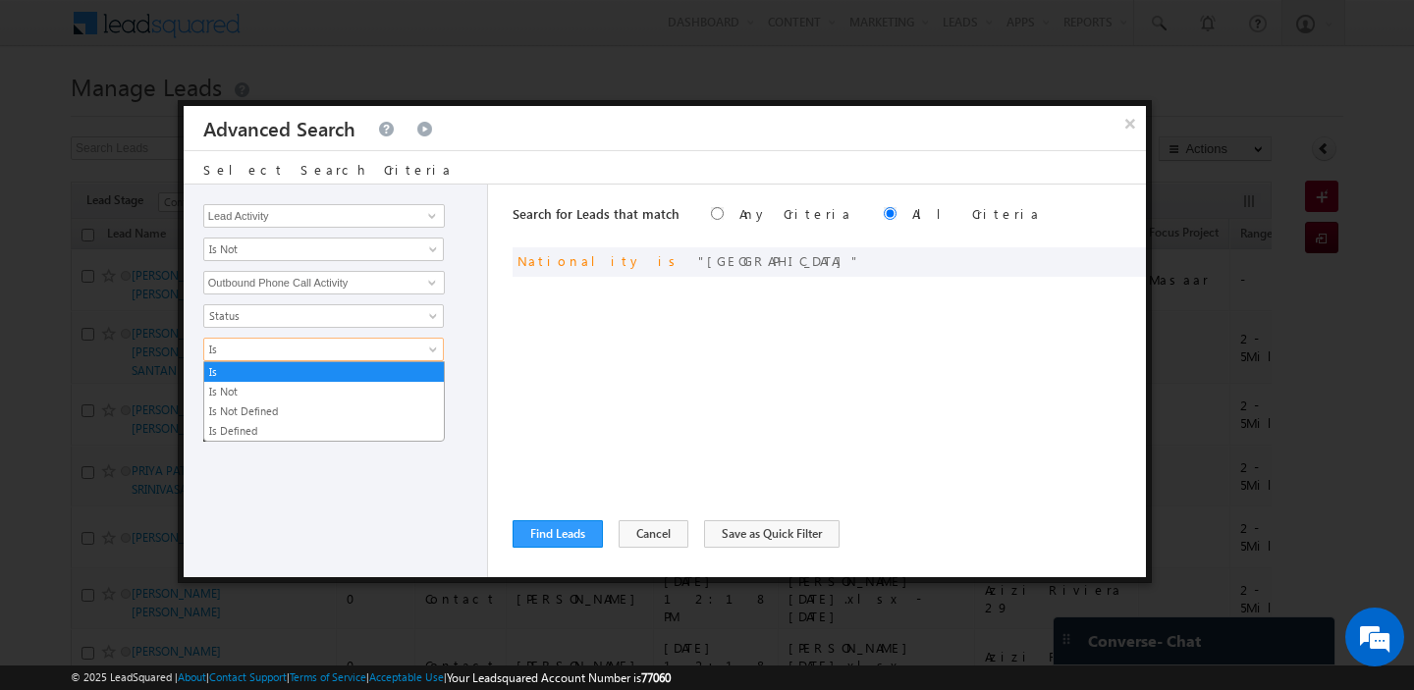
click at [307, 351] on span "Is" at bounding box center [310, 350] width 213 height 18
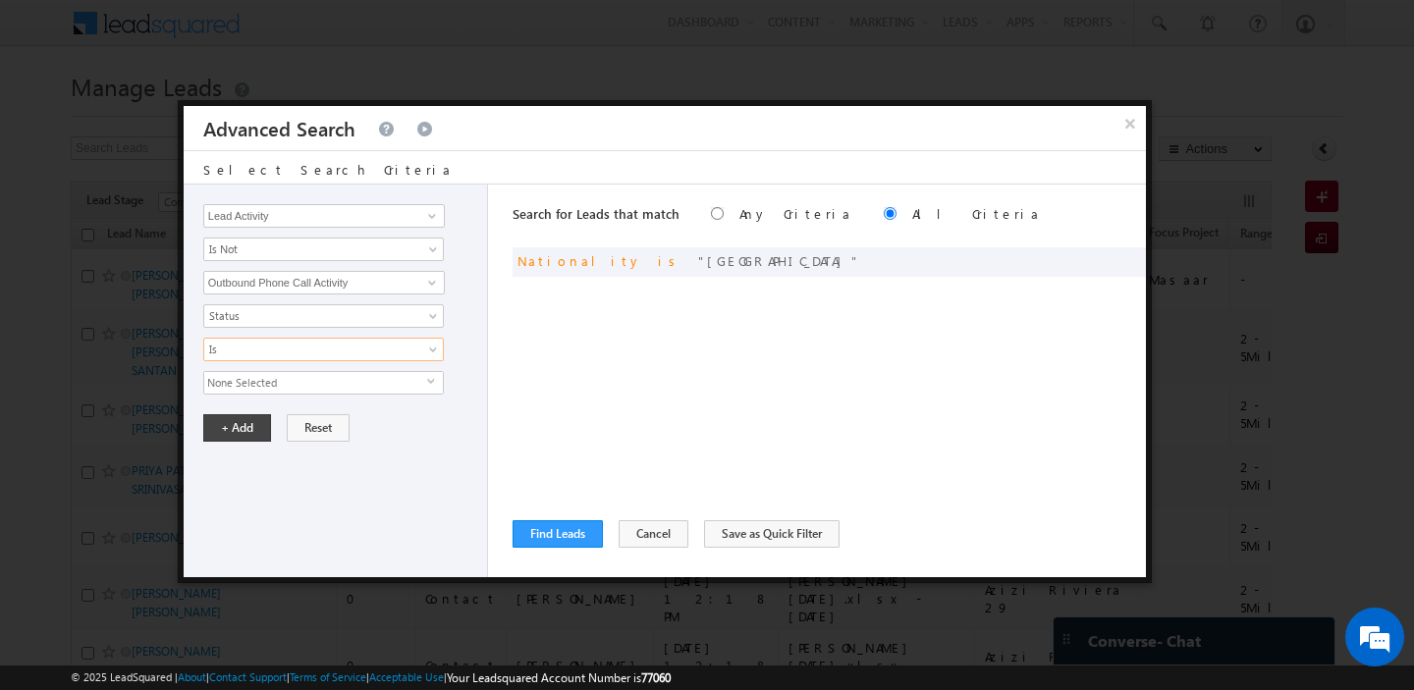
click at [300, 384] on span "None Selected" at bounding box center [315, 383] width 223 height 22
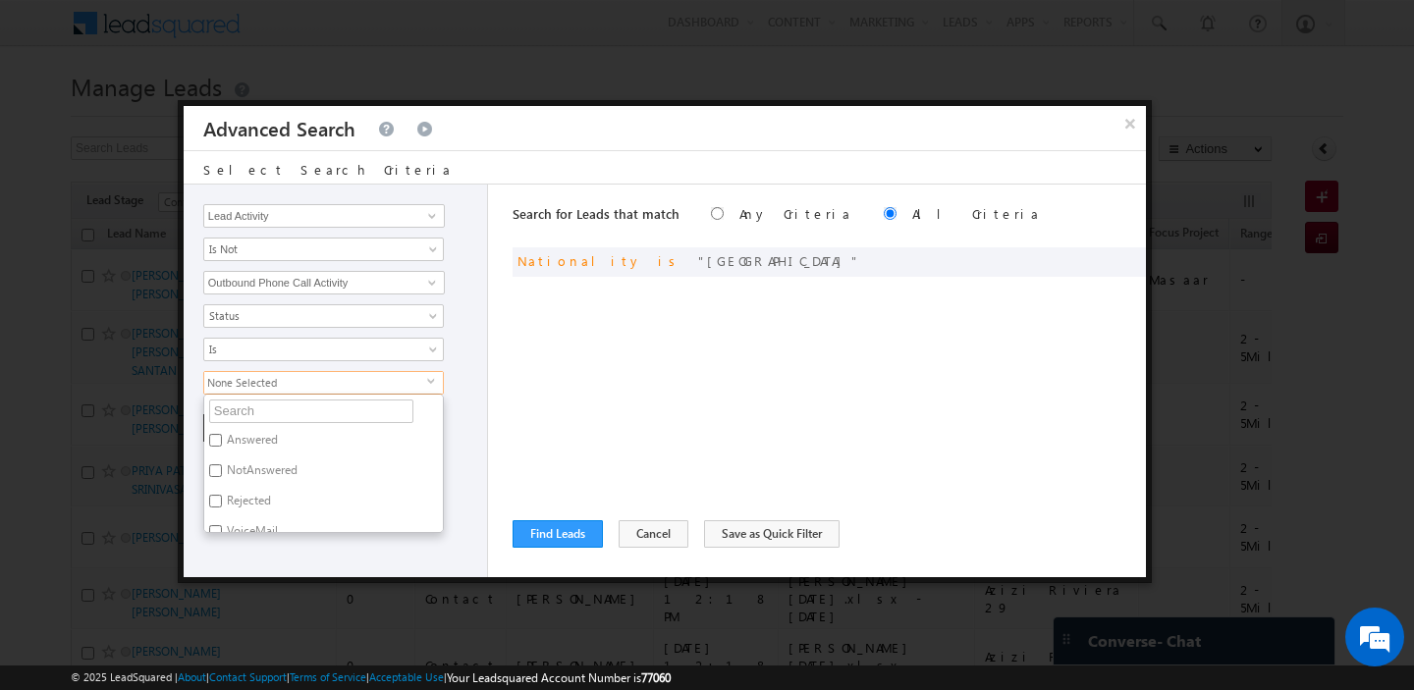
scroll to position [11, 0]
click at [282, 455] on label "NotAnswered" at bounding box center [260, 463] width 113 height 30
click at [222, 455] on input "NotAnswered" at bounding box center [215, 460] width 13 height 13
click at [478, 414] on div "Opportunity Type Lead Activity Task Sales Group Prospect Id Address 1 Address 2…" at bounding box center [336, 381] width 304 height 393
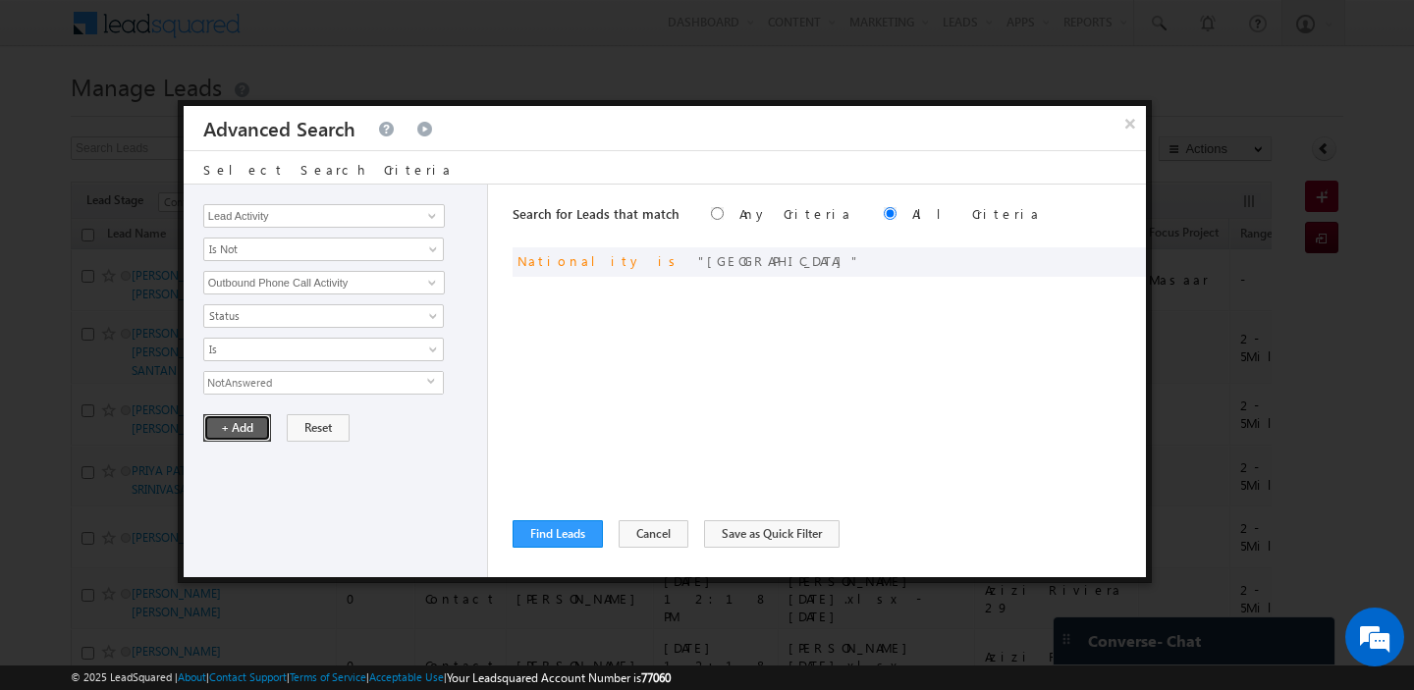
click at [217, 425] on button "+ Add" at bounding box center [237, 427] width 68 height 27
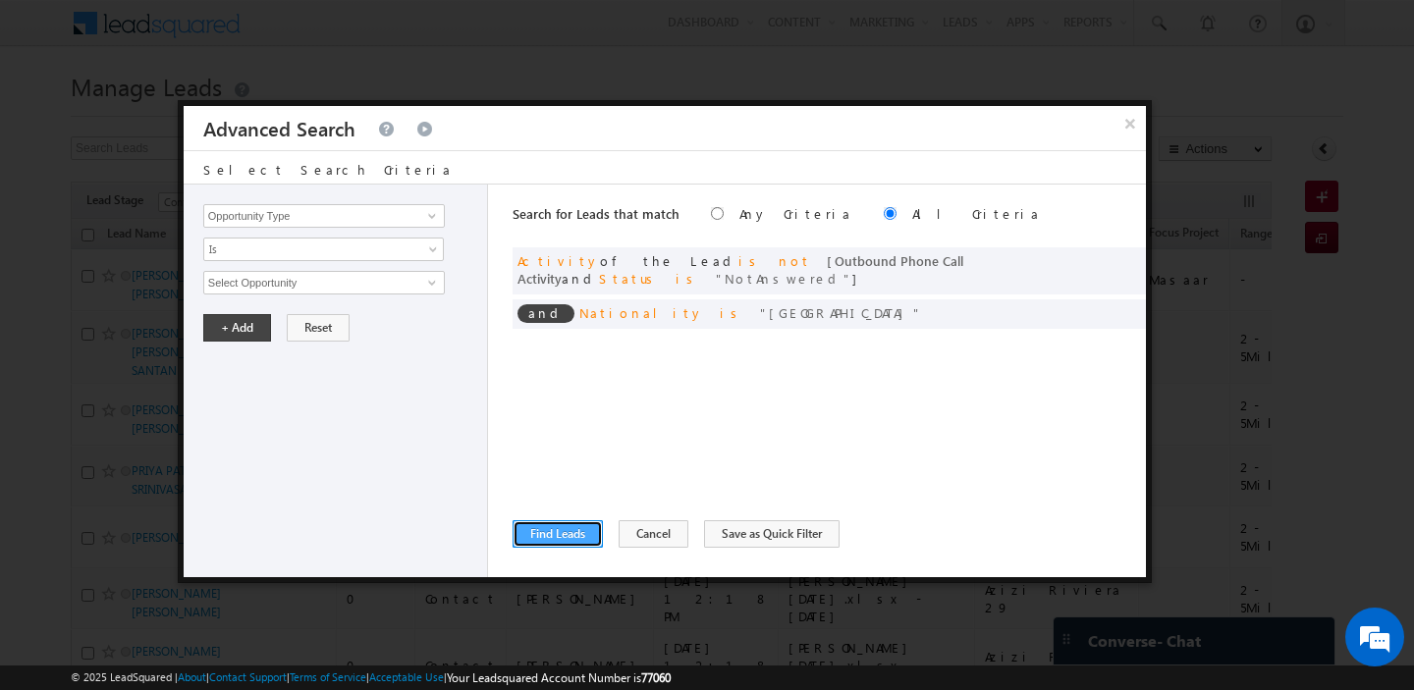
click at [558, 536] on button "Find Leads" at bounding box center [558, 533] width 90 height 27
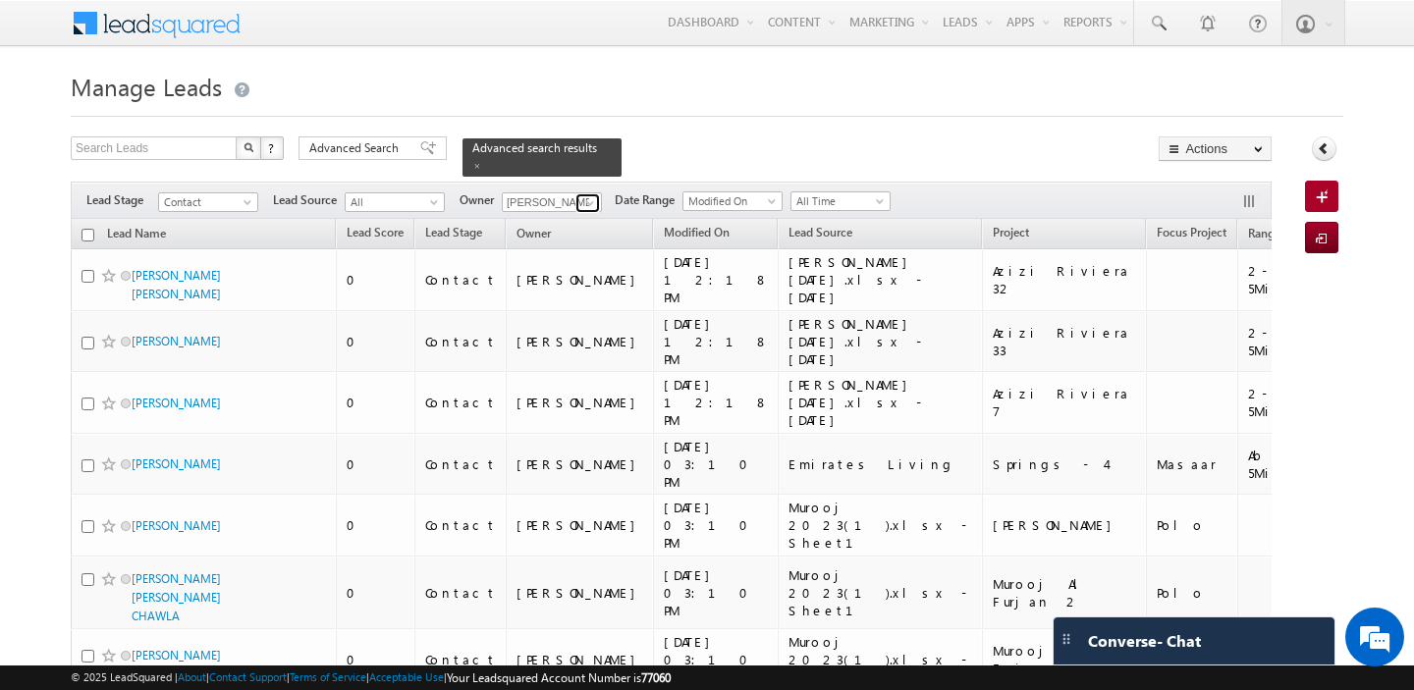
click at [578, 198] on link at bounding box center [587, 203] width 25 height 20
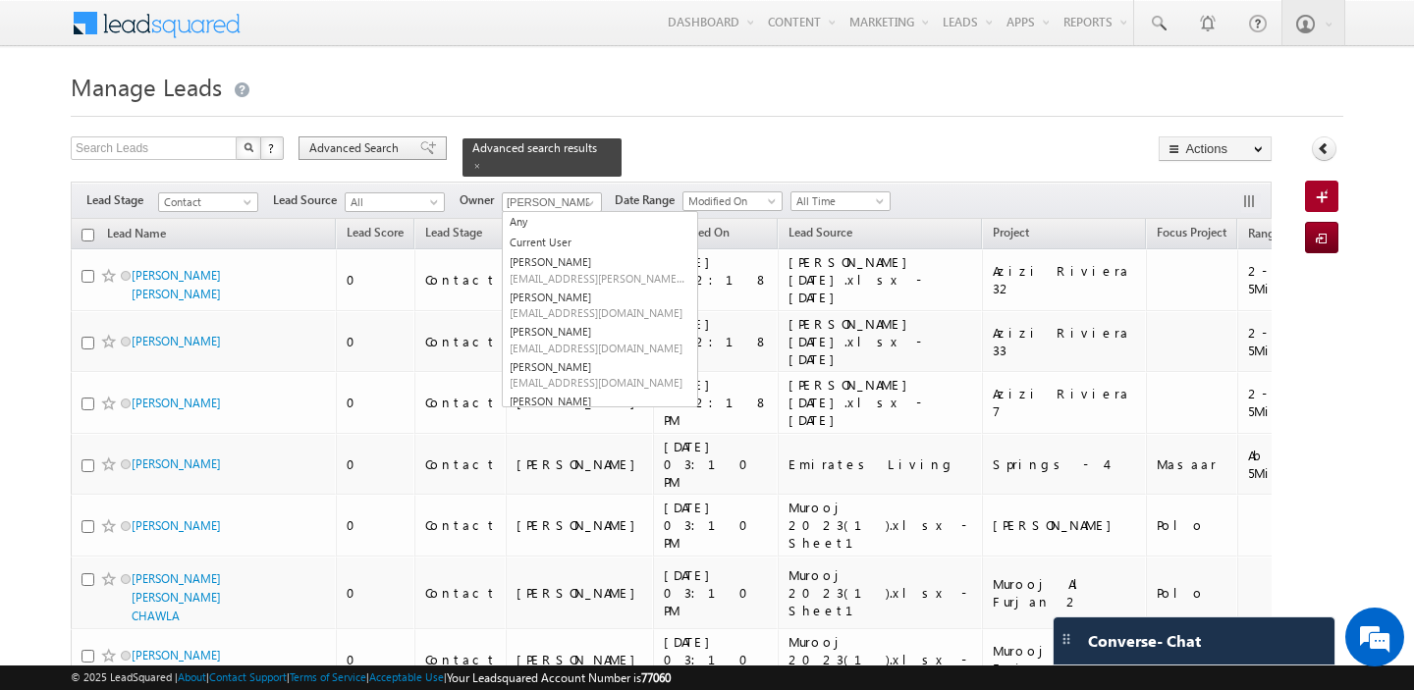
click at [389, 153] on span "Advanced Search" at bounding box center [356, 148] width 95 height 18
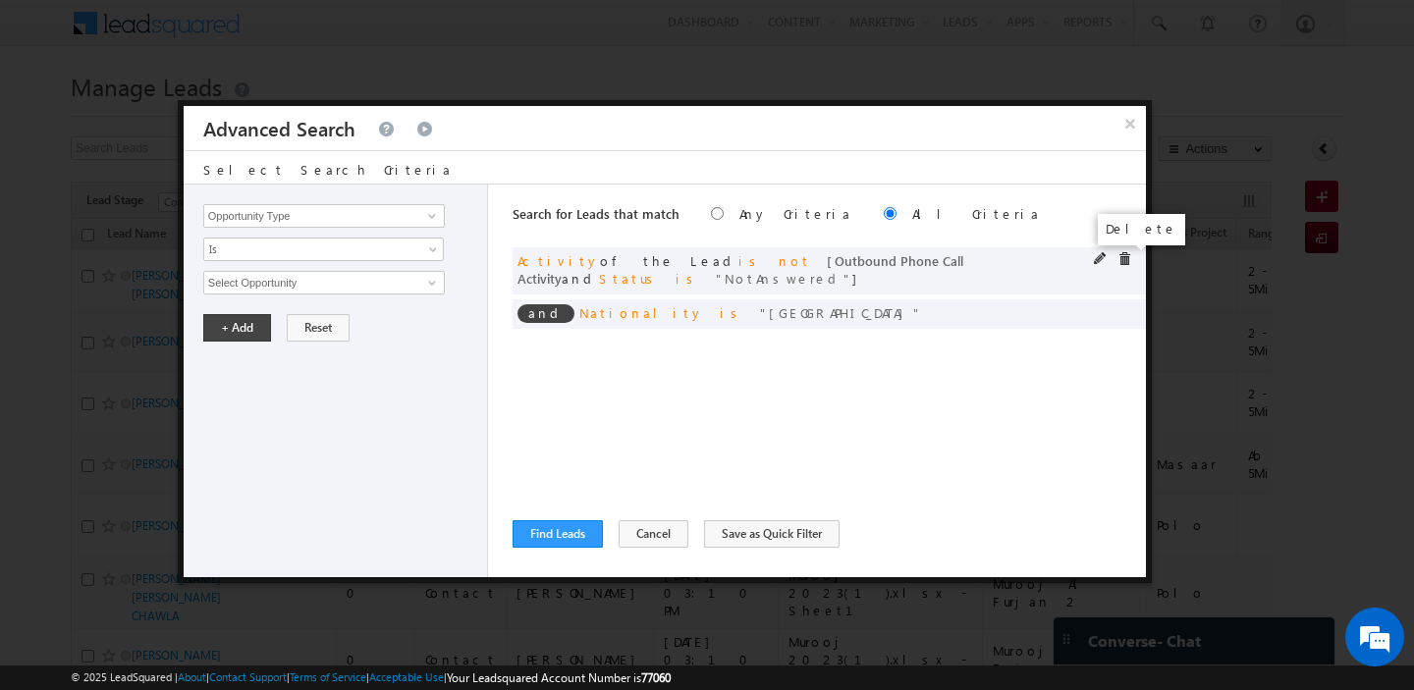
click at [1122, 257] on span at bounding box center [1124, 259] width 14 height 14
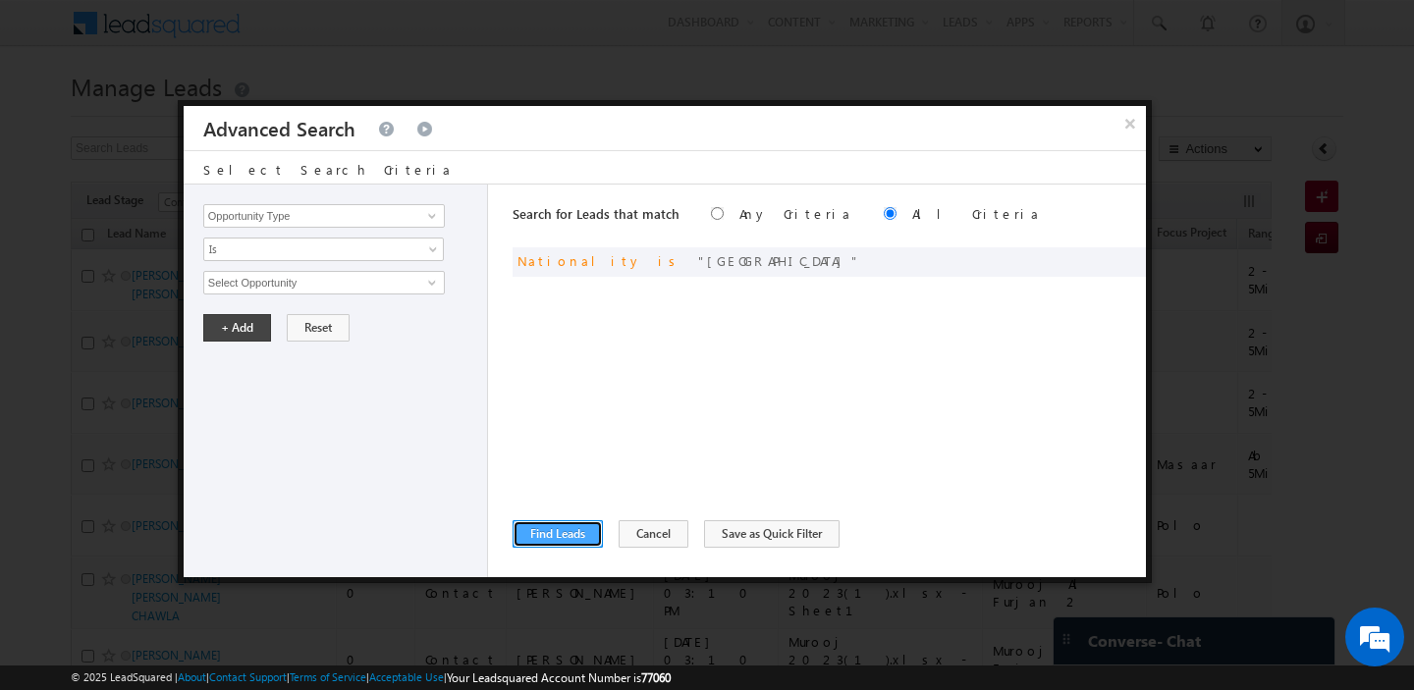
click at [569, 539] on button "Find Leads" at bounding box center [558, 533] width 90 height 27
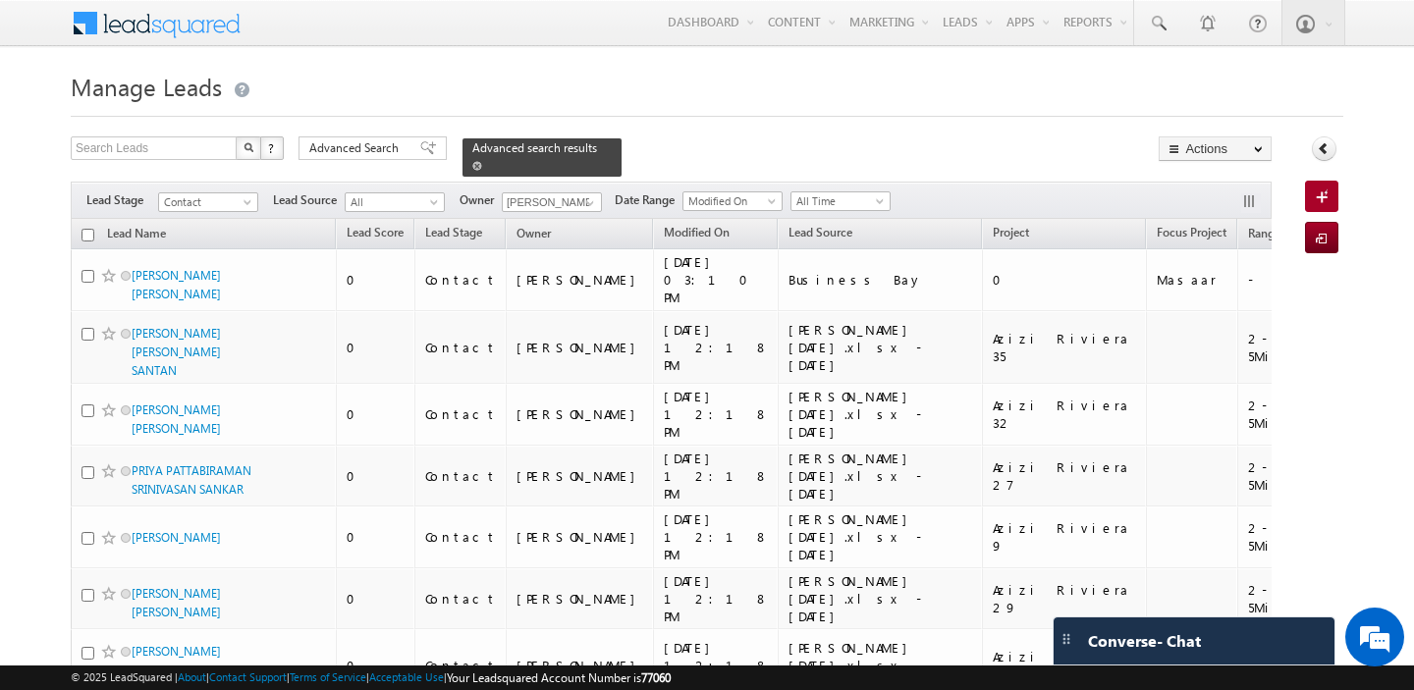
click at [472, 164] on span at bounding box center [477, 166] width 10 height 10
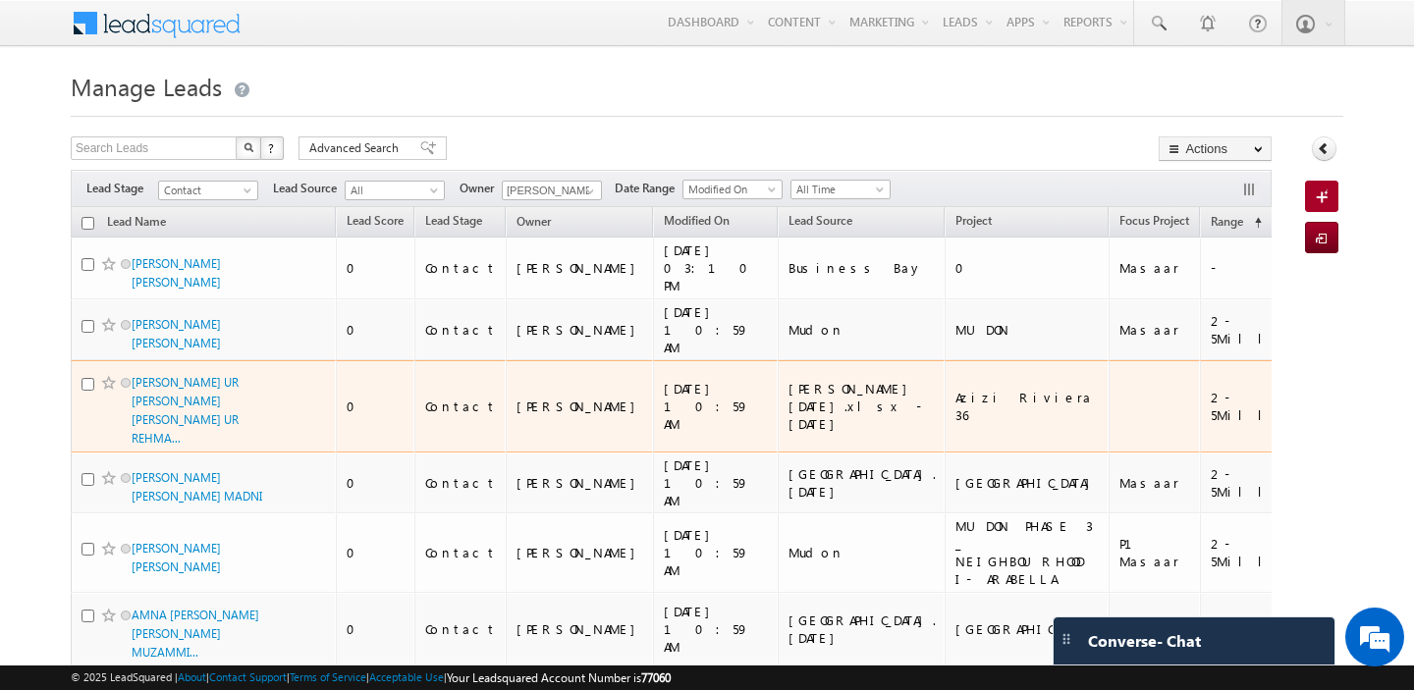
drag, startPoint x: 1190, startPoint y: 371, endPoint x: 1138, endPoint y: 376, distance: 52.3
click at [1321, 376] on td "Pakistan" at bounding box center [1403, 406] width 164 height 92
copy div "Pakistan"
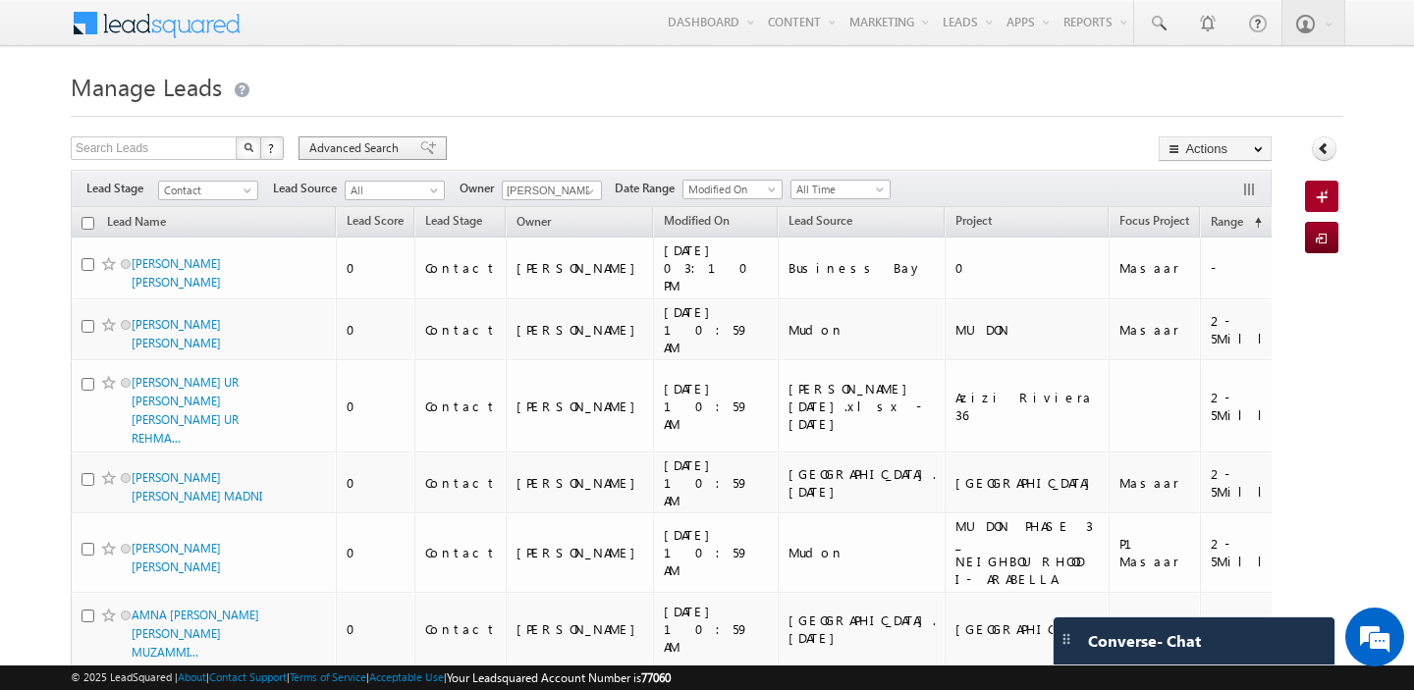
click at [310, 142] on span "Advanced Search" at bounding box center [356, 148] width 95 height 18
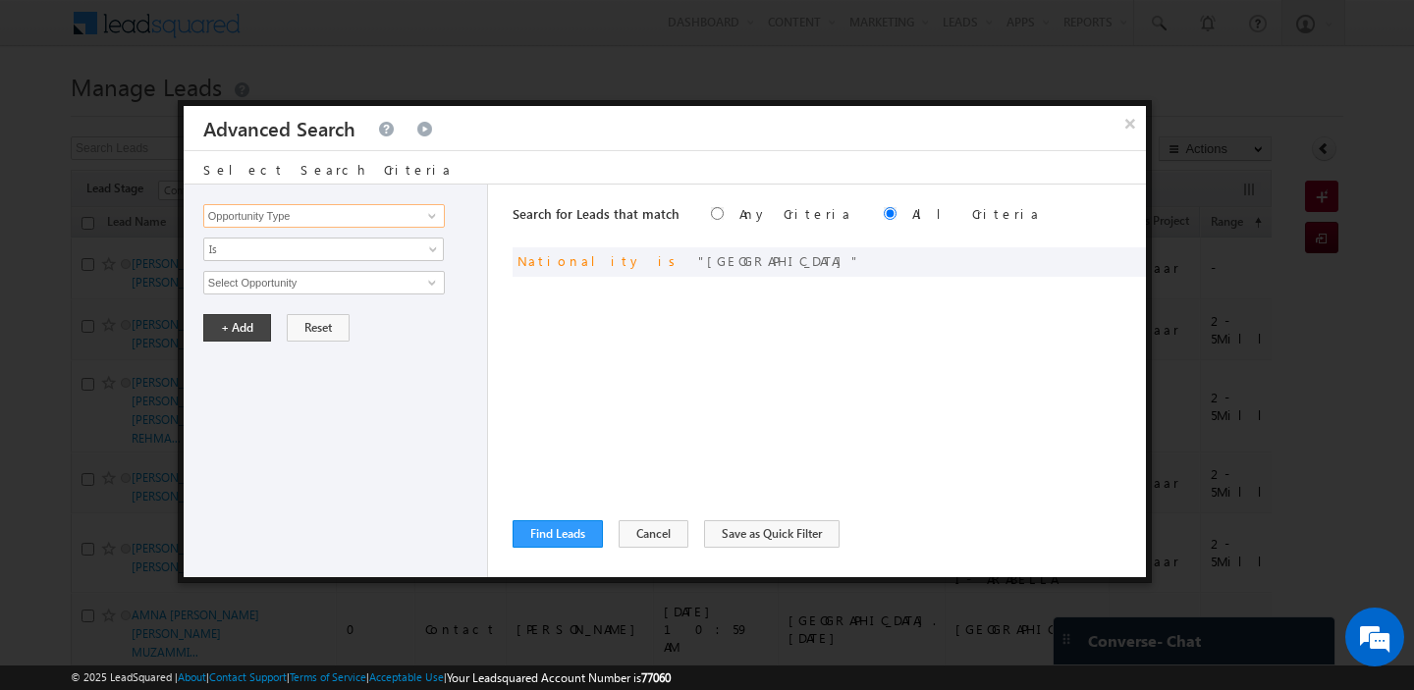
click at [272, 208] on input "Opportunity Type" at bounding box center [324, 216] width 242 height 24
click at [1105, 257] on span at bounding box center [1101, 259] width 14 height 14
click at [339, 287] on input "India" at bounding box center [324, 283] width 242 height 24
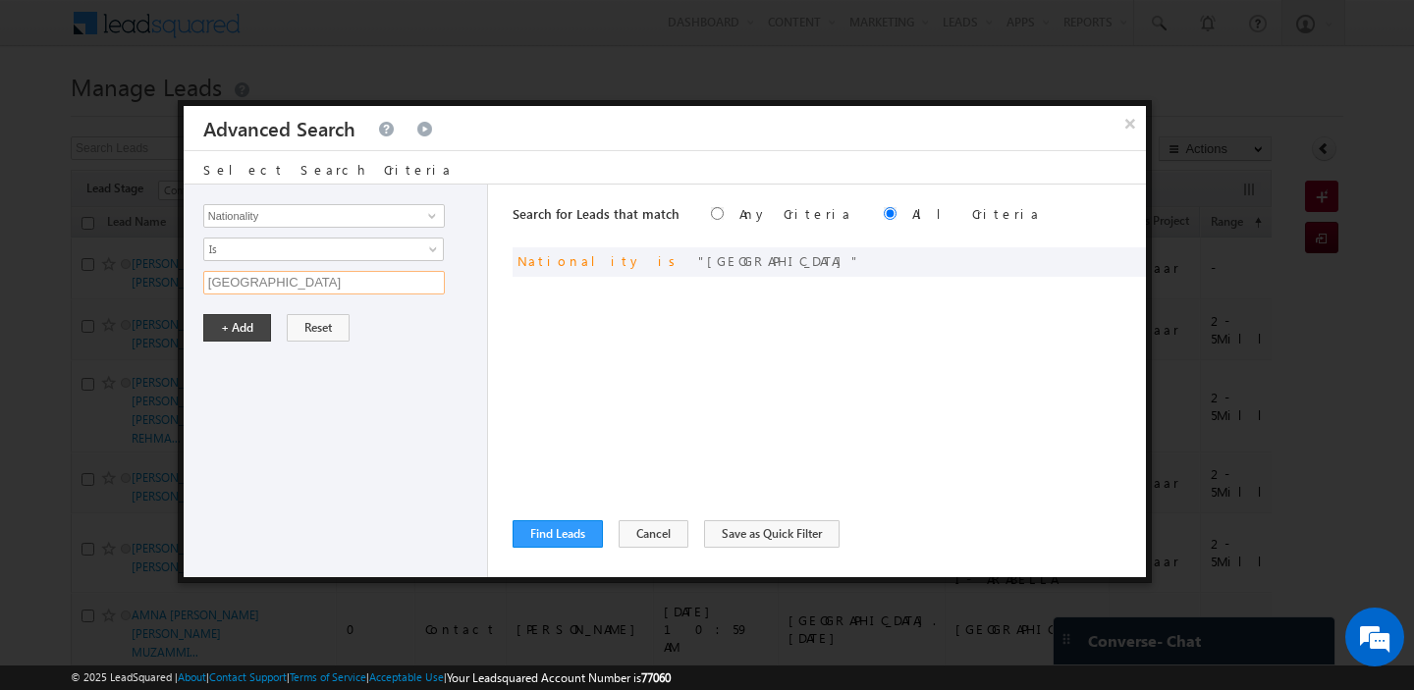
paste input "Pakistan"
click at [233, 334] on button "+ Add" at bounding box center [237, 327] width 68 height 27
click at [561, 539] on button "Find Leads" at bounding box center [558, 533] width 90 height 27
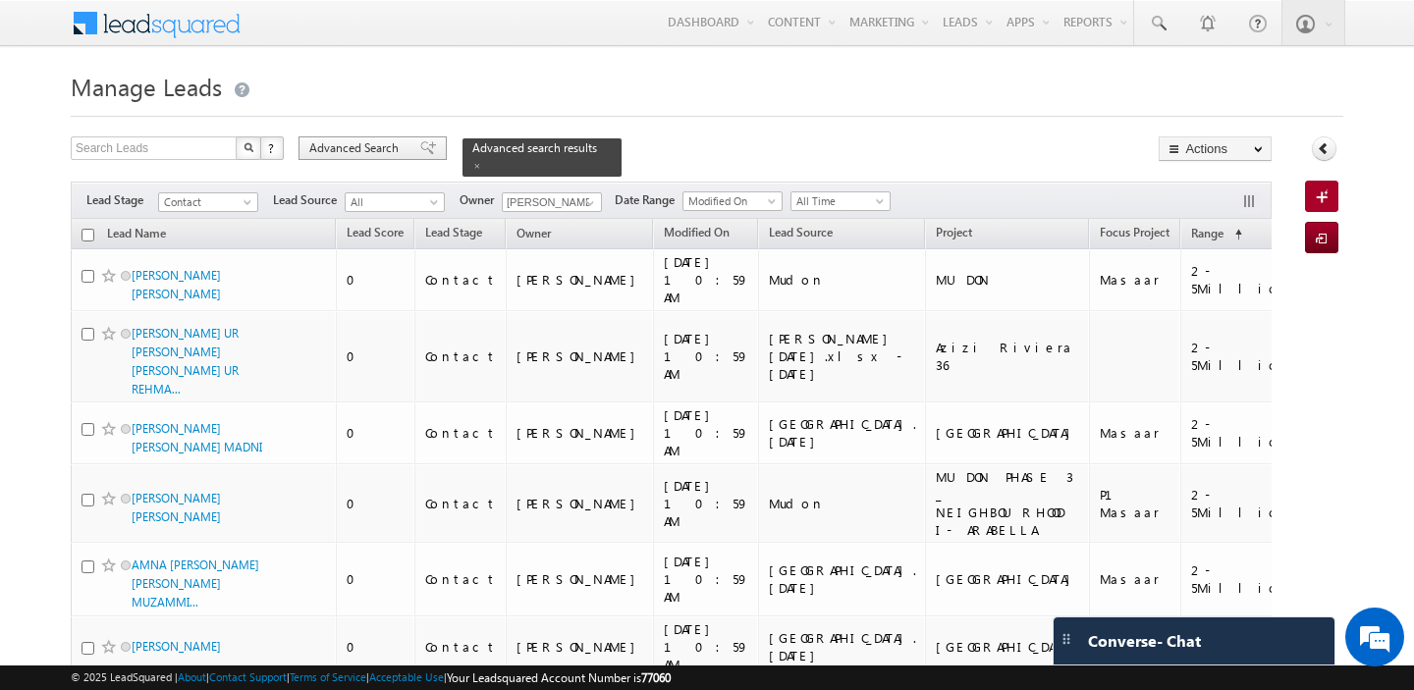
click at [357, 155] on span "Advanced Search" at bounding box center [356, 148] width 95 height 18
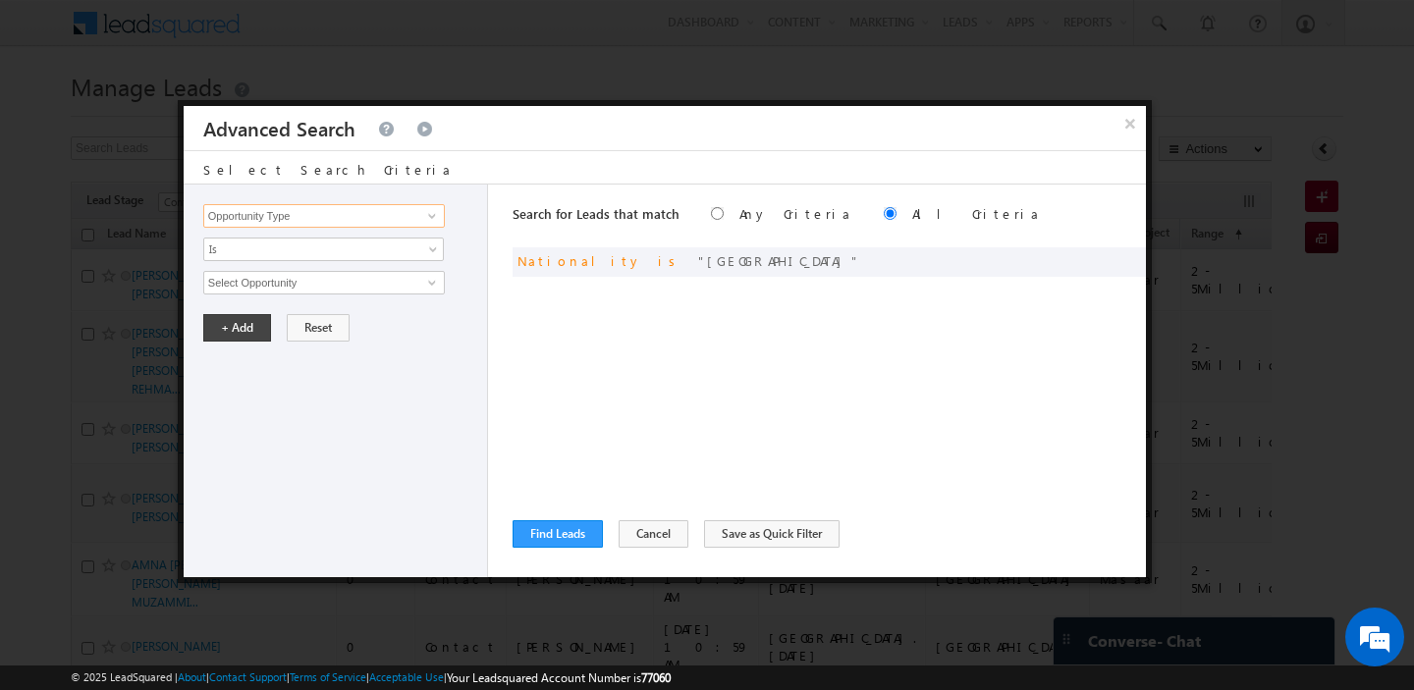
click at [296, 206] on input "Opportunity Type" at bounding box center [324, 216] width 242 height 24
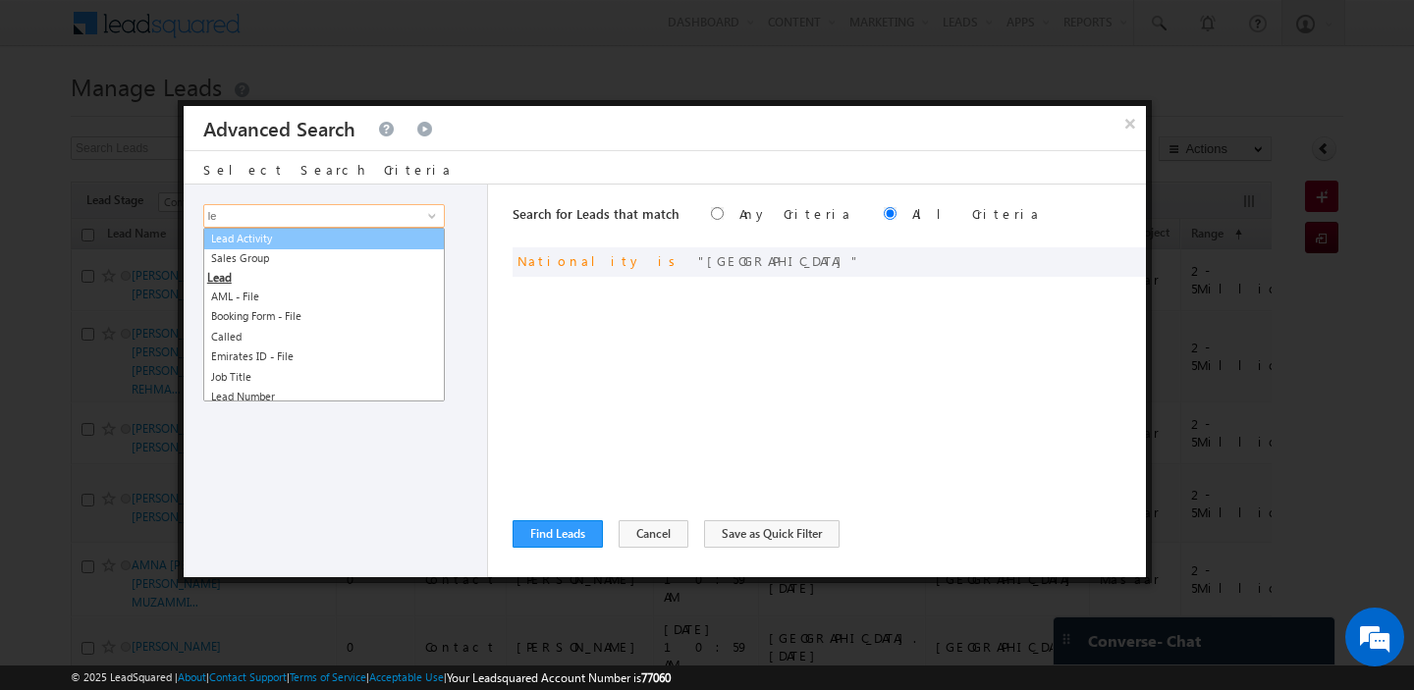
click at [294, 243] on link "Lead Activity" at bounding box center [324, 239] width 242 height 23
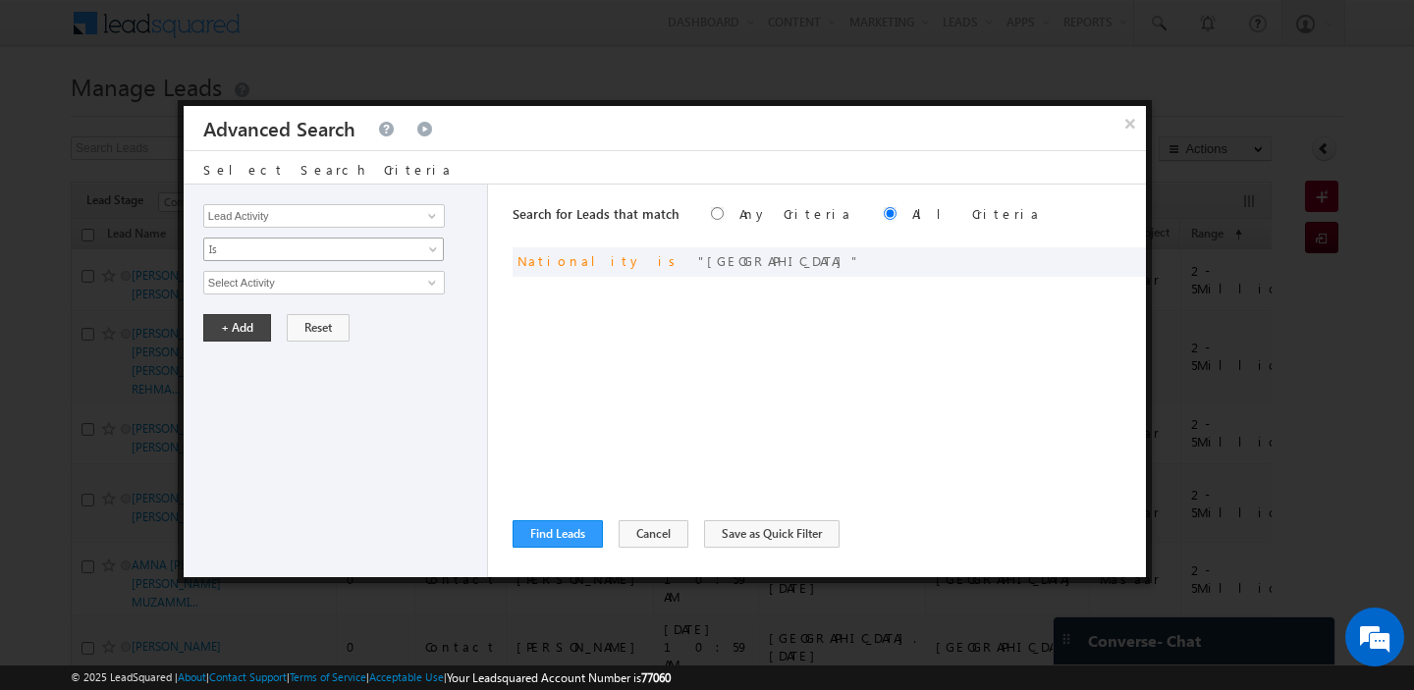
click at [295, 249] on span "Is" at bounding box center [310, 250] width 213 height 18
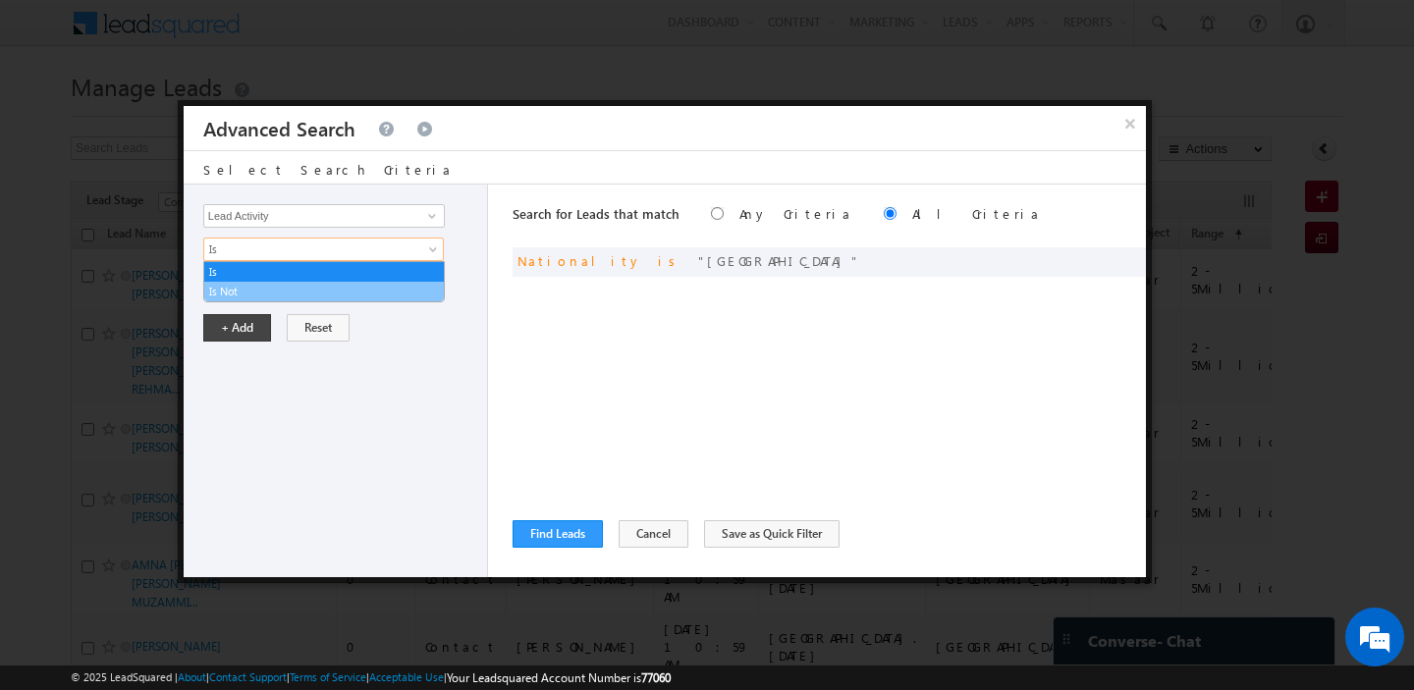
click at [275, 291] on link "Is Not" at bounding box center [324, 292] width 240 height 18
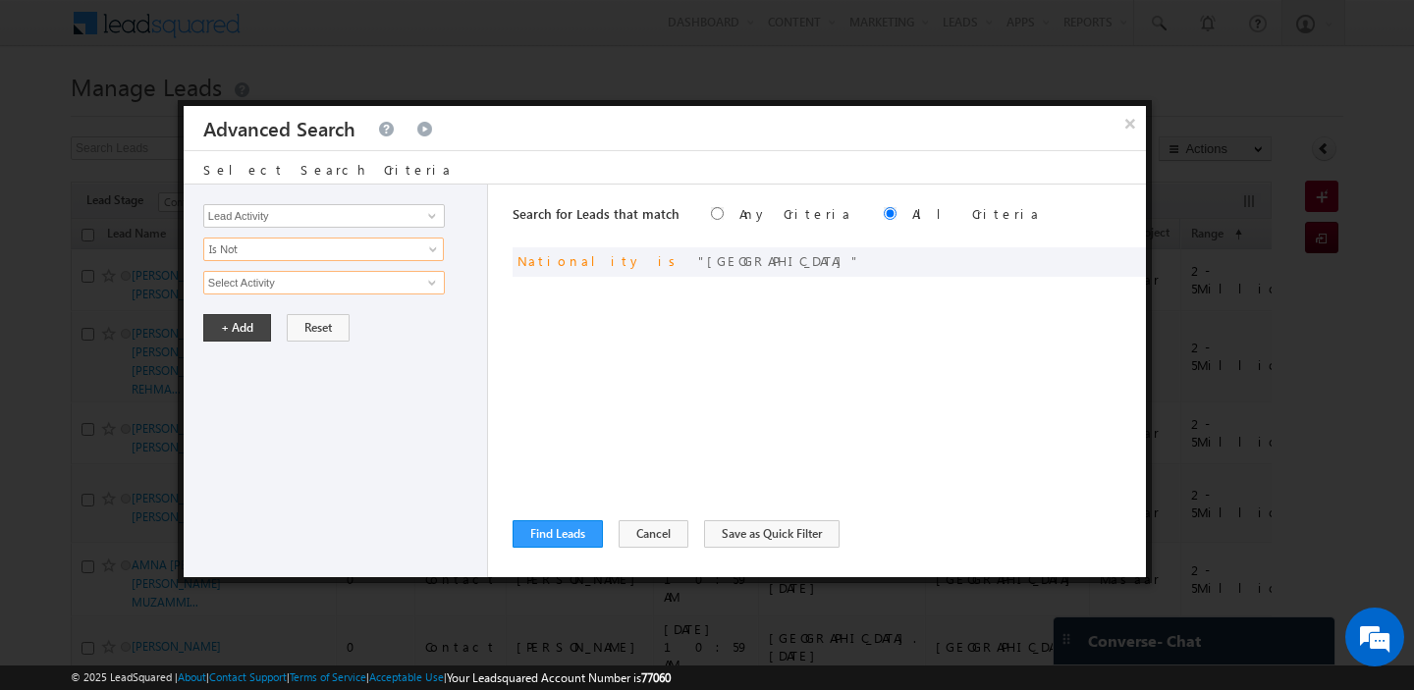
click at [275, 291] on input "Select Activity" at bounding box center [324, 283] width 242 height 24
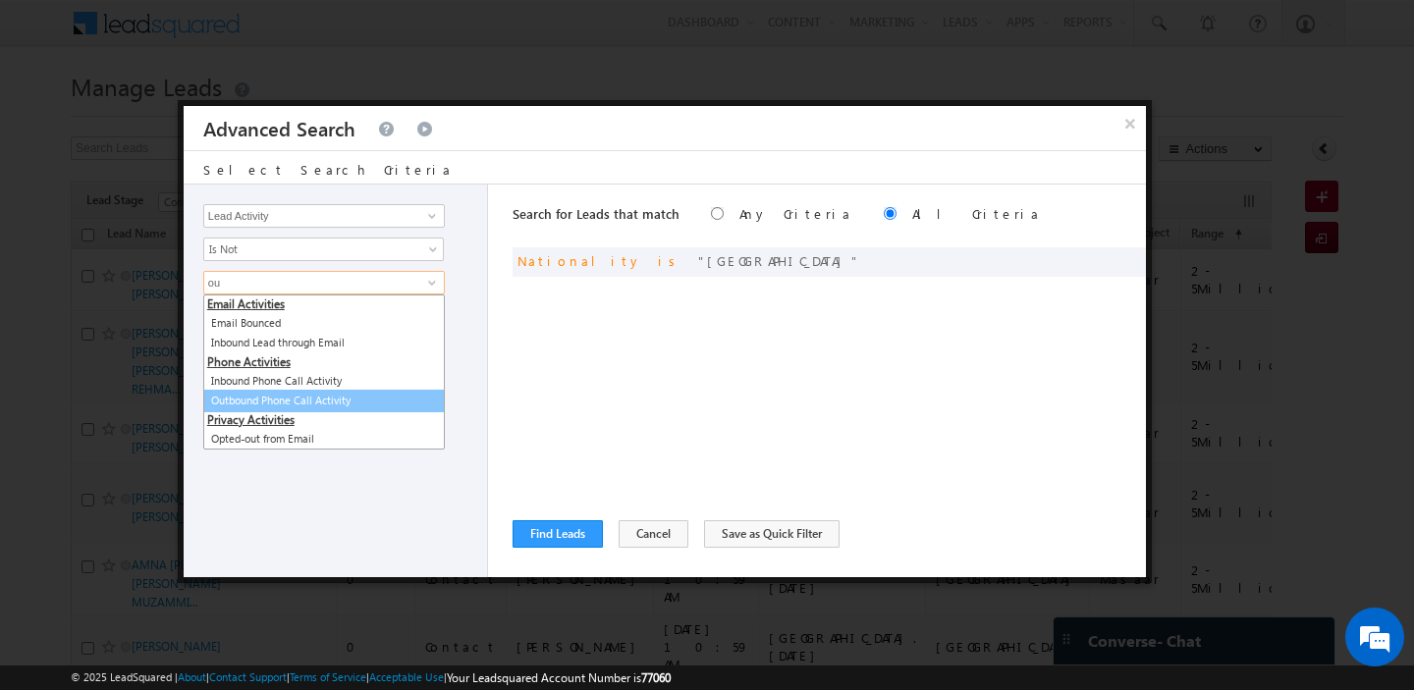
click at [283, 396] on link "Outbound Phone Call Activity" at bounding box center [324, 401] width 242 height 23
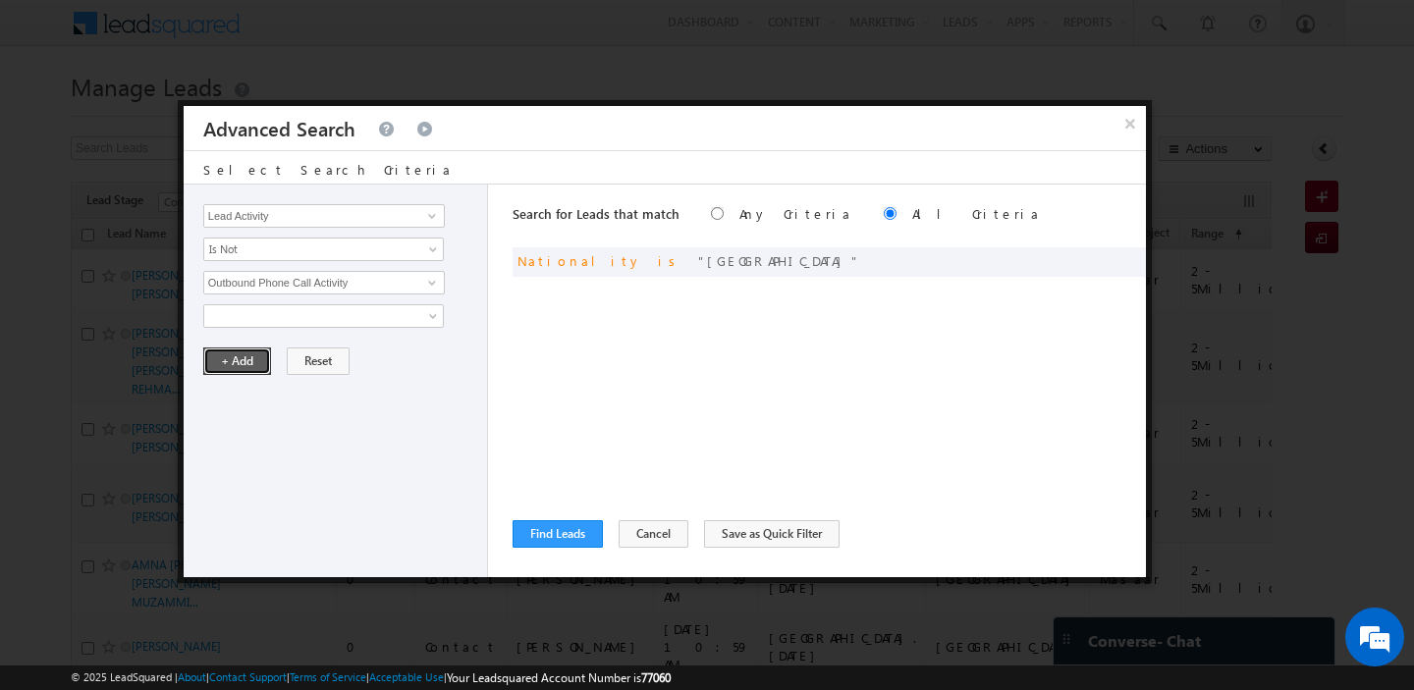
click at [237, 362] on button "+ Add" at bounding box center [237, 361] width 68 height 27
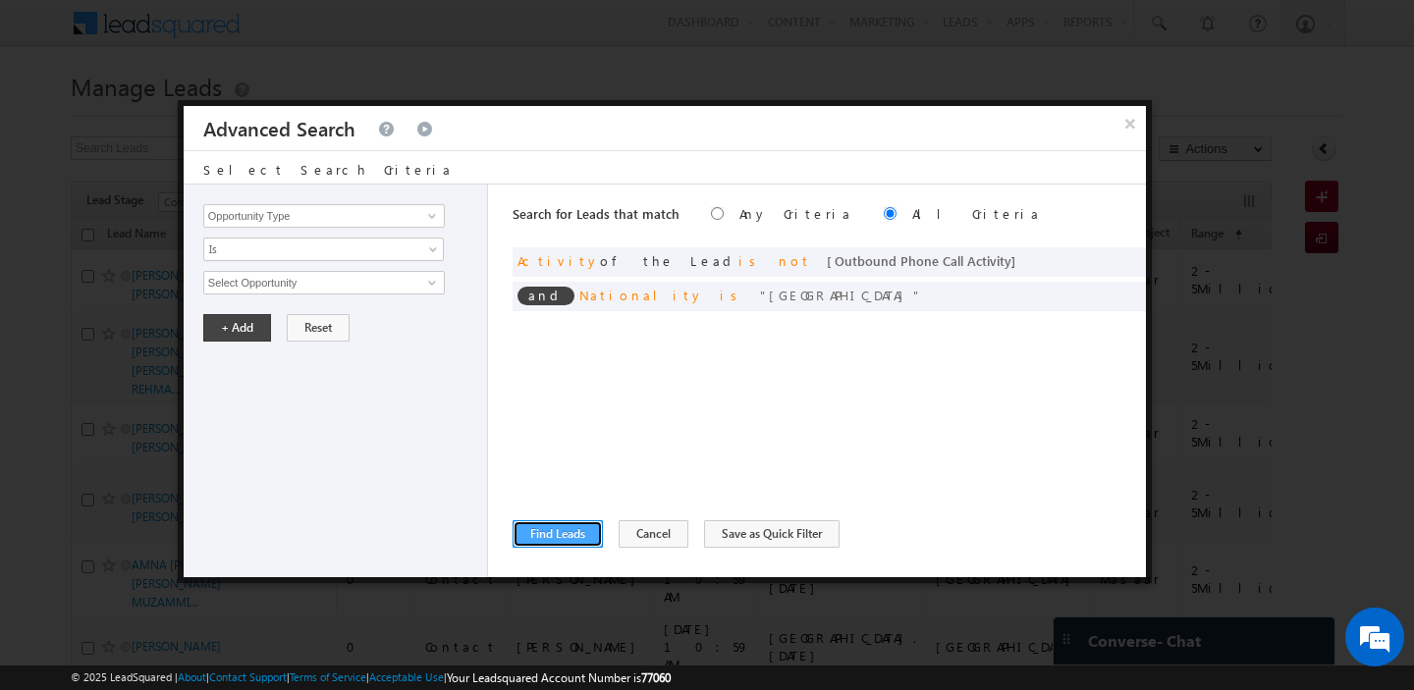
click at [557, 529] on button "Find Leads" at bounding box center [558, 533] width 90 height 27
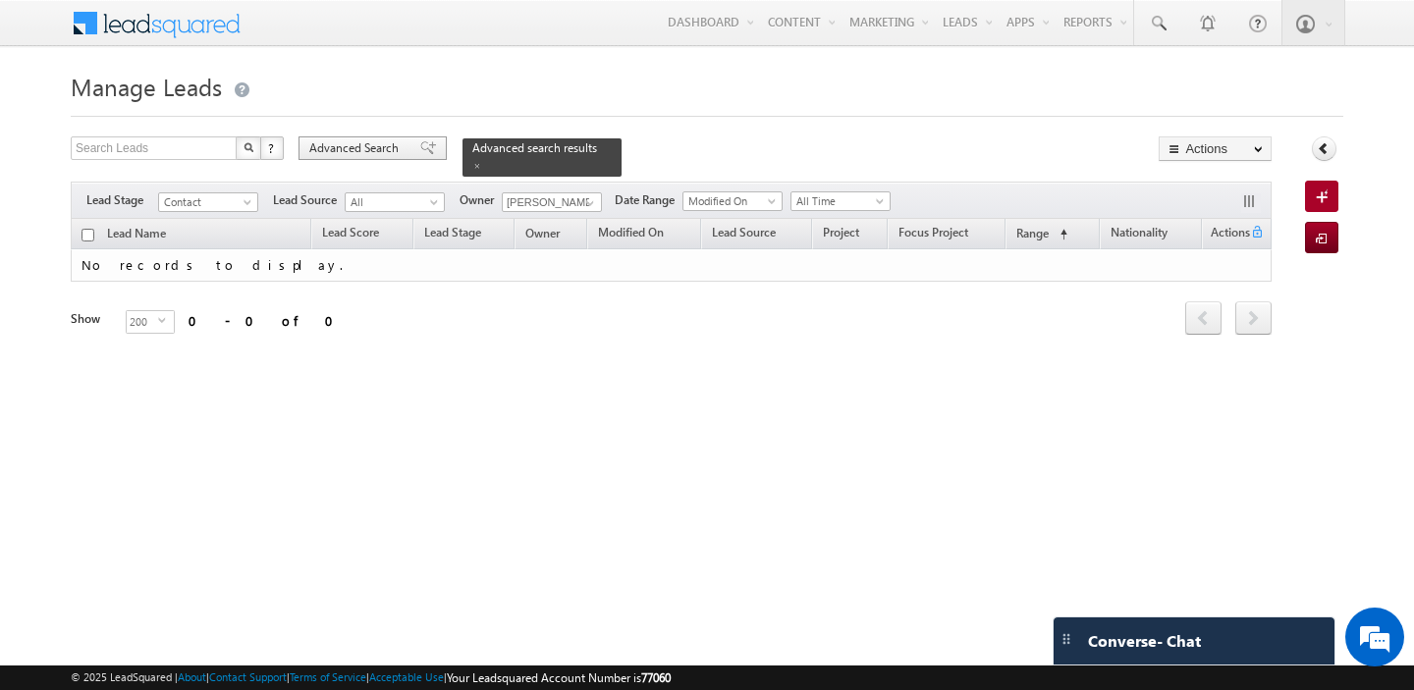
click at [378, 148] on span "Advanced Search" at bounding box center [356, 148] width 95 height 18
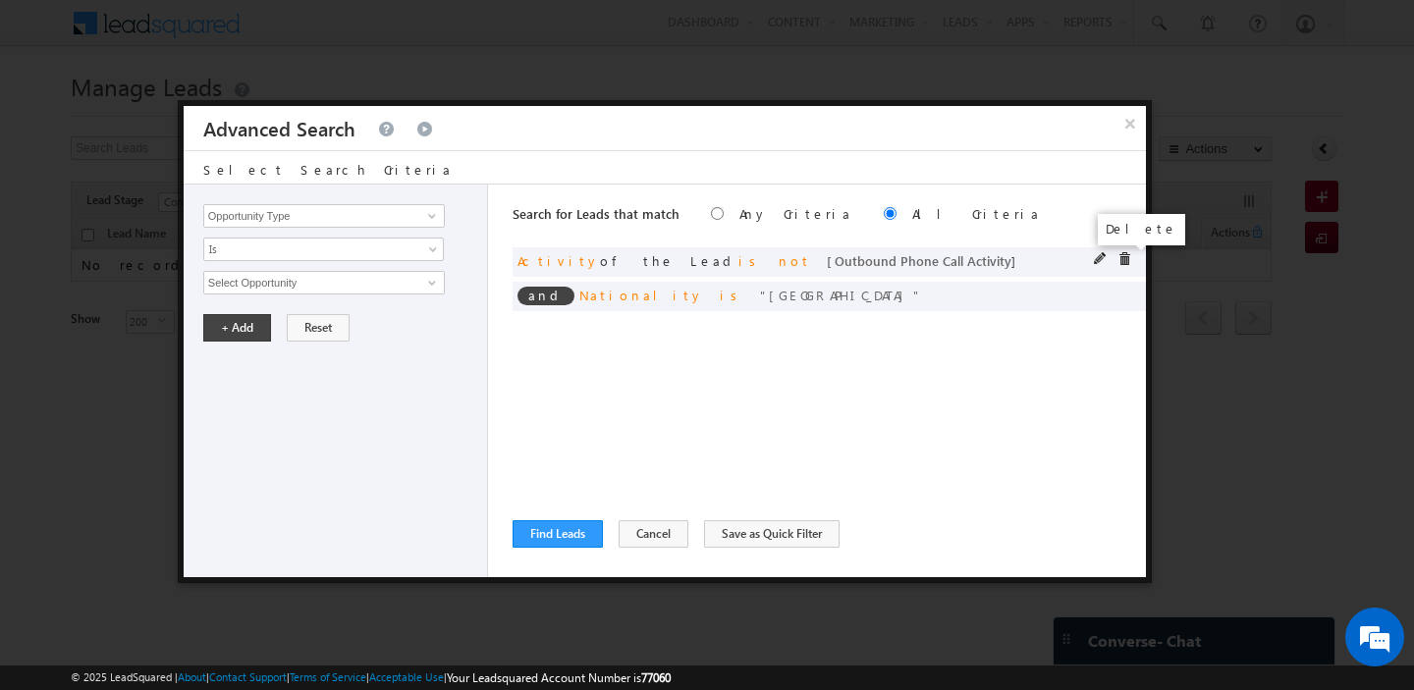
click at [1126, 265] on span at bounding box center [1124, 259] width 14 height 14
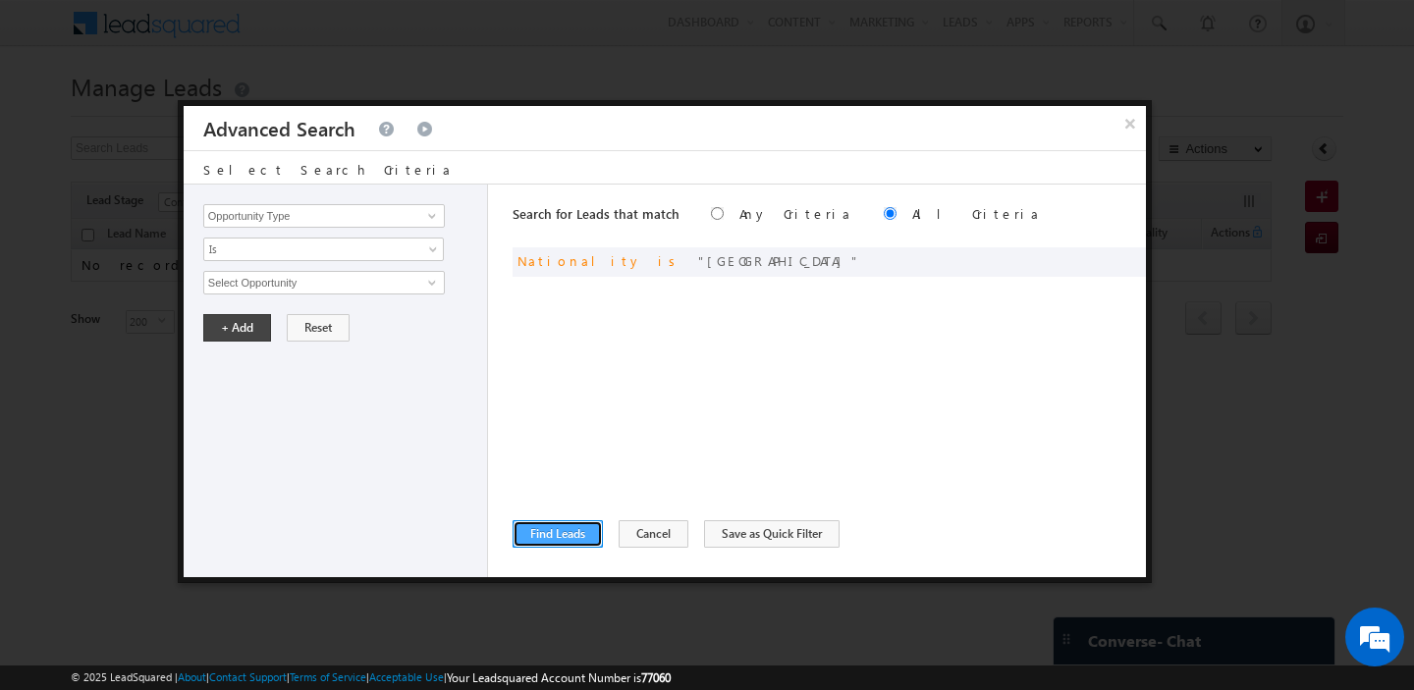
click at [571, 528] on button "Find Leads" at bounding box center [558, 533] width 90 height 27
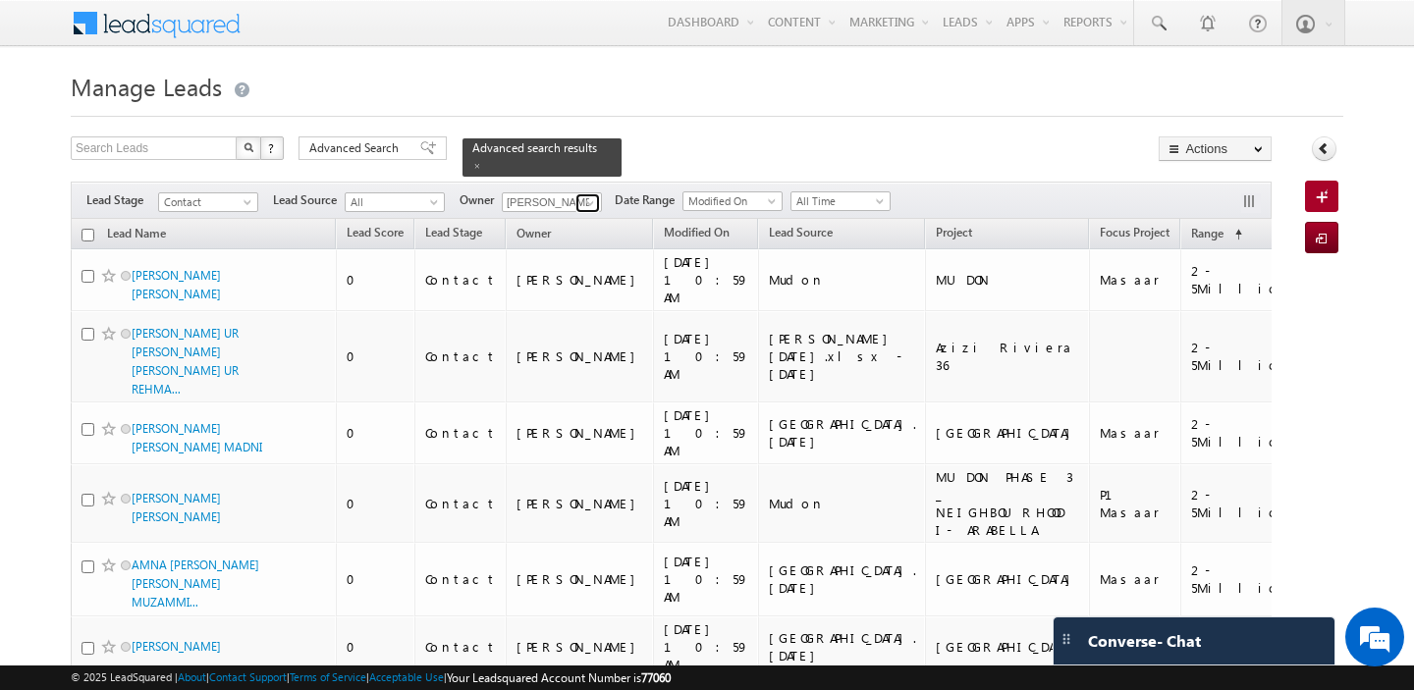
click at [583, 202] on span at bounding box center [590, 203] width 16 height 16
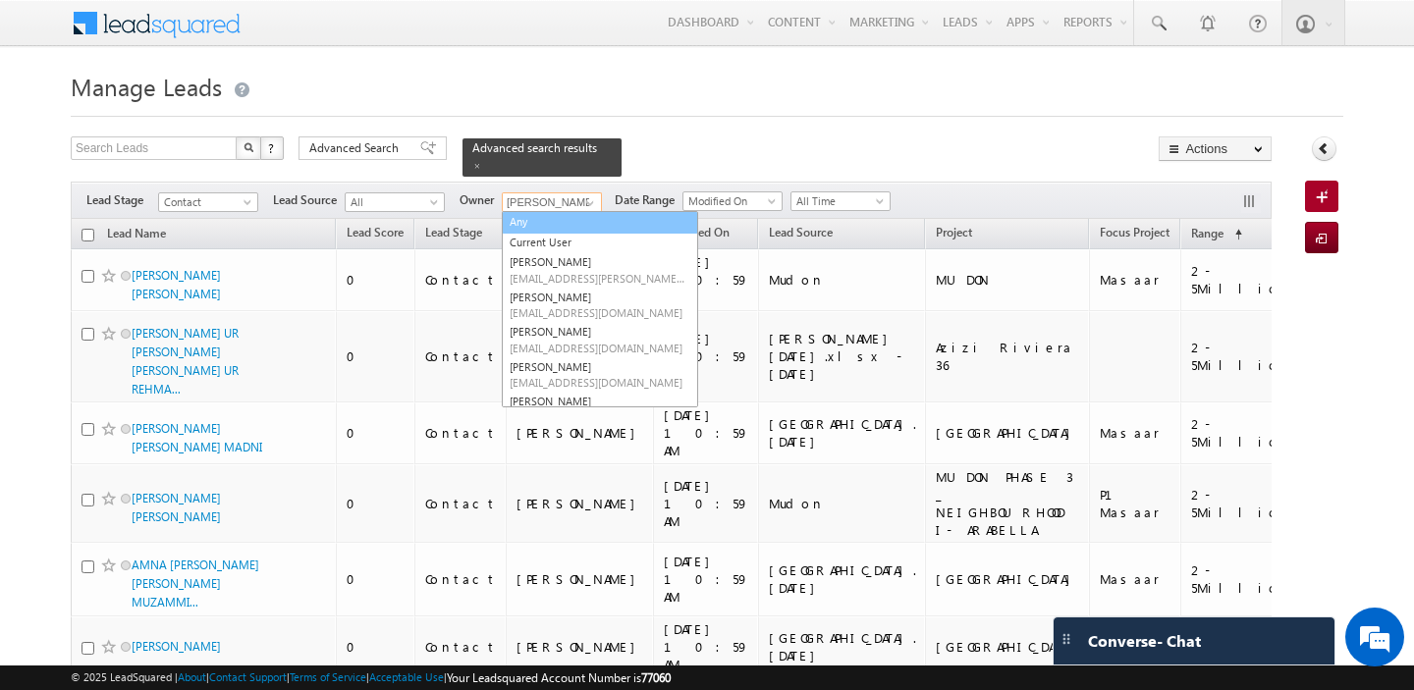
click at [558, 218] on link "Any" at bounding box center [600, 222] width 196 height 23
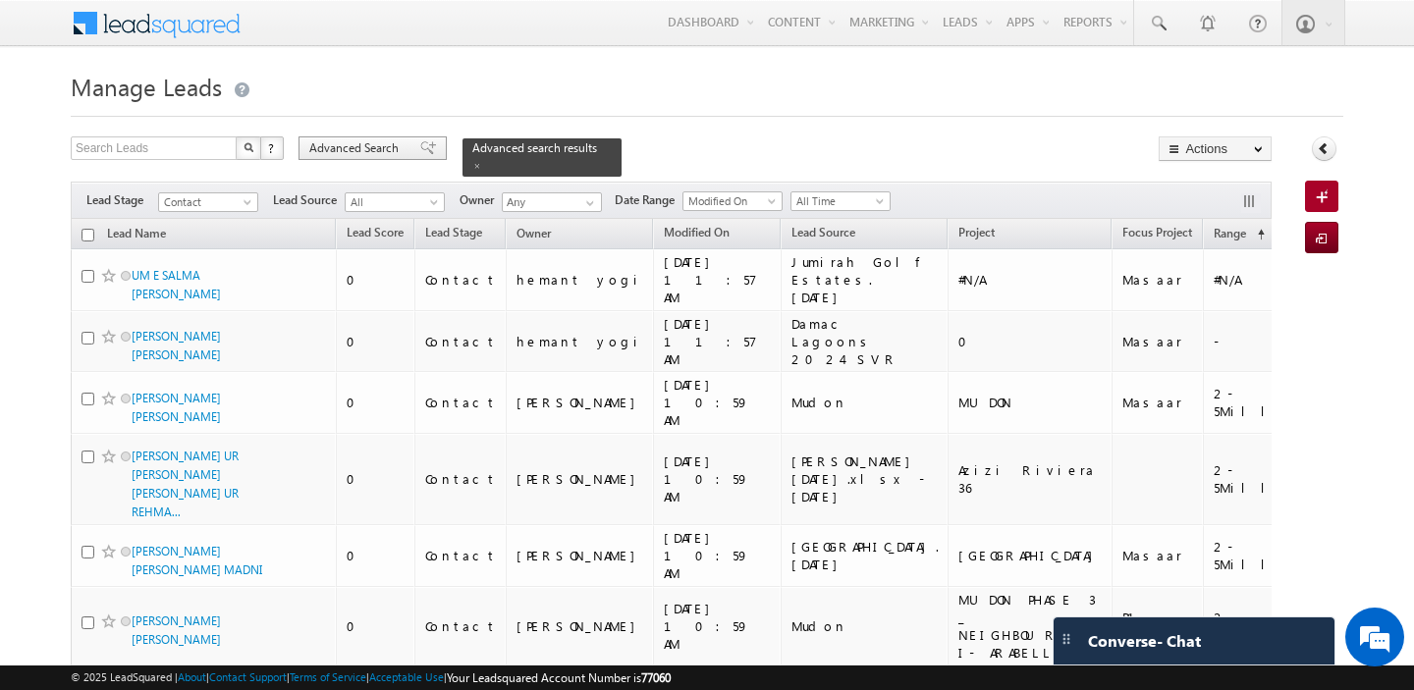
click at [366, 142] on span "Advanced Search" at bounding box center [356, 148] width 95 height 18
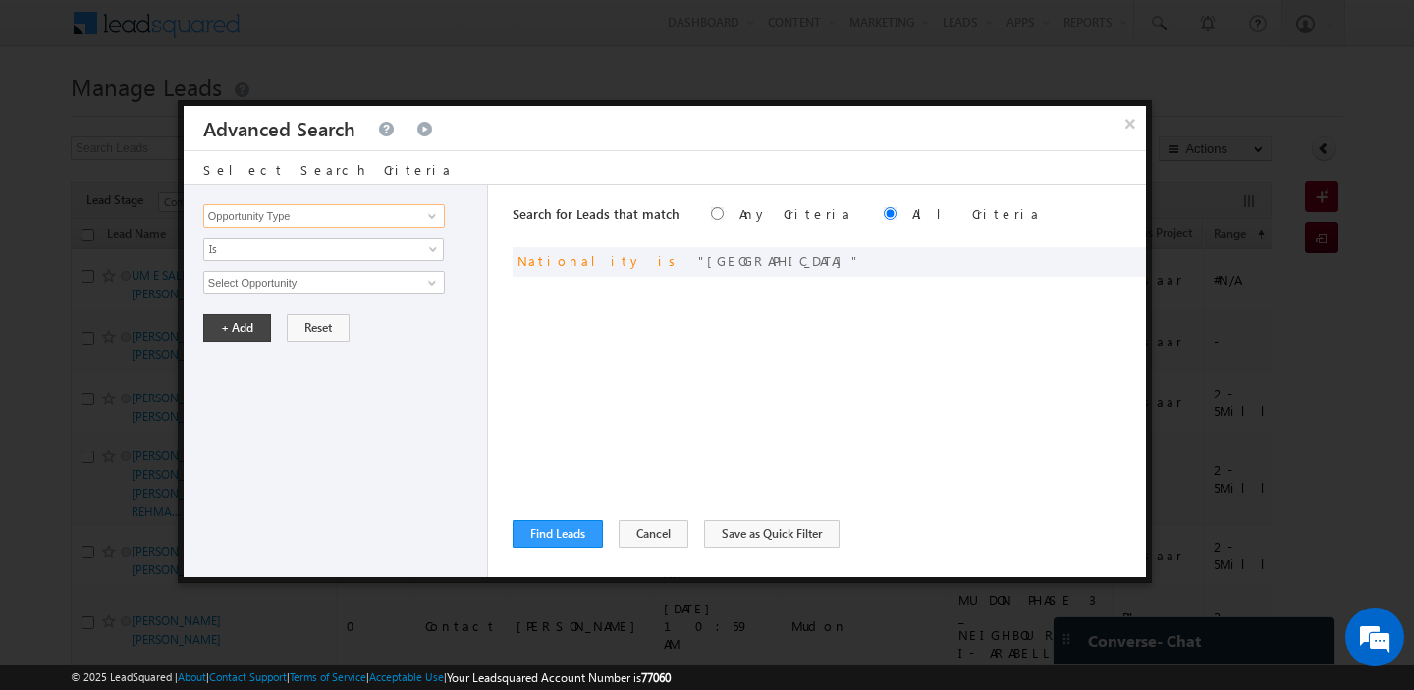
click at [370, 221] on input "Opportunity Type" at bounding box center [324, 216] width 242 height 24
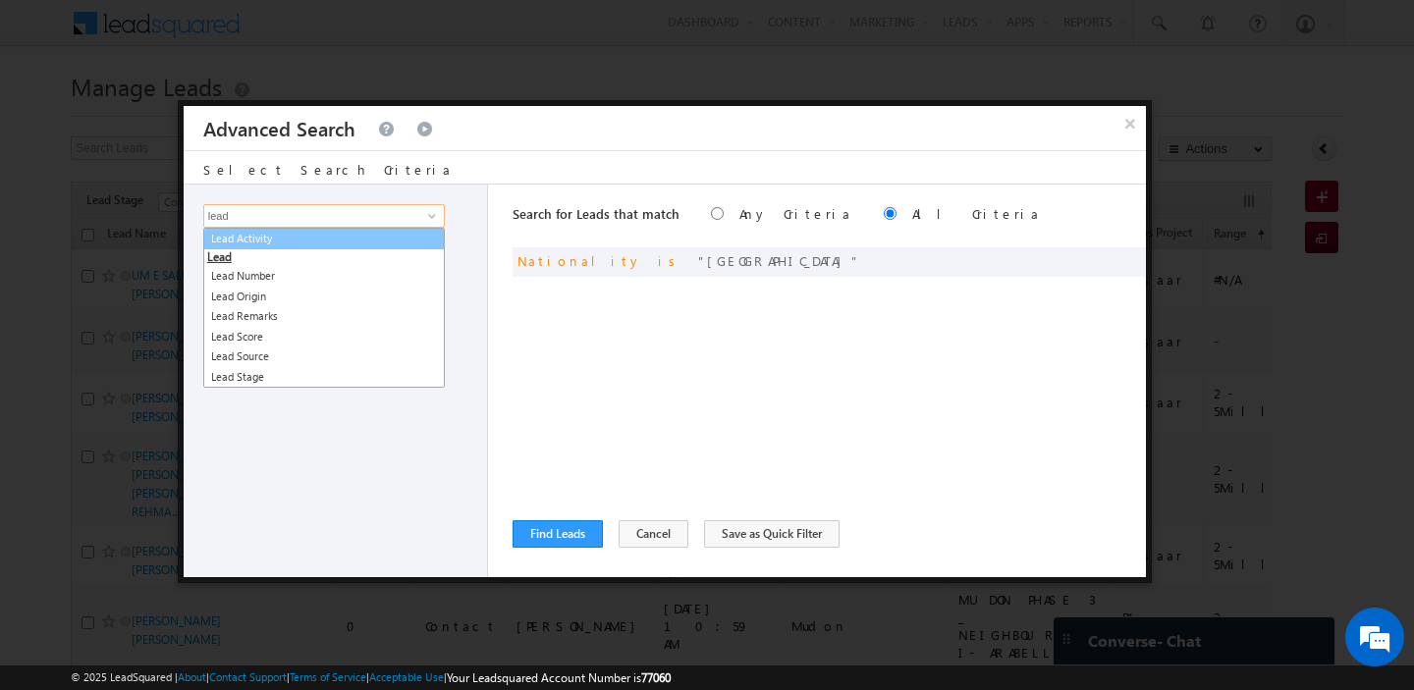
click at [359, 243] on link "Lead Activity" at bounding box center [324, 239] width 242 height 23
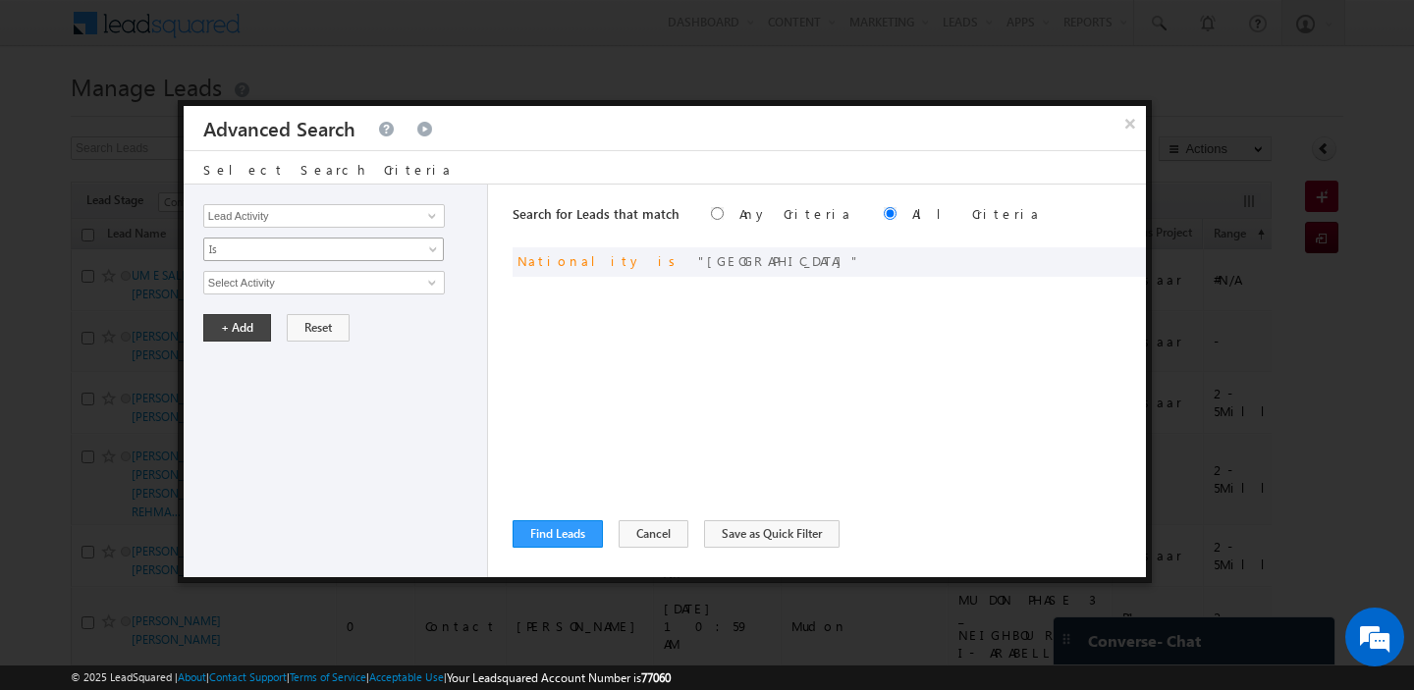
click at [308, 254] on span "Is" at bounding box center [310, 250] width 213 height 18
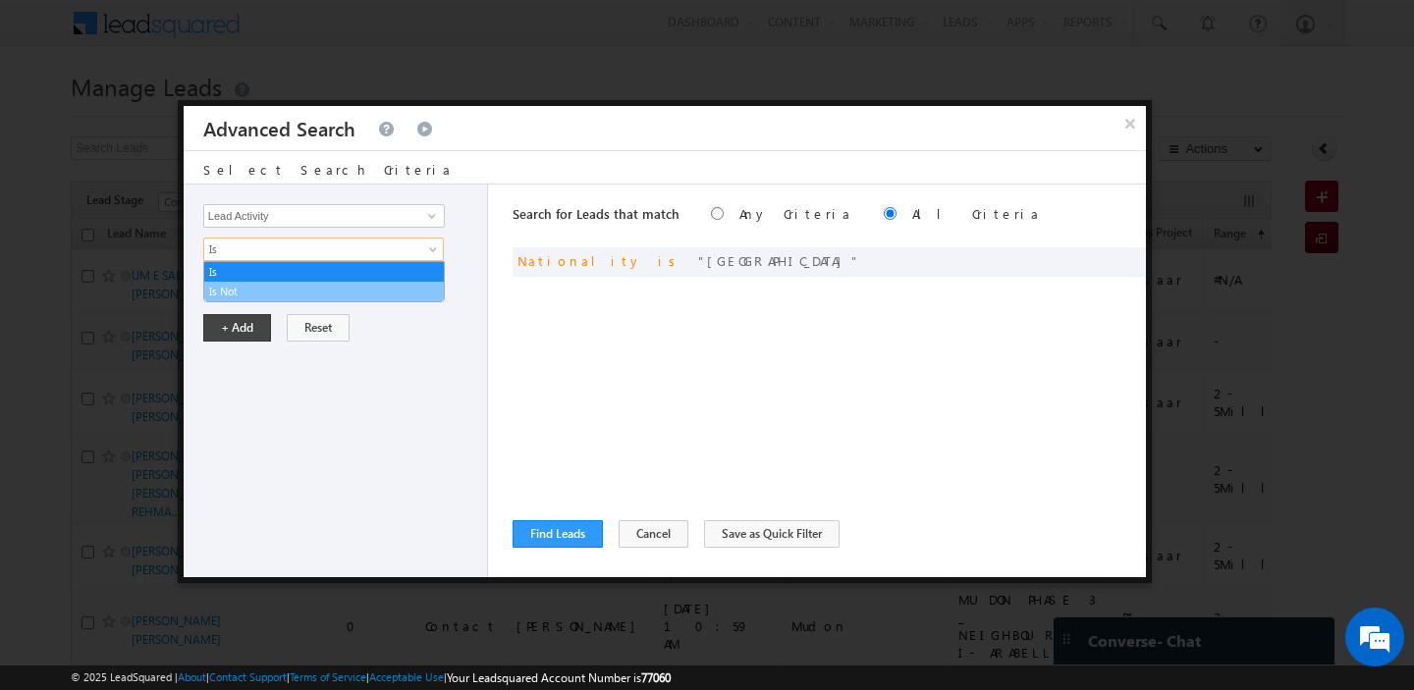
click at [268, 284] on link "Is Not" at bounding box center [324, 292] width 240 height 18
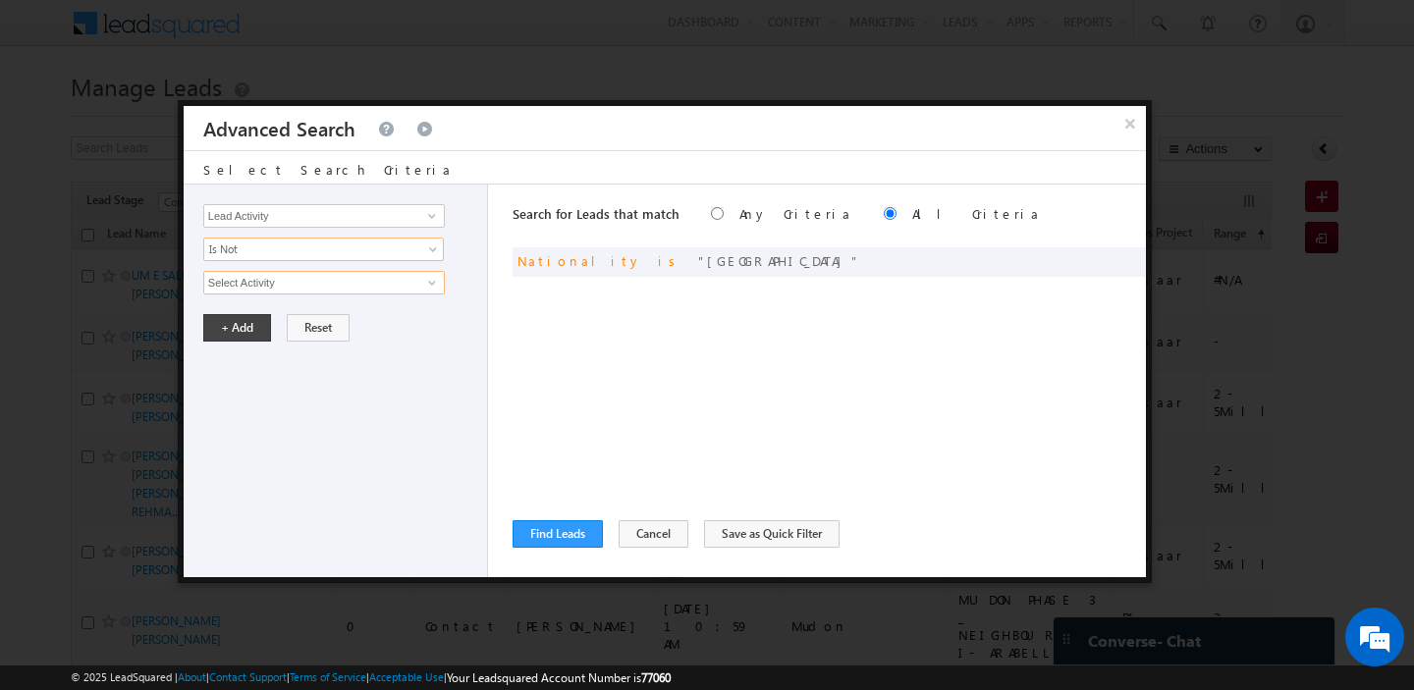
click at [291, 283] on input "Select Activity" at bounding box center [324, 283] width 242 height 24
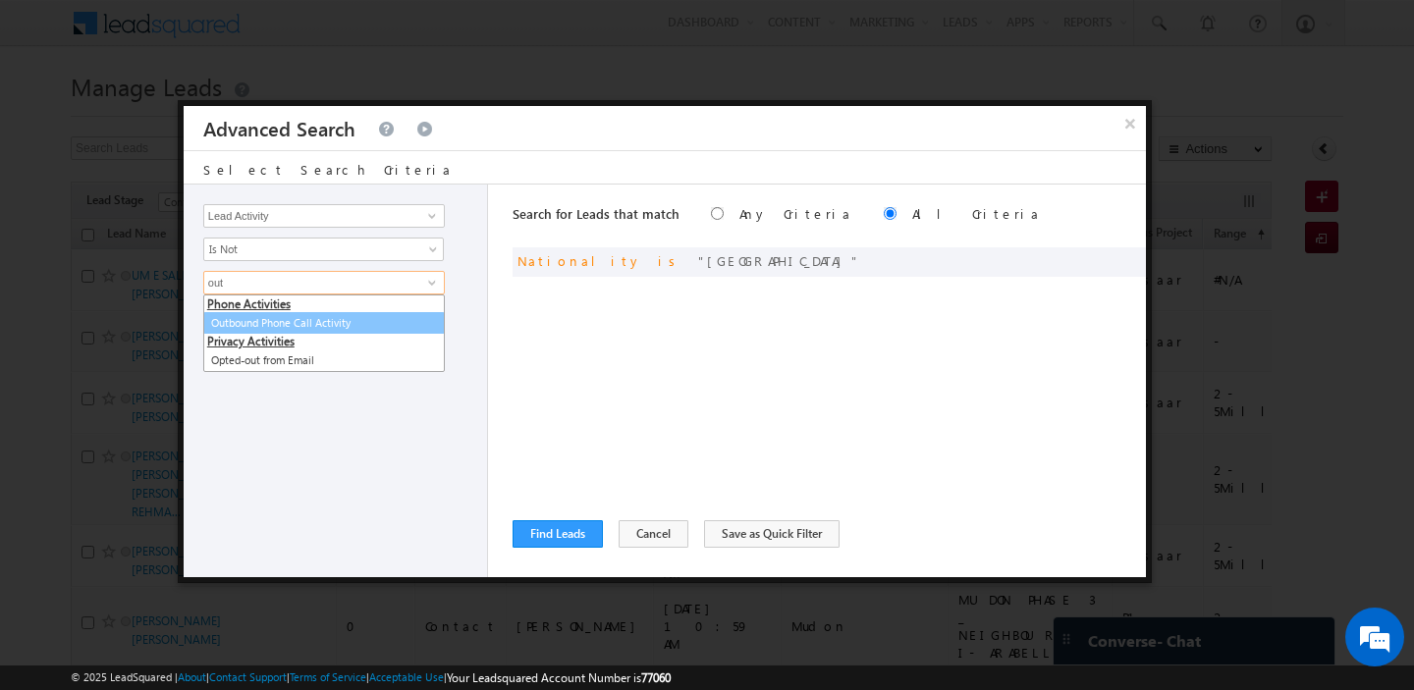
click at [280, 319] on link "Outbound Phone Call Activity" at bounding box center [324, 323] width 242 height 23
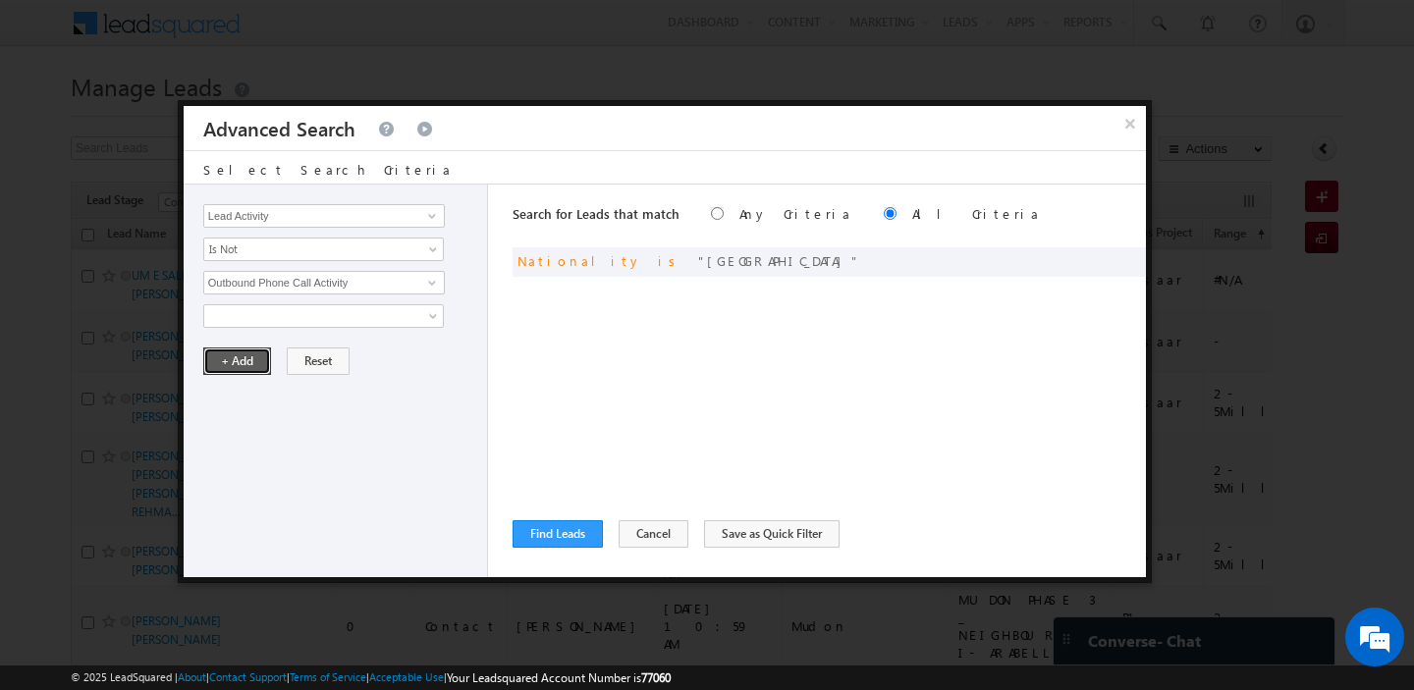
click at [249, 352] on button "+ Add" at bounding box center [237, 361] width 68 height 27
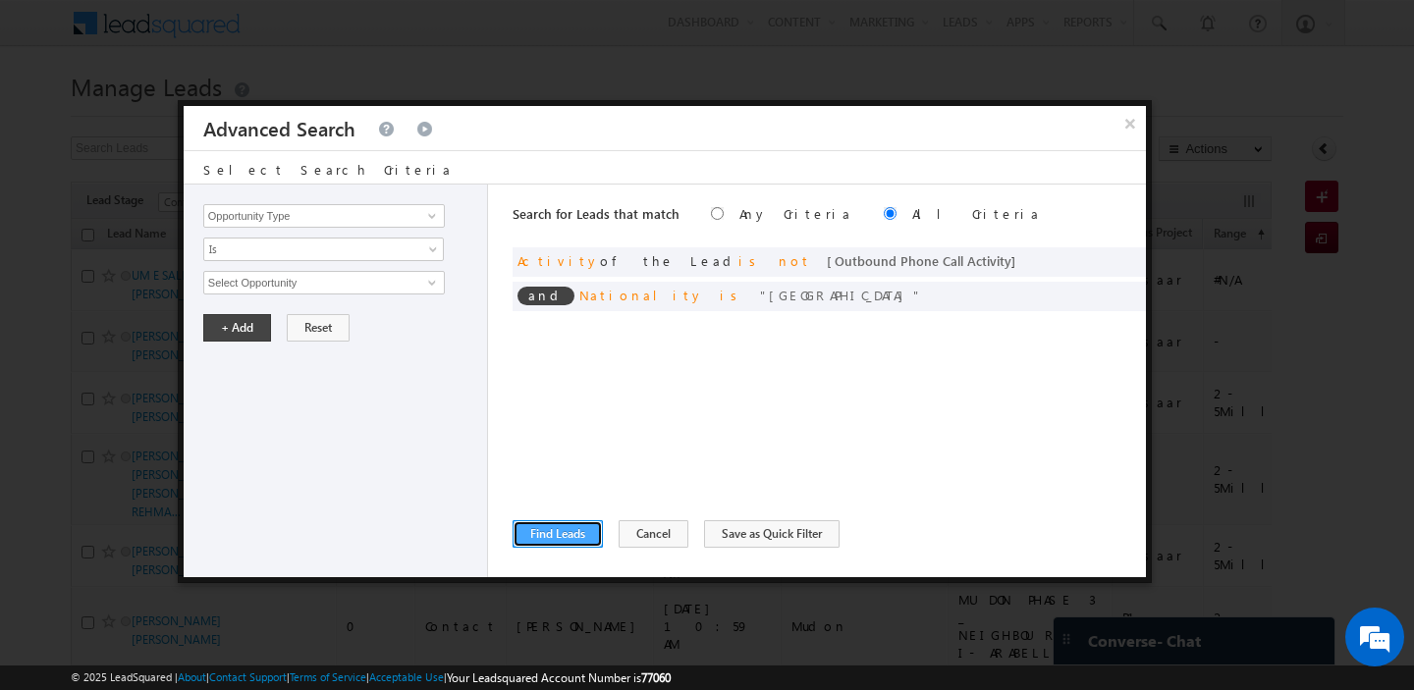
click at [538, 530] on button "Find Leads" at bounding box center [558, 533] width 90 height 27
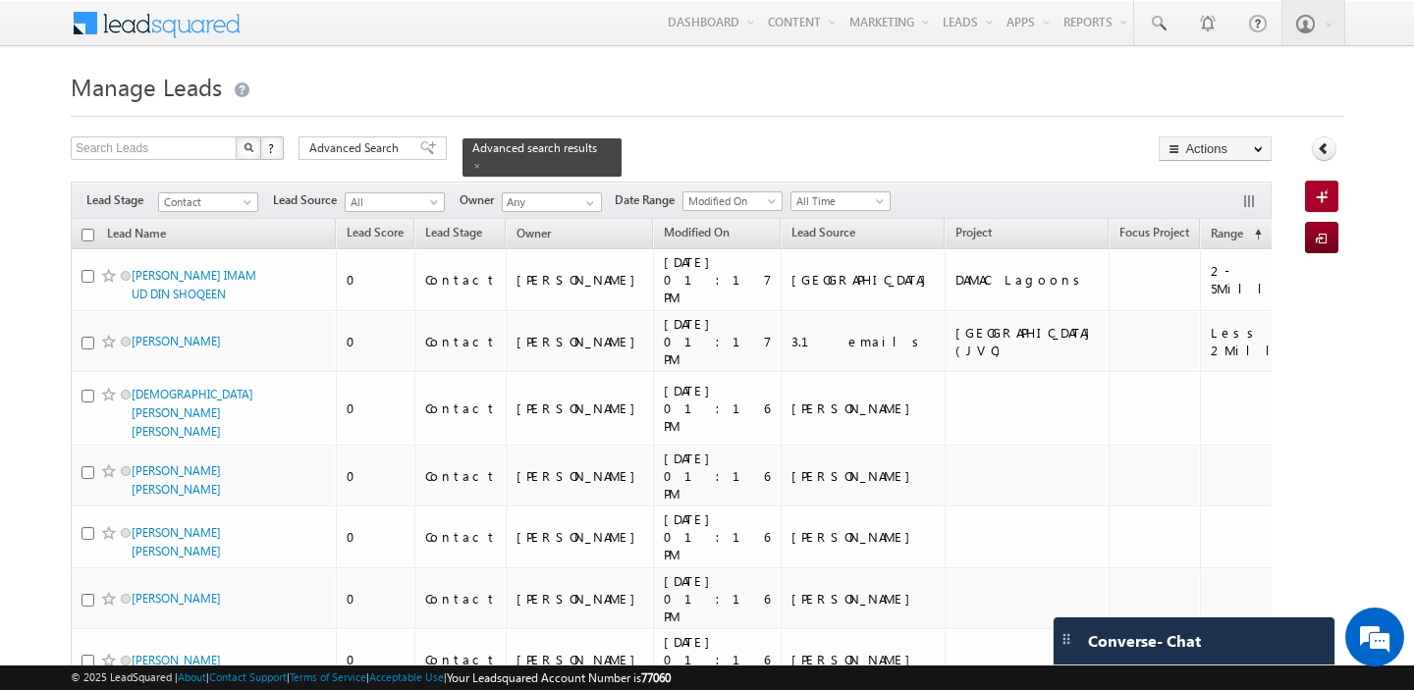
click at [91, 234] on input "checkbox" at bounding box center [87, 235] width 13 height 13
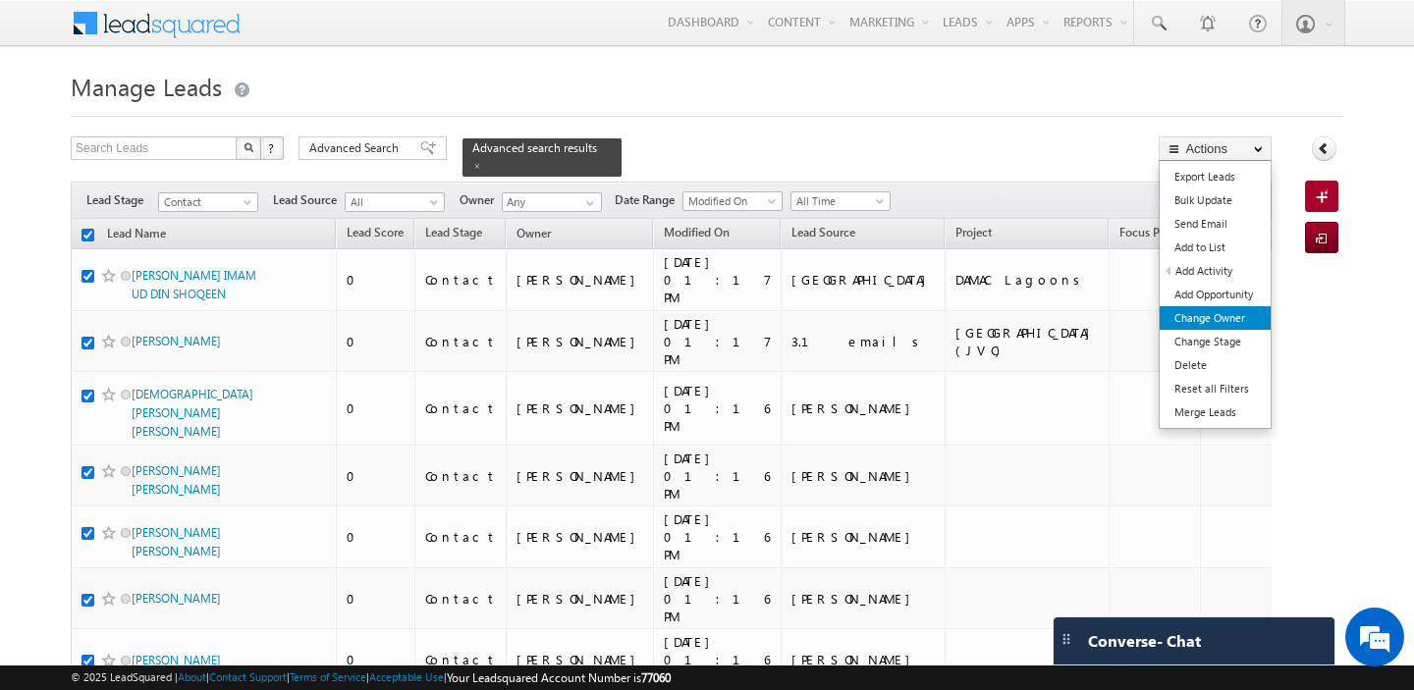
click at [1242, 323] on link "Change Owner" at bounding box center [1215, 318] width 111 height 24
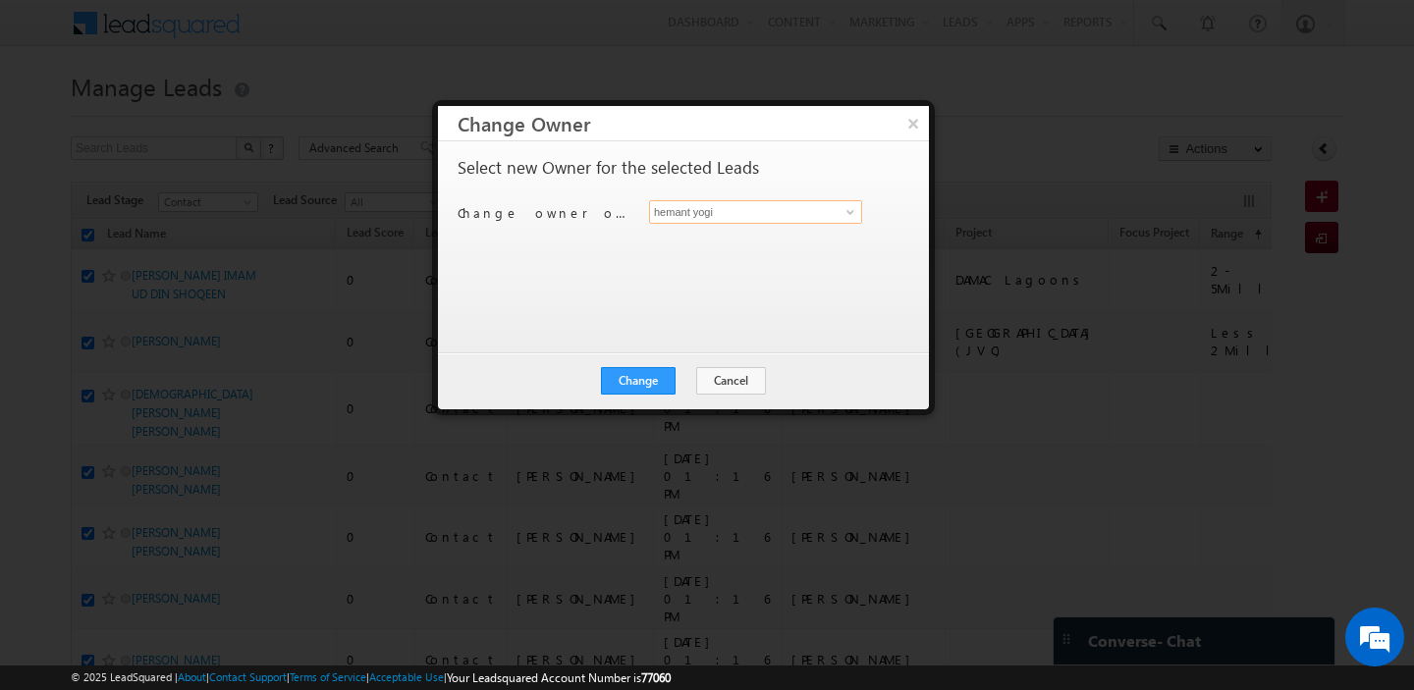
click at [740, 209] on input "hemant yogi" at bounding box center [755, 212] width 213 height 24
click at [713, 246] on span "manpreet.singh@indglobal.ae" at bounding box center [745, 250] width 177 height 15
click at [622, 391] on button "Change" at bounding box center [638, 380] width 75 height 27
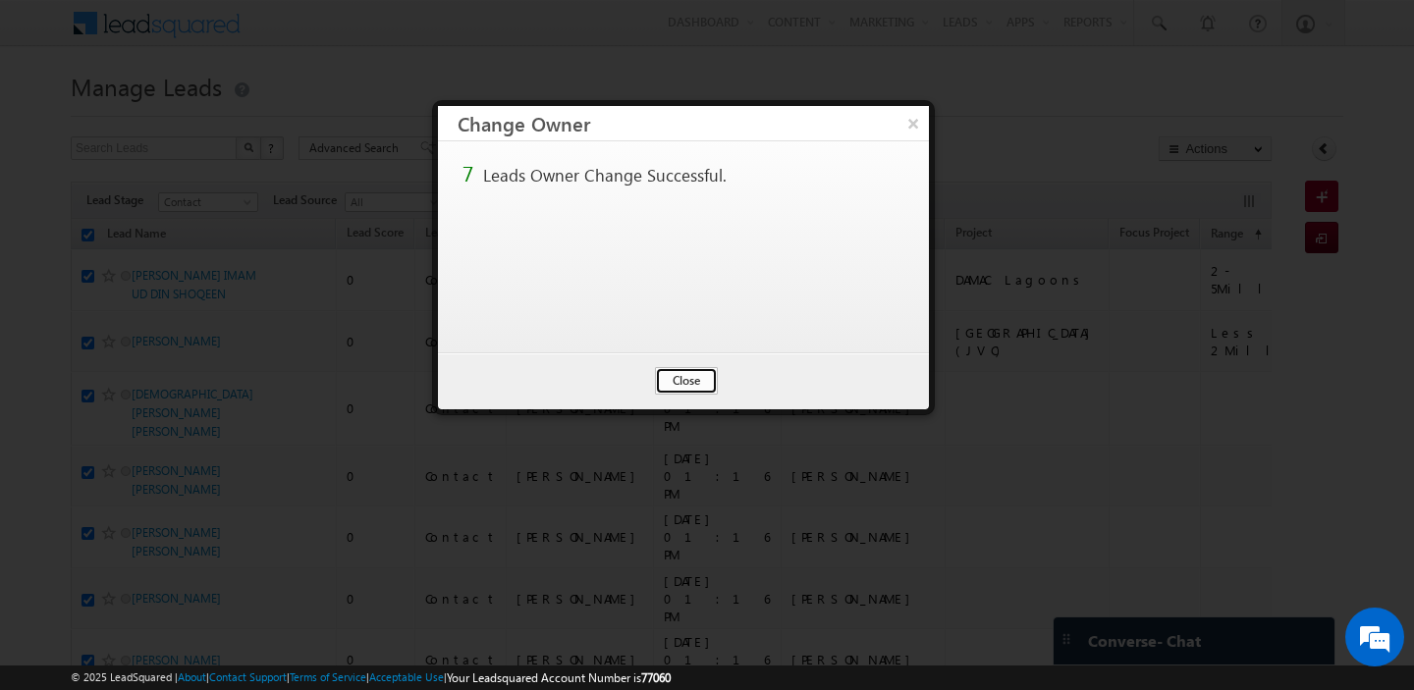
click at [701, 385] on button "Close" at bounding box center [686, 380] width 63 height 27
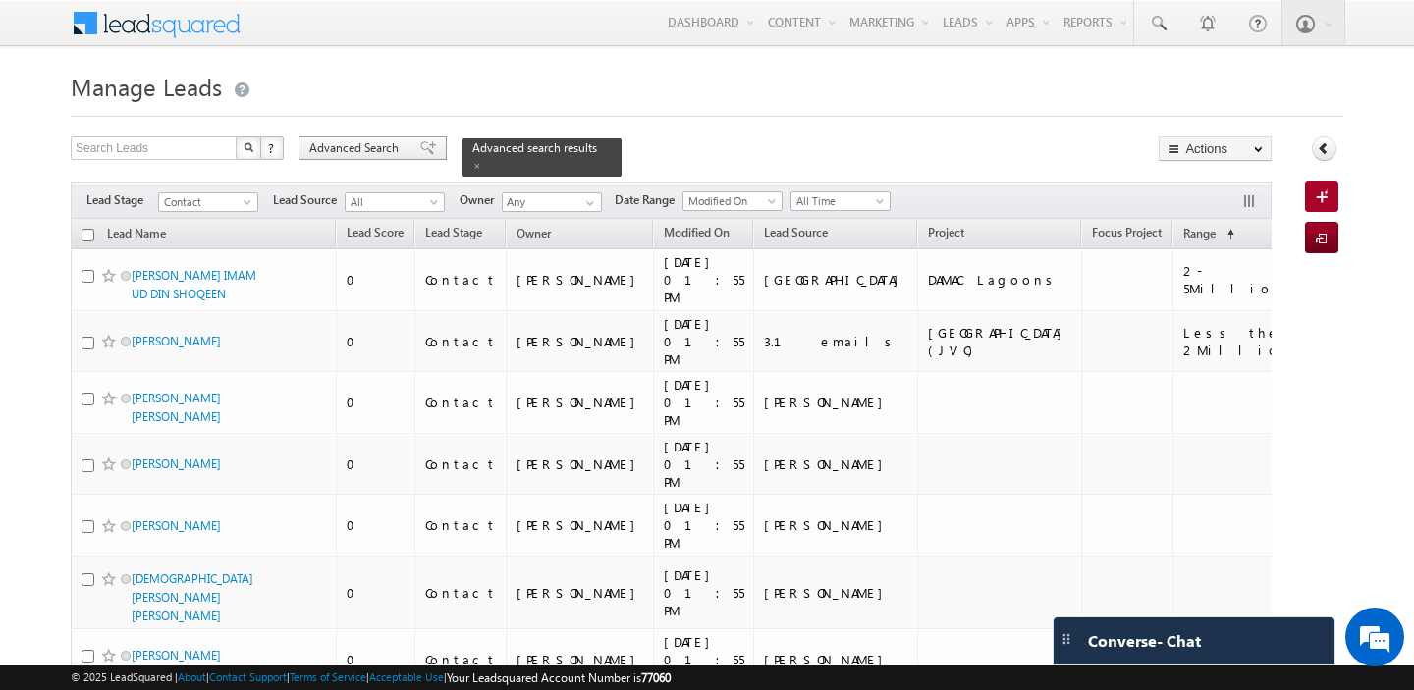
click at [358, 141] on span "Advanced Search" at bounding box center [356, 148] width 95 height 18
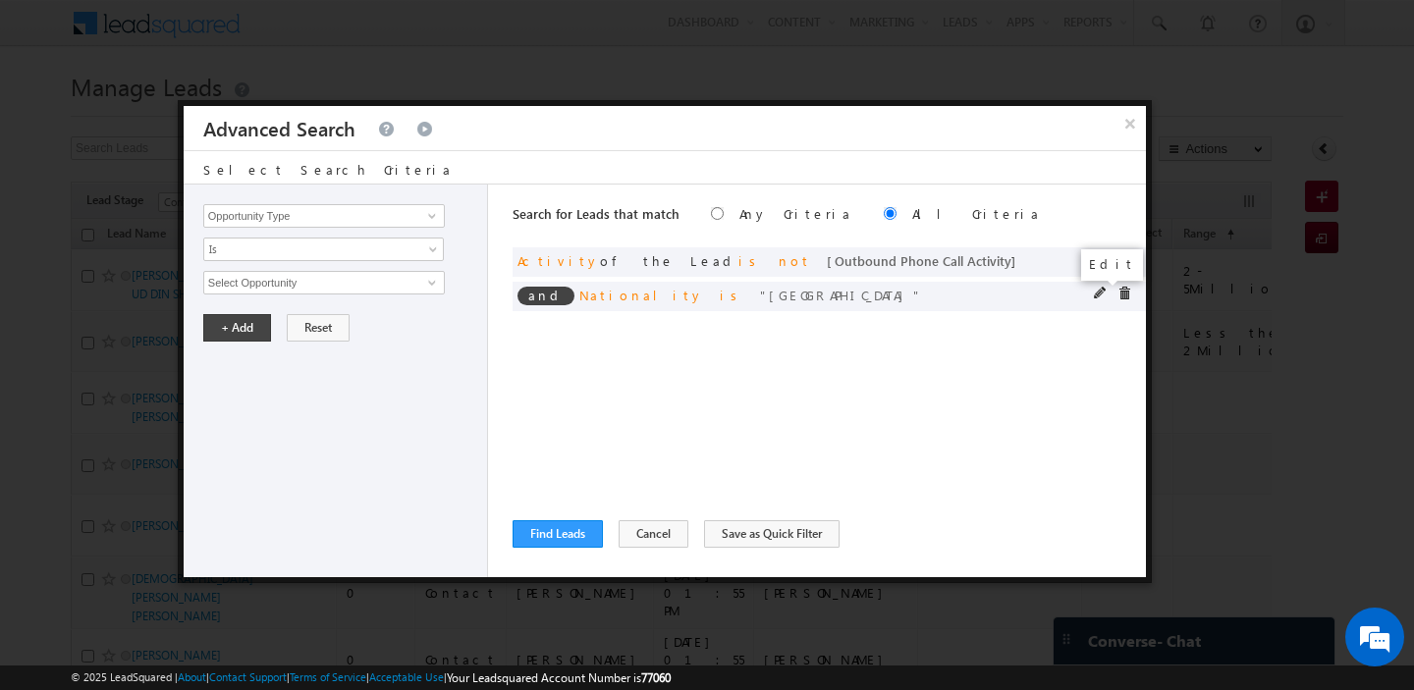
click at [1099, 298] on span at bounding box center [1101, 294] width 14 height 14
click at [365, 294] on input "Pakistan" at bounding box center [324, 283] width 242 height 24
click at [241, 330] on button "+ Add" at bounding box center [237, 327] width 68 height 27
click at [548, 525] on button "Find Leads" at bounding box center [558, 533] width 90 height 27
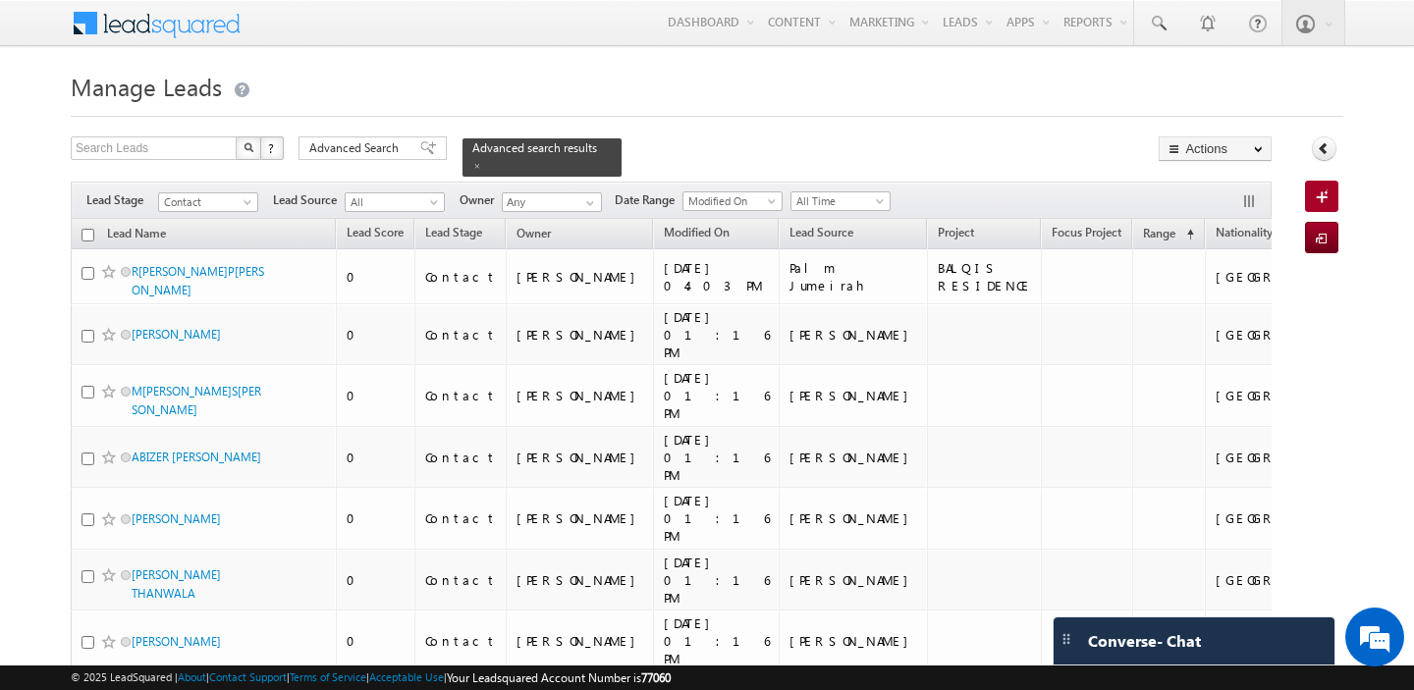
click at [90, 231] on input "checkbox" at bounding box center [87, 235] width 13 height 13
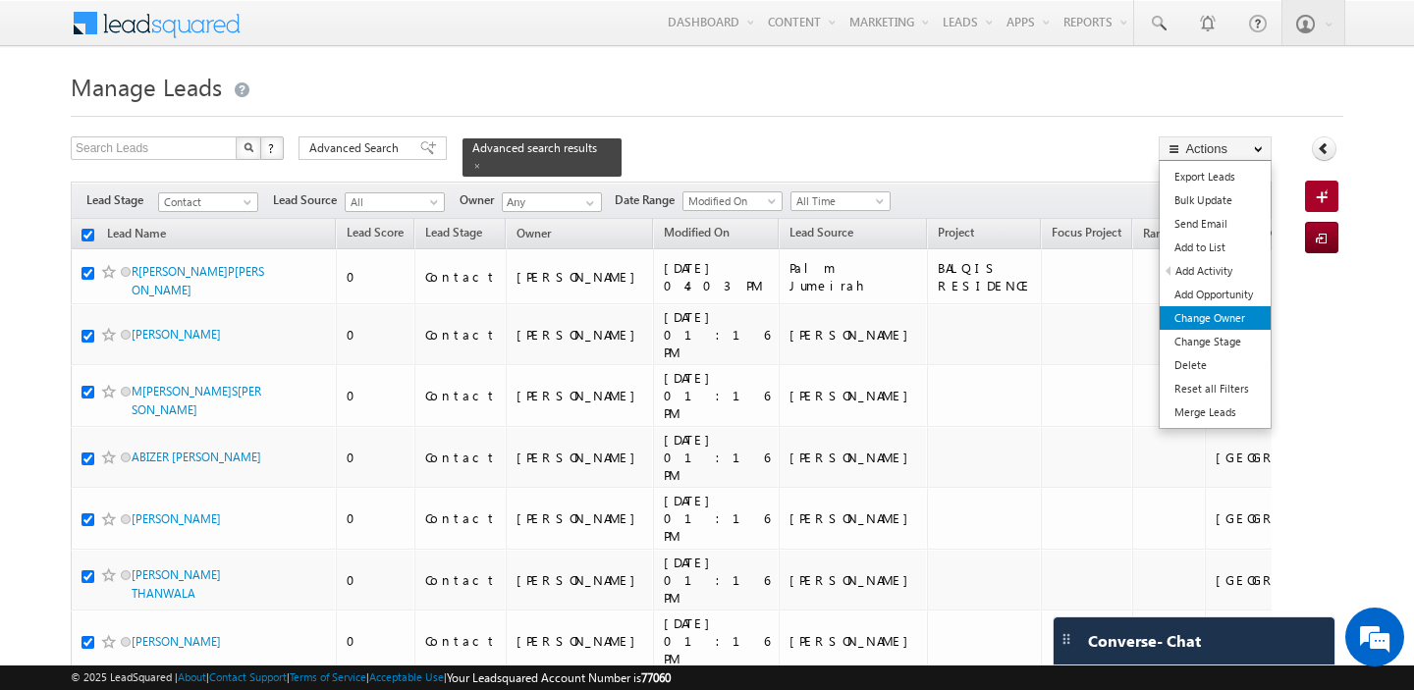
click at [1235, 315] on link "Change Owner" at bounding box center [1215, 318] width 111 height 24
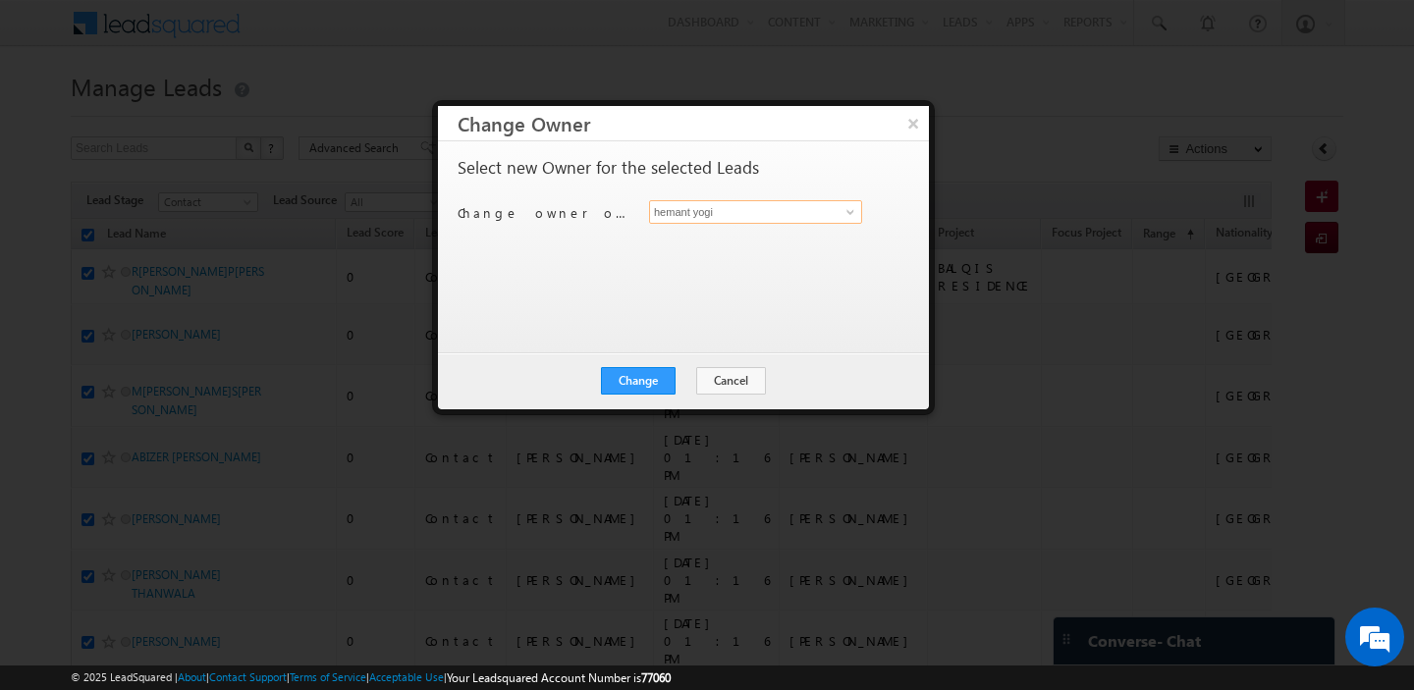
click at [767, 201] on input "hemant yogi" at bounding box center [755, 212] width 213 height 24
click at [726, 240] on link "Manpreet Singh manpreet.singh@indglobal.ae" at bounding box center [755, 242] width 213 height 37
click at [628, 389] on button "Change" at bounding box center [638, 380] width 75 height 27
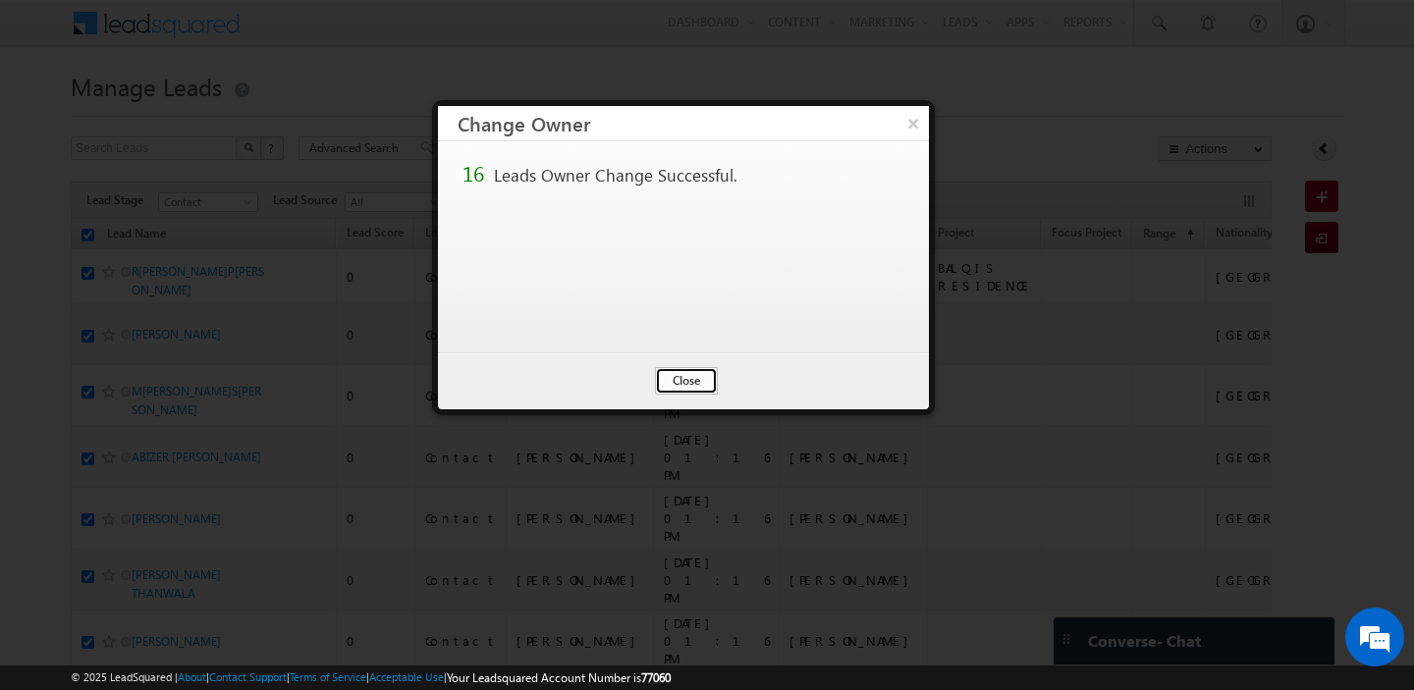
click at [685, 376] on button "Close" at bounding box center [686, 380] width 63 height 27
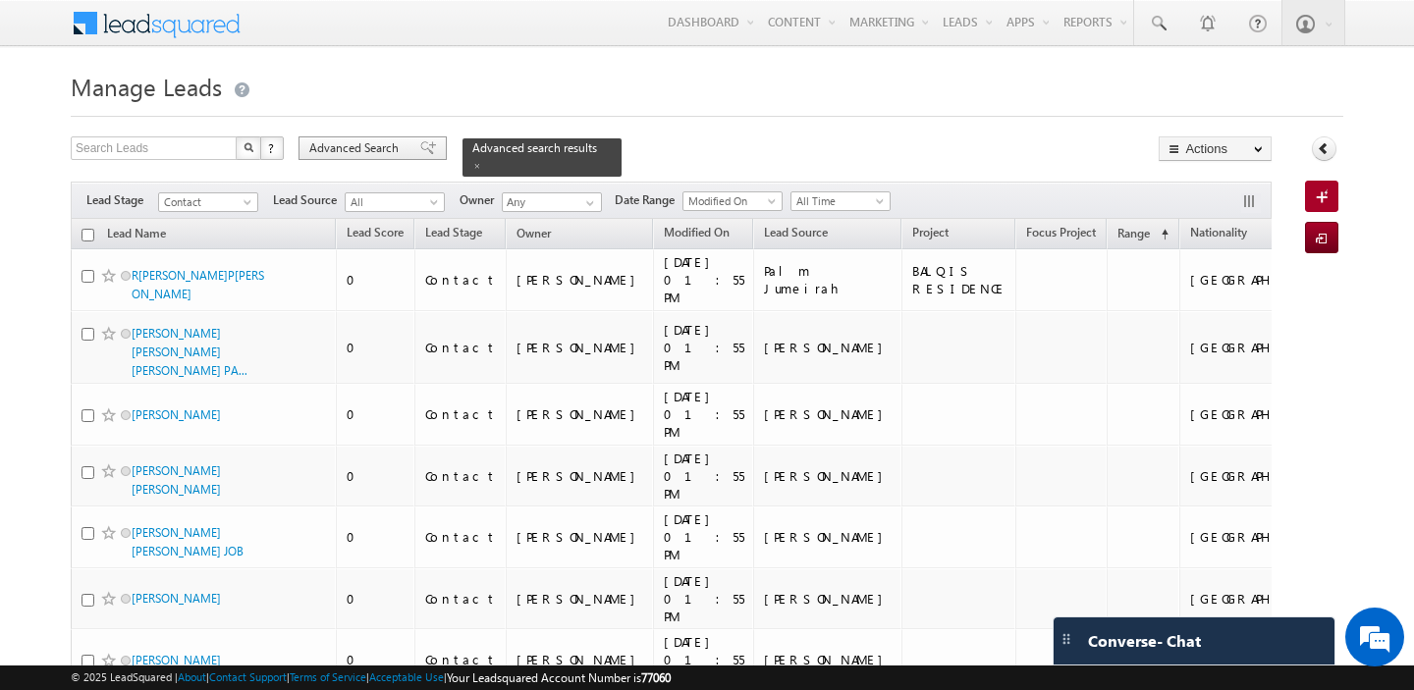
click at [361, 159] on div "Advanced Search" at bounding box center [372, 148] width 148 height 24
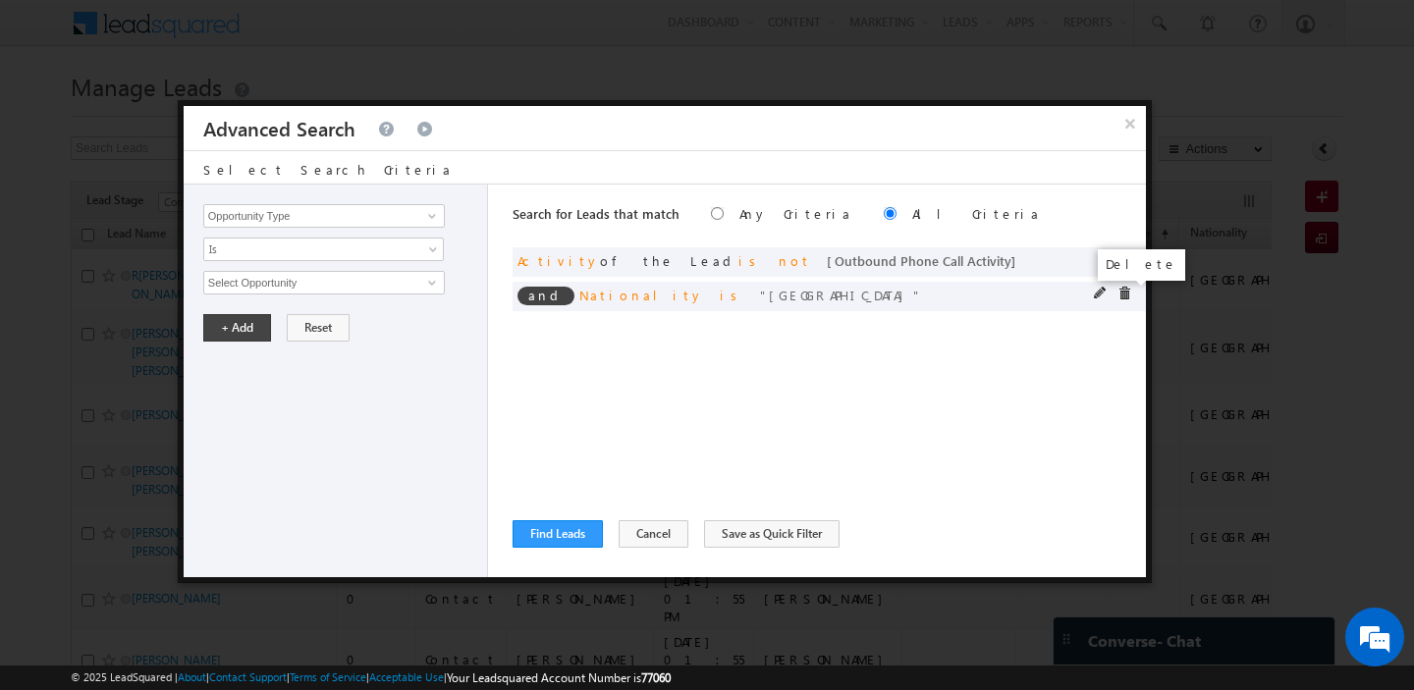
click at [1123, 297] on span at bounding box center [1124, 294] width 14 height 14
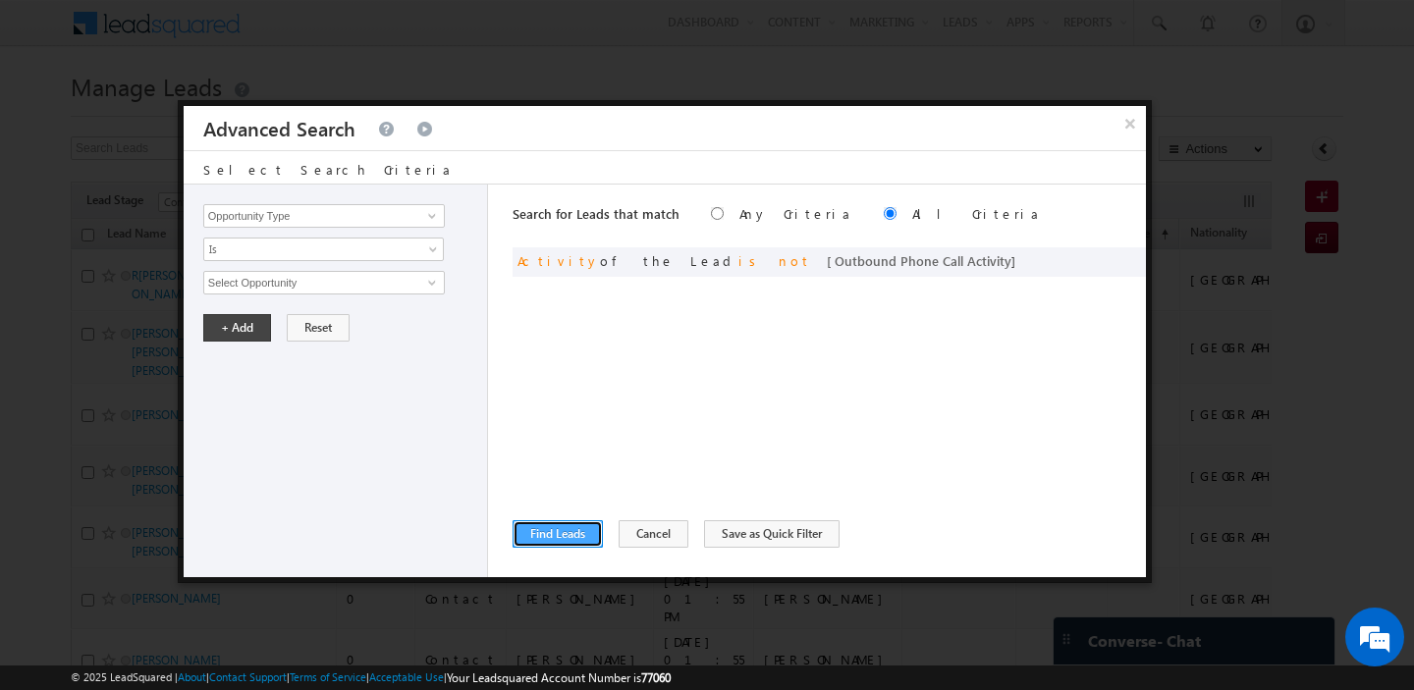
click at [560, 534] on button "Find Leads" at bounding box center [558, 533] width 90 height 27
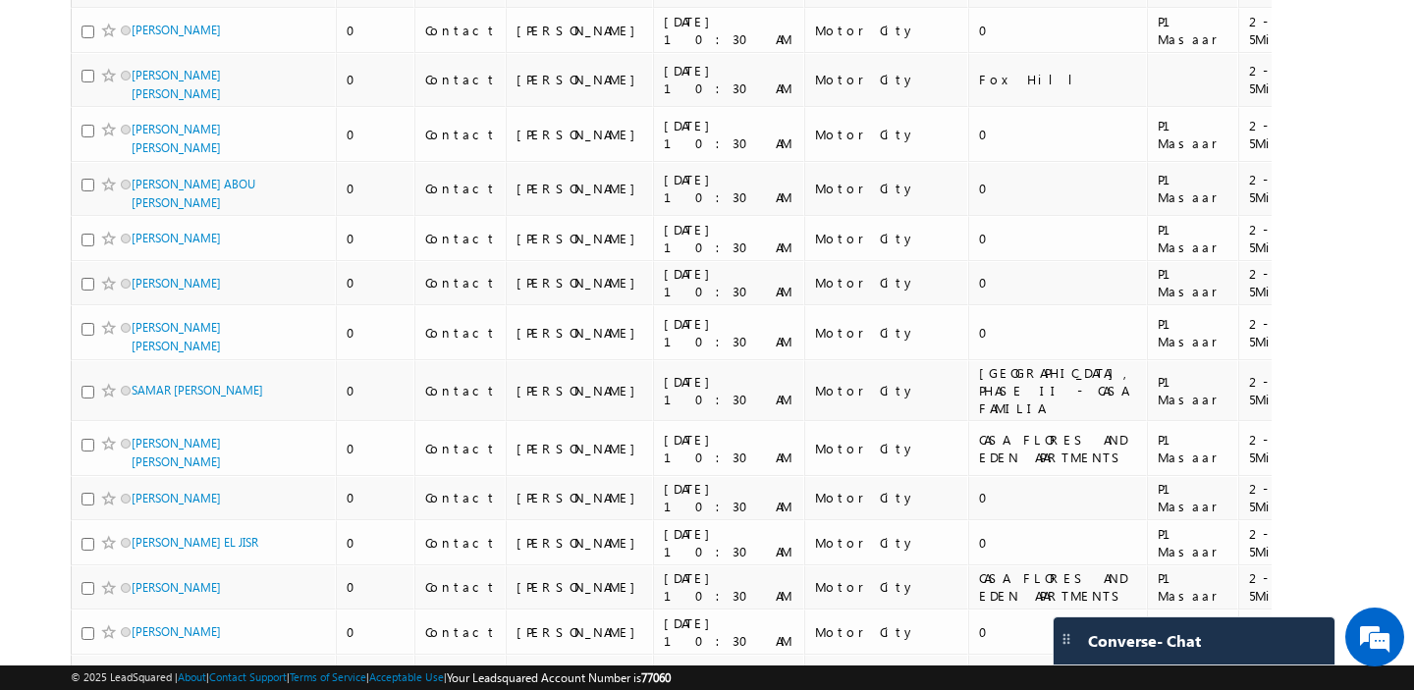
scroll to position [9806, 0]
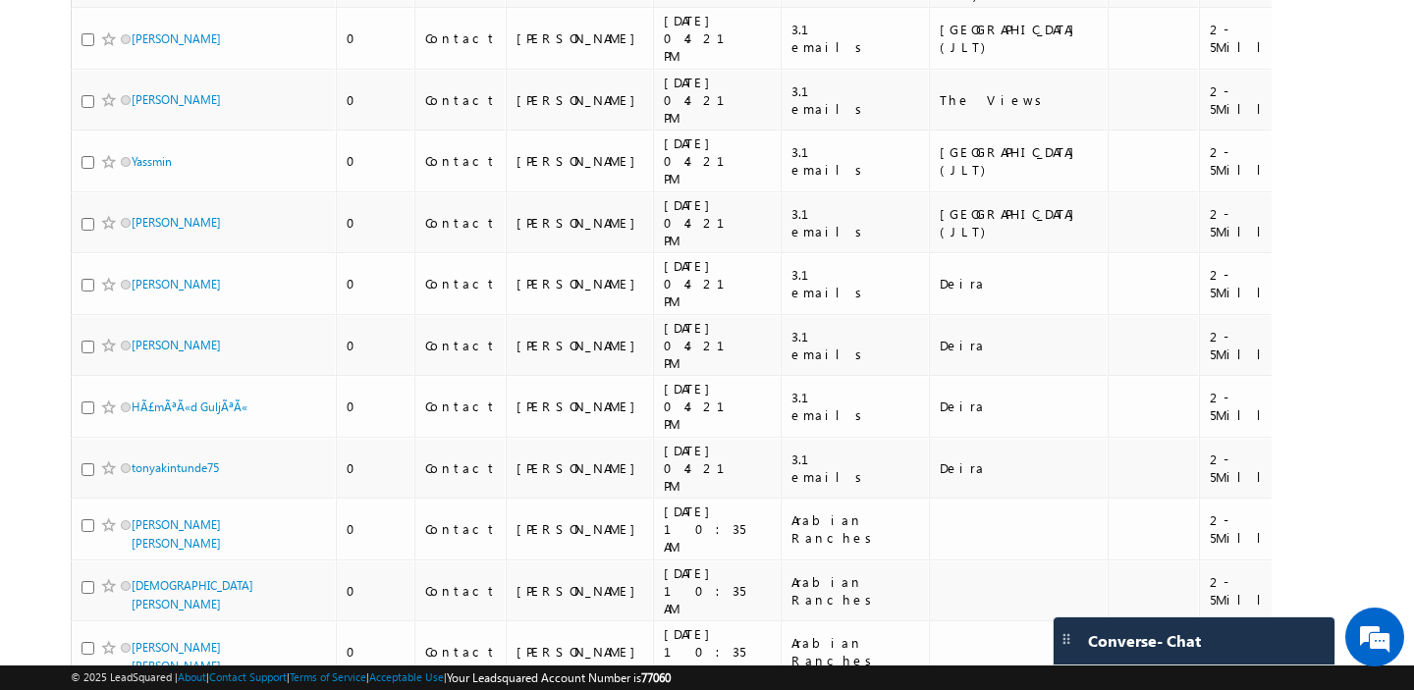
scroll to position [9328, 0]
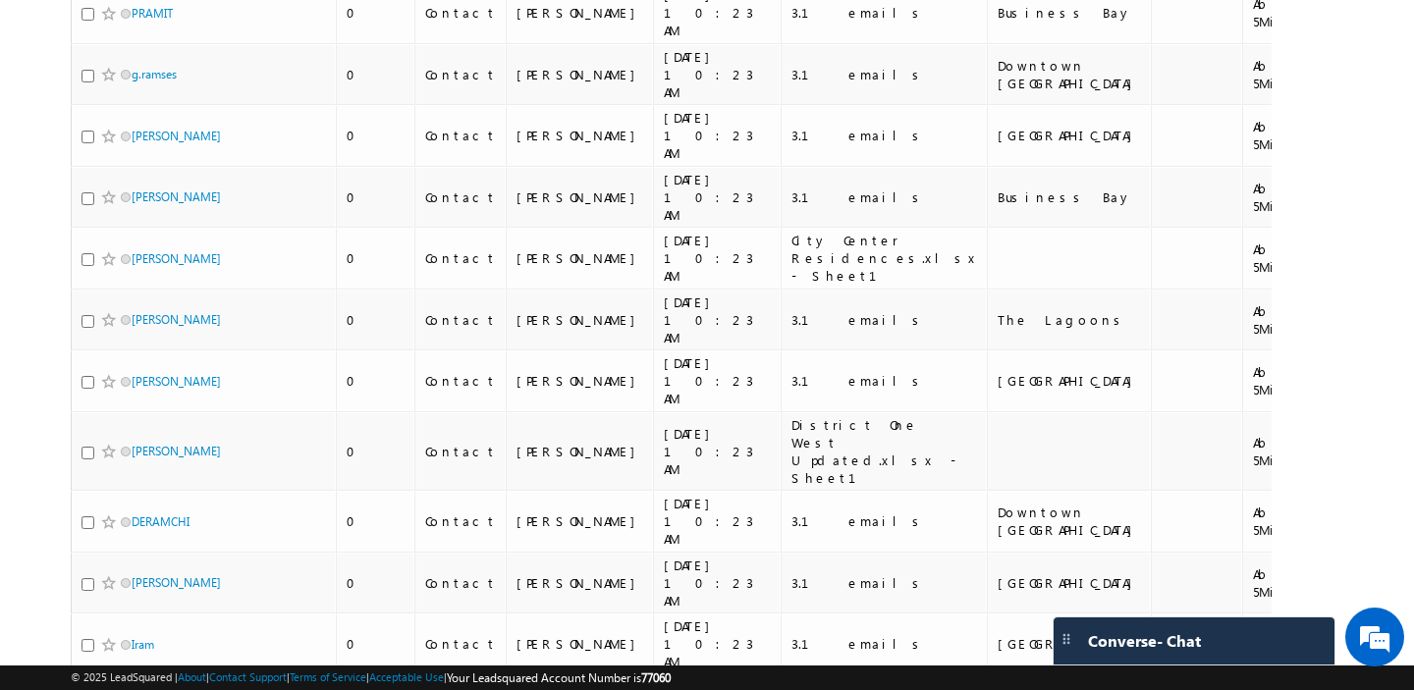
scroll to position [9668, 0]
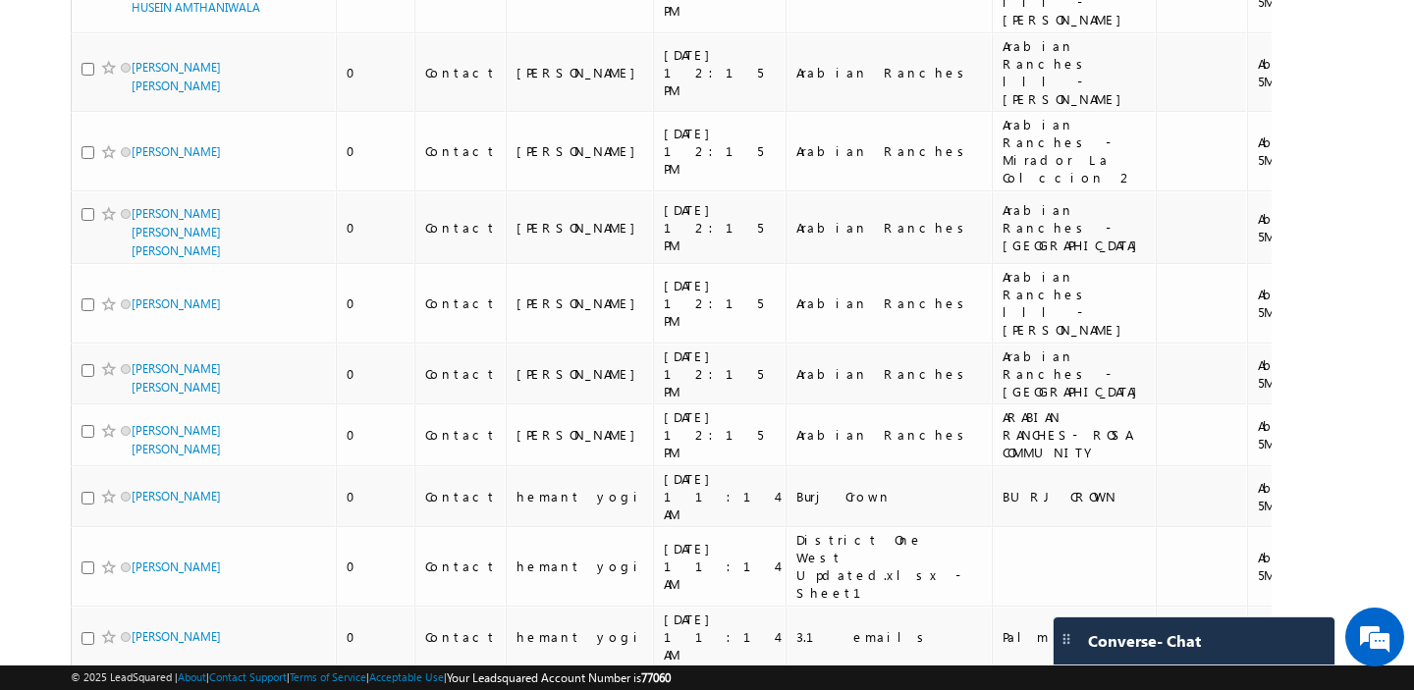
scroll to position [9468, 0]
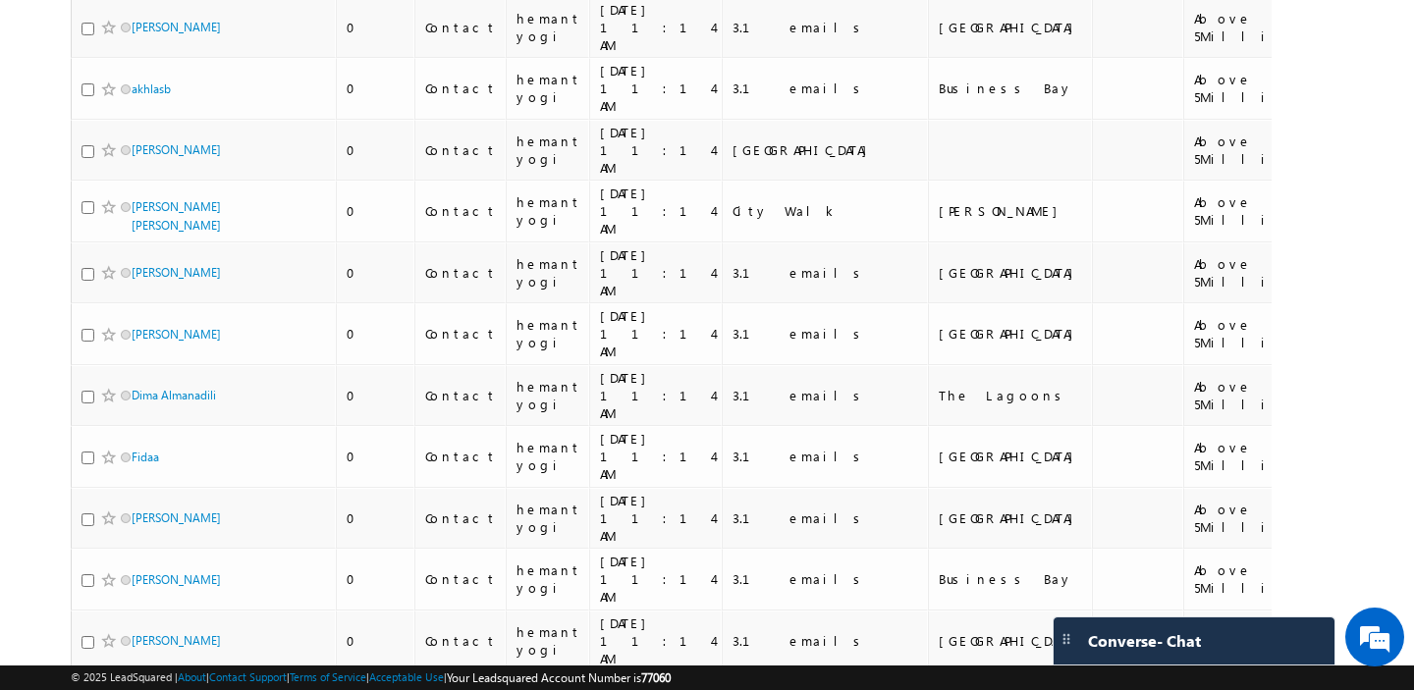
scroll to position [8895, 0]
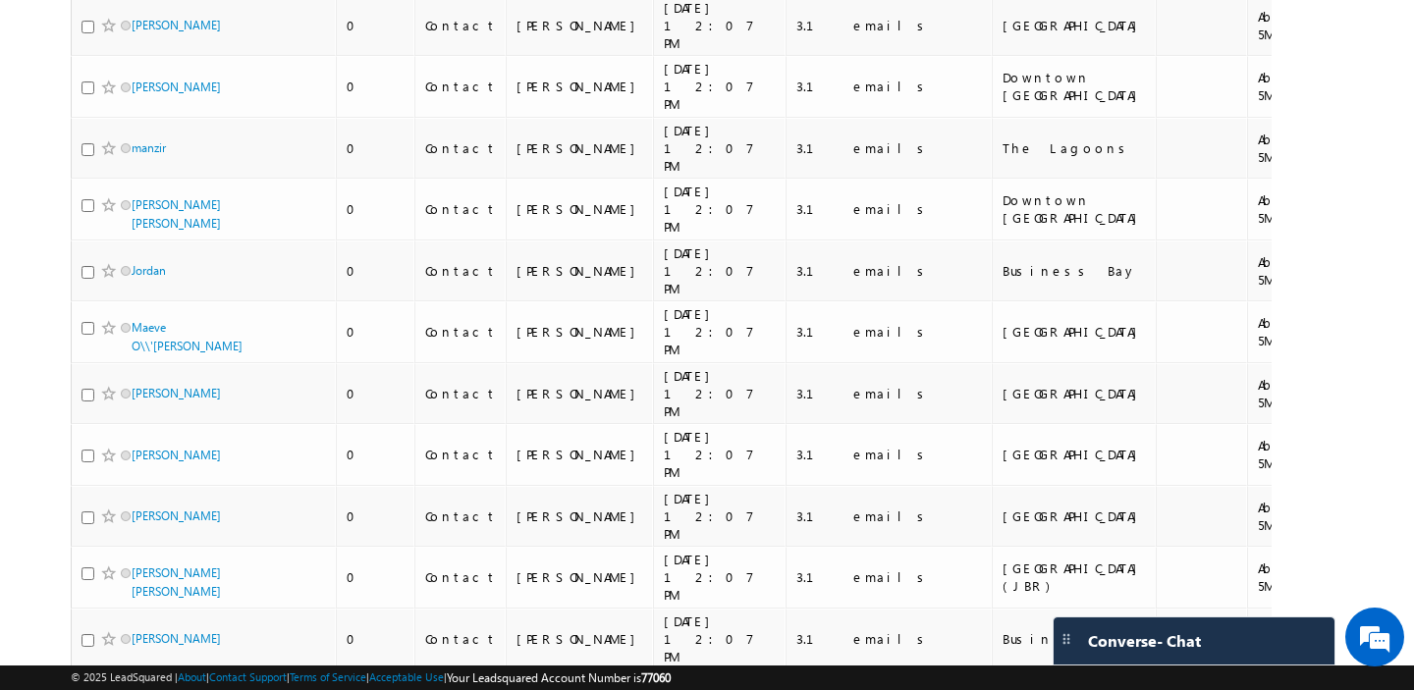
scroll to position [9182, 0]
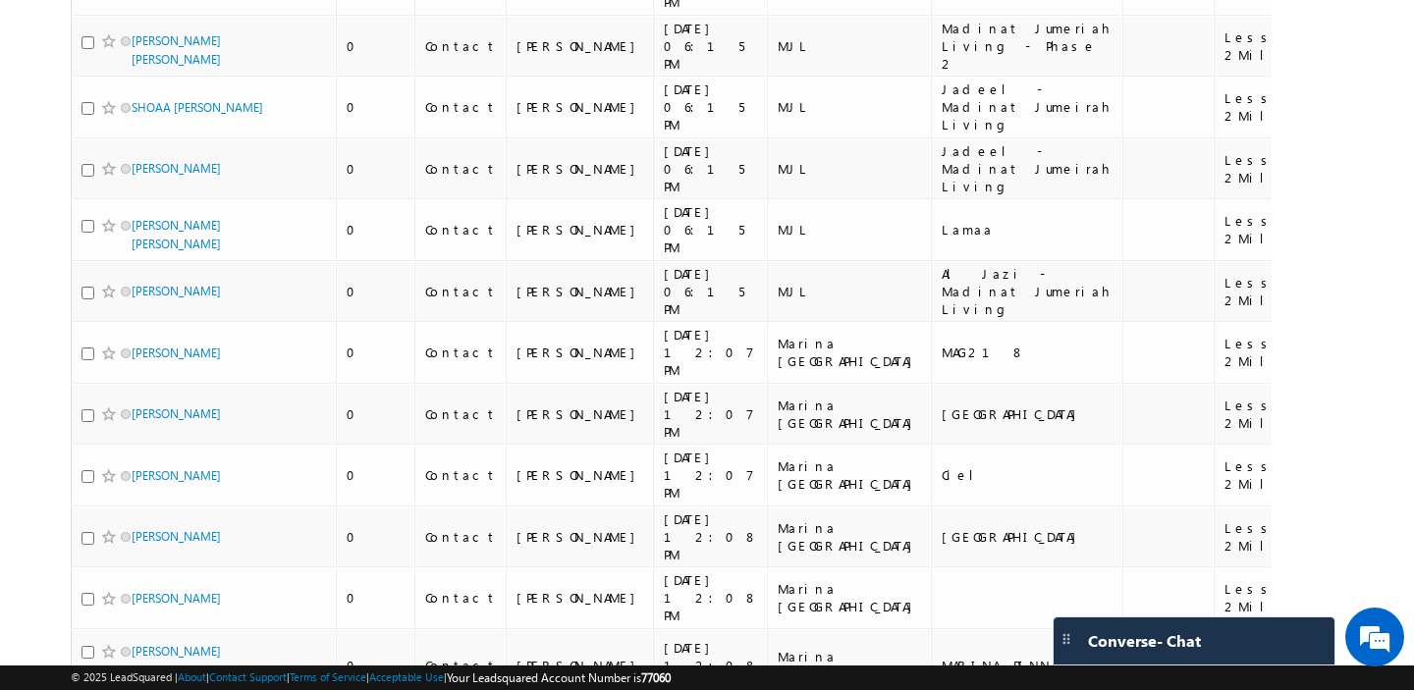
scroll to position [9255, 0]
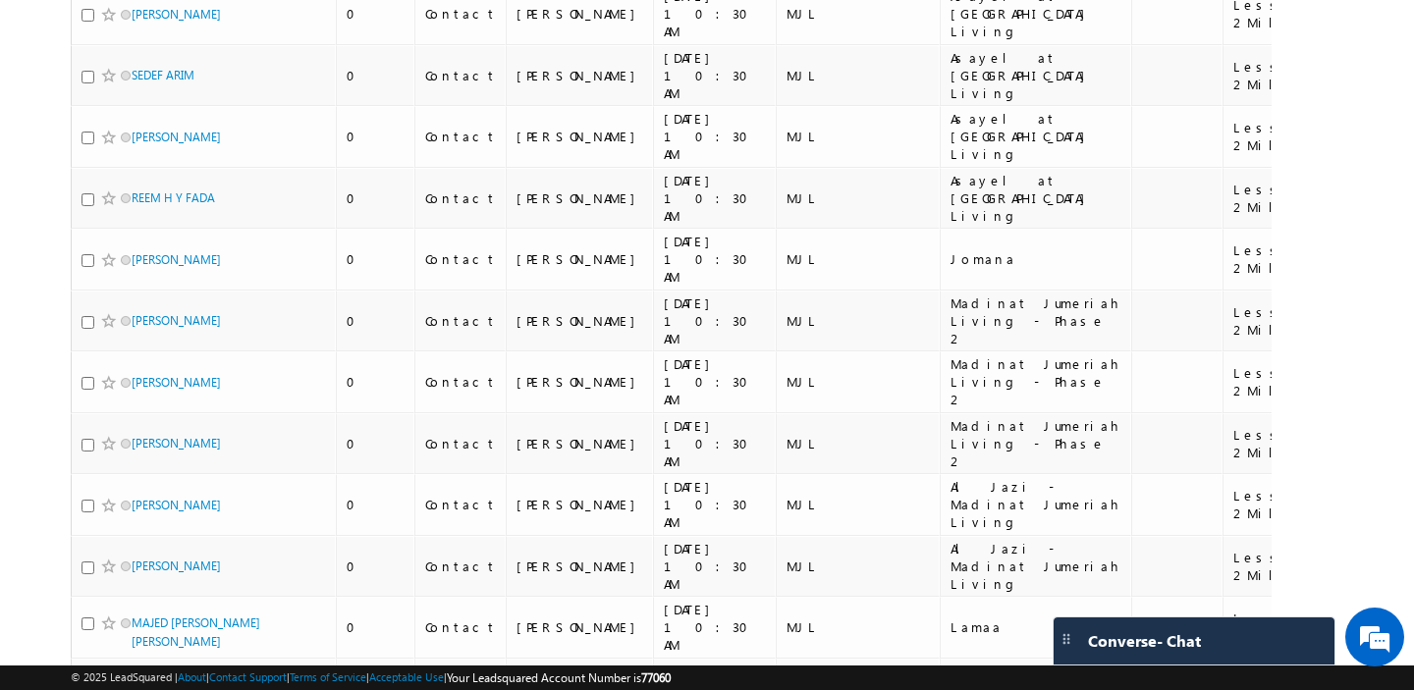
scroll to position [9613, 0]
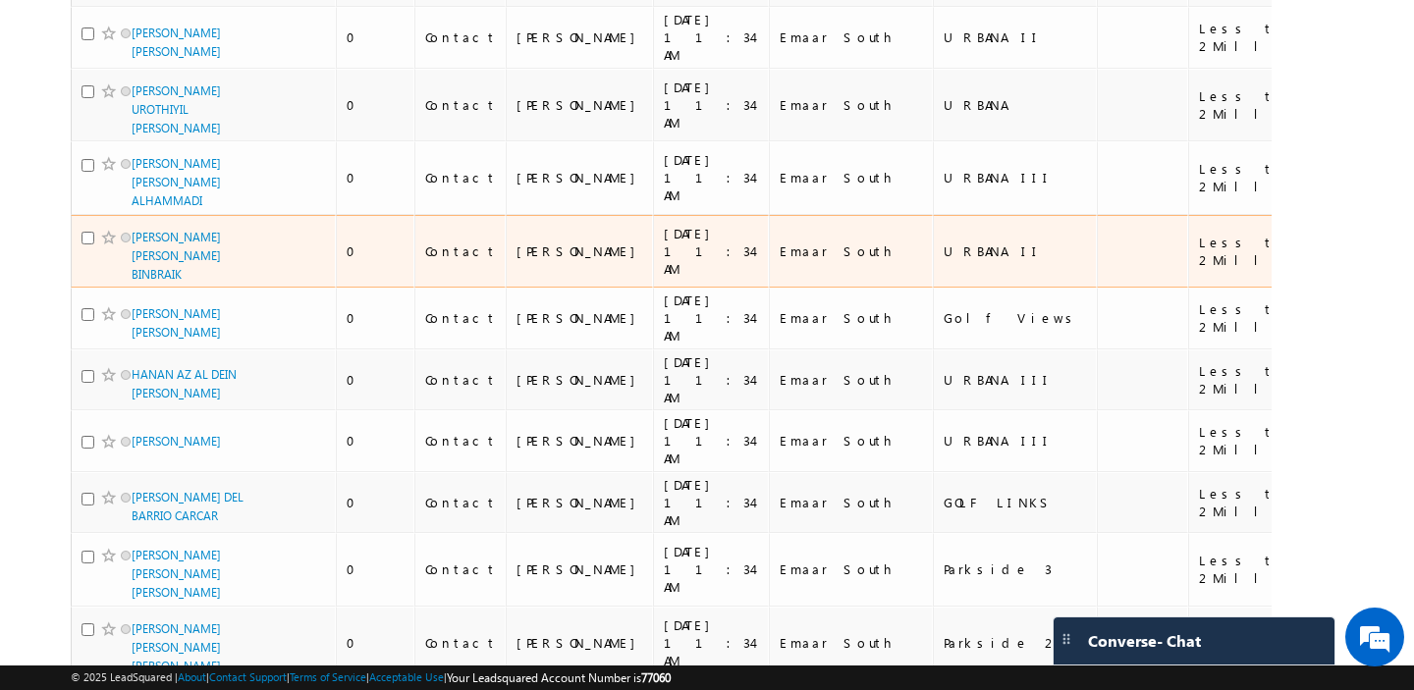
scroll to position [9683, 0]
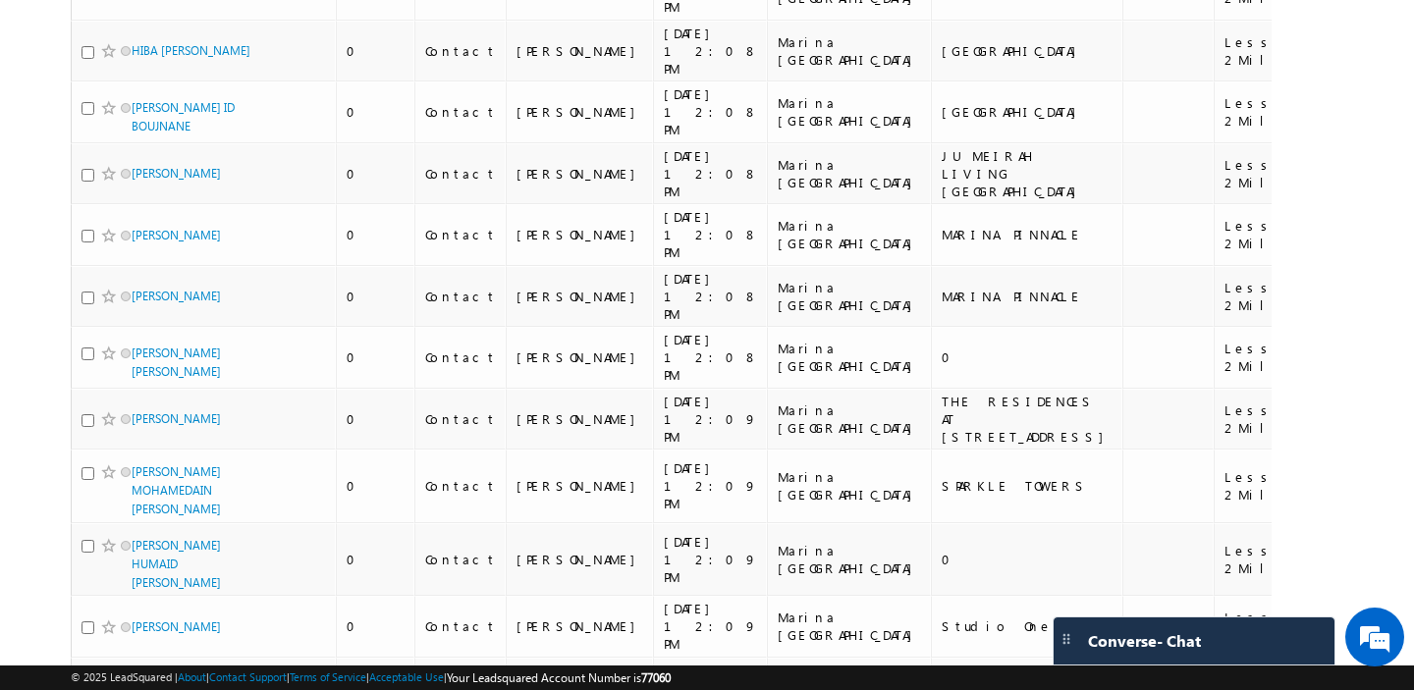
scroll to position [9522, 0]
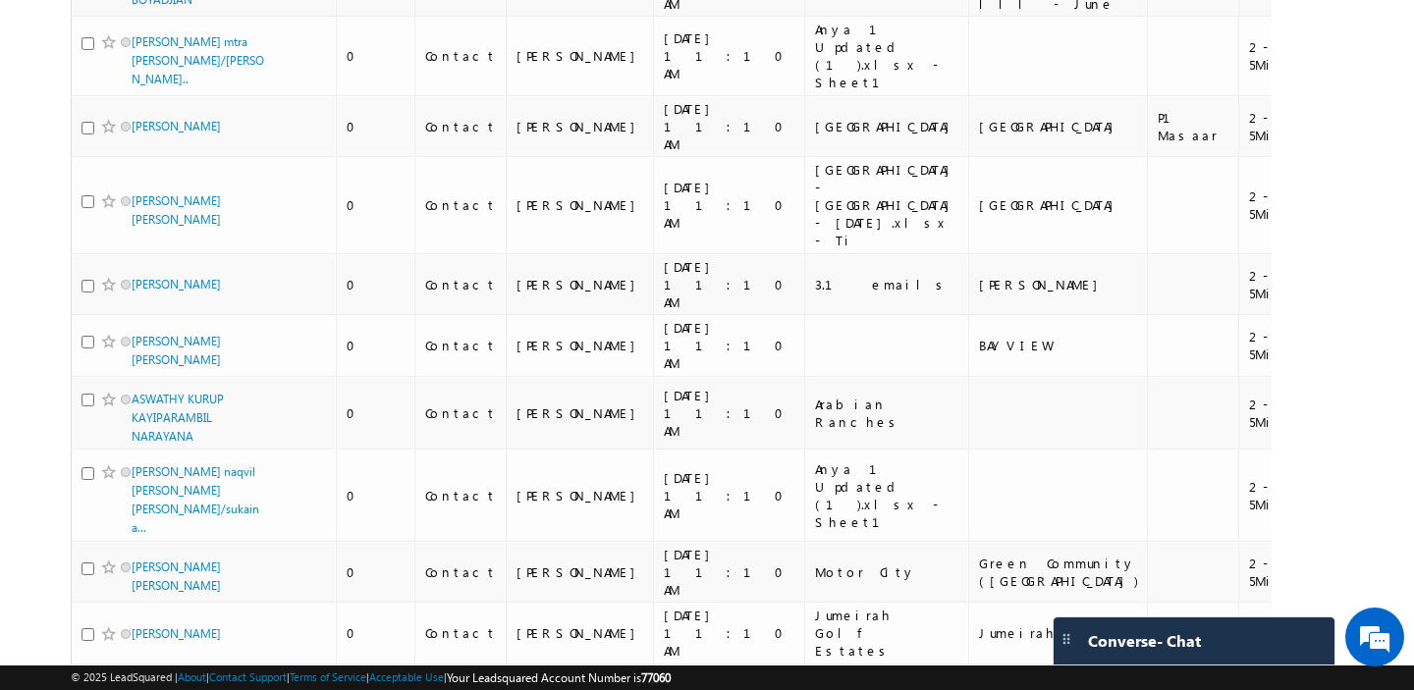
scroll to position [0, 0]
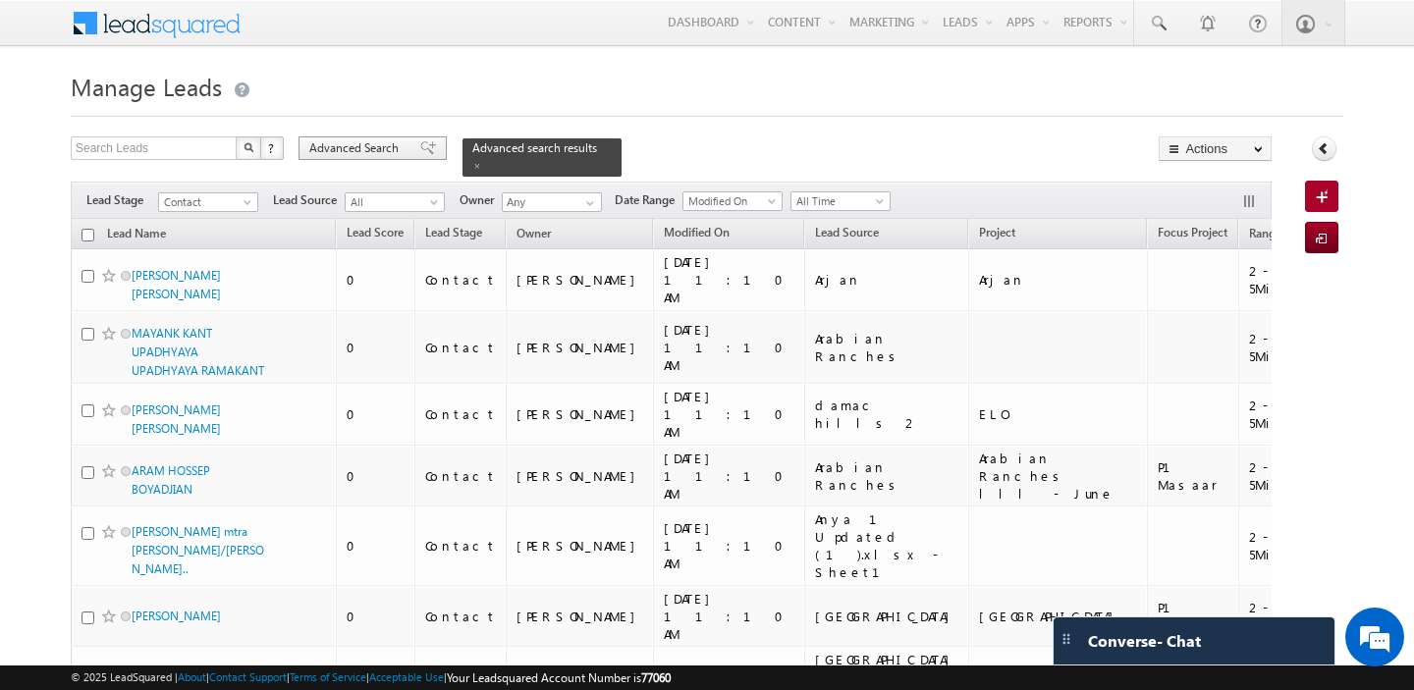
click at [331, 148] on span "Advanced Search" at bounding box center [356, 148] width 95 height 18
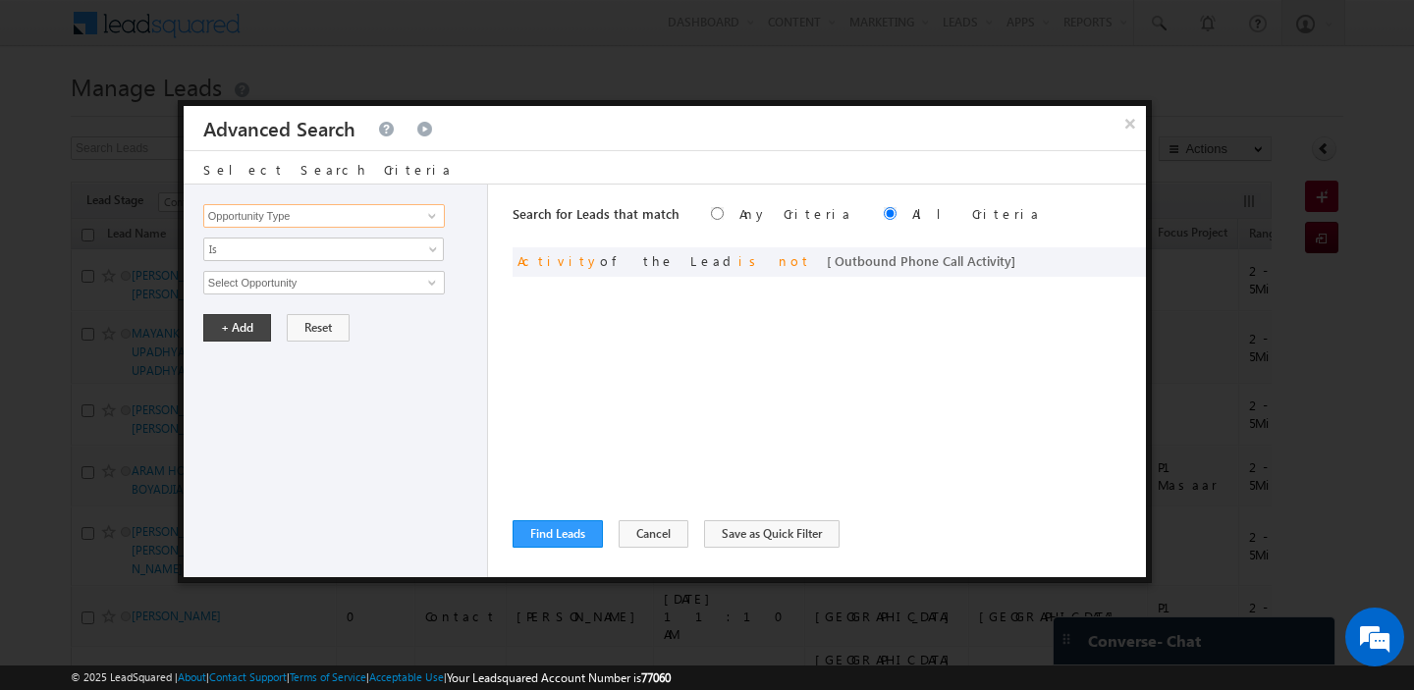
click at [333, 211] on input "Opportunity Type" at bounding box center [324, 216] width 242 height 24
click at [311, 253] on link "First Name" at bounding box center [324, 256] width 242 height 23
click at [281, 283] on input "text" at bounding box center [324, 283] width 242 height 24
click at [237, 337] on button "+ Add" at bounding box center [237, 327] width 68 height 27
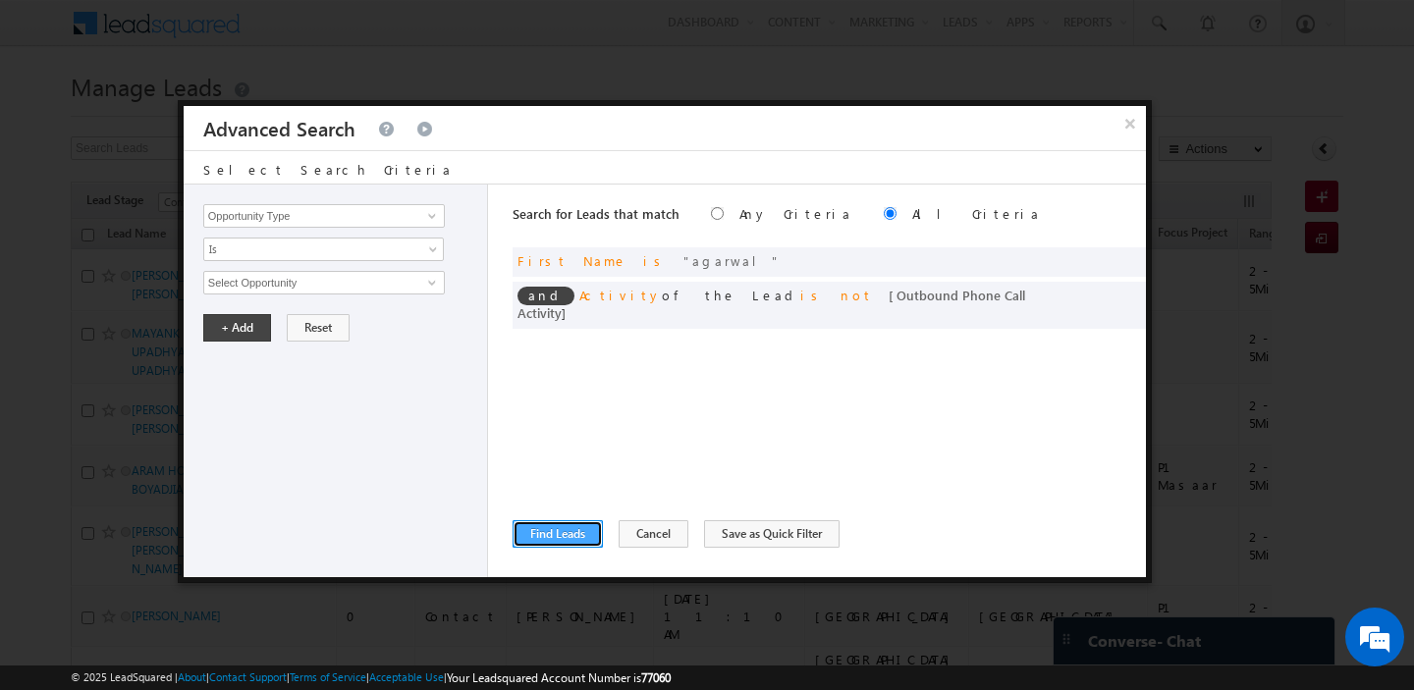
click at [552, 542] on button "Find Leads" at bounding box center [558, 533] width 90 height 27
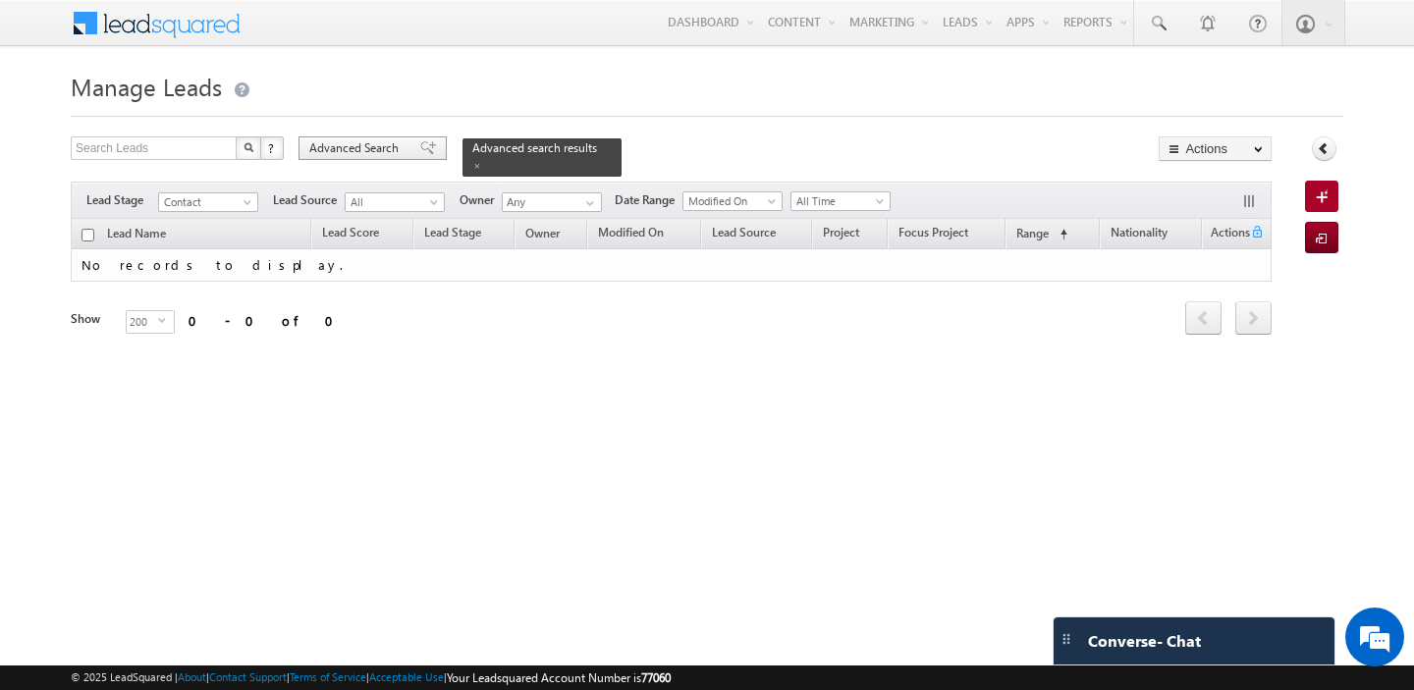
click at [376, 140] on span "Advanced Search" at bounding box center [356, 148] width 95 height 18
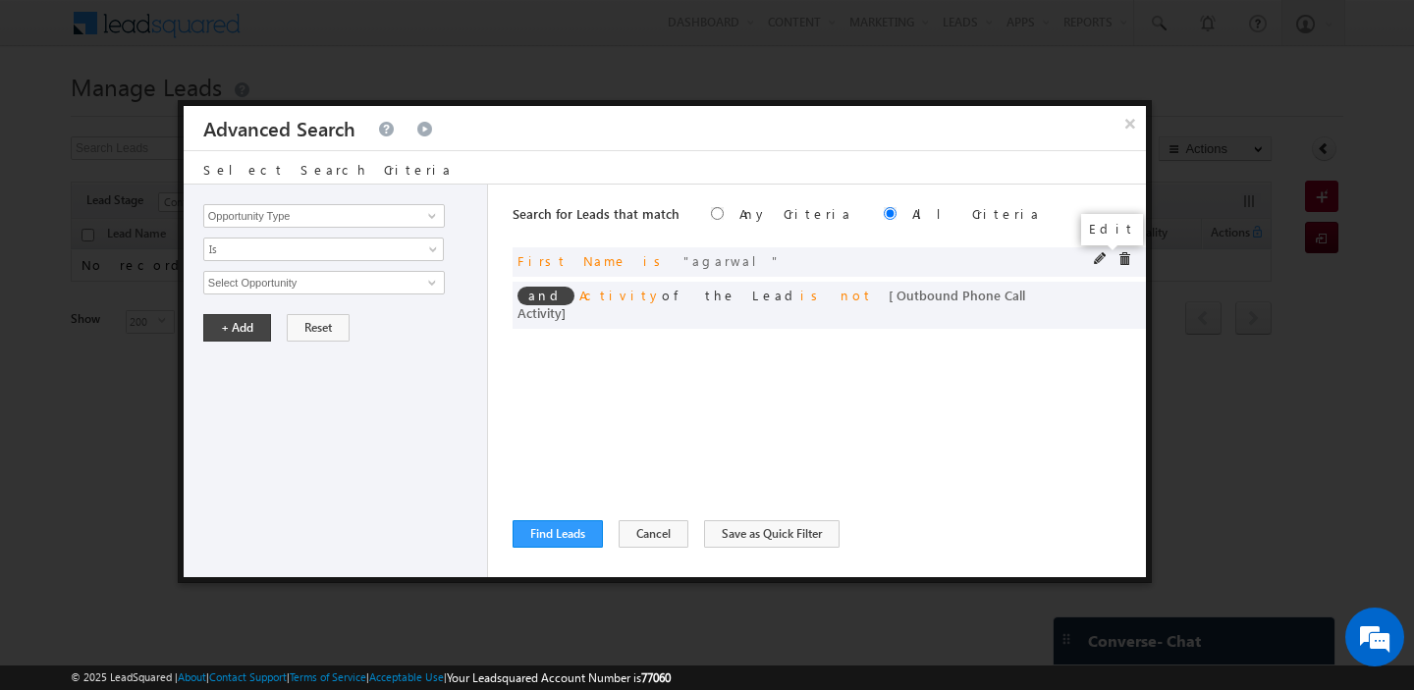
click at [1099, 256] on span at bounding box center [1101, 259] width 14 height 14
click at [224, 288] on input "agarwal" at bounding box center [324, 283] width 242 height 24
click at [223, 326] on button "+ Add" at bounding box center [237, 327] width 68 height 27
click at [541, 530] on button "Find Leads" at bounding box center [558, 533] width 90 height 27
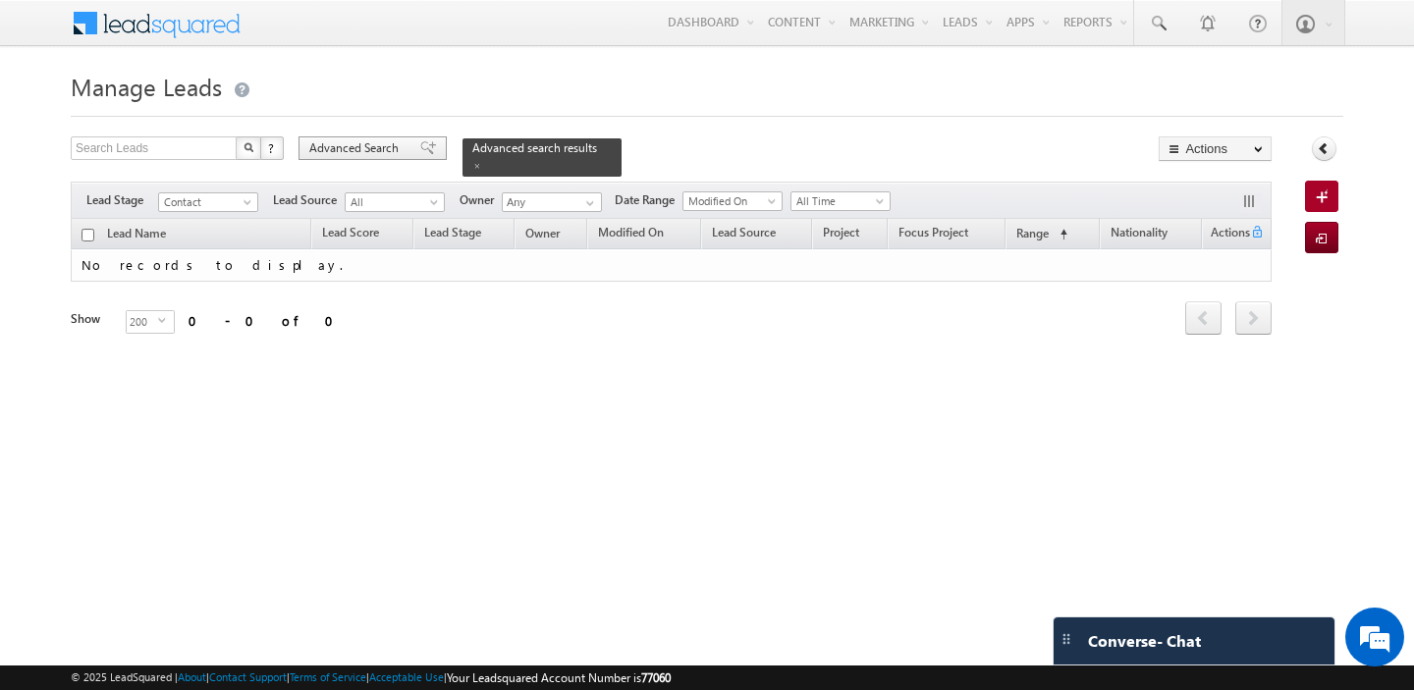
click at [355, 145] on span "Advanced Search" at bounding box center [356, 148] width 95 height 18
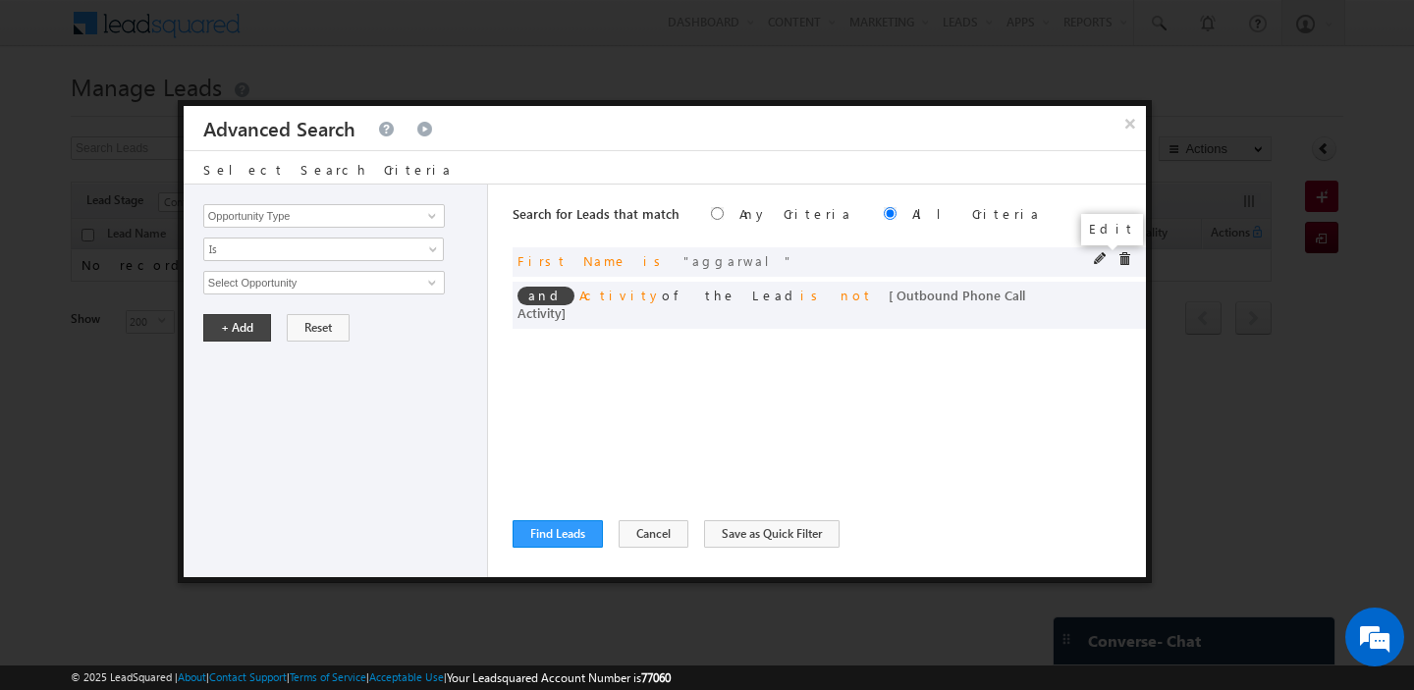
click at [1101, 255] on span at bounding box center [1101, 259] width 14 height 14
click at [283, 275] on input "aggarwal" at bounding box center [324, 283] width 242 height 24
click at [231, 332] on button "+ Add" at bounding box center [237, 327] width 68 height 27
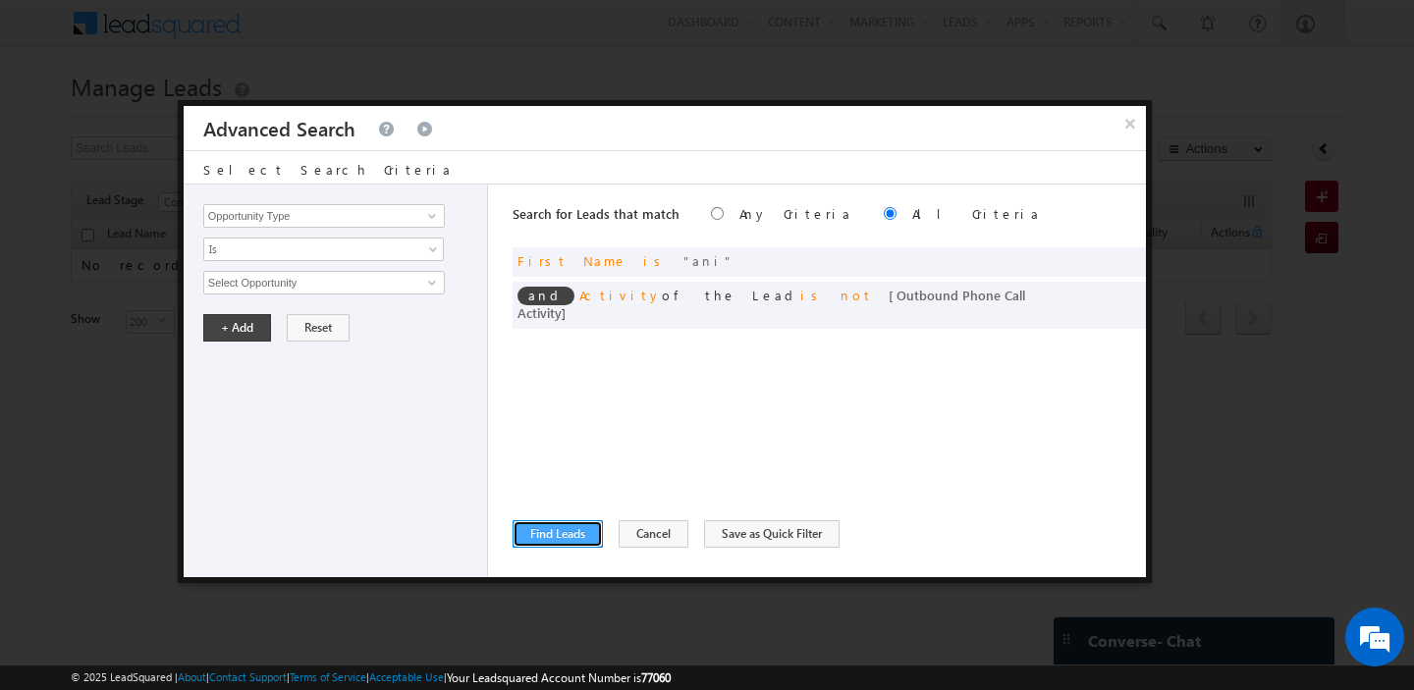
click at [576, 545] on button "Find Leads" at bounding box center [558, 533] width 90 height 27
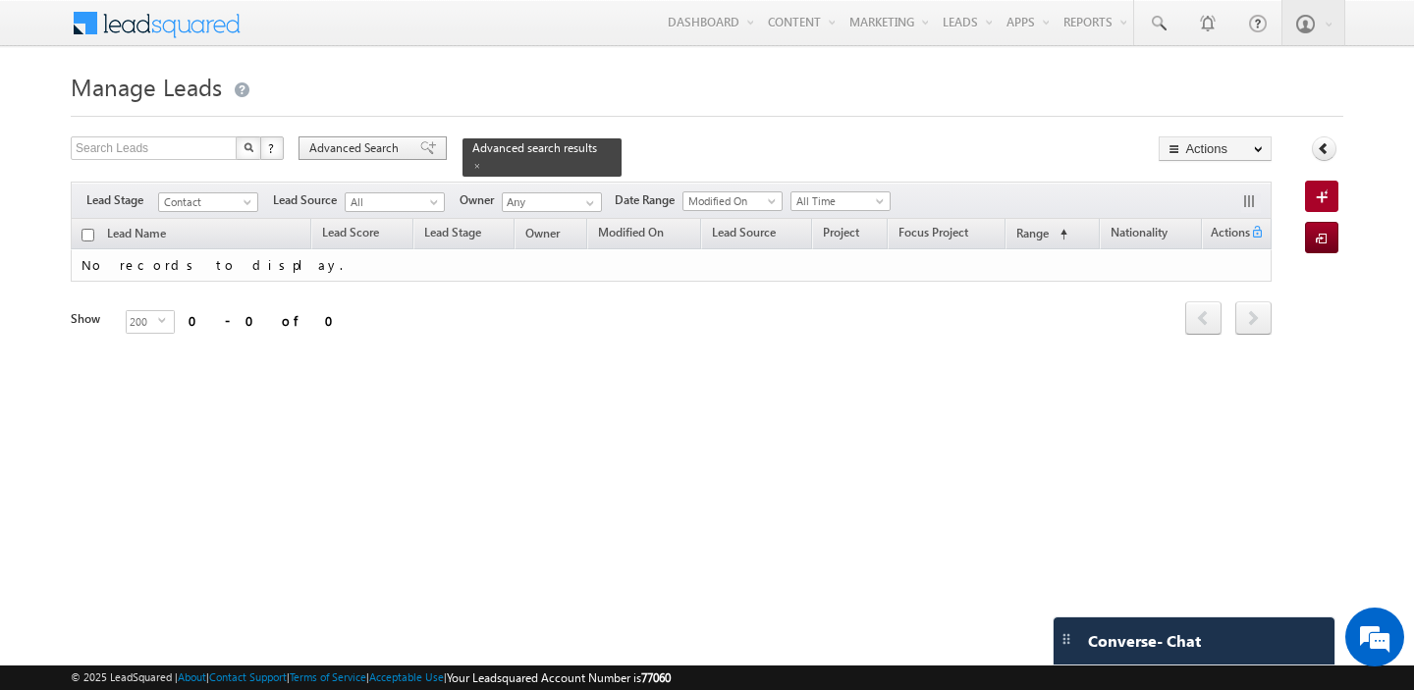
click at [366, 157] on span "Advanced Search" at bounding box center [356, 148] width 95 height 18
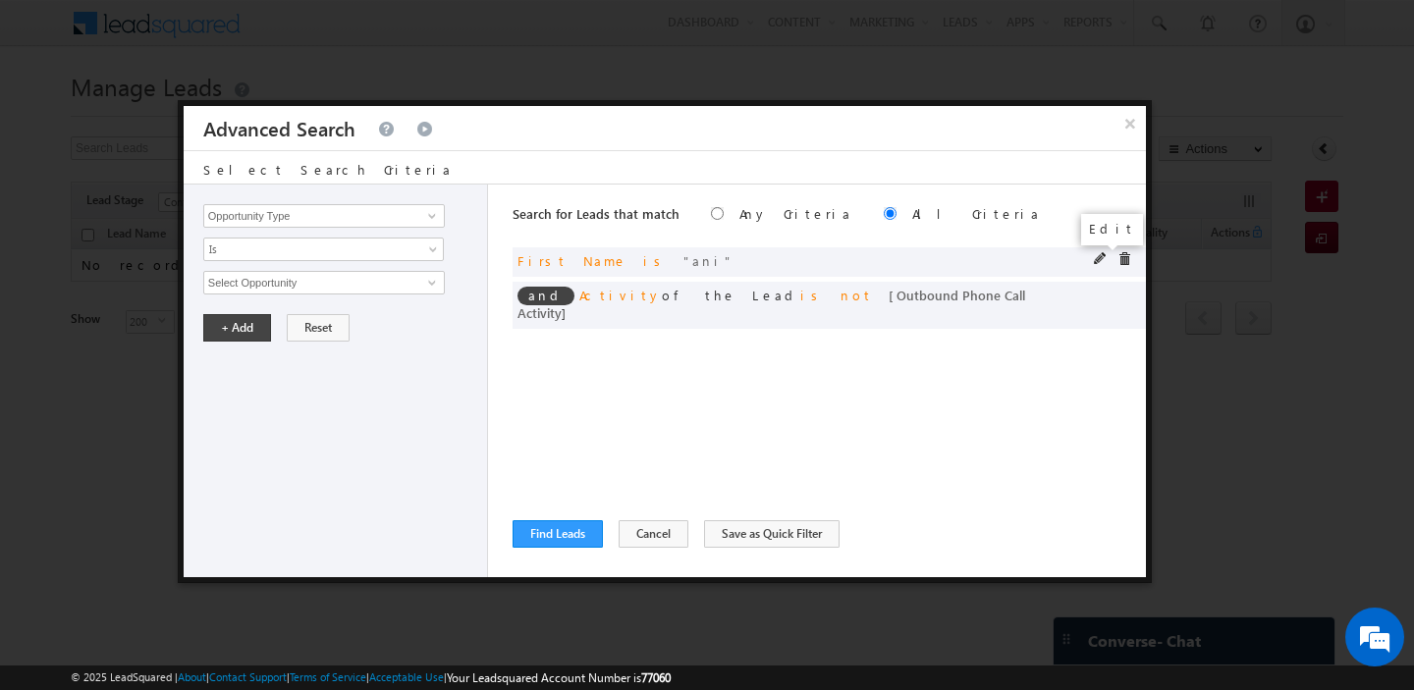
click at [1099, 255] on span at bounding box center [1101, 259] width 14 height 14
click at [340, 286] on input "ani" at bounding box center [324, 283] width 242 height 24
click at [255, 325] on button "+ Add" at bounding box center [237, 327] width 68 height 27
click at [555, 526] on button "Find Leads" at bounding box center [558, 533] width 90 height 27
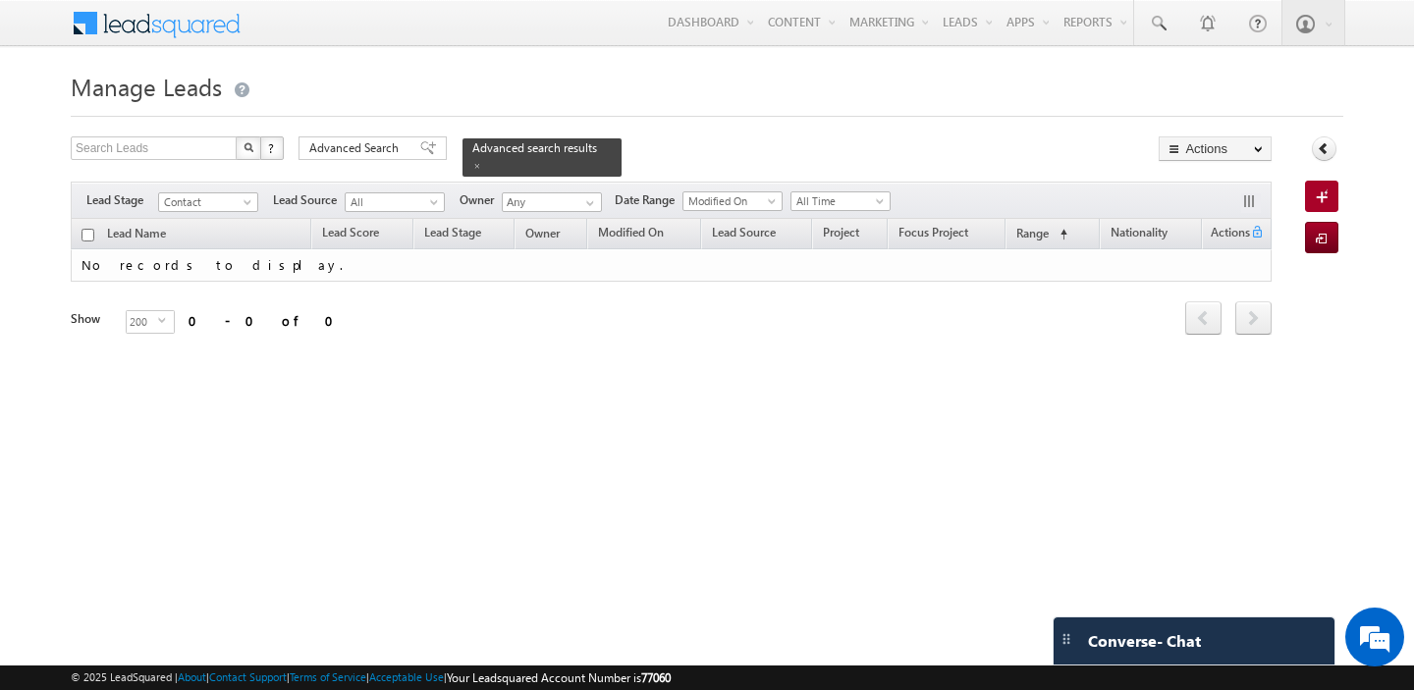
click at [346, 147] on span "Advanced Search" at bounding box center [356, 148] width 95 height 18
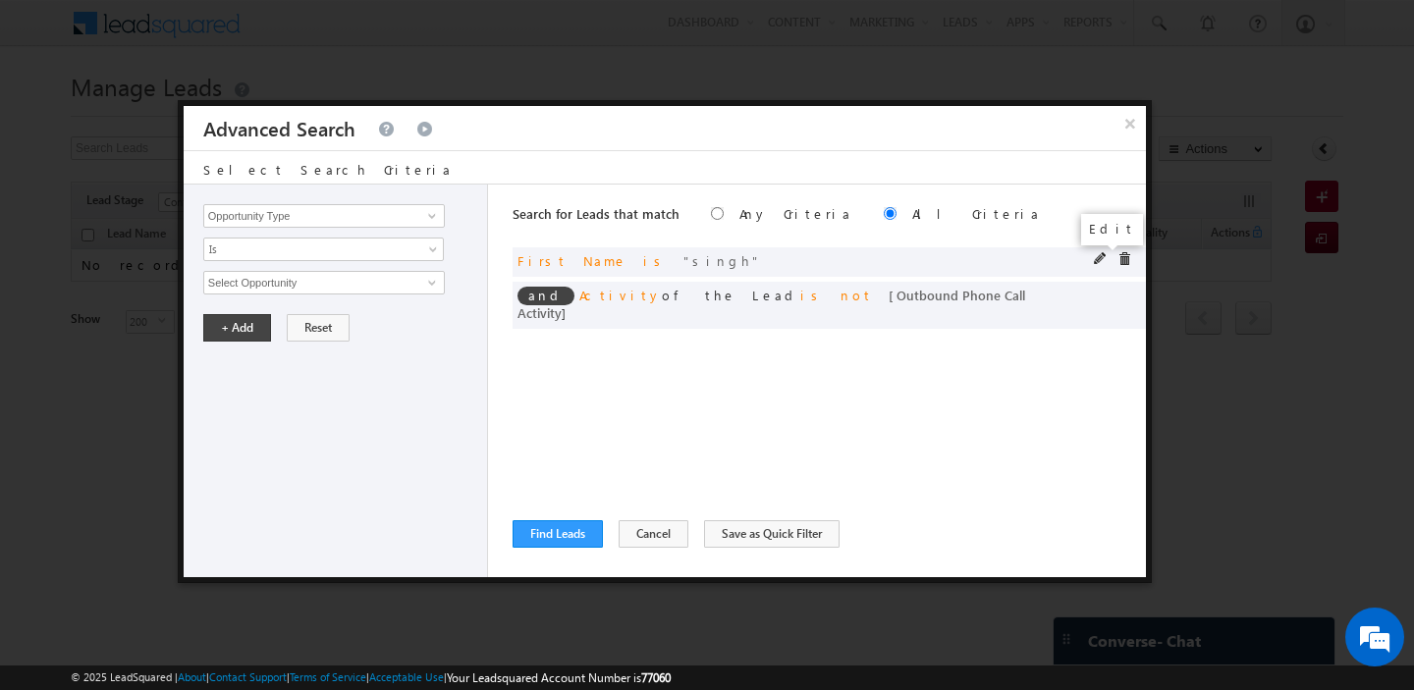
click at [1096, 259] on span at bounding box center [1101, 259] width 14 height 14
click at [339, 284] on input "singh" at bounding box center [324, 283] width 242 height 24
click at [245, 326] on button "+ Add" at bounding box center [237, 327] width 68 height 27
click at [526, 522] on button "Find Leads" at bounding box center [558, 533] width 90 height 27
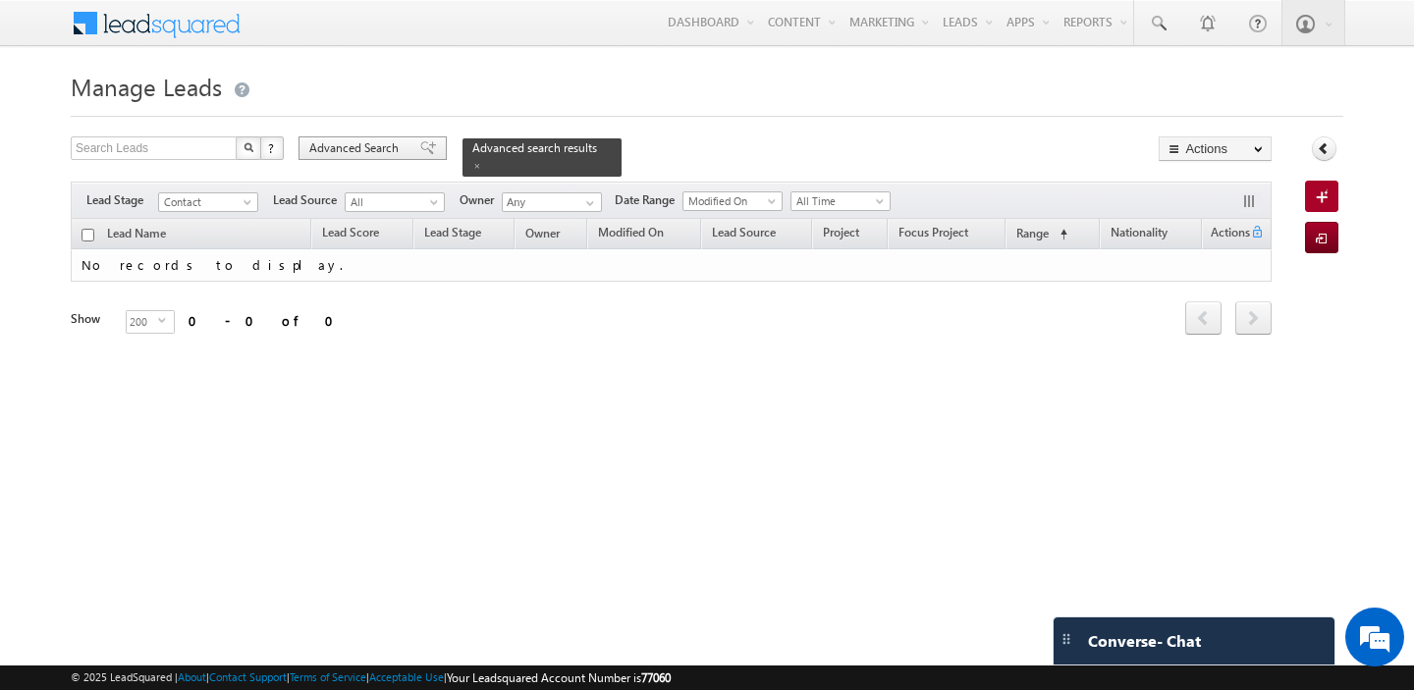
click at [325, 148] on span "Advanced Search" at bounding box center [356, 148] width 95 height 18
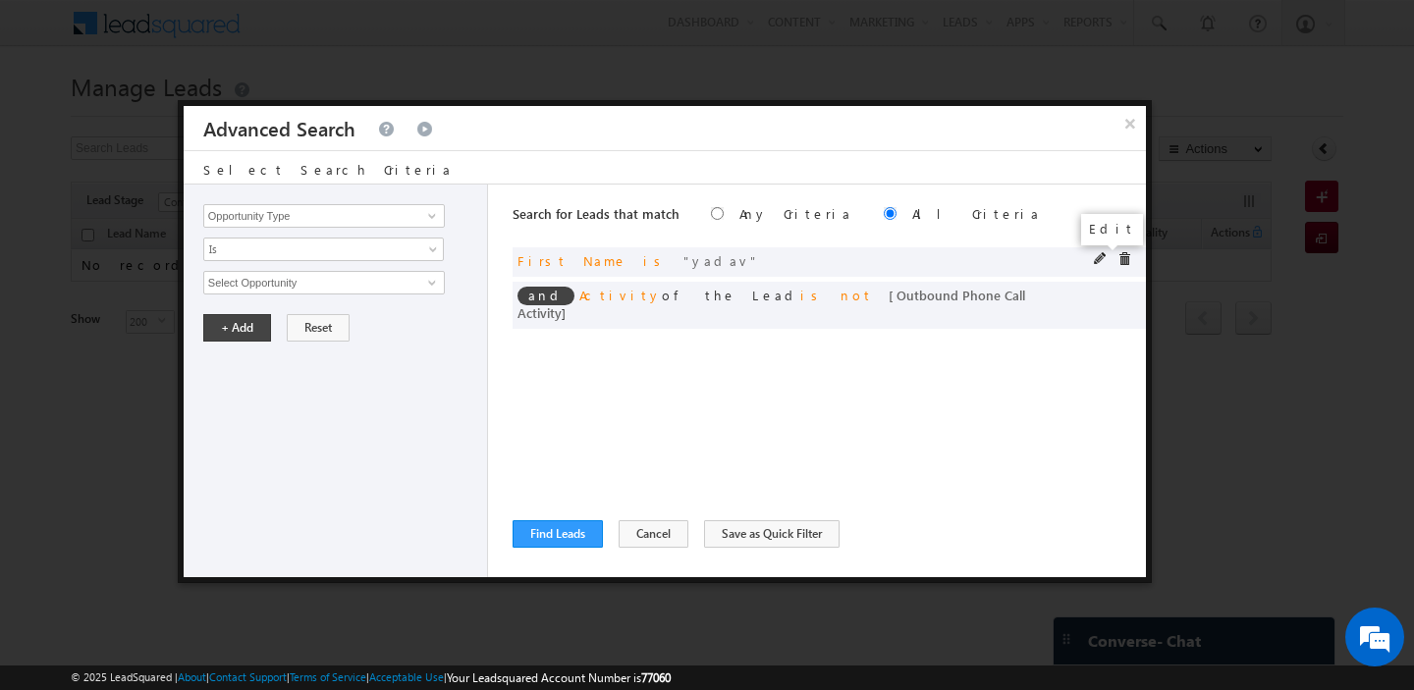
click at [1098, 260] on span at bounding box center [1101, 259] width 14 height 14
click at [317, 278] on input "yadav" at bounding box center [324, 283] width 242 height 24
click at [334, 294] on input "jadha" at bounding box center [324, 283] width 242 height 24
click at [248, 324] on button "+ Add" at bounding box center [237, 327] width 68 height 27
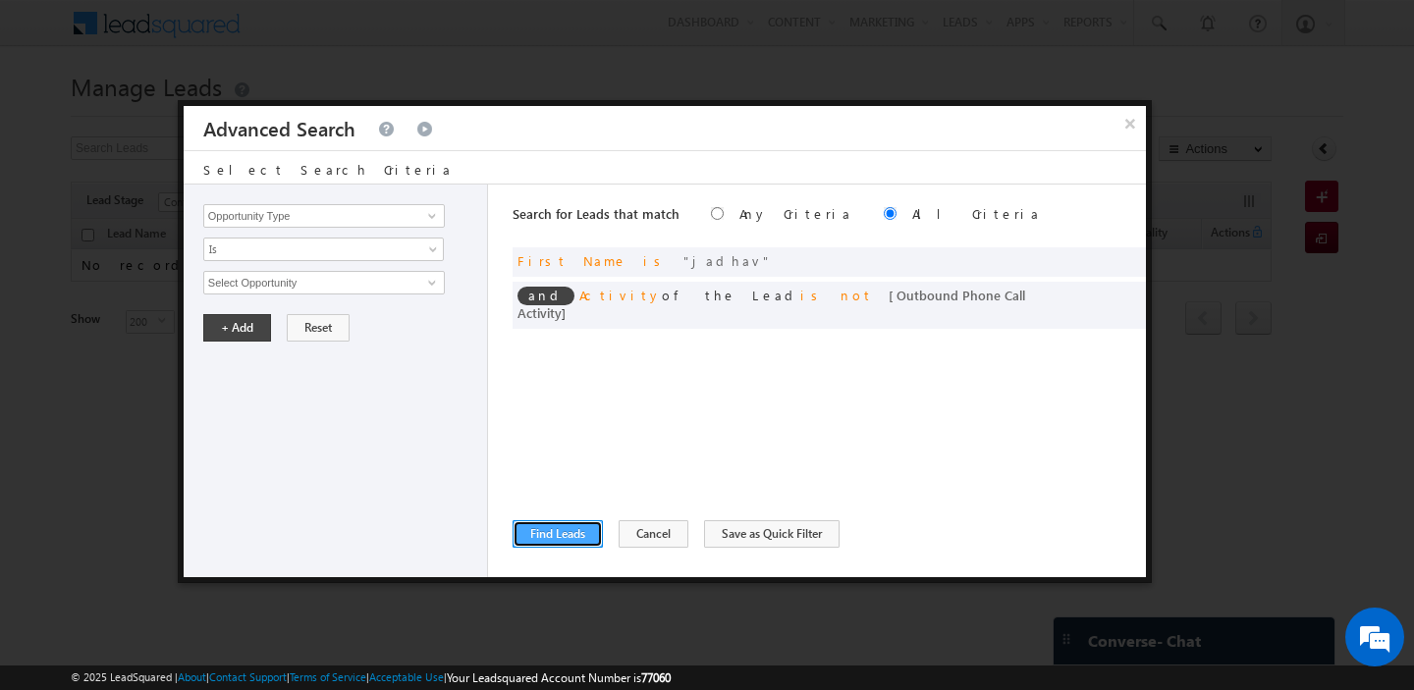
click at [532, 532] on button "Find Leads" at bounding box center [558, 533] width 90 height 27
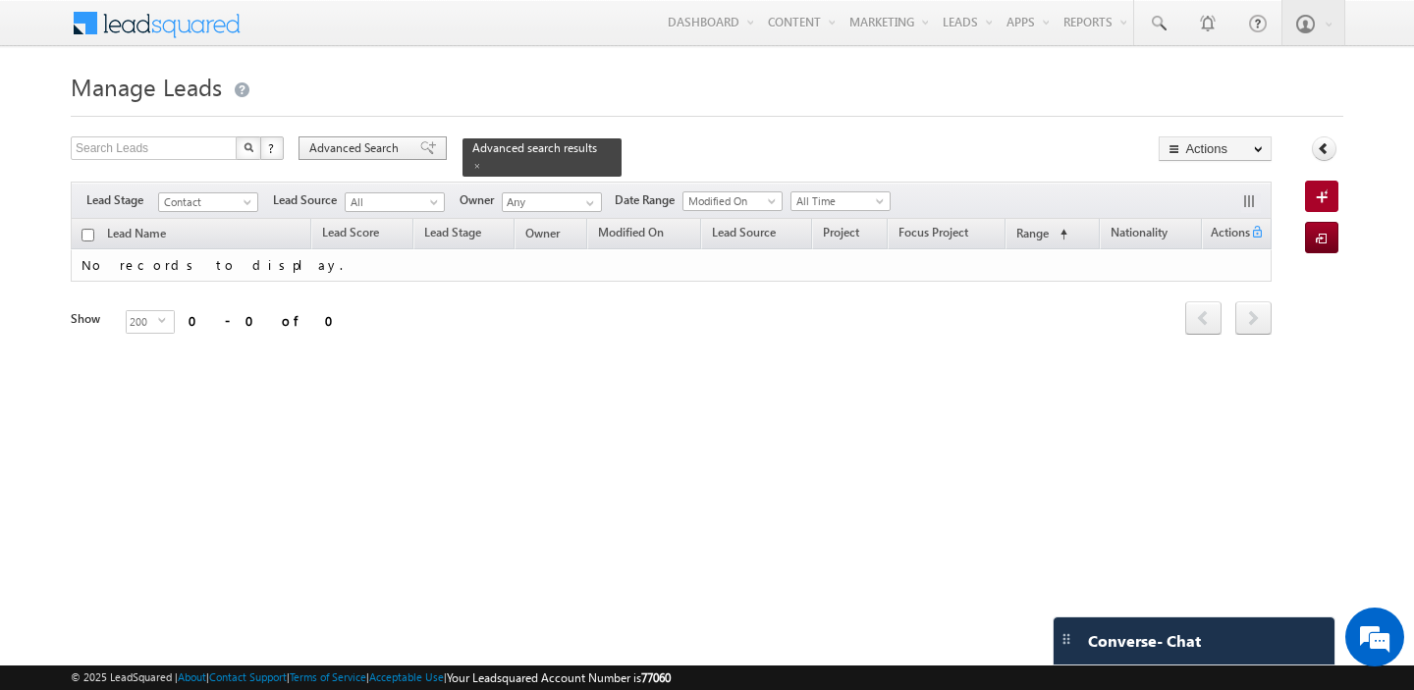
click at [366, 158] on div "Advanced Search" at bounding box center [372, 148] width 148 height 24
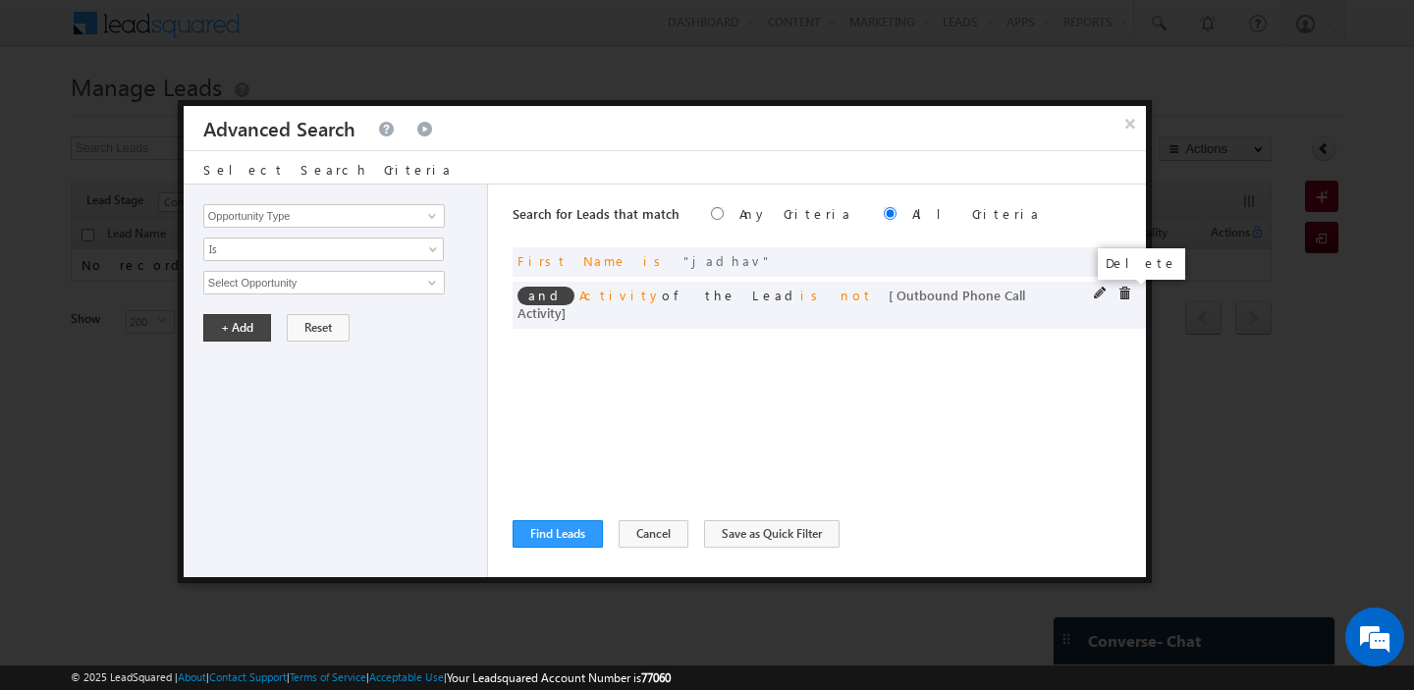
click at [1120, 293] on span at bounding box center [1124, 294] width 14 height 14
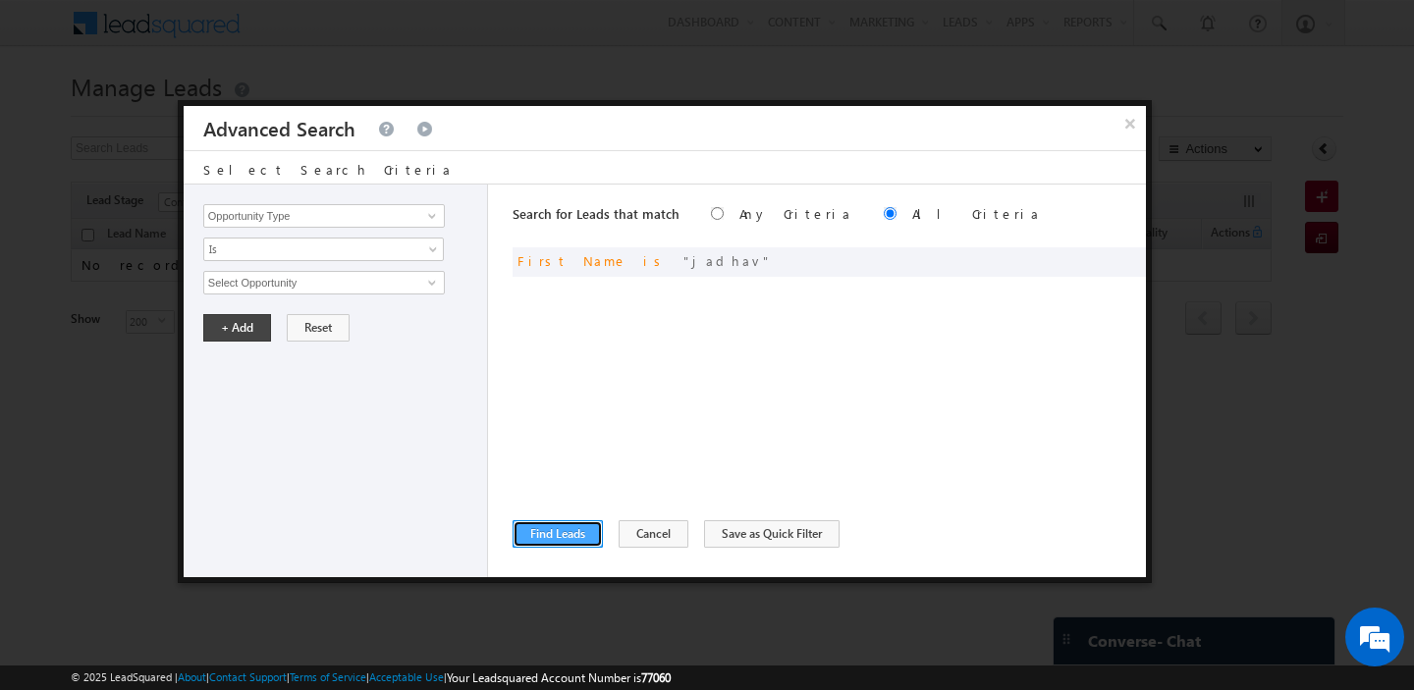
click at [556, 531] on button "Find Leads" at bounding box center [558, 533] width 90 height 27
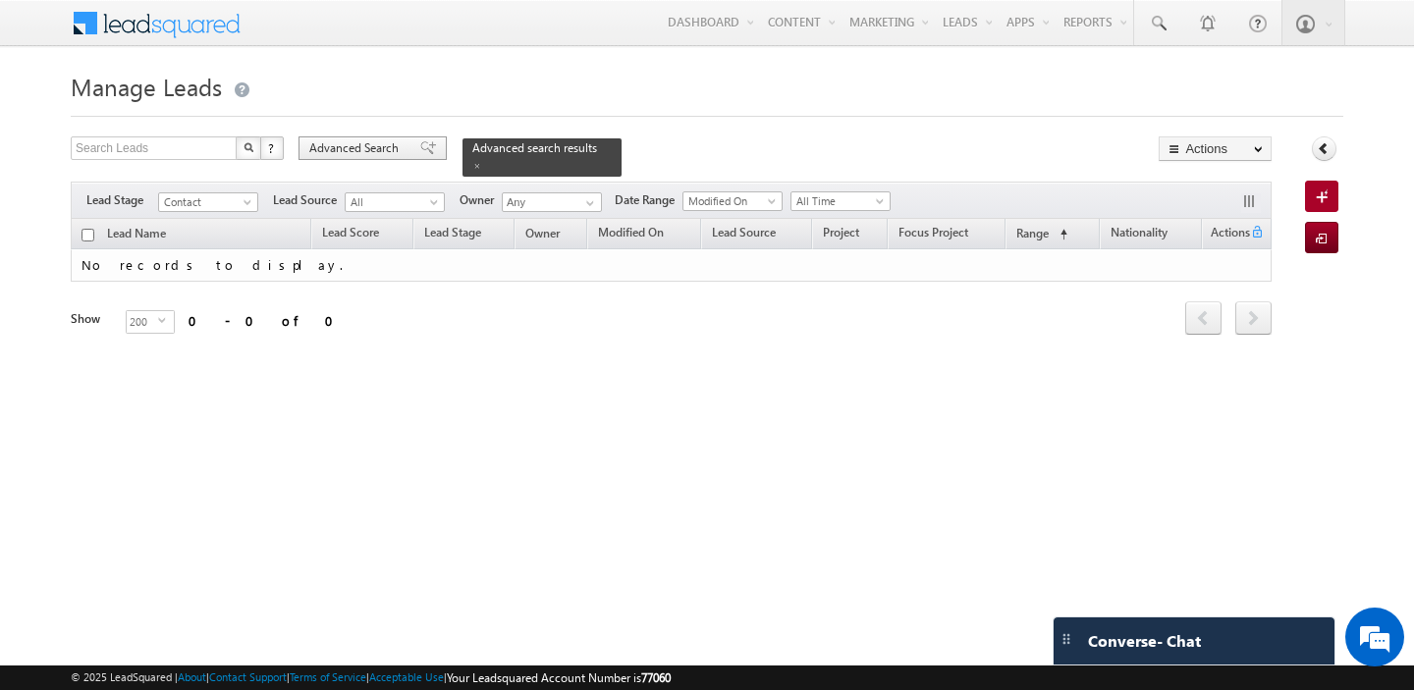
click at [376, 148] on span "Advanced Search" at bounding box center [356, 148] width 95 height 18
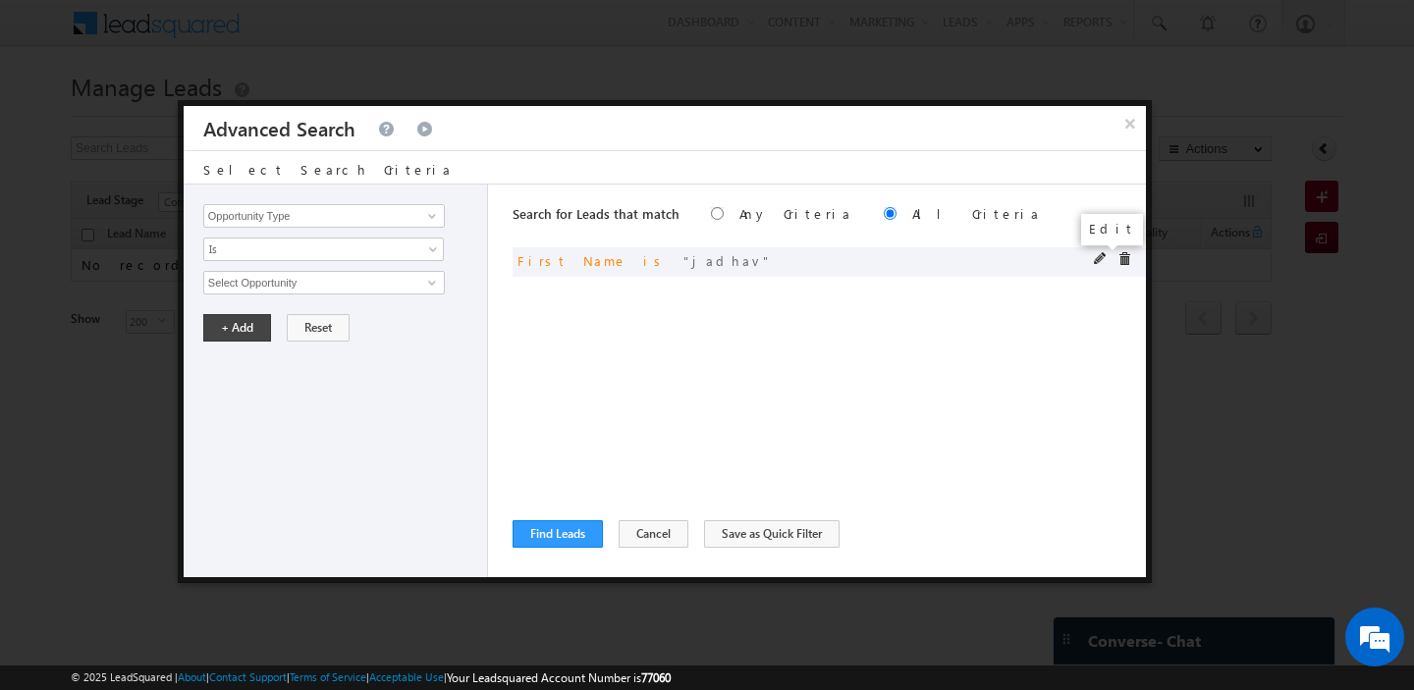
click at [1098, 254] on span at bounding box center [1101, 259] width 14 height 14
click at [304, 271] on input "jadhav" at bounding box center [324, 283] width 242 height 24
click at [219, 289] on input "yadav" at bounding box center [324, 283] width 242 height 24
click at [219, 320] on button "+ Add" at bounding box center [237, 327] width 68 height 27
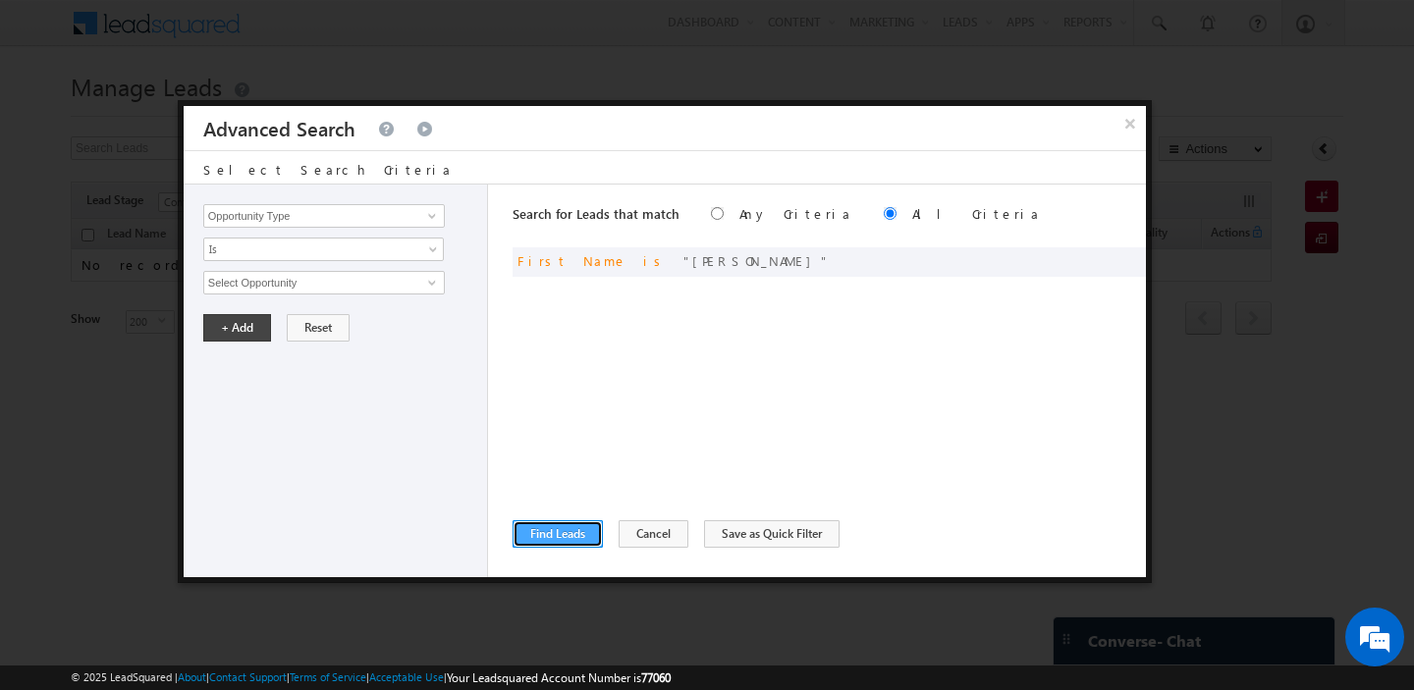
click at [564, 523] on button "Find Leads" at bounding box center [558, 533] width 90 height 27
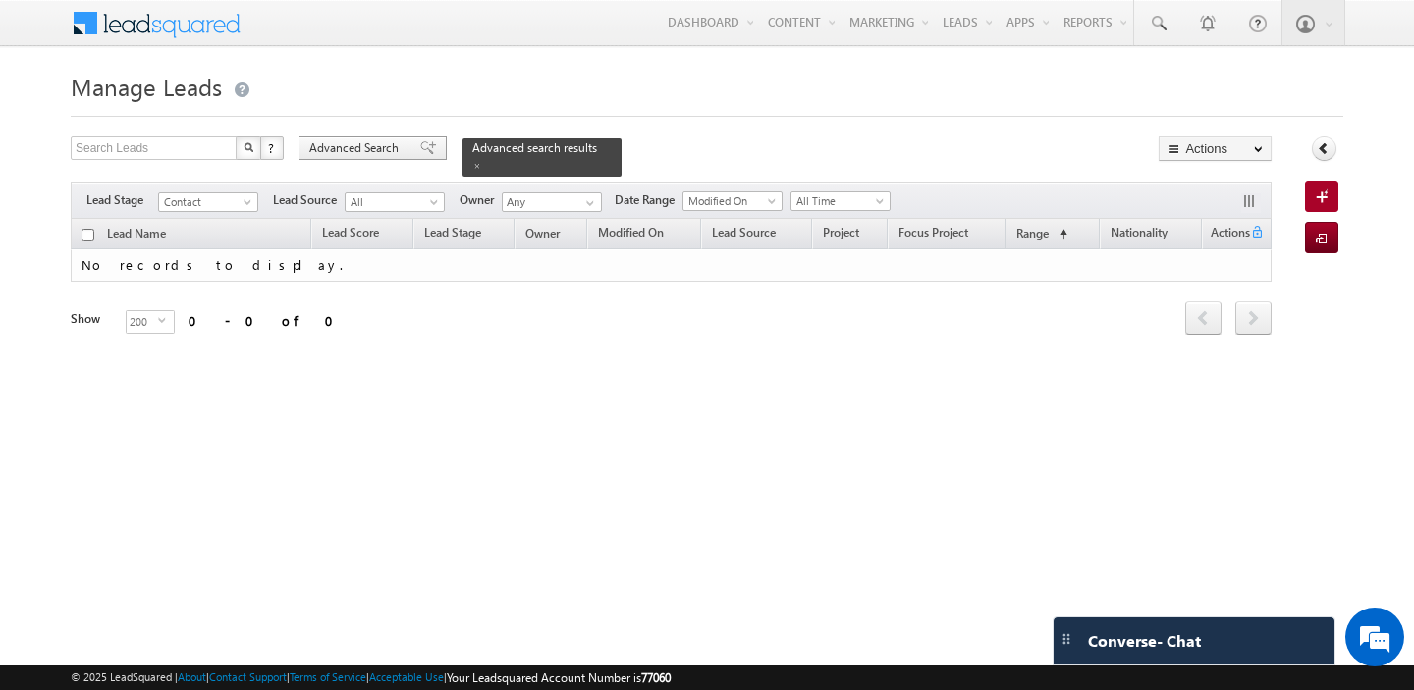
click at [322, 151] on span "Advanced Search" at bounding box center [356, 148] width 95 height 18
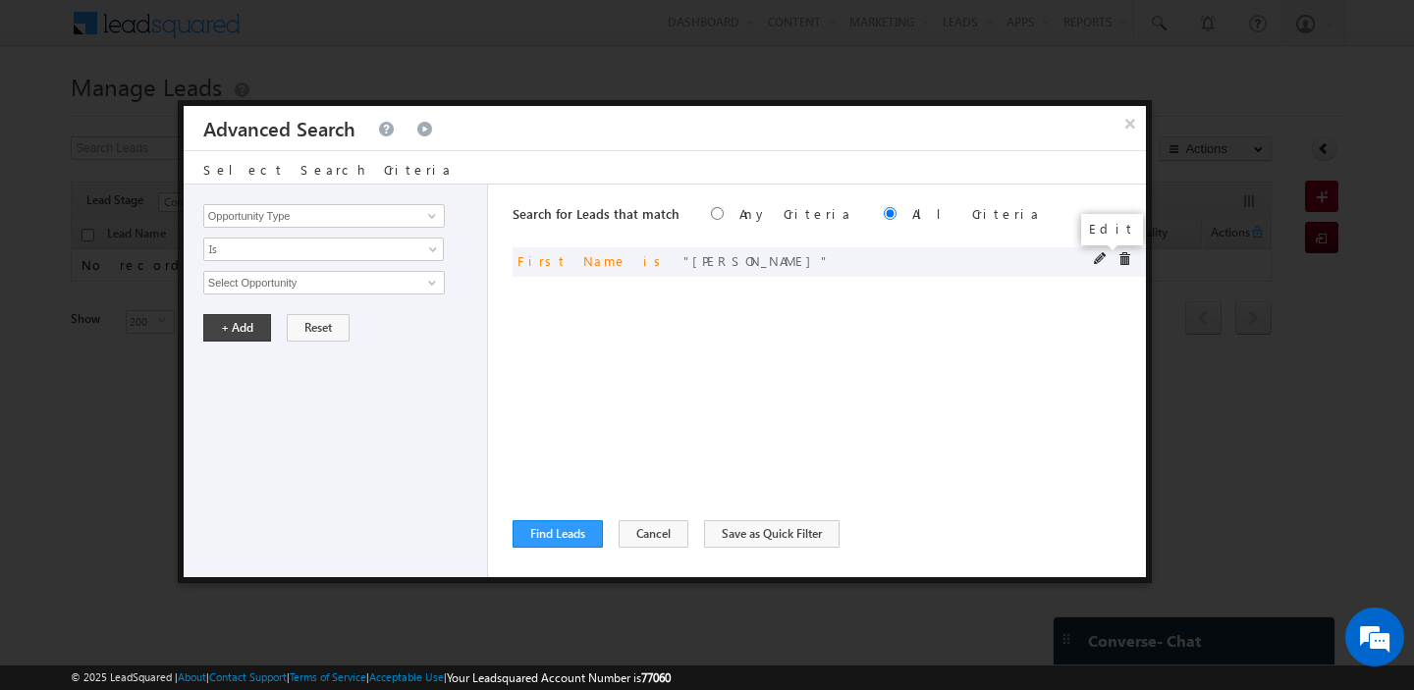
click at [1099, 261] on span at bounding box center [1101, 259] width 14 height 14
click at [214, 285] on input "Yadav" at bounding box center [324, 283] width 242 height 24
click at [215, 314] on button "+ Add" at bounding box center [237, 327] width 68 height 27
click at [573, 541] on button "Find Leads" at bounding box center [558, 533] width 90 height 27
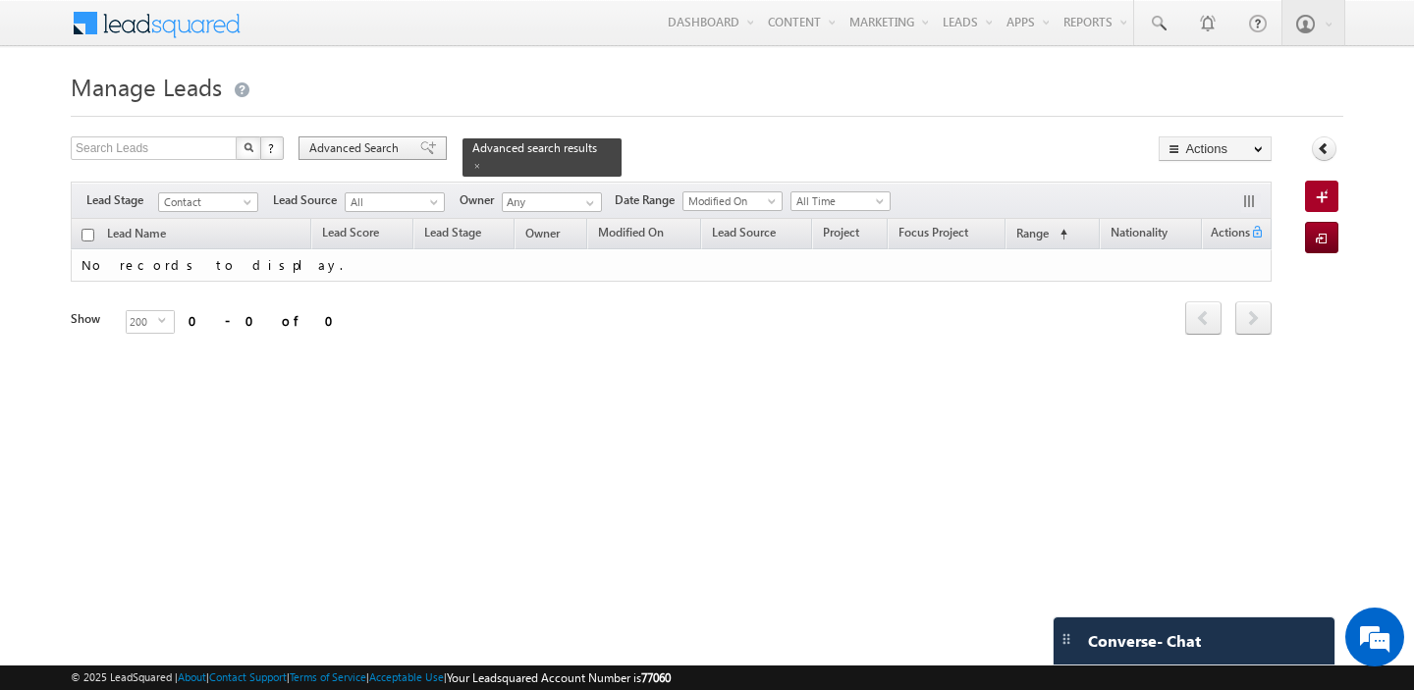
click at [309, 142] on span "Advanced Search" at bounding box center [356, 148] width 95 height 18
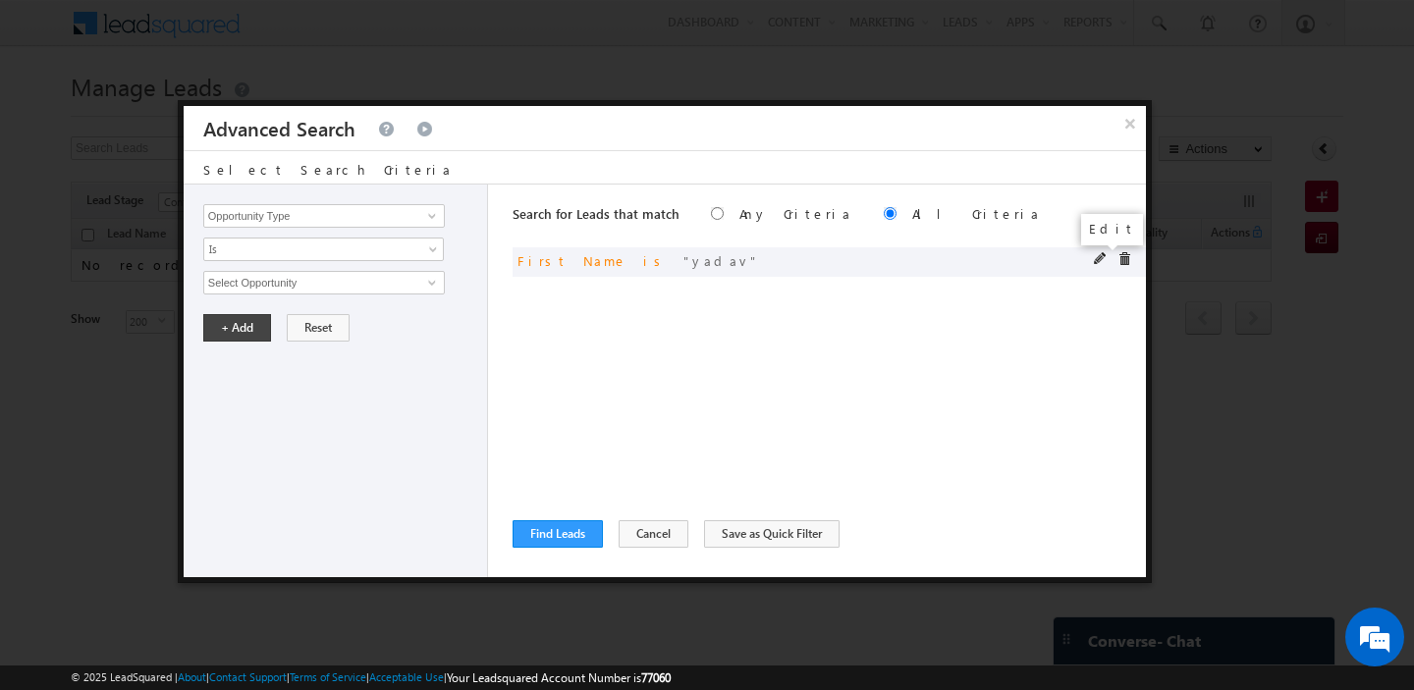
click at [1097, 261] on span at bounding box center [1101, 259] width 14 height 14
click at [280, 287] on input "yadav" at bounding box center [324, 283] width 242 height 24
click at [216, 287] on input "arora" at bounding box center [324, 283] width 242 height 24
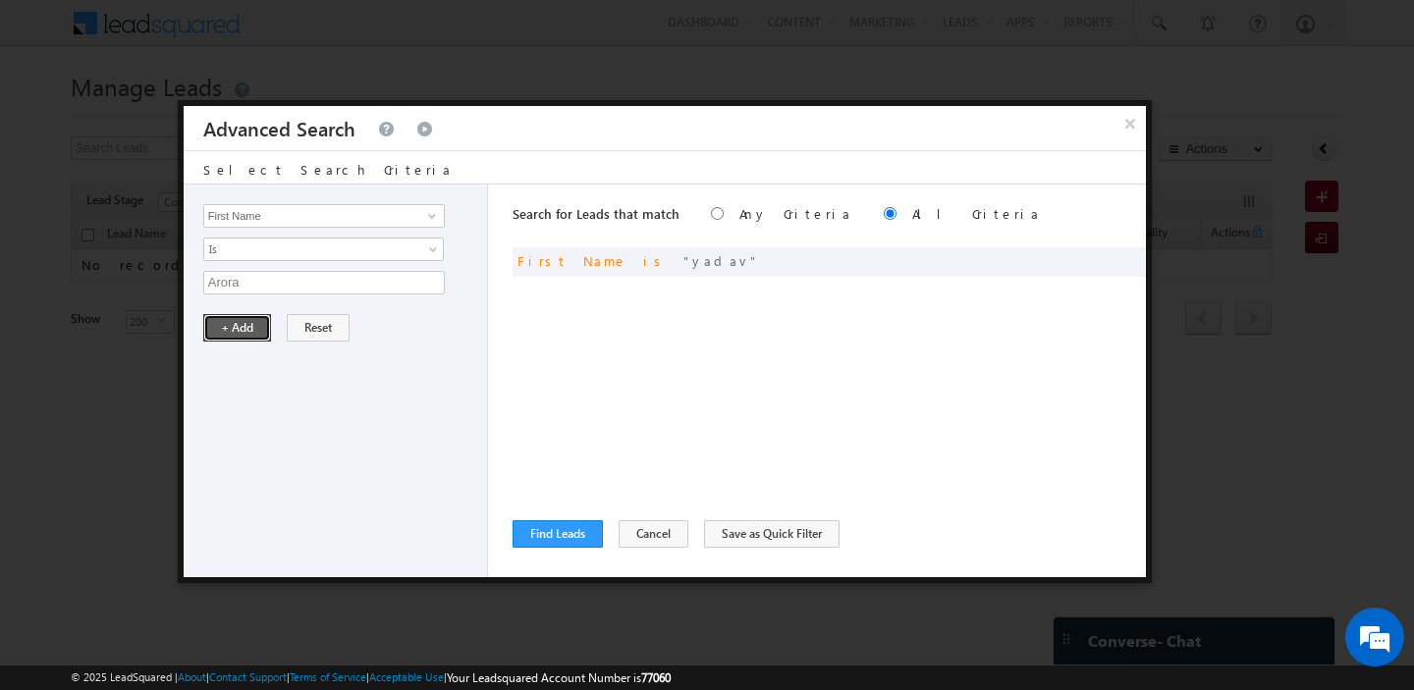
click at [210, 324] on button "+ Add" at bounding box center [237, 327] width 68 height 27
click at [583, 534] on button "Find Leads" at bounding box center [558, 533] width 90 height 27
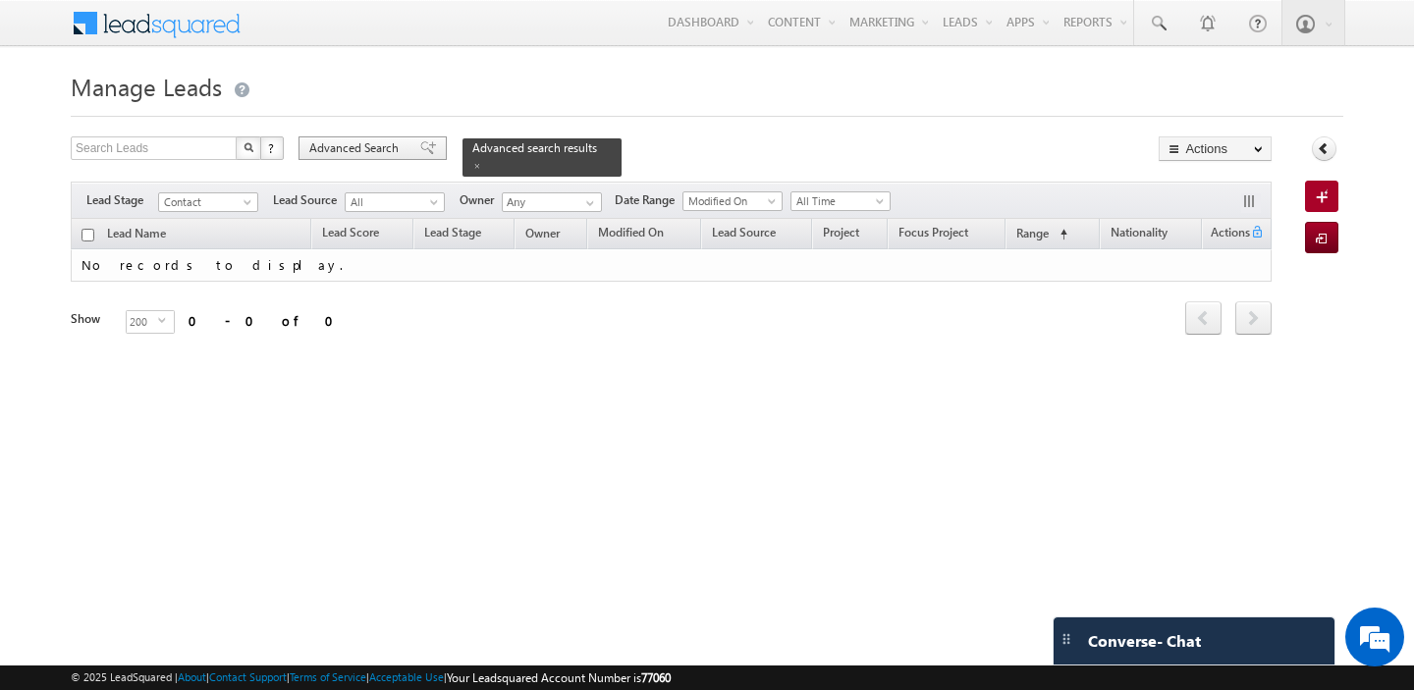
click at [349, 146] on span "Advanced Search" at bounding box center [356, 148] width 95 height 18
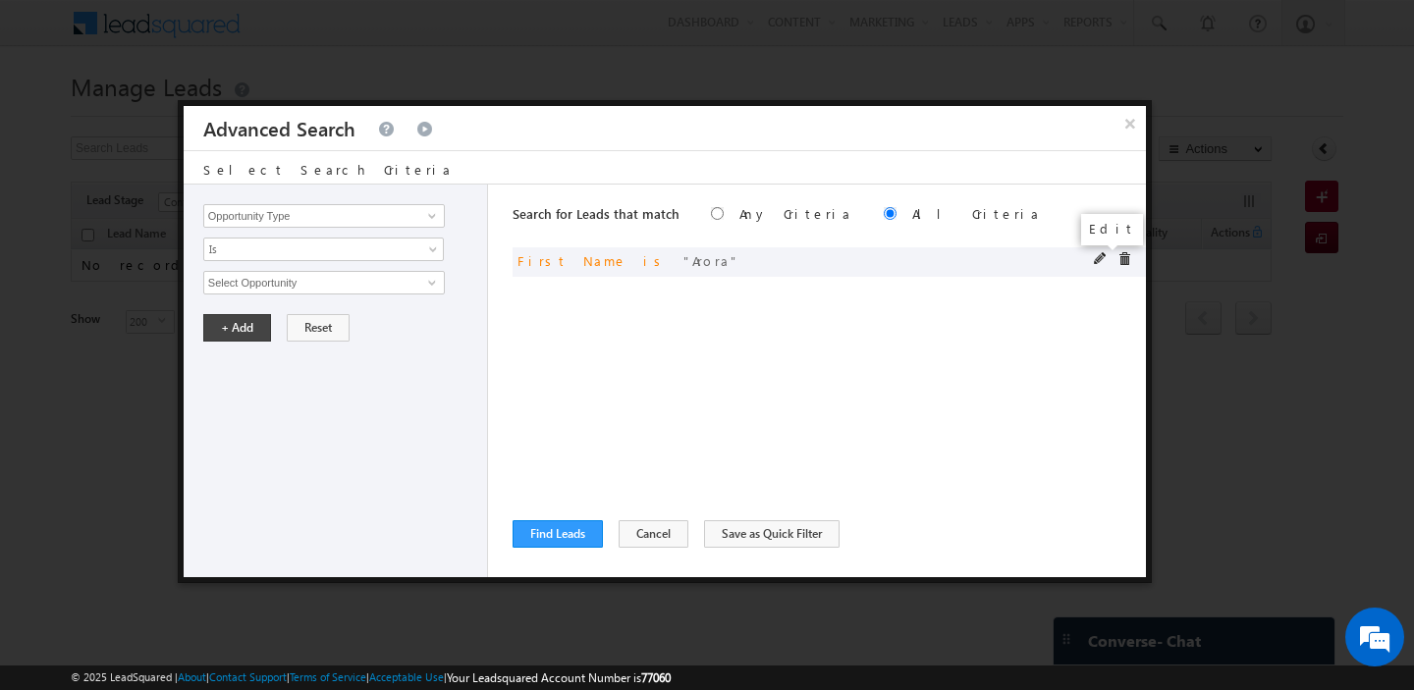
click at [1102, 256] on span at bounding box center [1101, 259] width 14 height 14
click at [309, 274] on input "Arora" at bounding box center [324, 283] width 242 height 24
click at [248, 320] on button "+ Add" at bounding box center [237, 327] width 68 height 27
click at [522, 521] on button "Find Leads" at bounding box center [558, 533] width 90 height 27
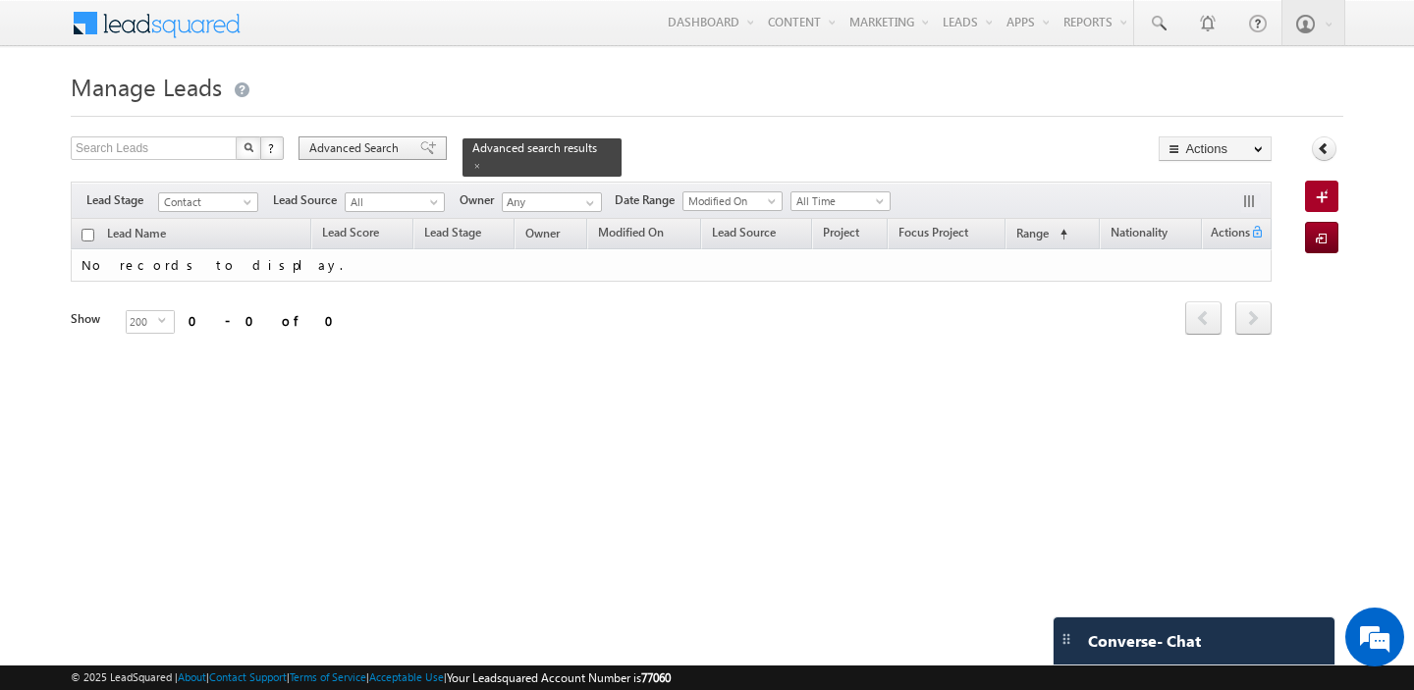
click at [342, 146] on span "Advanced Search" at bounding box center [356, 148] width 95 height 18
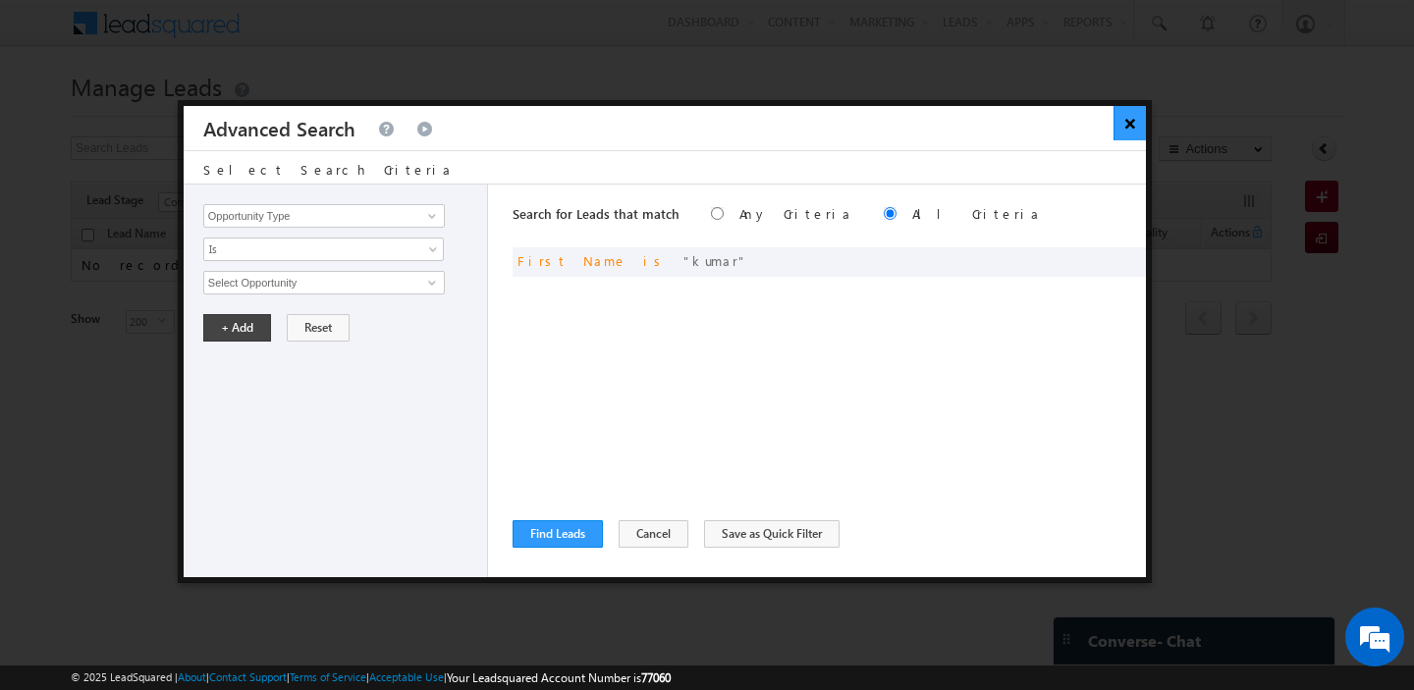
click at [1133, 114] on button "×" at bounding box center [1129, 123] width 32 height 34
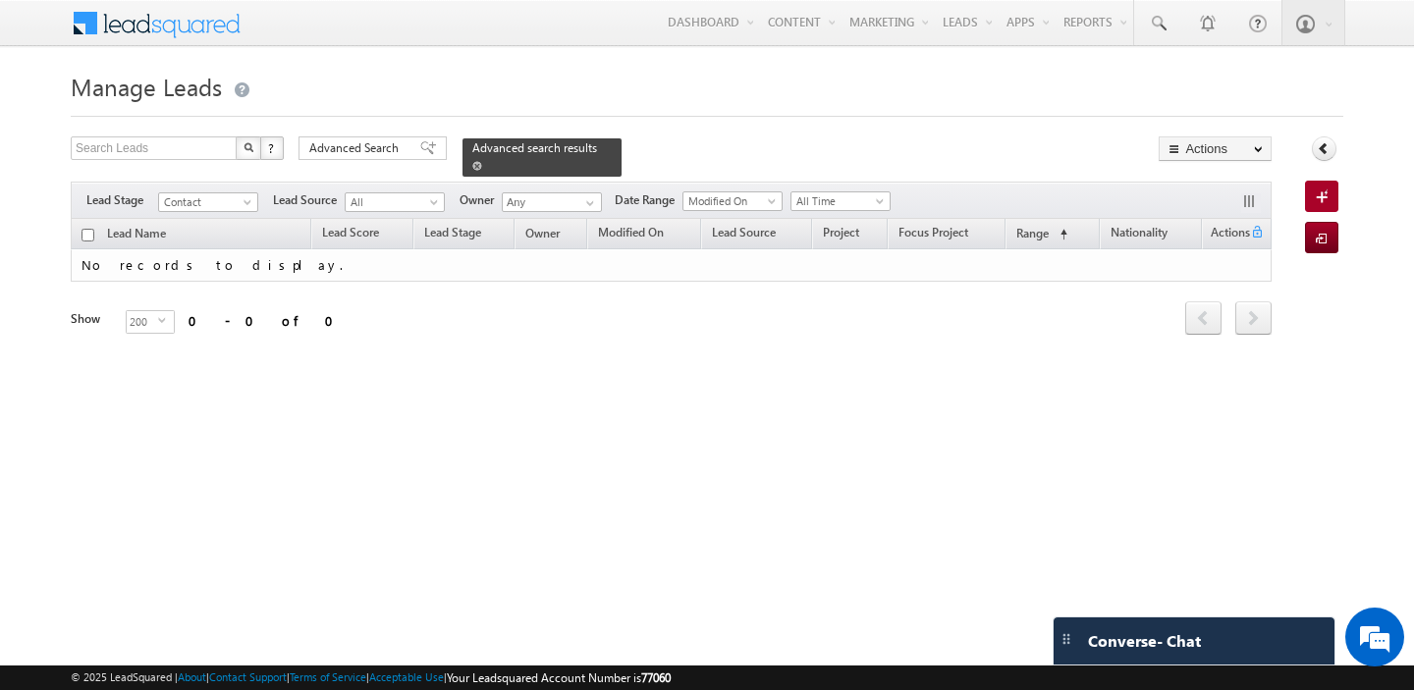
click at [472, 169] on span at bounding box center [477, 166] width 10 height 10
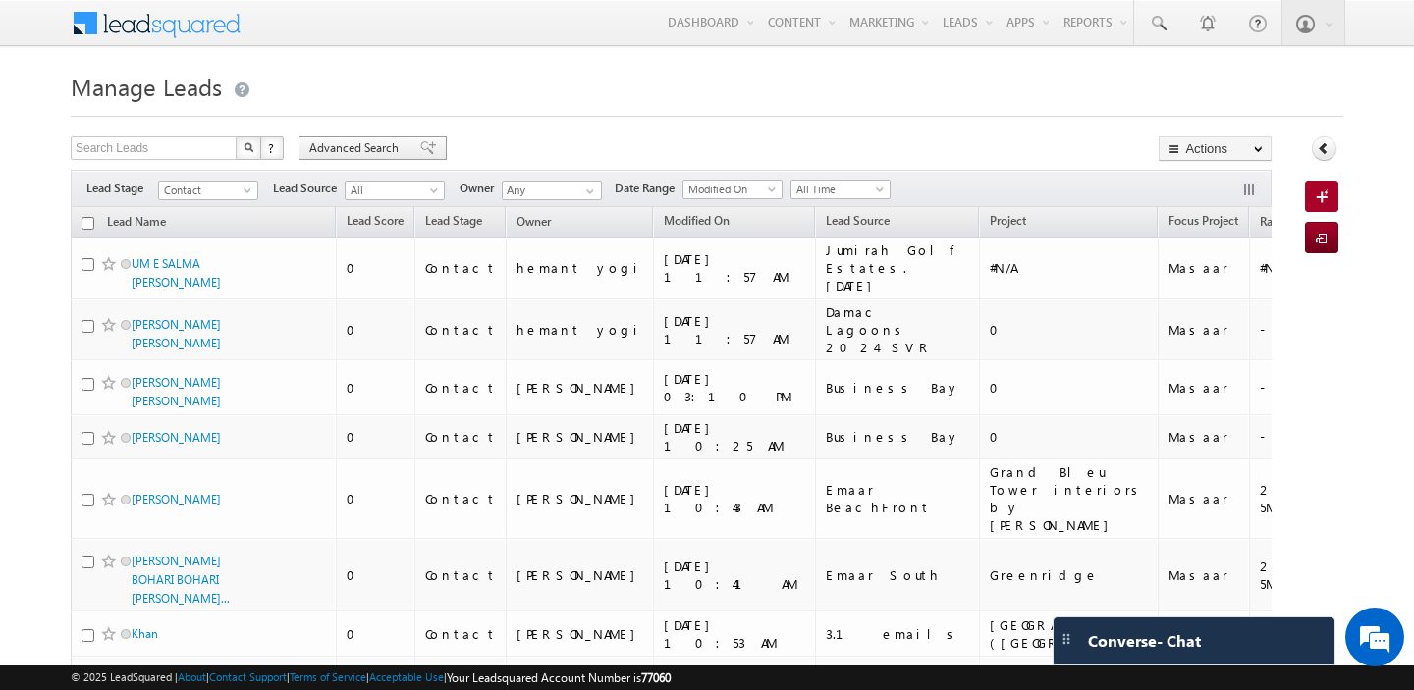
click at [352, 146] on span "Advanced Search" at bounding box center [356, 148] width 95 height 18
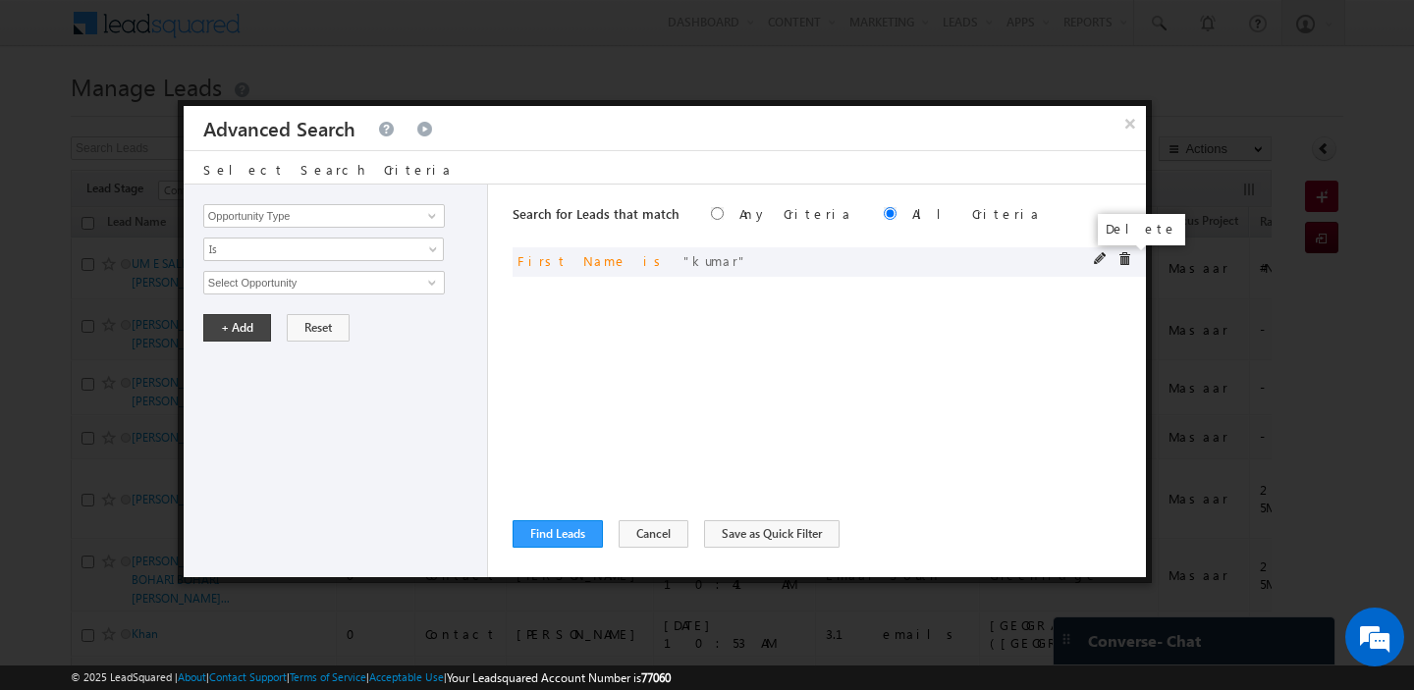
click at [1124, 261] on span at bounding box center [1124, 259] width 14 height 14
click at [278, 205] on input "Opportunity Type" at bounding box center [324, 216] width 242 height 24
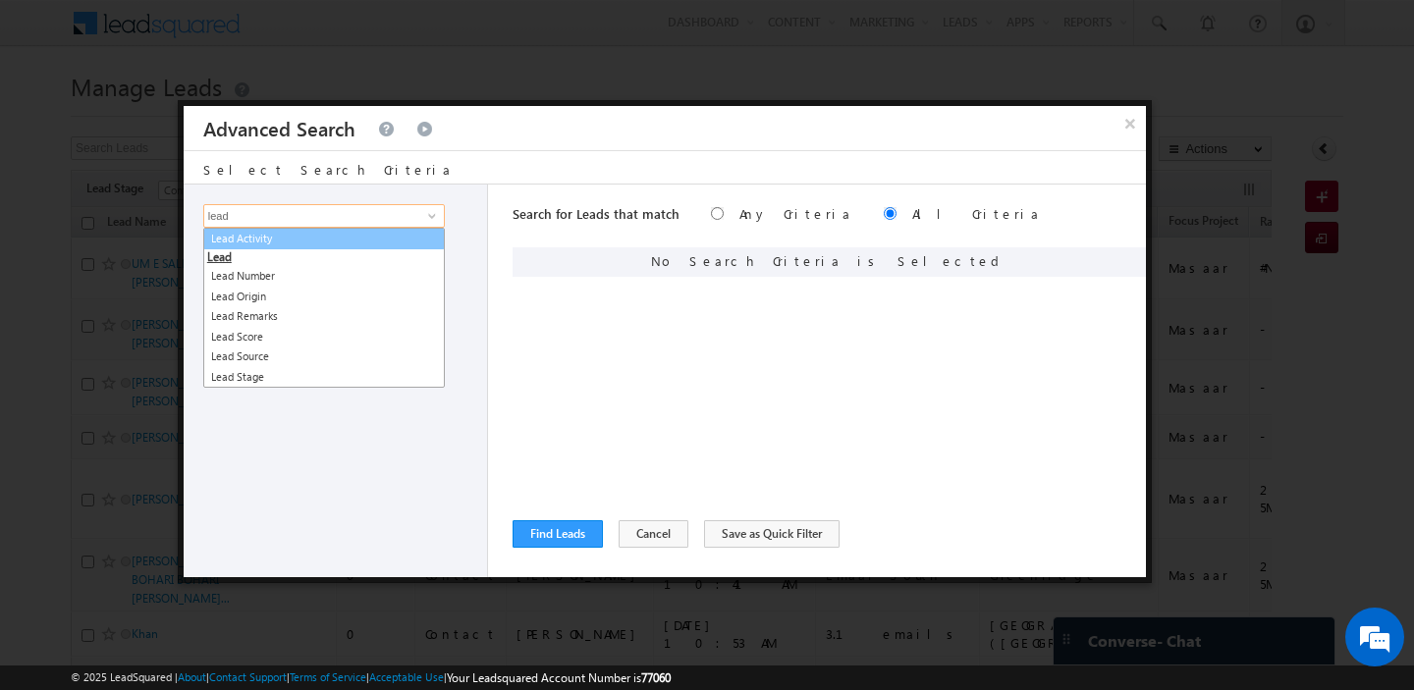
click at [270, 244] on link "Lead Activity" at bounding box center [324, 239] width 242 height 23
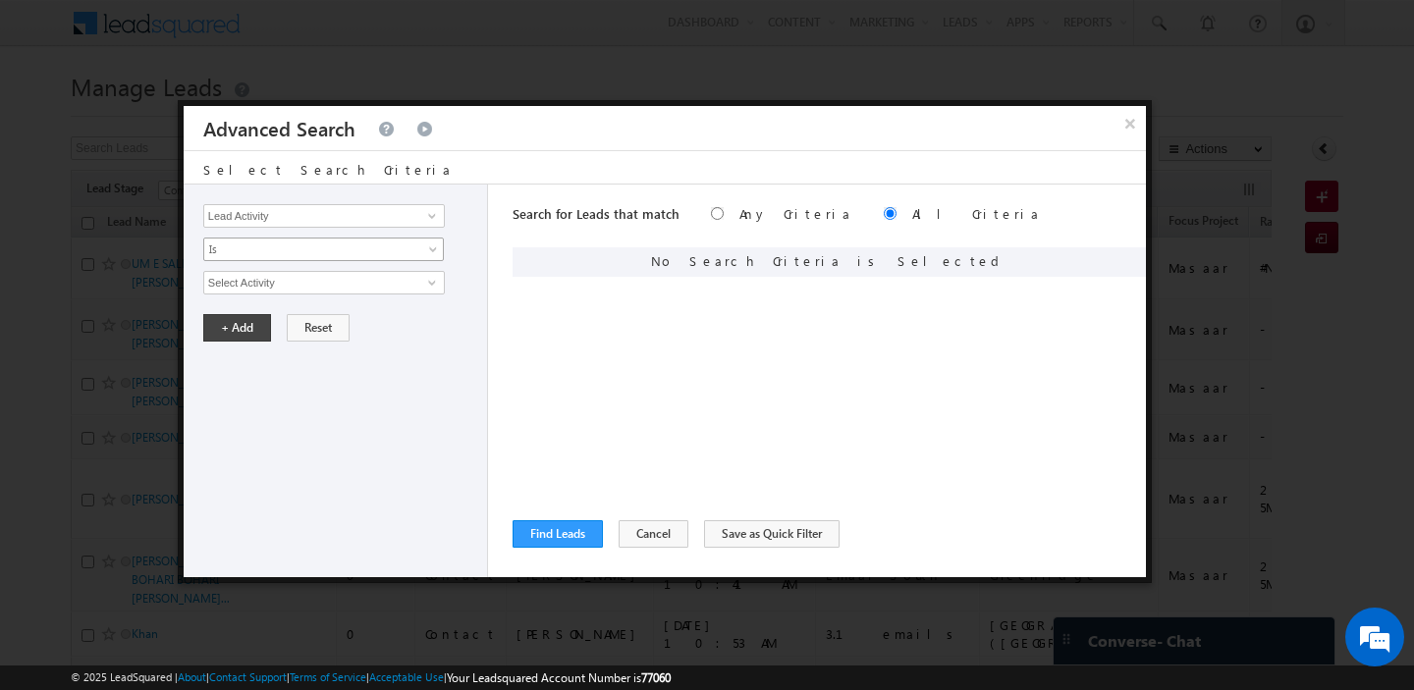
click at [266, 260] on link "Is" at bounding box center [323, 250] width 241 height 24
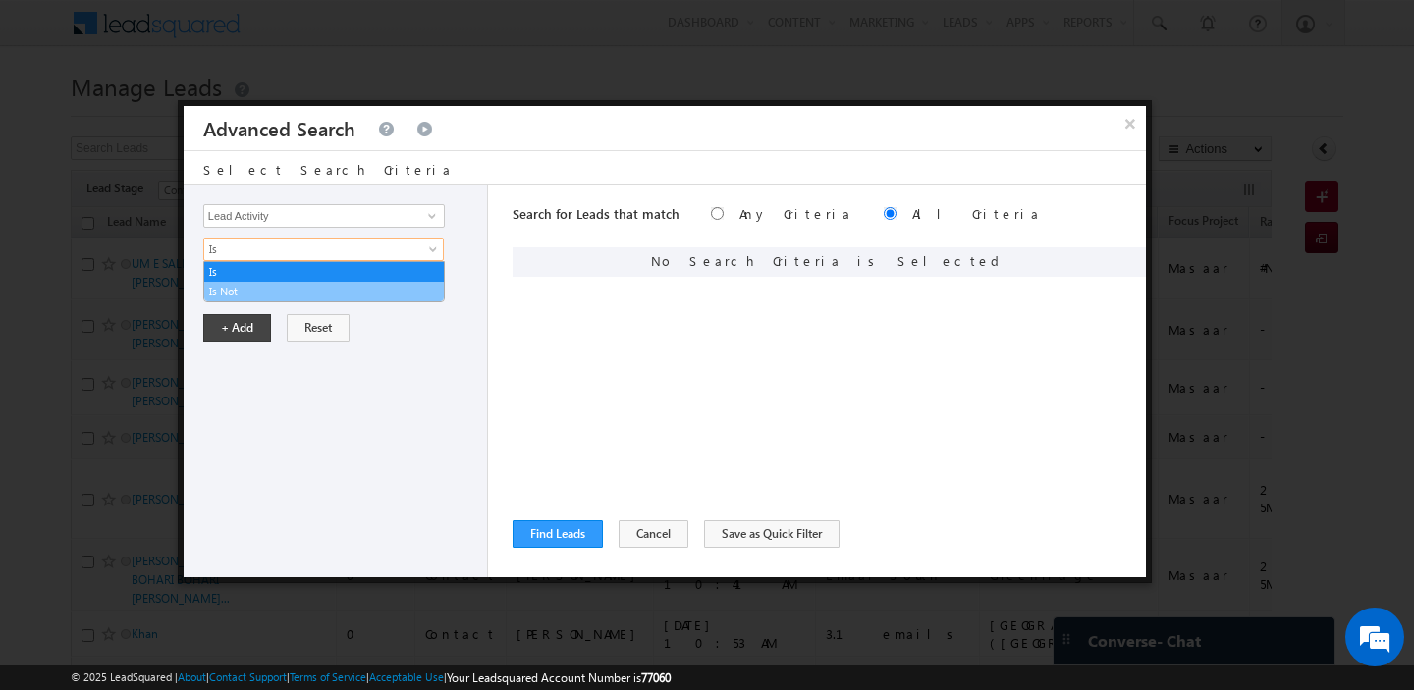
click at [257, 288] on link "Is Not" at bounding box center [324, 292] width 240 height 18
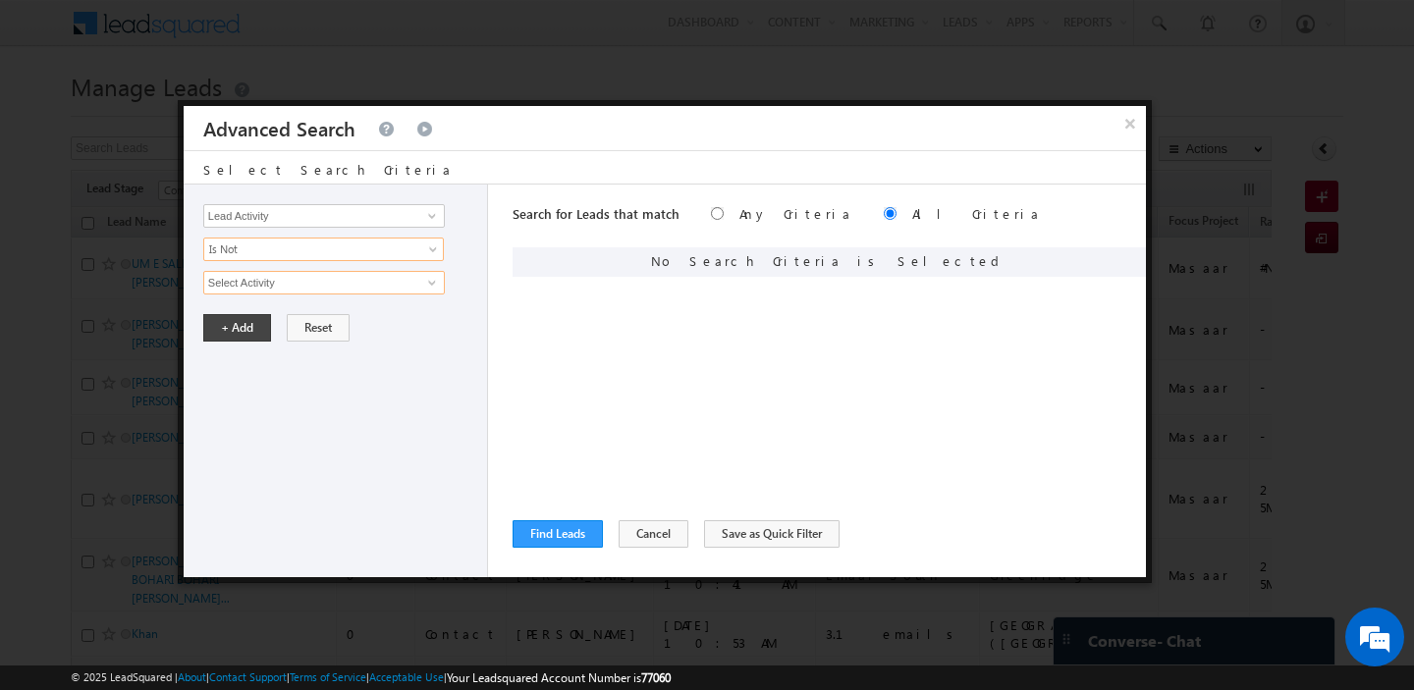
click at [257, 288] on input "Select Activity" at bounding box center [324, 283] width 242 height 24
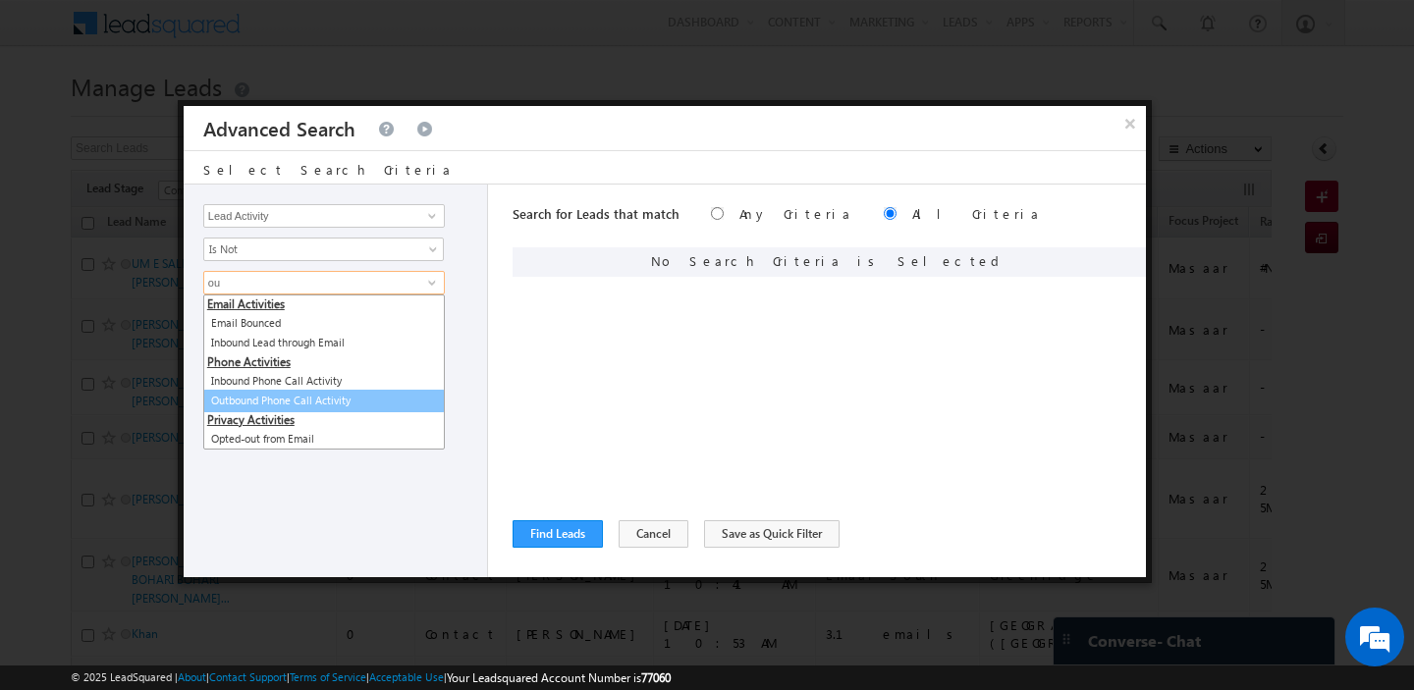
click at [267, 393] on link "Outbound Phone Call Activity" at bounding box center [324, 401] width 242 height 23
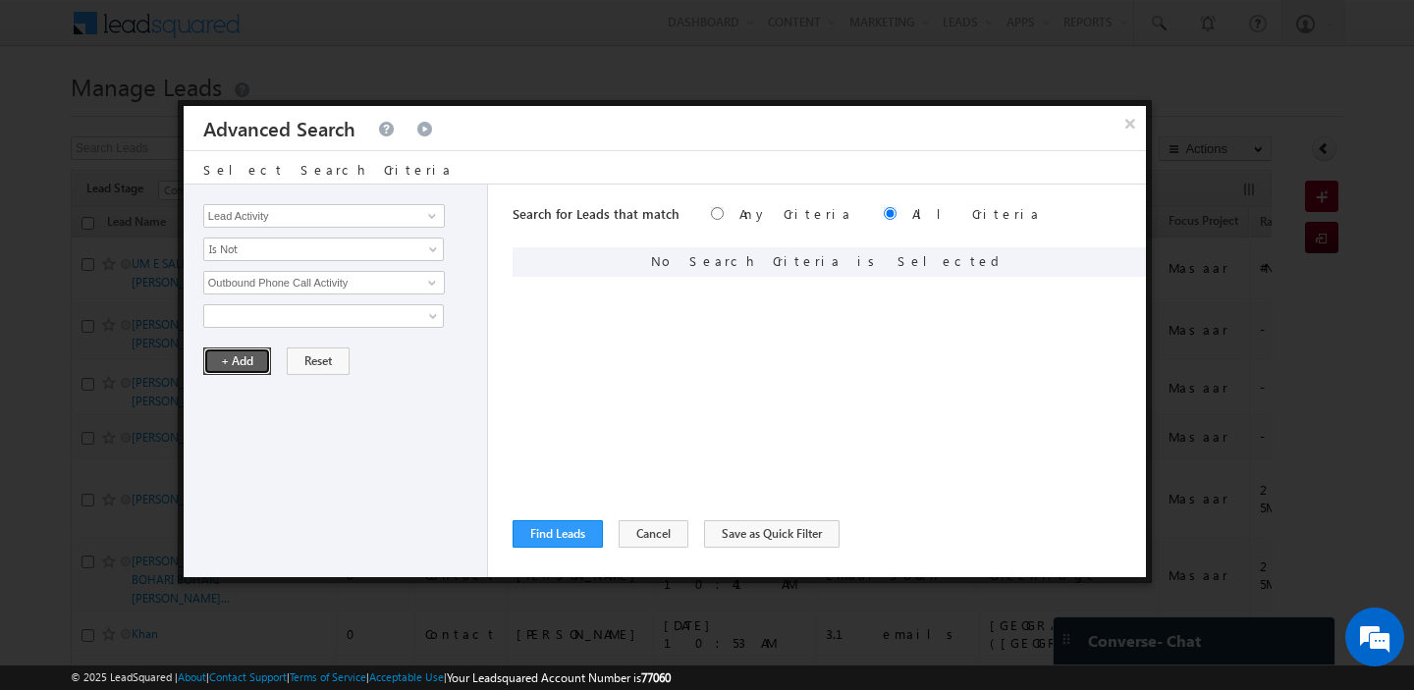
click at [252, 370] on button "+ Add" at bounding box center [237, 361] width 68 height 27
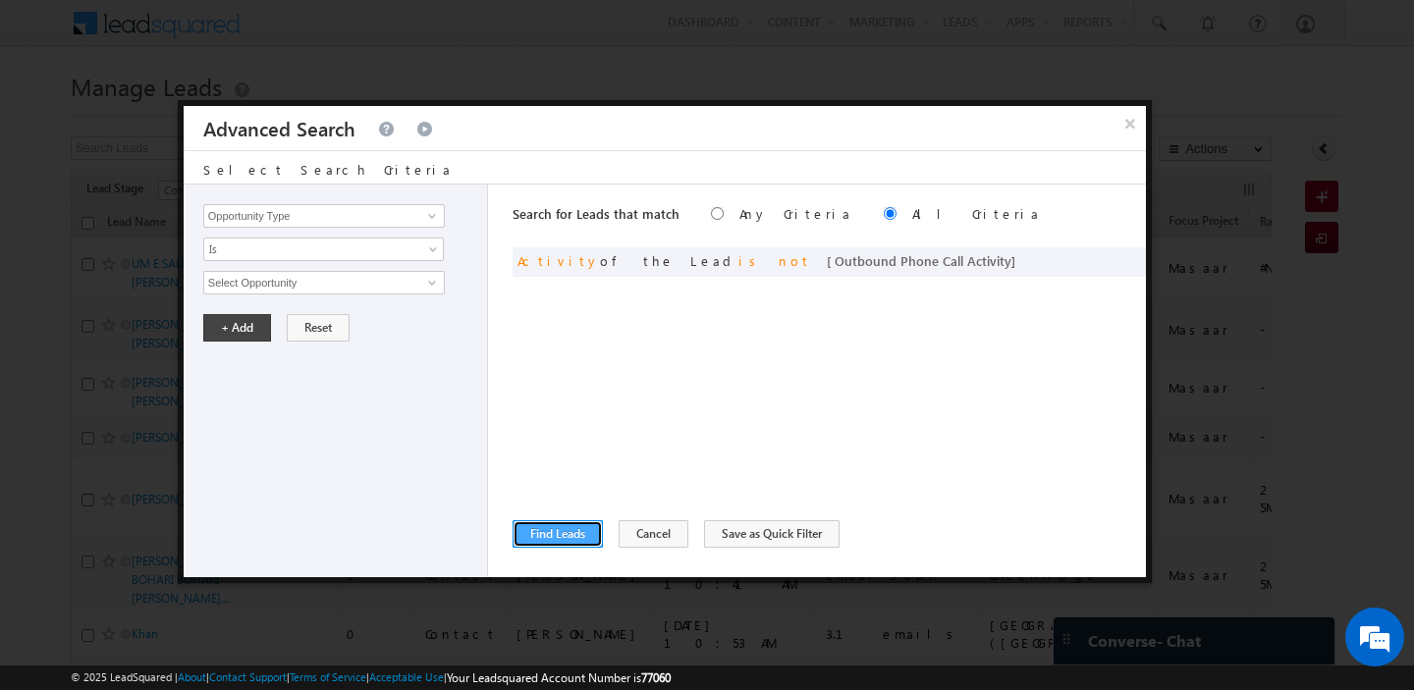
click at [536, 530] on button "Find Leads" at bounding box center [558, 533] width 90 height 27
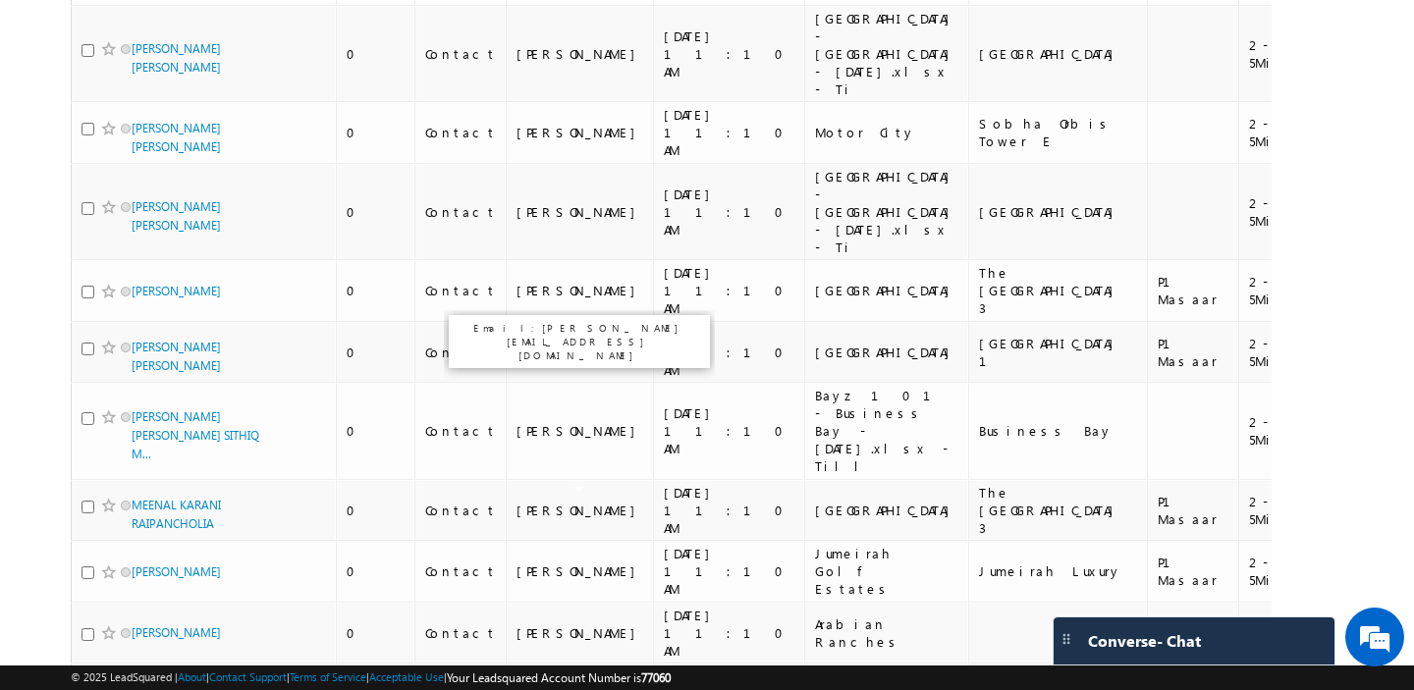
scroll to position [1958, 0]
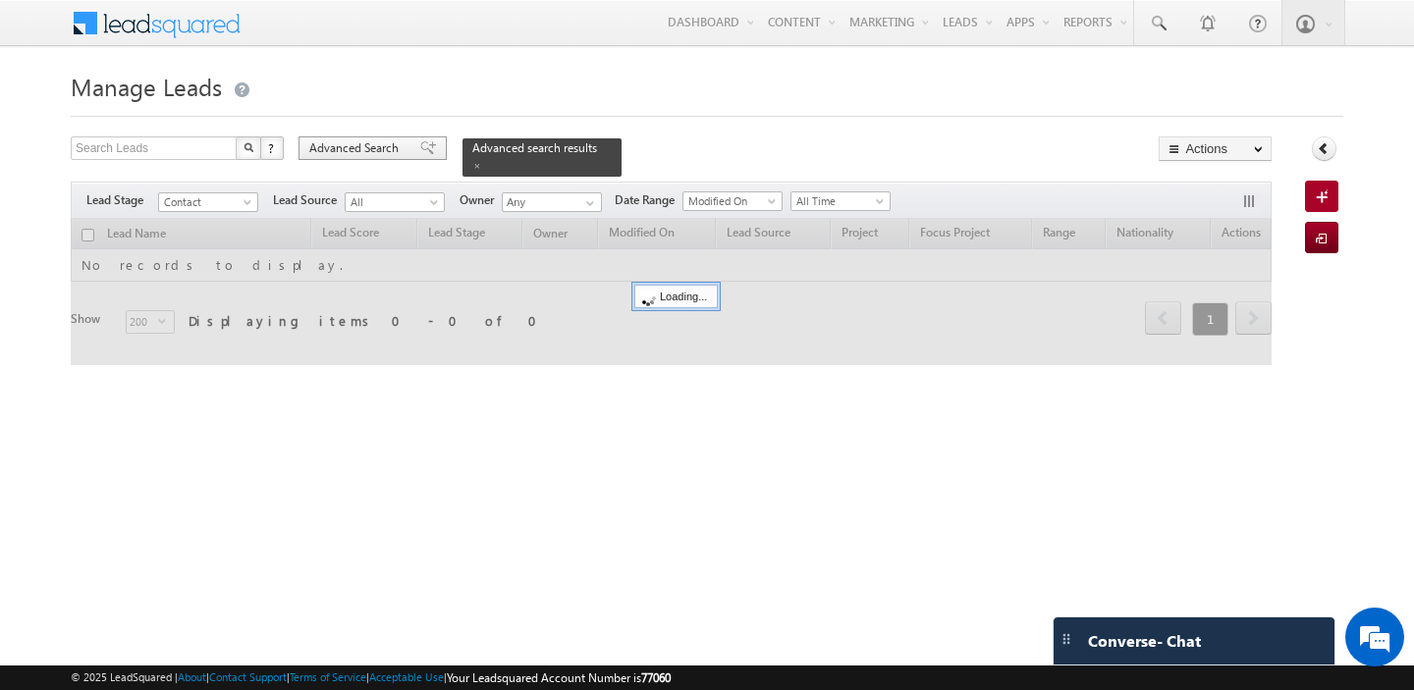
click at [359, 145] on span "Advanced Search" at bounding box center [356, 148] width 95 height 18
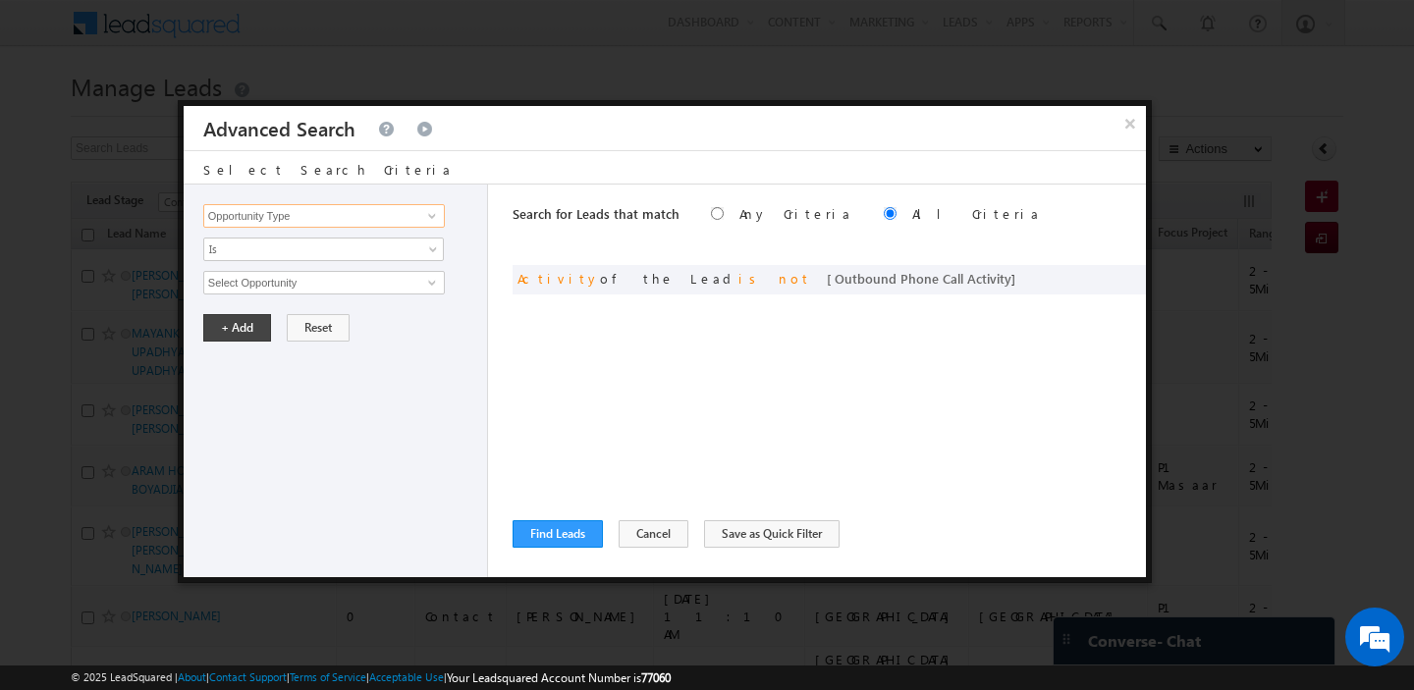
click at [330, 219] on input "Opportunity Type" at bounding box center [324, 216] width 242 height 24
click at [328, 250] on link "First Name" at bounding box center [324, 256] width 242 height 23
type input "First Name"
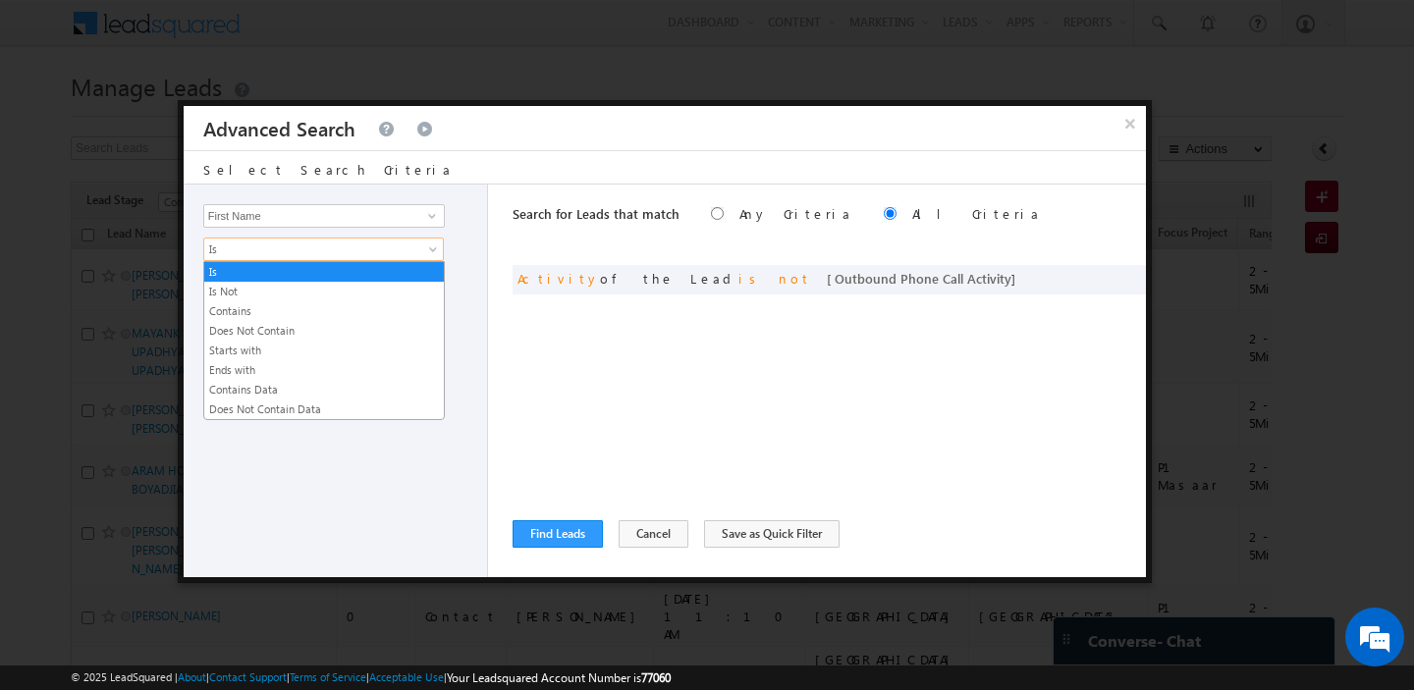
click at [328, 250] on span "Is" at bounding box center [310, 250] width 213 height 18
click at [311, 309] on link "Contains" at bounding box center [324, 311] width 240 height 18
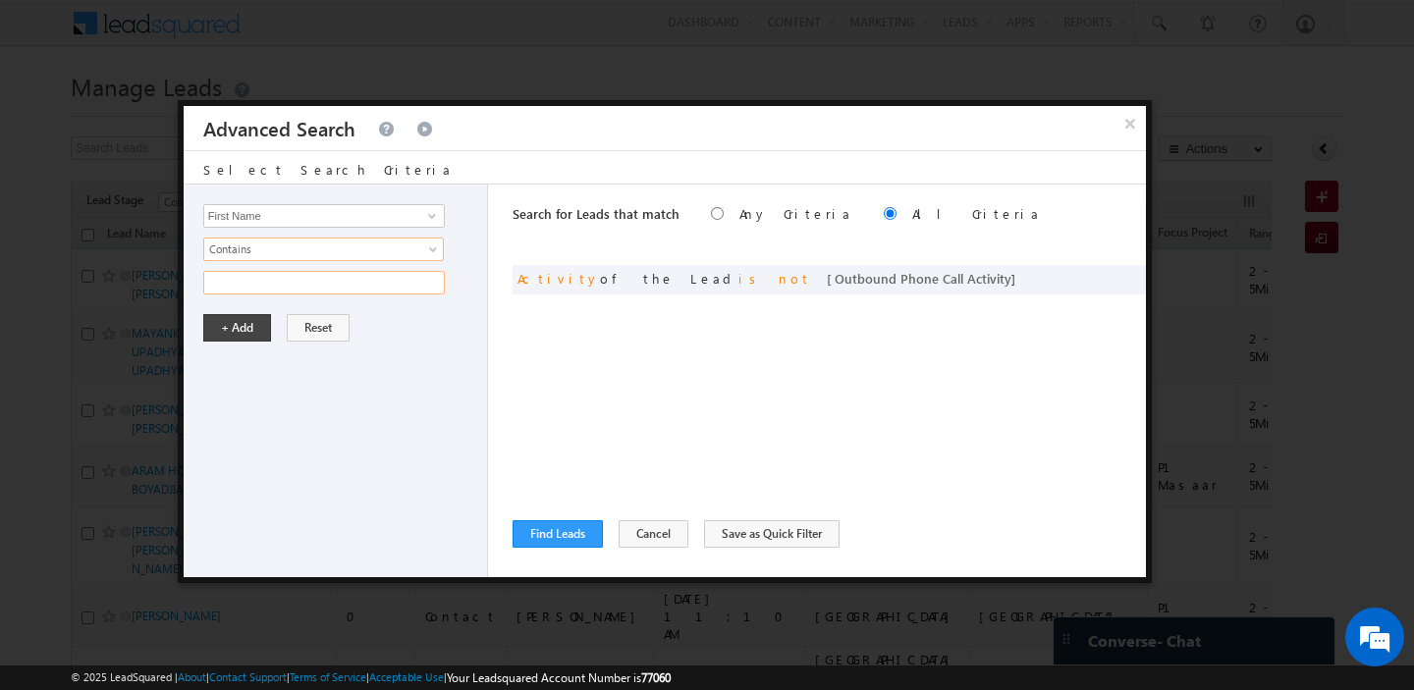
click at [305, 289] on input "text" at bounding box center [324, 283] width 242 height 24
type input "ani"
click at [250, 318] on button "+ Add" at bounding box center [237, 327] width 68 height 27
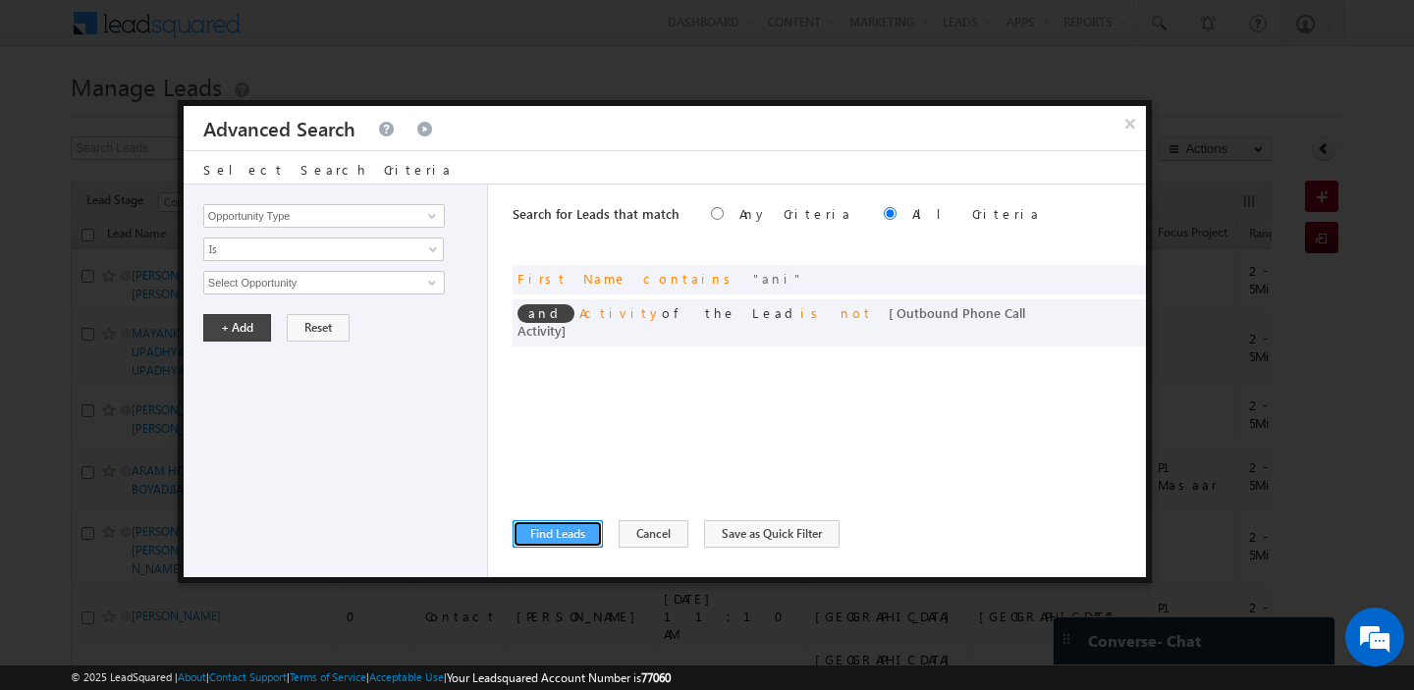
click at [531, 536] on button "Find Leads" at bounding box center [558, 533] width 90 height 27
